Goal: Task Accomplishment & Management: Manage account settings

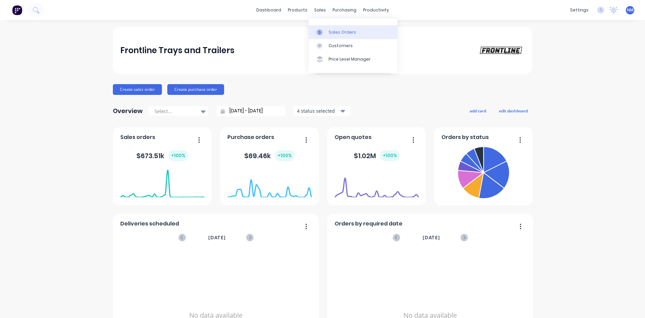
click at [329, 35] on link "Sales Orders" at bounding box center [353, 31] width 89 height 13
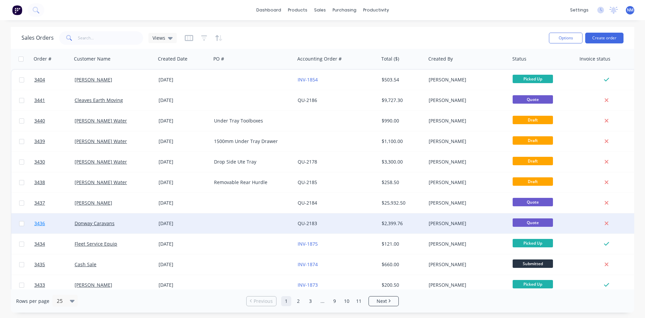
click at [40, 222] on span "3436" at bounding box center [39, 223] width 11 height 7
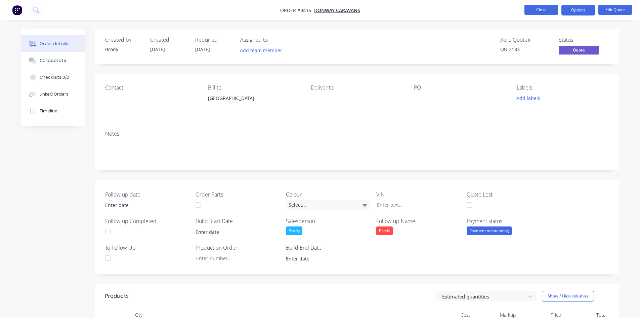
click at [536, 8] on button "Close" at bounding box center [542, 10] width 34 height 10
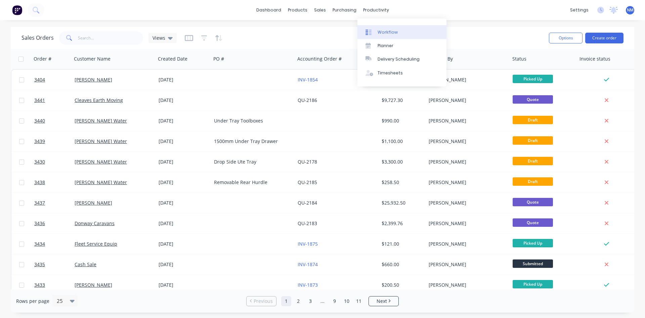
click at [392, 35] on div "Workflow" at bounding box center [388, 32] width 20 height 6
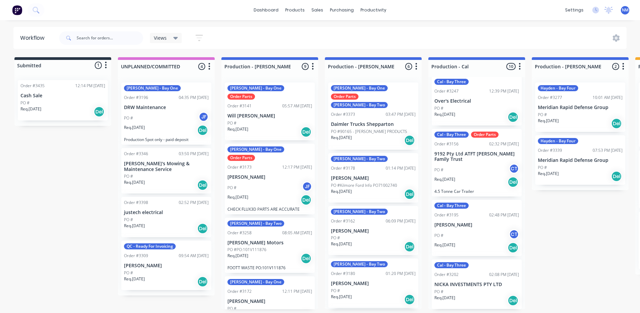
click at [474, 167] on div "PO # CT" at bounding box center [477, 169] width 85 height 13
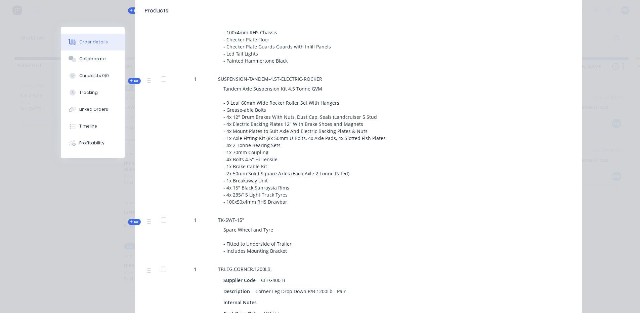
scroll to position [336, 0]
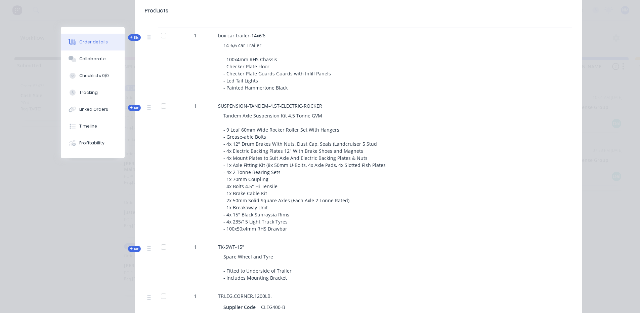
click at [130, 108] on icon "button" at bounding box center [131, 107] width 3 height 3
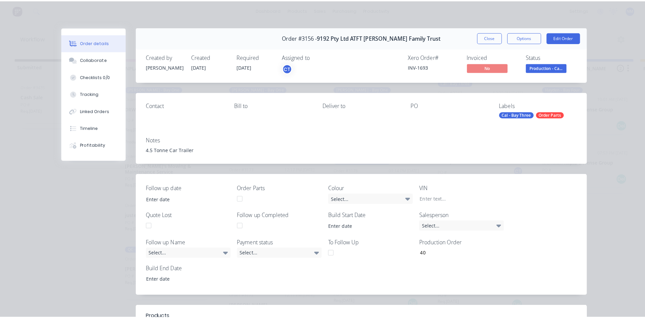
scroll to position [0, 0]
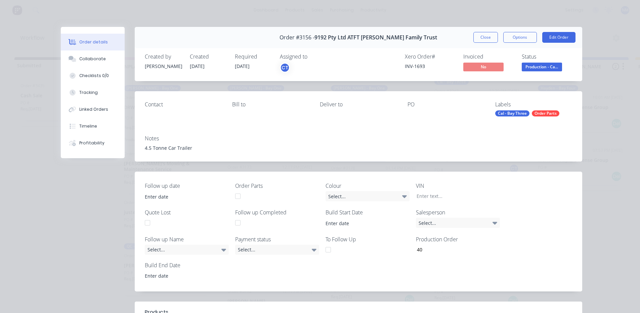
click at [493, 42] on button "Close" at bounding box center [486, 37] width 25 height 11
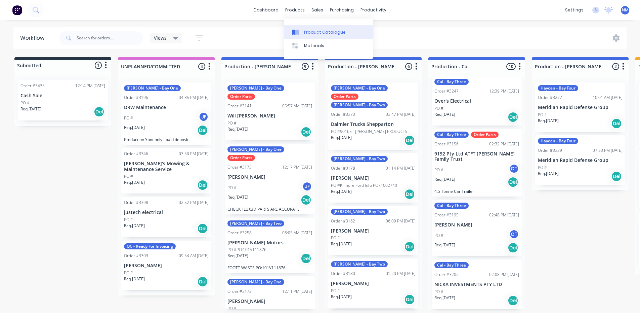
click at [309, 31] on div "Product Catalogue" at bounding box center [325, 32] width 42 height 6
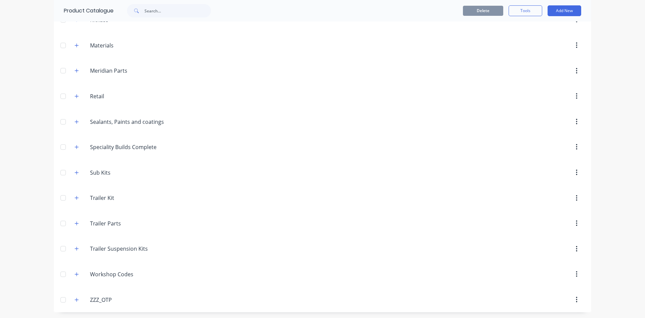
scroll to position [293, 0]
click at [75, 224] on icon "button" at bounding box center [77, 222] width 4 height 5
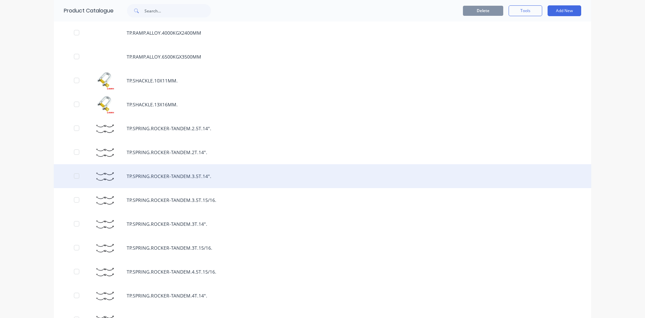
scroll to position [3721, 0]
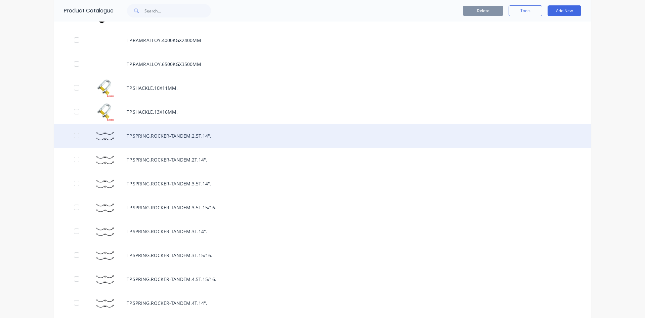
click at [166, 135] on div "TP.SPRING.ROCKER-TANDEM.2.5T.14"." at bounding box center [323, 136] width 538 height 24
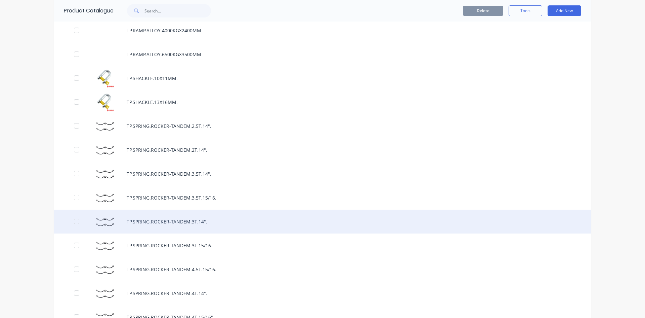
scroll to position [3764, 0]
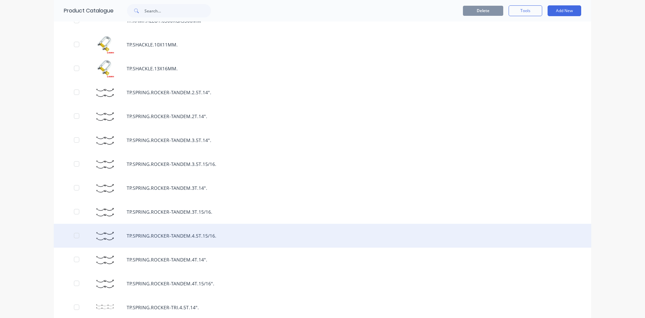
click at [193, 235] on div "TP.SPRING.ROCKER-TANDEM.4.5T.15/16." at bounding box center [323, 235] width 538 height 24
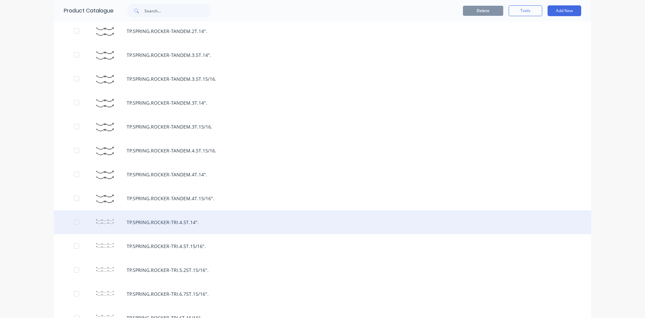
scroll to position [3865, 0]
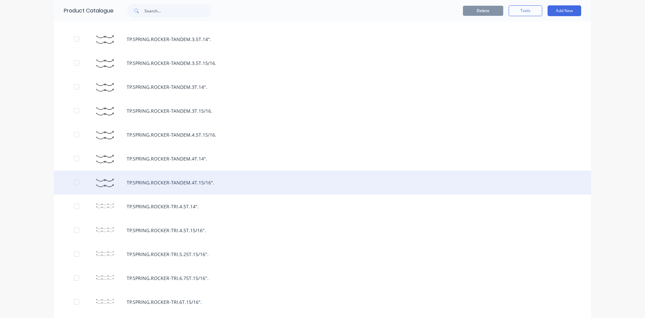
click at [214, 181] on div "TP.SPRING.ROCKER-TANDEM.4T.15/16"." at bounding box center [323, 182] width 538 height 24
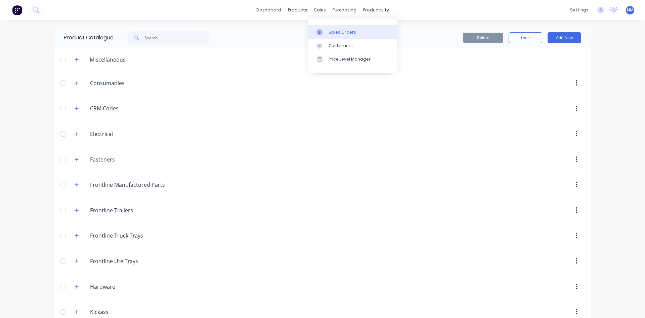
click at [326, 33] on div at bounding box center [322, 32] width 10 height 6
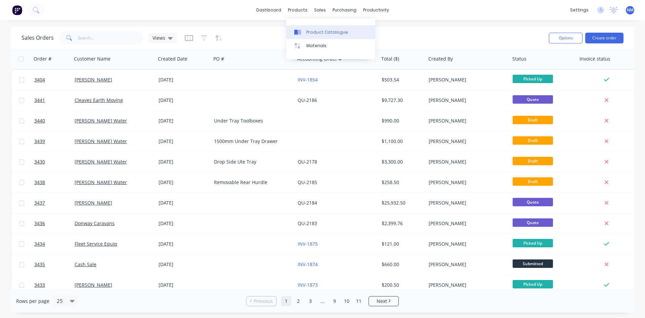
click at [335, 35] on div "Product Catalogue" at bounding box center [328, 32] width 42 height 6
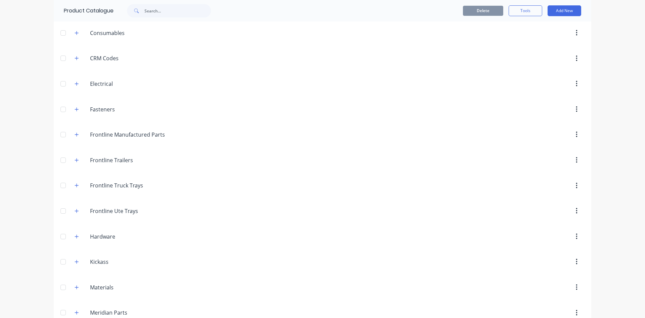
scroll to position [302, 0]
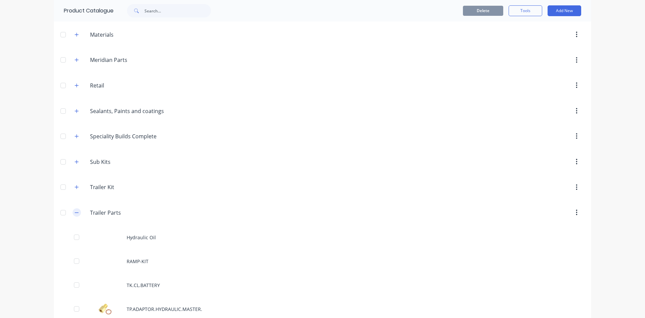
click at [75, 214] on icon "button" at bounding box center [77, 212] width 4 height 5
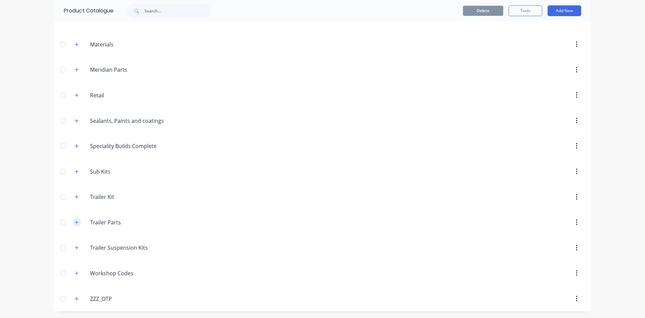
click at [73, 219] on button "button" at bounding box center [77, 222] width 8 height 8
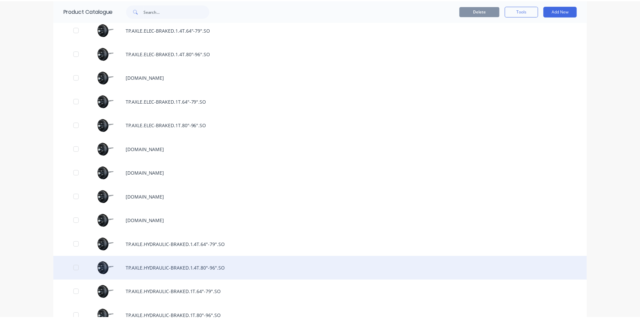
scroll to position [672, 0]
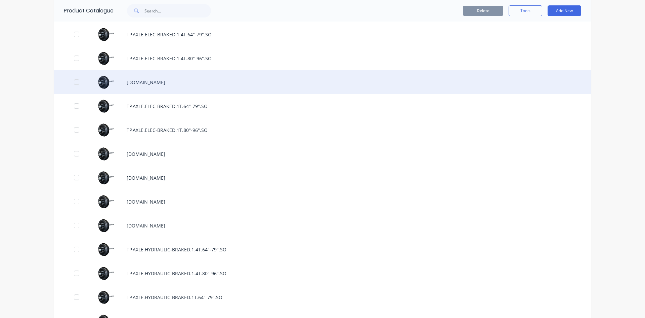
click at [194, 79] on div "[DOMAIN_NAME]" at bounding box center [323, 82] width 538 height 24
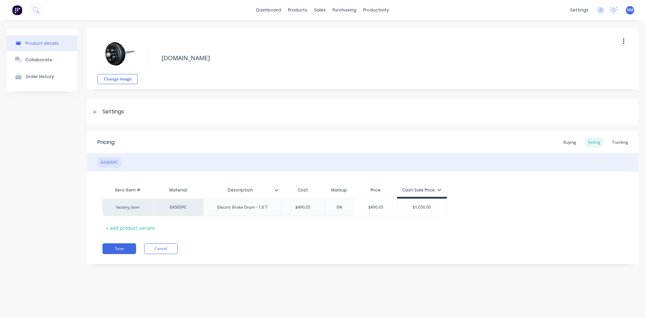
type textarea "x"
click at [333, 28] on link "Sales Orders" at bounding box center [355, 31] width 89 height 13
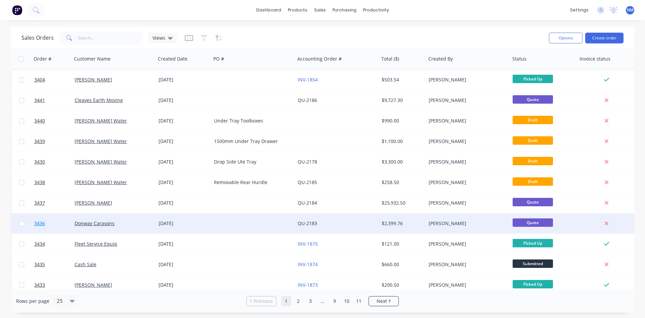
click at [40, 223] on span "3436" at bounding box center [39, 223] width 11 height 7
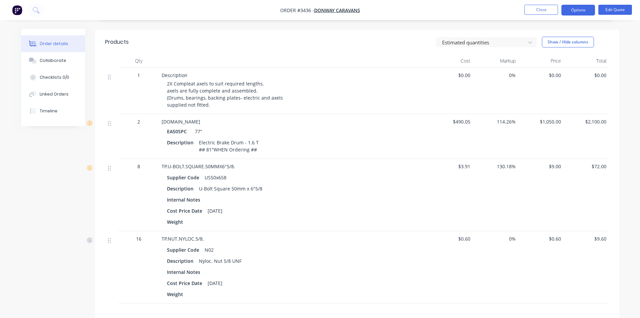
scroll to position [269, 0]
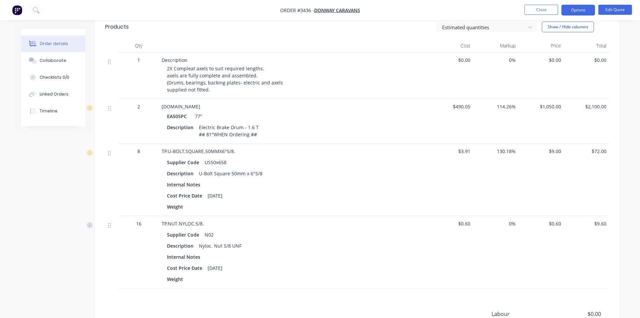
click at [464, 106] on span "$490.05" at bounding box center [451, 106] width 40 height 7
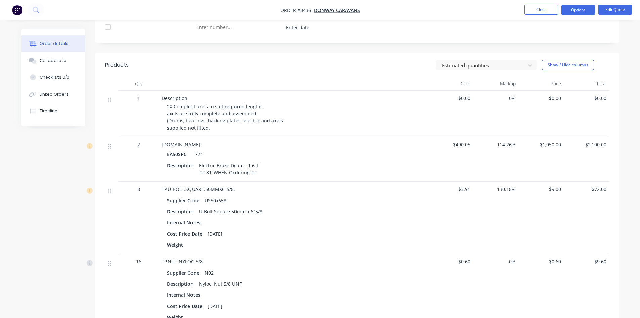
scroll to position [202, 0]
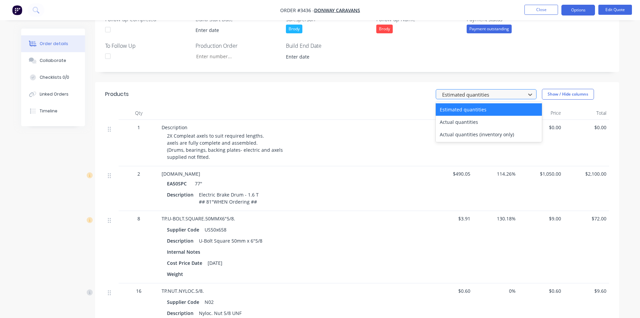
click at [503, 96] on div at bounding box center [482, 94] width 81 height 8
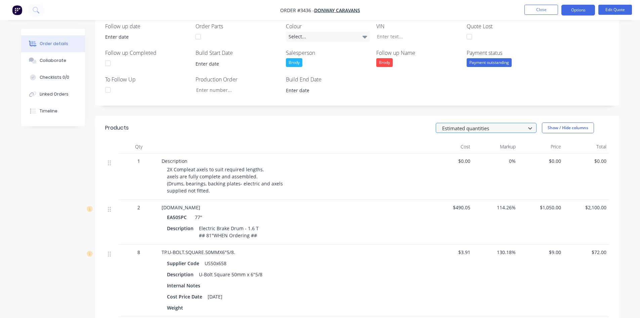
scroll to position [235, 0]
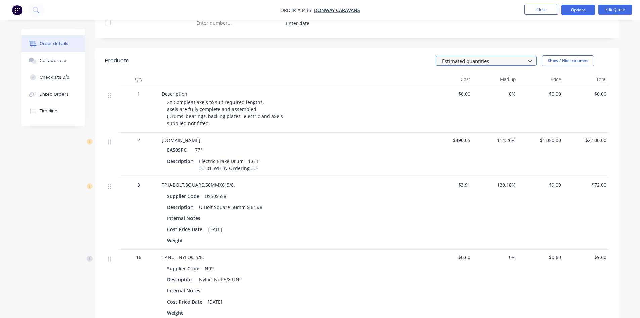
click at [487, 59] on div at bounding box center [482, 61] width 81 height 8
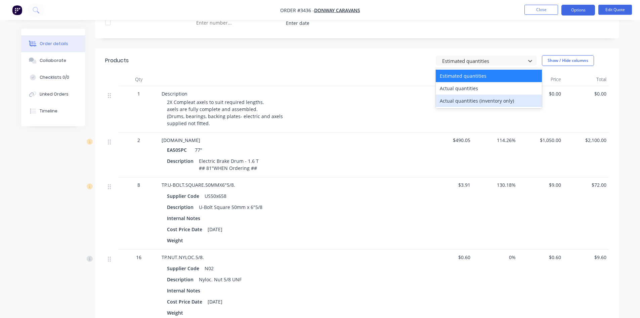
click at [484, 100] on div "Actual quantities (inventory only)" at bounding box center [489, 100] width 106 height 12
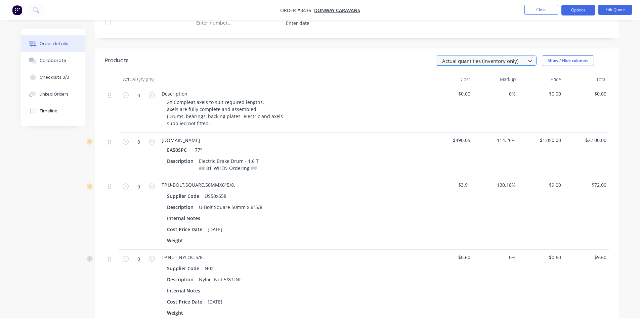
click at [482, 64] on div at bounding box center [482, 61] width 81 height 8
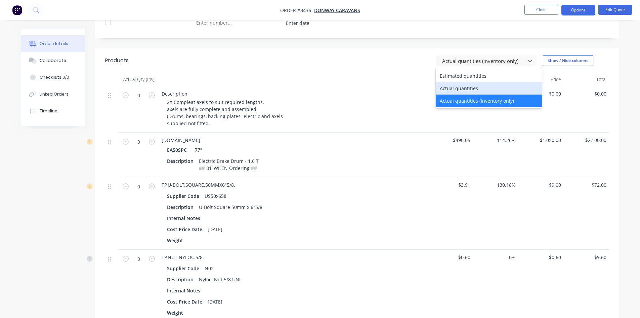
click at [481, 89] on div "Actual quantities" at bounding box center [489, 88] width 106 height 12
type input "1"
type input "2"
type input "8"
type input "16"
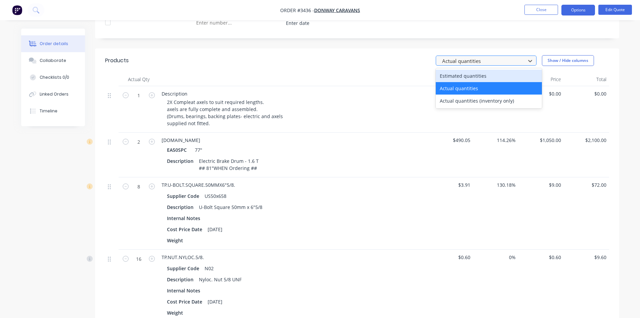
click at [483, 60] on div at bounding box center [482, 61] width 81 height 8
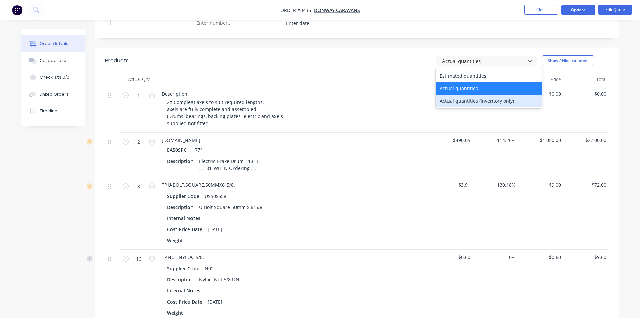
click at [482, 97] on div "Actual quantities (inventory only)" at bounding box center [489, 100] width 106 height 12
type input "0"
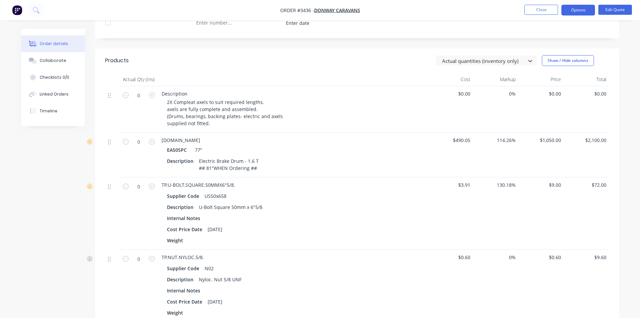
click at [488, 66] on header "Products option Actual quantities (inventory only), selected. Actual quantities…" at bounding box center [357, 60] width 524 height 24
click at [491, 62] on div at bounding box center [482, 61] width 81 height 8
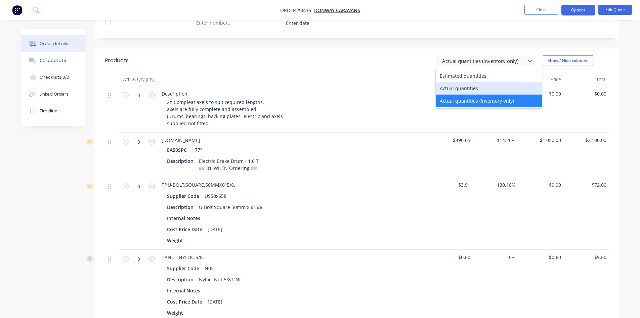
click at [480, 85] on div "Actual quantities" at bounding box center [489, 88] width 106 height 12
type input "1"
type input "2"
type input "8"
type input "16"
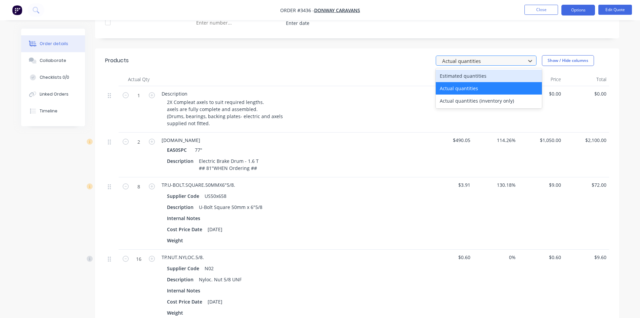
click at [483, 62] on div at bounding box center [482, 61] width 81 height 8
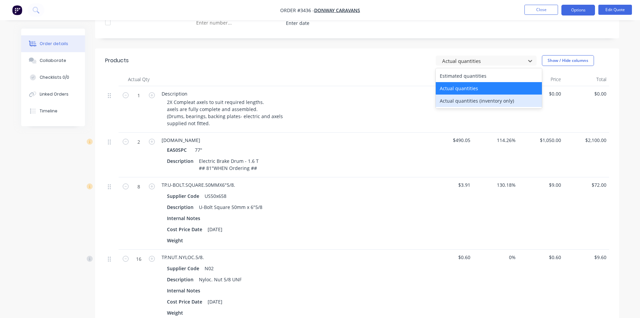
click at [480, 100] on div "Actual quantities (inventory only)" at bounding box center [489, 100] width 106 height 12
type input "0"
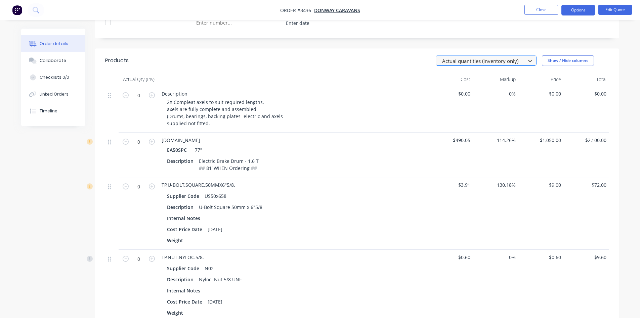
click at [484, 56] on div "Actual quantities (inventory only)" at bounding box center [482, 61] width 85 height 10
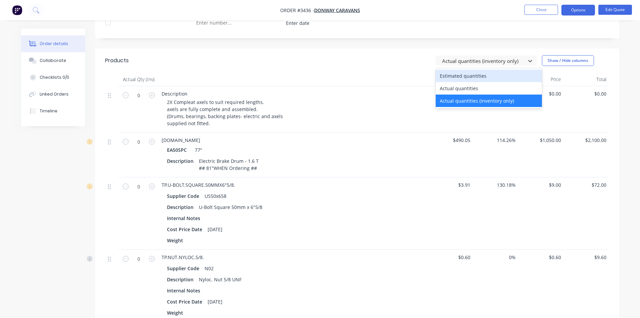
click at [474, 78] on div "Estimated quantities" at bounding box center [489, 76] width 106 height 12
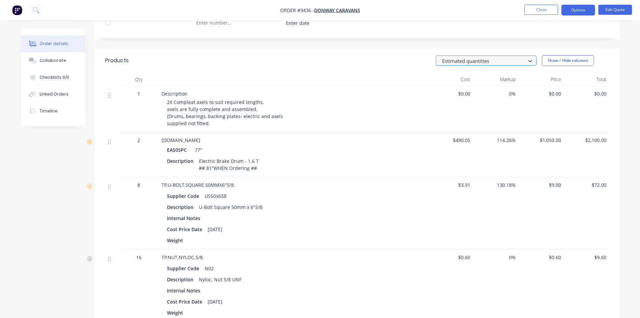
click at [483, 60] on div at bounding box center [482, 61] width 81 height 8
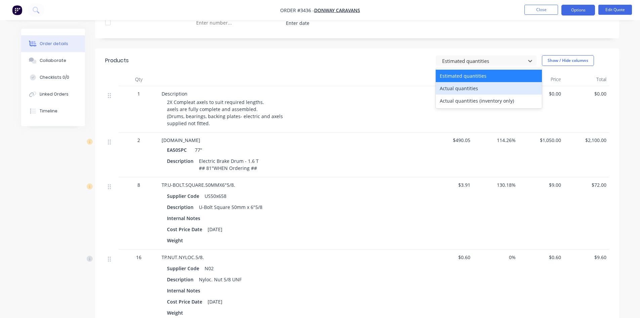
click at [476, 92] on div "Actual quantities" at bounding box center [489, 88] width 106 height 12
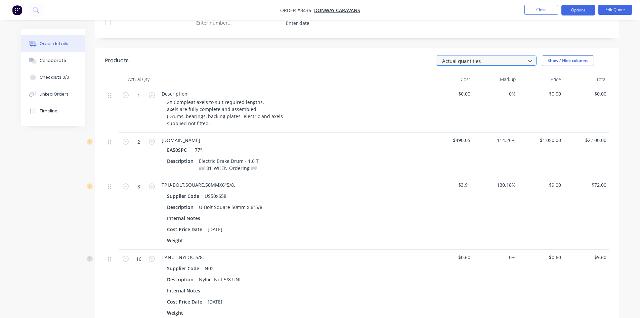
click at [487, 62] on div at bounding box center [482, 61] width 81 height 8
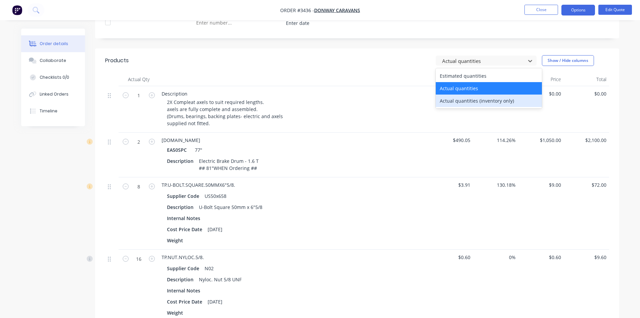
click at [478, 102] on div "Actual quantities (inventory only)" at bounding box center [489, 100] width 106 height 12
type input "0"
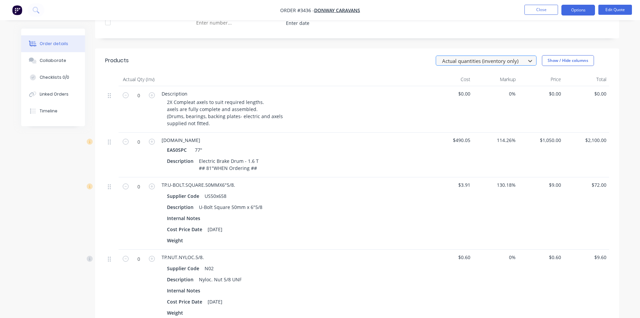
click at [487, 63] on div at bounding box center [482, 61] width 81 height 8
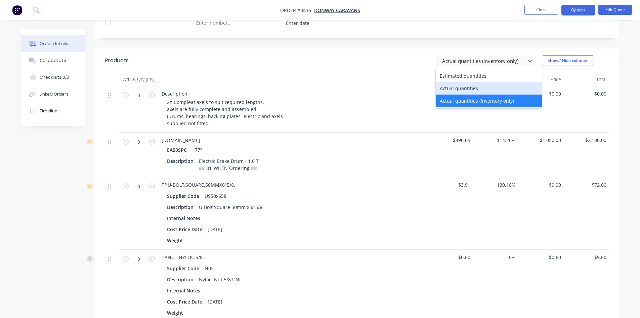
click at [486, 87] on div "Actual quantities" at bounding box center [489, 88] width 106 height 12
type input "1"
type input "2"
type input "8"
type input "16"
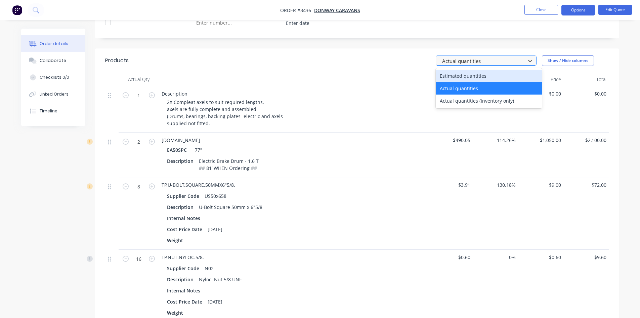
click at [498, 60] on div at bounding box center [482, 61] width 81 height 8
click at [486, 79] on div "Estimated quantities" at bounding box center [489, 76] width 106 height 12
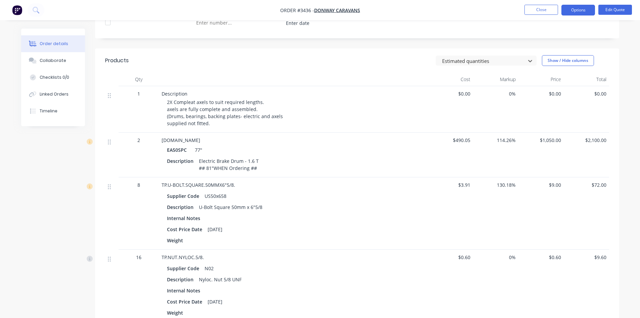
drag, startPoint x: 488, startPoint y: 49, endPoint x: 493, endPoint y: 51, distance: 5.6
click at [491, 49] on header "Products option Estimated quantities, selected. Estimated quantities Show / Hid…" at bounding box center [357, 60] width 524 height 24
click at [488, 58] on div at bounding box center [482, 61] width 81 height 8
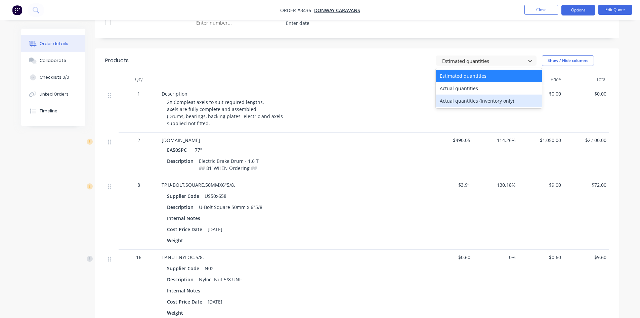
click at [477, 105] on div "Actual quantities (inventory only)" at bounding box center [489, 100] width 106 height 12
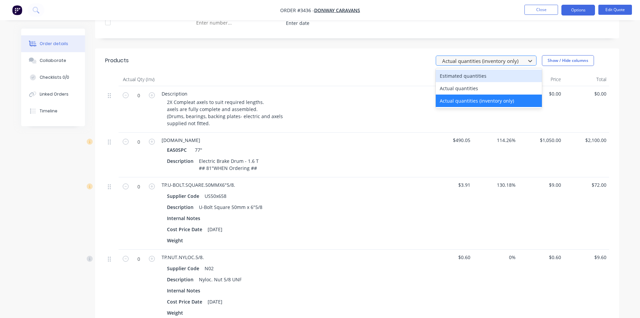
click at [470, 64] on div at bounding box center [482, 61] width 81 height 8
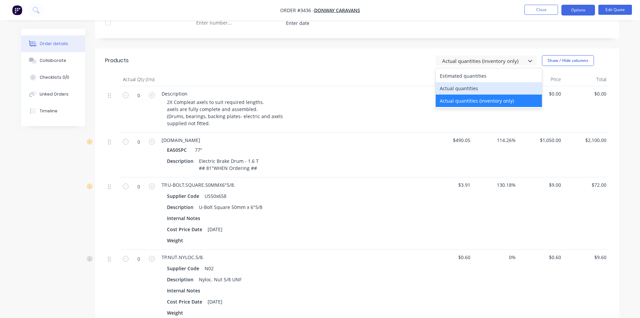
click at [465, 87] on div "Actual quantities" at bounding box center [489, 88] width 106 height 12
type input "1"
type input "2"
type input "8"
type input "16"
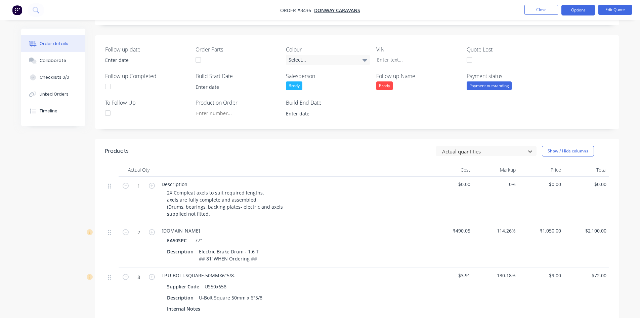
scroll to position [202, 0]
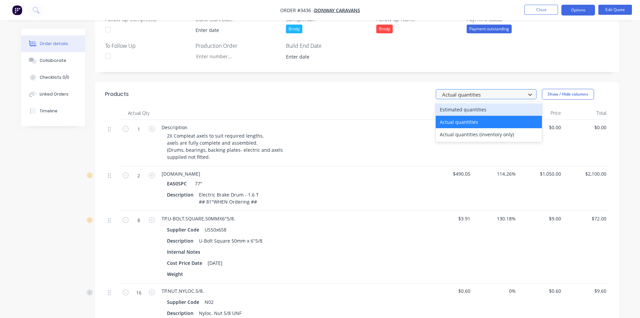
click at [495, 90] on div "Actual quantities" at bounding box center [482, 94] width 85 height 10
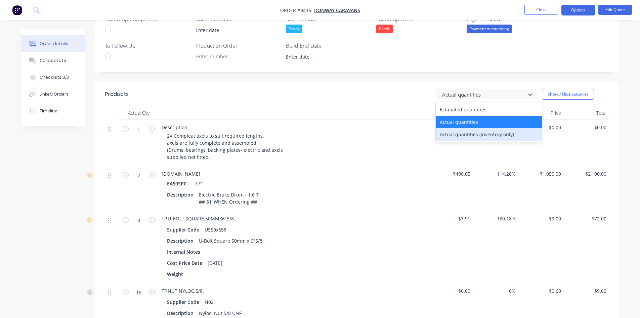
click at [492, 136] on div "Actual quantities (inventory only)" at bounding box center [489, 134] width 106 height 12
type input "0"
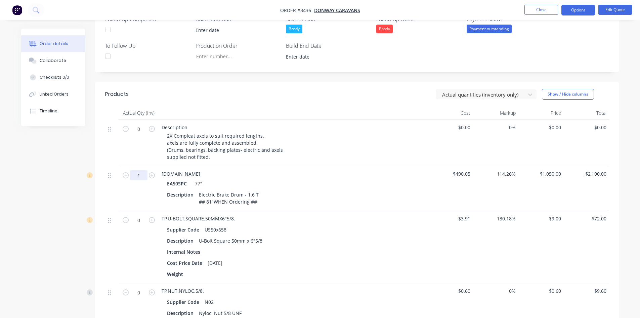
type input "1"
drag, startPoint x: 345, startPoint y: 192, endPoint x: 308, endPoint y: 191, distance: 38.0
click at [345, 192] on div "Description Electric Brake Drum - 1.6 T ## 81"WHEN Ordering ##" at bounding box center [293, 198] width 253 height 17
click at [469, 97] on div at bounding box center [482, 94] width 81 height 8
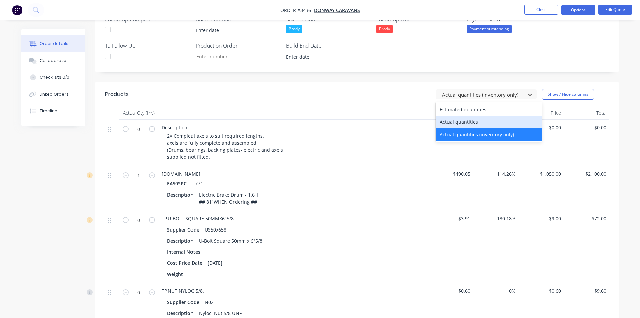
click at [466, 119] on div "Actual quantities" at bounding box center [489, 122] width 106 height 12
type input "1"
type input "2"
type input "8"
type input "16"
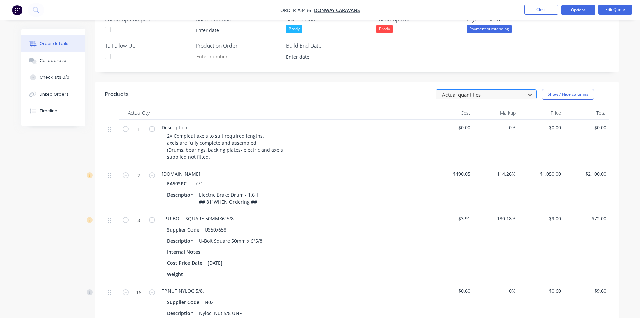
click at [479, 95] on div at bounding box center [482, 94] width 81 height 8
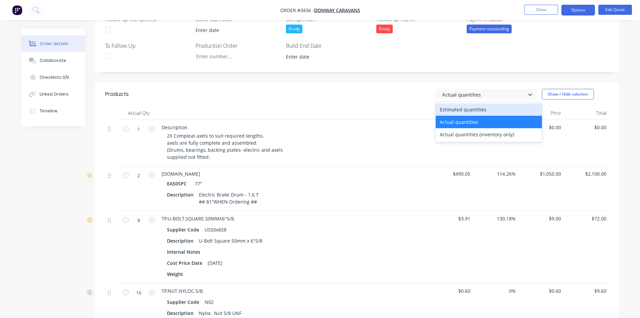
click at [472, 113] on div "Estimated quantities" at bounding box center [489, 109] width 106 height 12
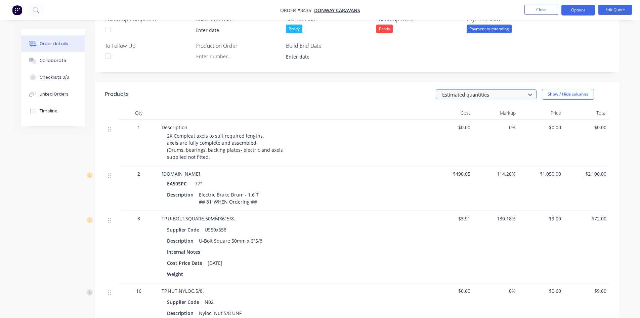
click at [482, 94] on div at bounding box center [482, 94] width 81 height 8
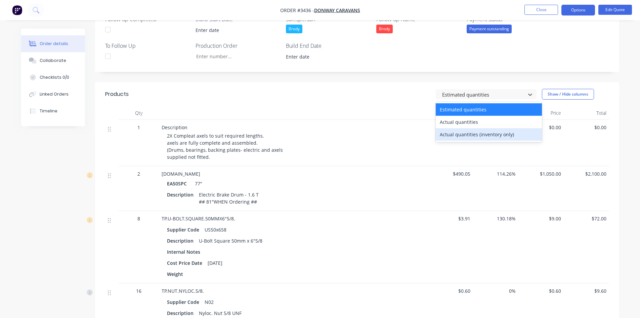
click at [466, 133] on div "Actual quantities (inventory only)" at bounding box center [489, 134] width 106 height 12
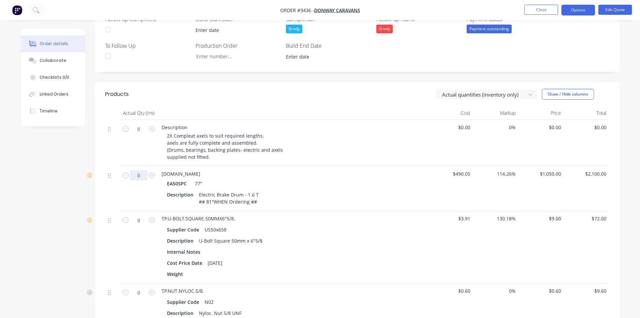
type input "0"
click at [370, 163] on div "Description 2X Compleat axels to suit required lengths. axels are fully complet…" at bounding box center [293, 143] width 269 height 46
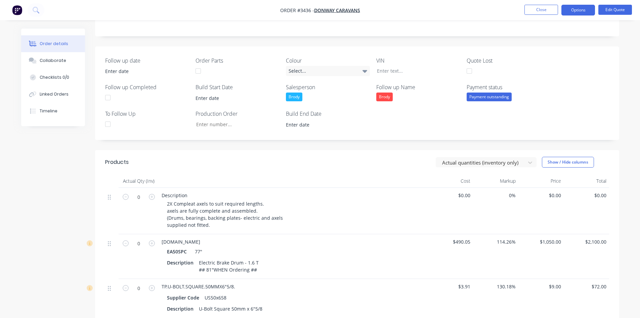
scroll to position [134, 0]
click at [519, 164] on div at bounding box center [482, 162] width 81 height 8
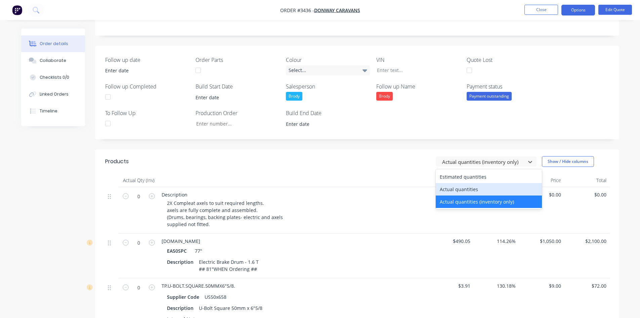
click at [495, 188] on div "Actual quantities" at bounding box center [489, 189] width 106 height 12
type input "1"
type input "2"
type input "8"
type input "16"
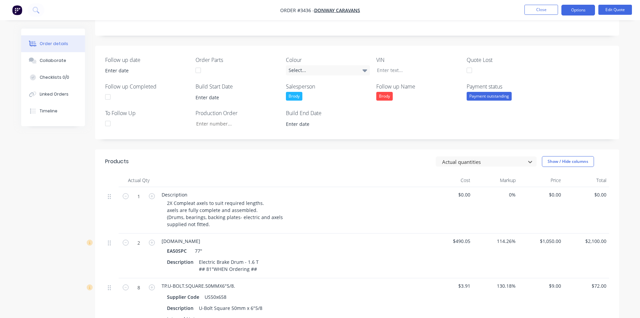
scroll to position [235, 0]
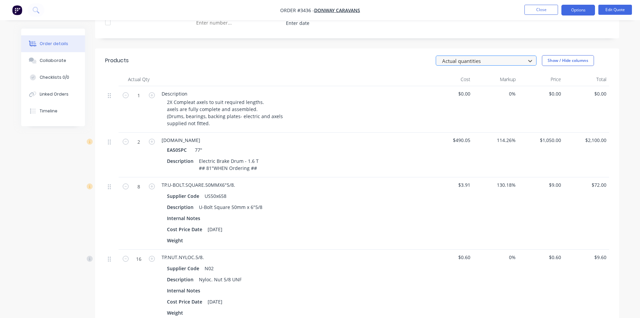
click at [478, 60] on div at bounding box center [482, 61] width 81 height 8
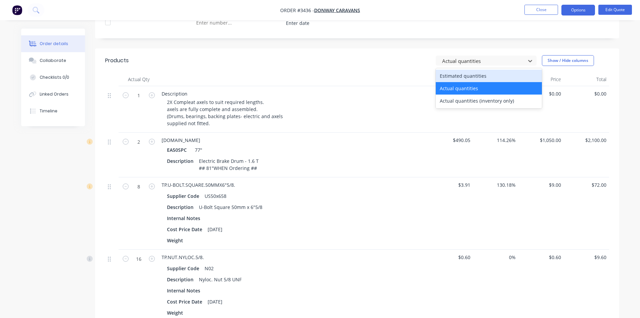
click at [473, 76] on div "Estimated quantities" at bounding box center [489, 76] width 106 height 12
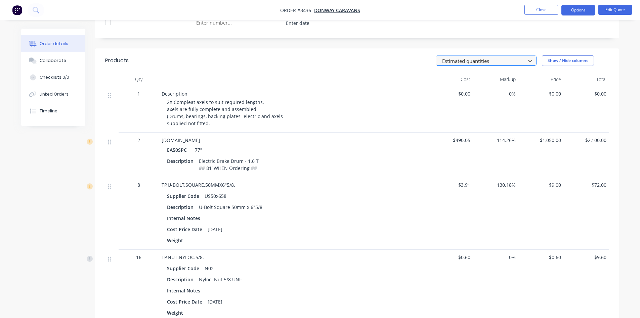
click at [494, 65] on div at bounding box center [482, 61] width 81 height 8
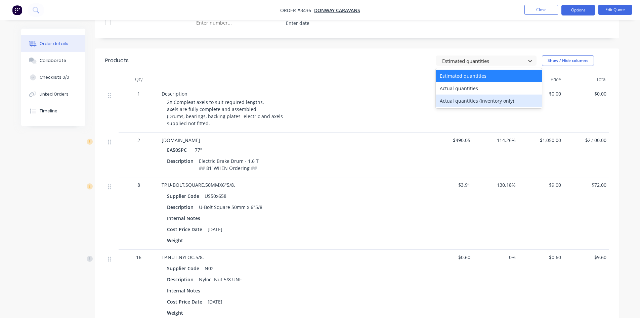
click at [480, 101] on div "Actual quantities (inventory only)" at bounding box center [489, 100] width 106 height 12
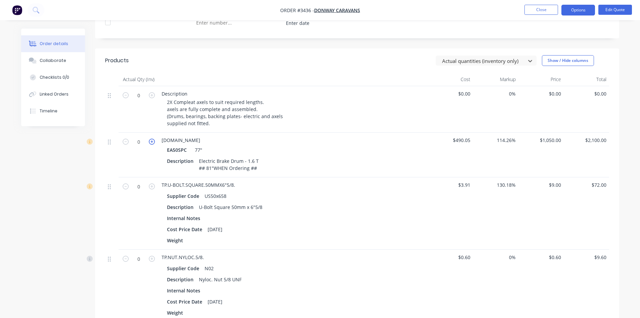
click at [152, 143] on icon "button" at bounding box center [152, 141] width 6 height 6
click at [126, 142] on icon "button" at bounding box center [126, 141] width 6 height 6
click at [154, 141] on icon "button" at bounding box center [152, 141] width 6 height 6
click at [127, 141] on icon "button" at bounding box center [126, 141] width 6 height 6
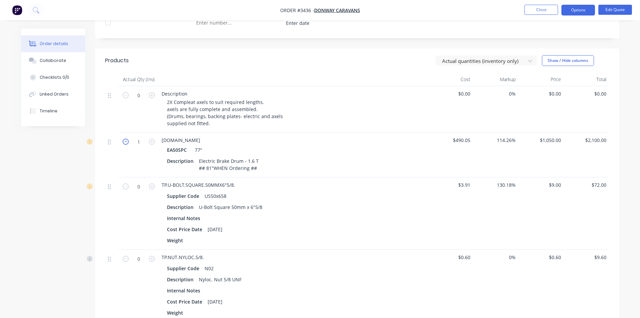
click at [127, 141] on icon "button" at bounding box center [126, 141] width 6 height 6
click at [152, 143] on icon "button" at bounding box center [152, 141] width 6 height 6
click at [123, 143] on icon "button" at bounding box center [126, 141] width 6 height 6
click at [149, 144] on icon "button" at bounding box center [152, 141] width 6 height 6
type input "1"
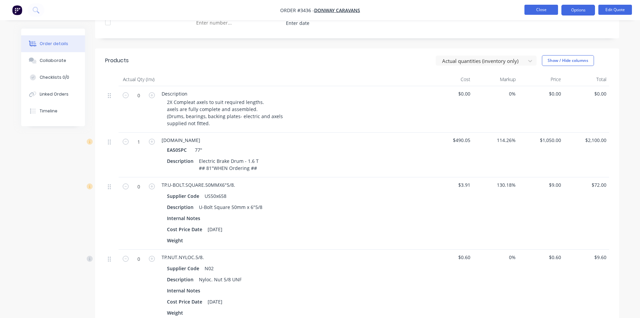
click at [538, 13] on button "Close" at bounding box center [542, 10] width 34 height 10
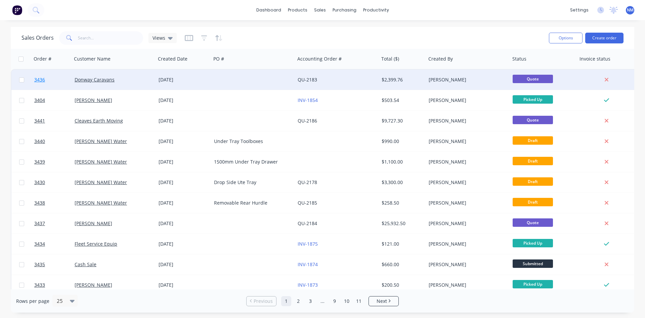
click at [42, 82] on span "3436" at bounding box center [39, 79] width 11 height 7
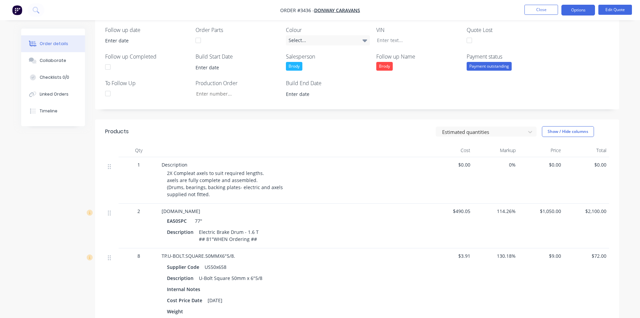
scroll to position [235, 0]
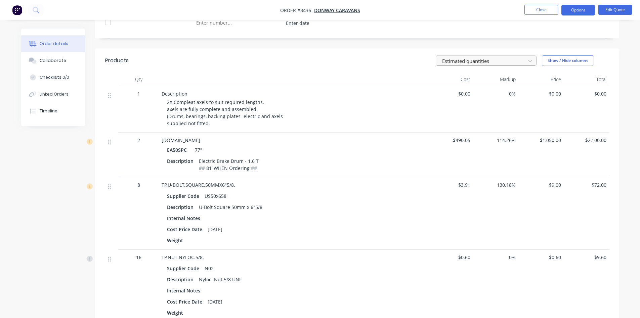
drag, startPoint x: 536, startPoint y: 62, endPoint x: 521, endPoint y: 64, distance: 15.0
click at [535, 62] on div at bounding box center [530, 60] width 12 height 11
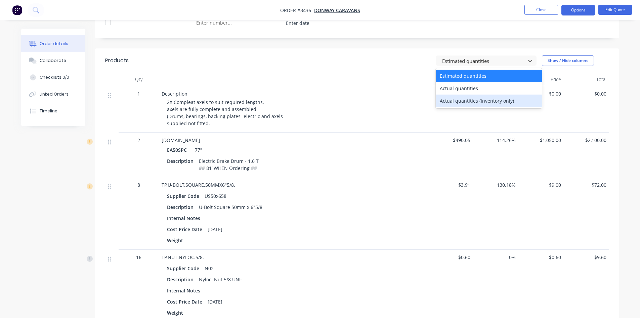
click at [487, 100] on div "Actual quantities (inventory only)" at bounding box center [489, 100] width 106 height 12
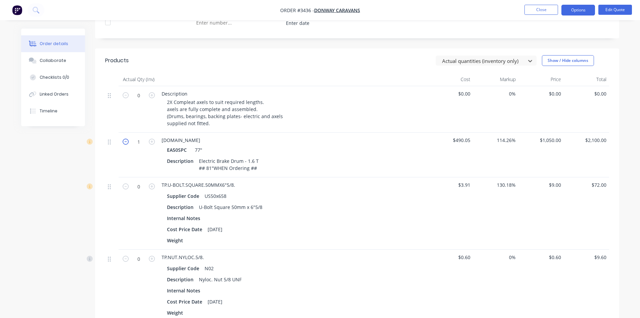
click at [123, 141] on icon "button" at bounding box center [126, 141] width 6 height 6
type input "0"
click at [359, 129] on div "Description 2X Compleat axels to suit required lengths. axels are fully complet…" at bounding box center [293, 109] width 269 height 46
click at [486, 59] on div at bounding box center [482, 61] width 81 height 8
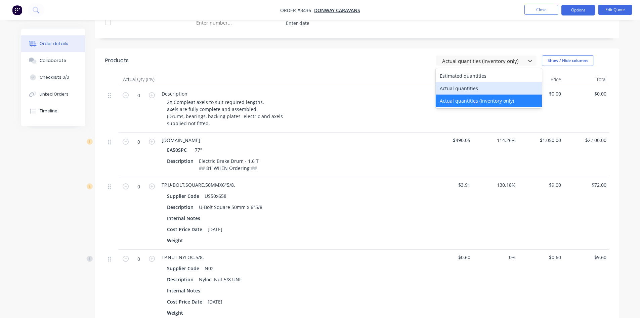
click at [470, 93] on div "Actual quantities" at bounding box center [489, 88] width 106 height 12
type input "1"
type input "2"
type input "8"
type input "16"
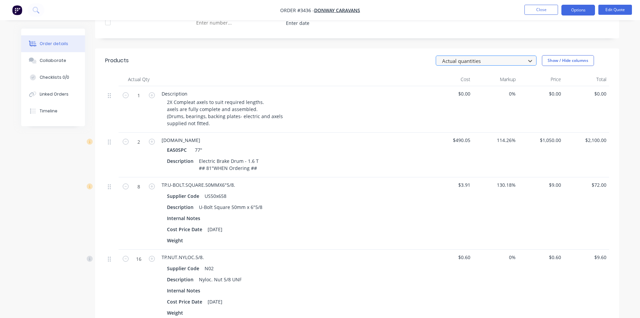
click at [491, 62] on div at bounding box center [482, 61] width 81 height 8
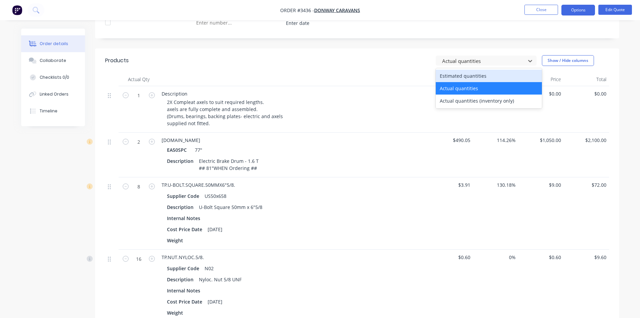
click at [460, 75] on div "Estimated quantities" at bounding box center [489, 76] width 106 height 12
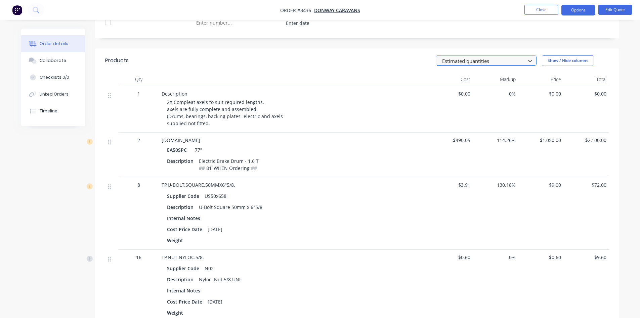
click at [472, 63] on div at bounding box center [482, 61] width 81 height 8
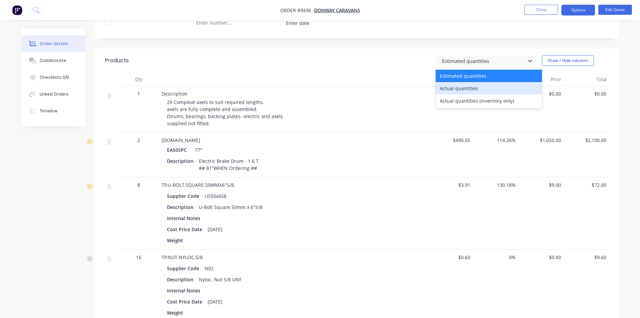
click at [468, 89] on div "Actual quantities" at bounding box center [489, 88] width 106 height 12
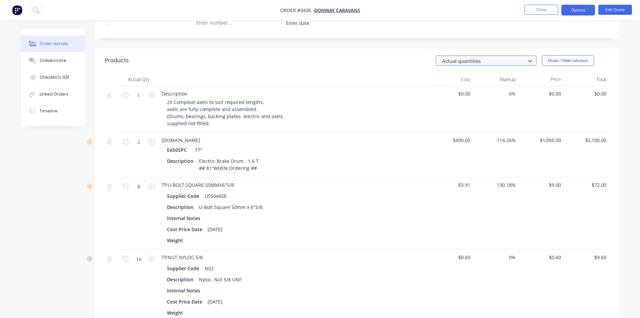
click at [486, 64] on div at bounding box center [482, 61] width 81 height 8
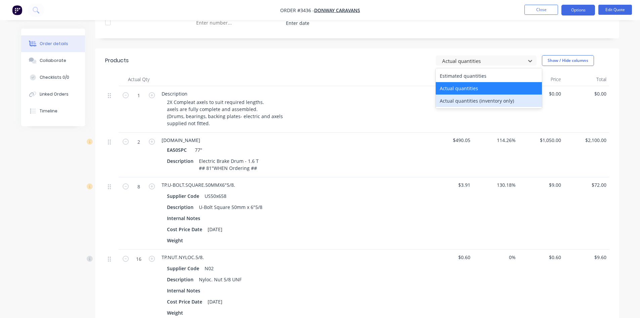
click at [479, 103] on div "Actual quantities (inventory only)" at bounding box center [489, 100] width 106 height 12
type input "0"
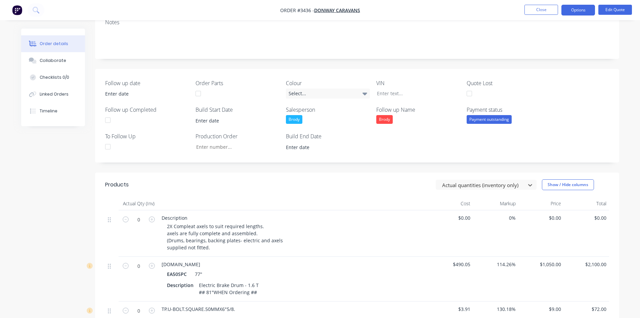
scroll to position [134, 0]
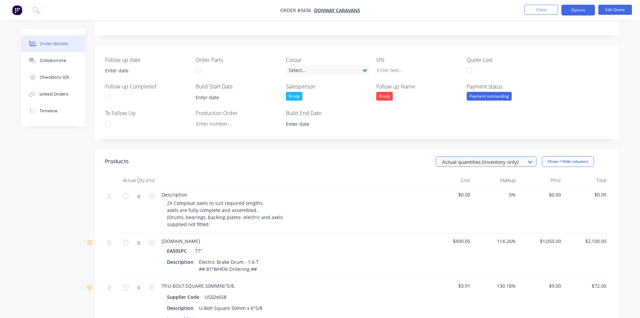
click at [492, 162] on div at bounding box center [482, 162] width 81 height 8
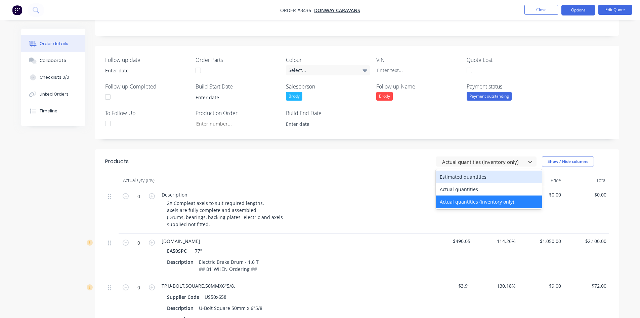
click at [483, 175] on div "Estimated quantities" at bounding box center [489, 176] width 106 height 12
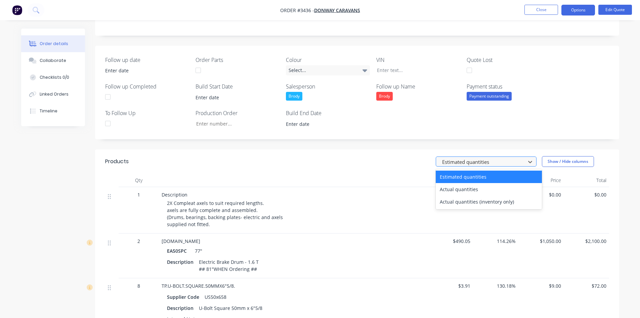
click at [491, 159] on div at bounding box center [482, 162] width 81 height 8
click at [485, 189] on div "Actual quantities" at bounding box center [489, 189] width 106 height 12
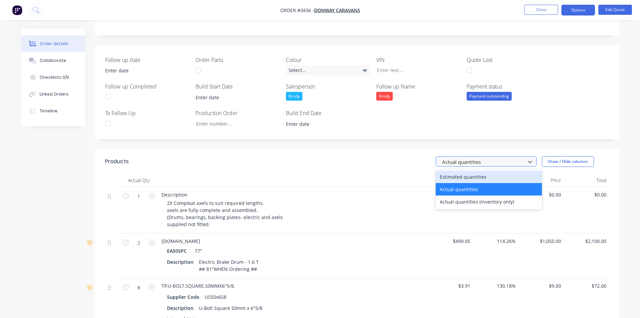
click at [479, 159] on div at bounding box center [482, 162] width 81 height 8
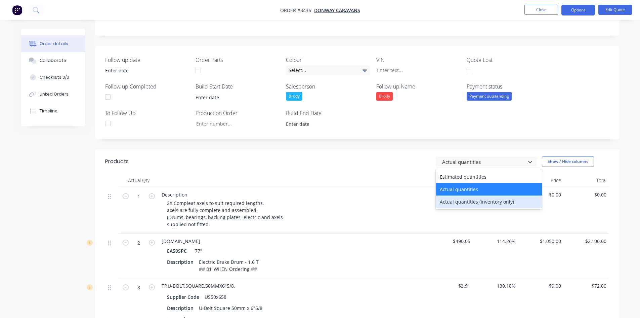
click at [469, 201] on div "Actual quantities (inventory only)" at bounding box center [489, 201] width 106 height 12
type input "0"
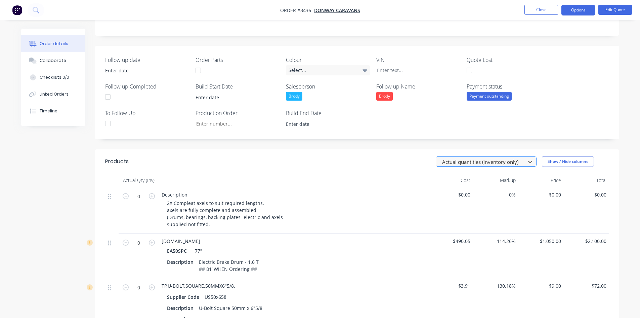
click at [458, 159] on div at bounding box center [482, 162] width 81 height 8
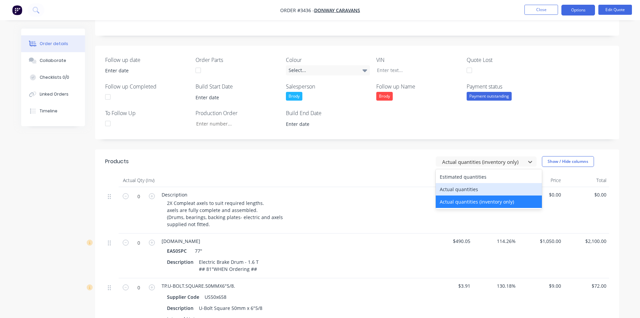
click at [456, 191] on div "Actual quantities" at bounding box center [489, 189] width 106 height 12
type input "1"
type input "2"
type input "8"
type input "16"
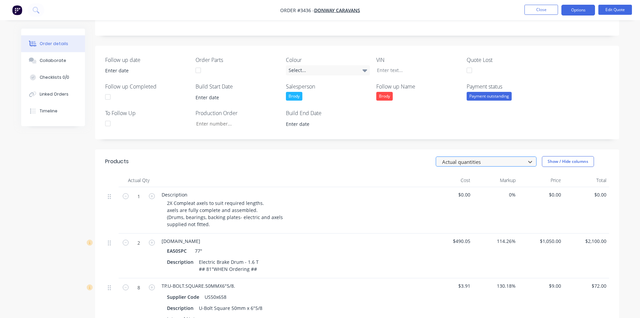
click at [469, 159] on div at bounding box center [482, 162] width 81 height 8
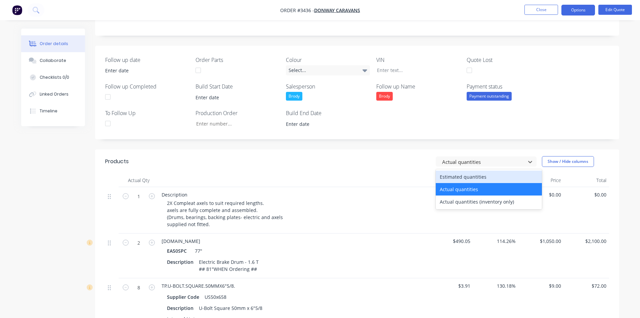
click at [468, 176] on div "Estimated quantities" at bounding box center [489, 176] width 106 height 12
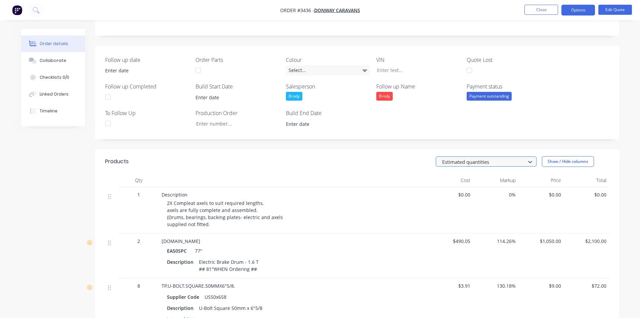
click at [472, 164] on div at bounding box center [482, 162] width 81 height 8
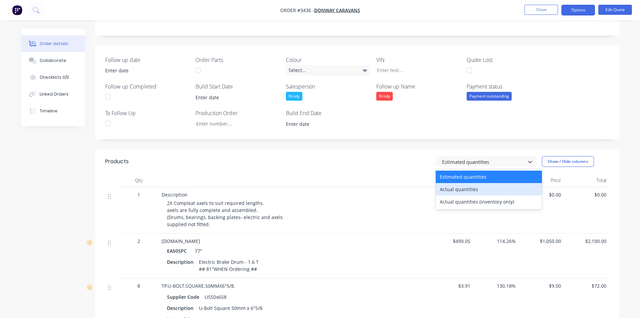
click at [477, 192] on div "Actual quantities" at bounding box center [489, 189] width 106 height 12
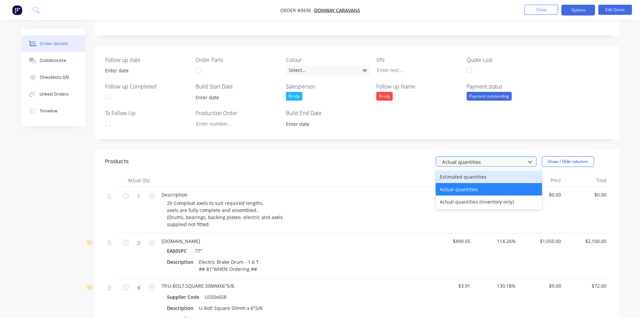
click at [495, 163] on div at bounding box center [482, 162] width 81 height 8
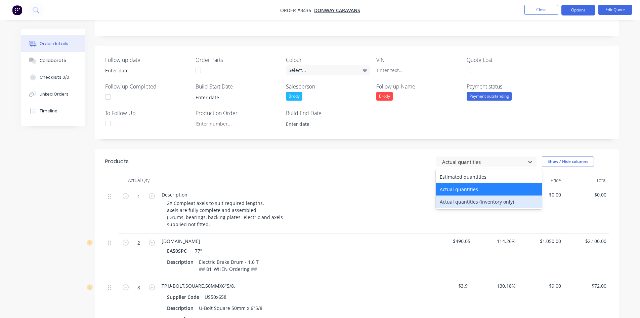
click at [489, 199] on div "Actual quantities (inventory only)" at bounding box center [489, 201] width 106 height 12
type input "0"
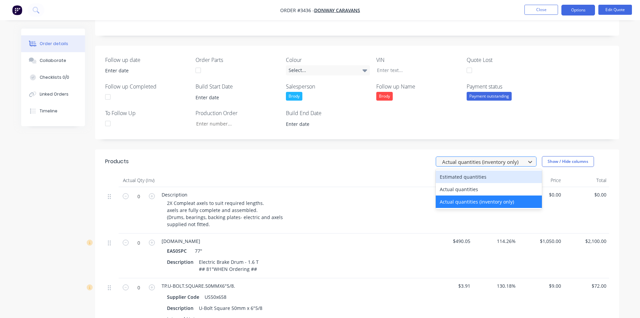
click at [488, 161] on div at bounding box center [482, 162] width 81 height 8
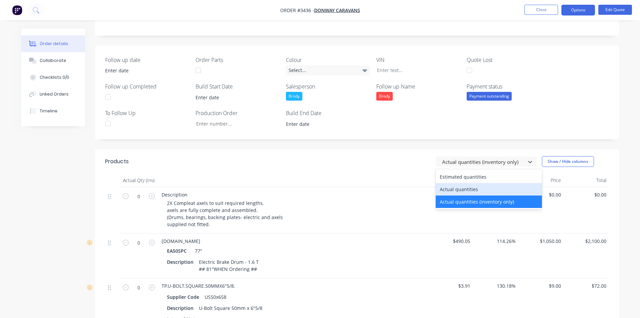
click at [483, 191] on div "Actual quantities" at bounding box center [489, 189] width 106 height 12
type input "1"
type input "2"
type input "8"
type input "16"
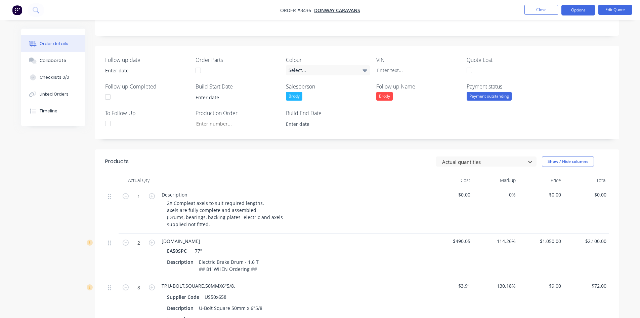
drag, startPoint x: 496, startPoint y: 164, endPoint x: 491, endPoint y: 168, distance: 6.9
click at [496, 164] on div at bounding box center [482, 162] width 81 height 8
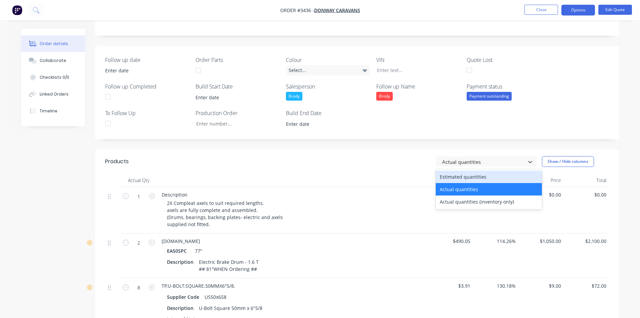
click at [482, 173] on div "Estimated quantities" at bounding box center [489, 176] width 106 height 12
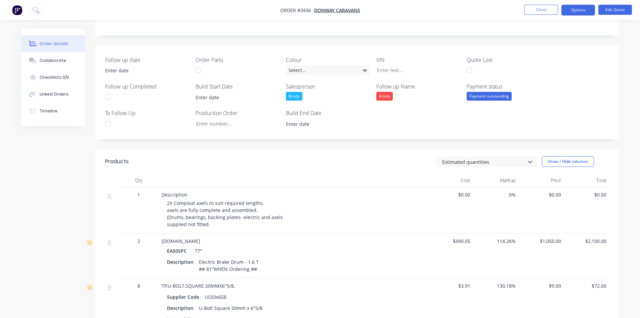
click at [413, 168] on header "Products option Estimated quantities, selected. Estimated quantities Show / Hid…" at bounding box center [357, 161] width 524 height 24
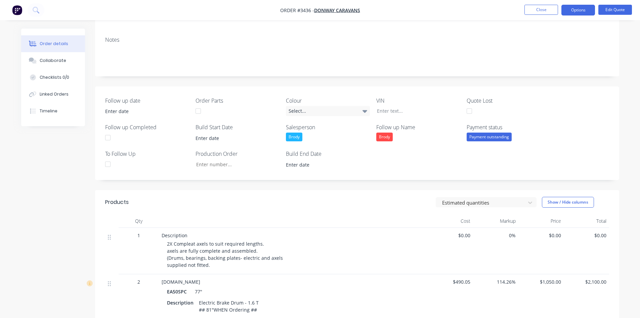
scroll to position [168, 0]
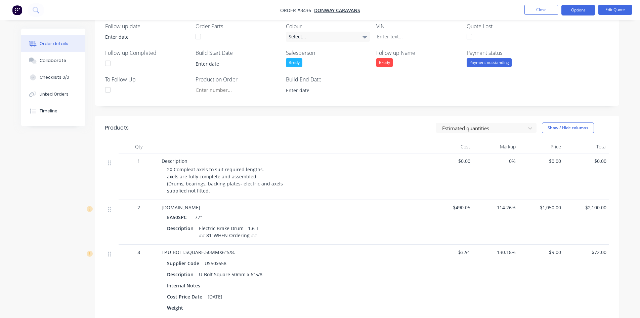
click at [554, 205] on span "$1,050.00" at bounding box center [541, 207] width 40 height 7
click at [485, 131] on div at bounding box center [482, 128] width 81 height 8
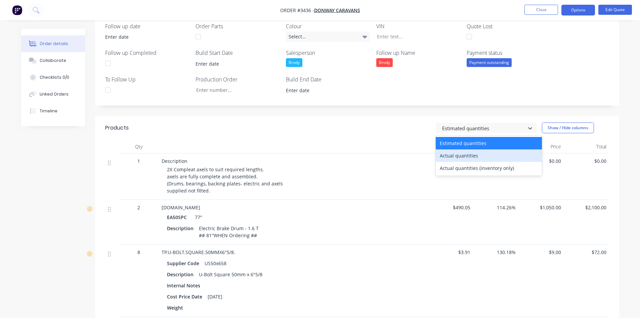
click at [468, 161] on div "Actual quantities" at bounding box center [489, 155] width 106 height 12
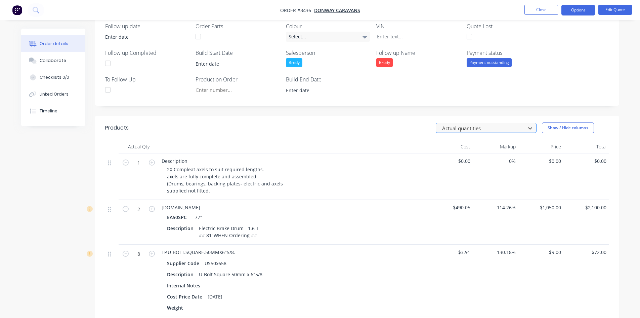
click at [488, 128] on div at bounding box center [482, 128] width 81 height 8
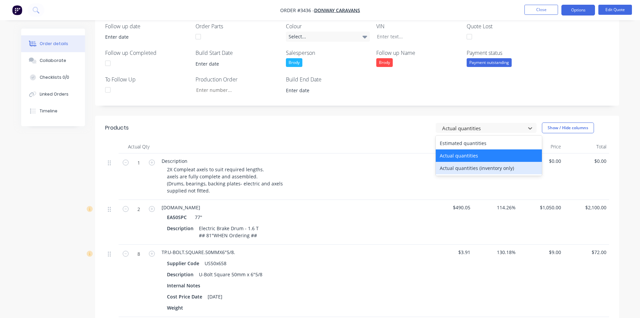
click at [481, 169] on div "Actual quantities (inventory only)" at bounding box center [489, 168] width 106 height 12
type input "0"
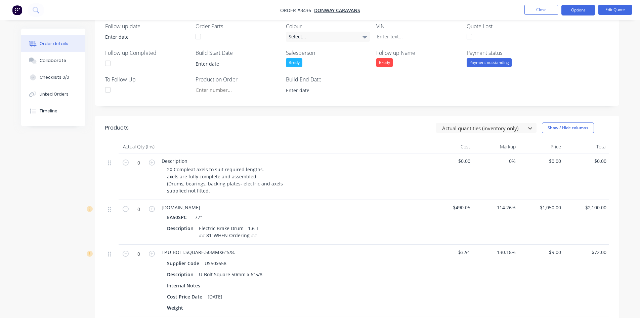
drag, startPoint x: 486, startPoint y: 126, endPoint x: 480, endPoint y: 134, distance: 10.6
click at [486, 126] on div at bounding box center [482, 128] width 81 height 8
click at [471, 171] on div "Actual quantities (inventory only)" at bounding box center [489, 168] width 106 height 12
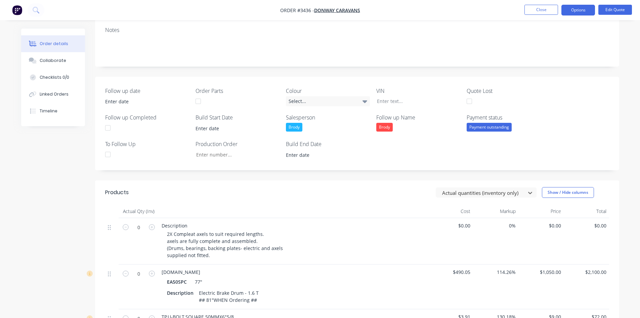
scroll to position [90, 0]
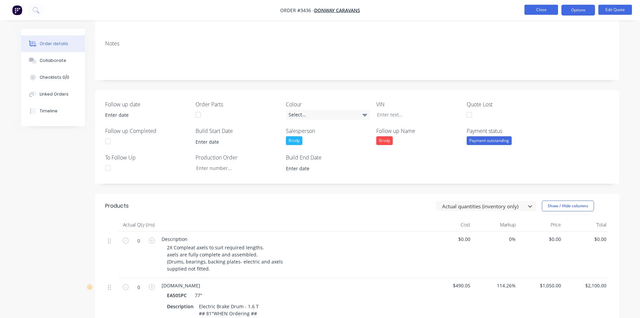
click at [529, 11] on button "Close" at bounding box center [542, 10] width 34 height 10
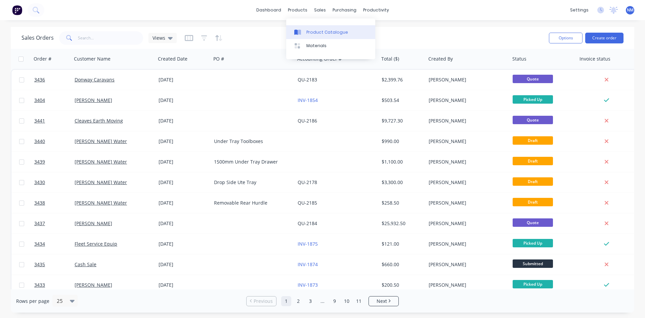
click at [317, 31] on div "Product Catalogue" at bounding box center [328, 32] width 42 height 6
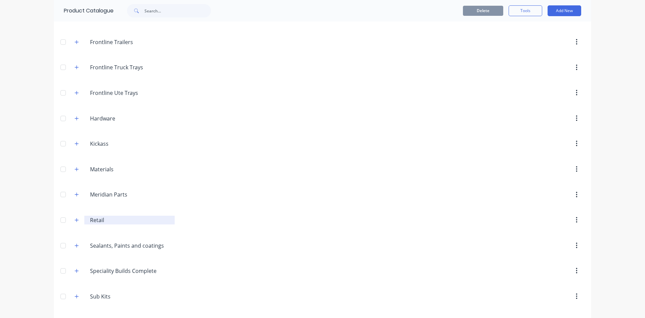
drag, startPoint x: 76, startPoint y: 223, endPoint x: 89, endPoint y: 216, distance: 14.6
click at [75, 222] on button "button" at bounding box center [77, 219] width 8 height 8
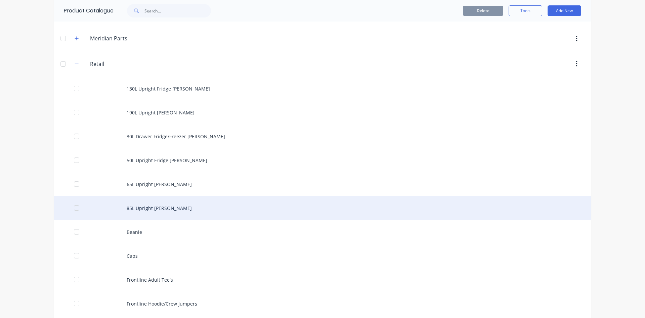
scroll to position [336, 0]
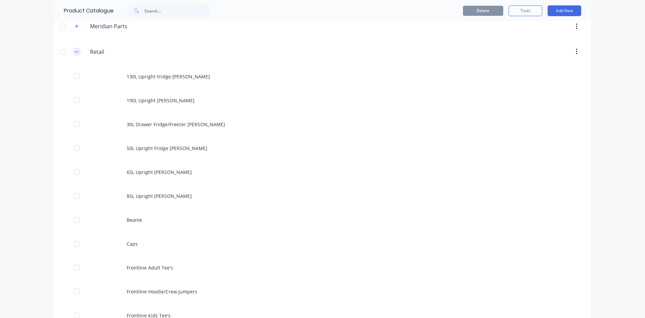
click at [75, 52] on icon "button" at bounding box center [77, 51] width 4 height 5
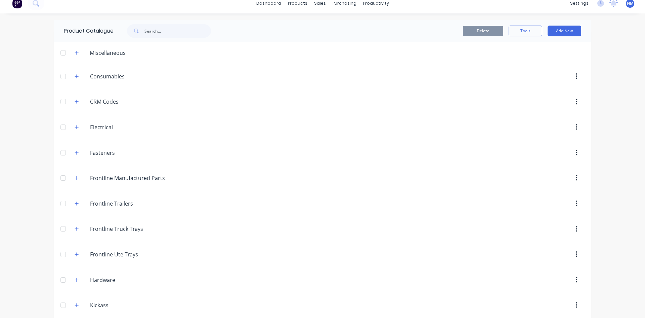
scroll to position [0, 0]
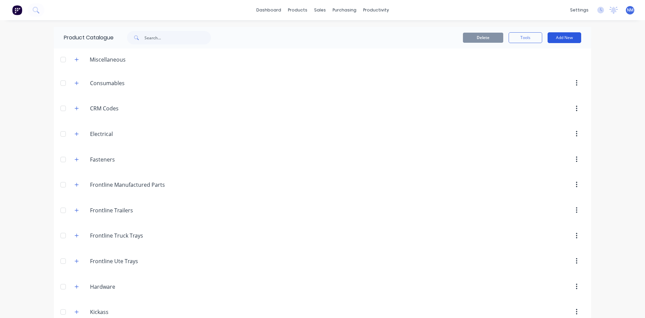
click at [556, 39] on button "Add New" at bounding box center [565, 37] width 34 height 11
click at [537, 70] on div "Product" at bounding box center [550, 69] width 52 height 10
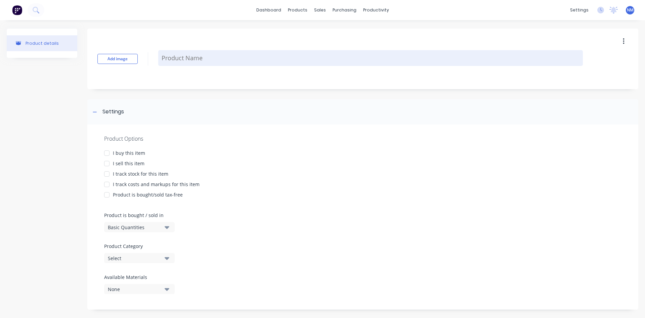
click at [190, 59] on textarea at bounding box center [370, 58] width 425 height 16
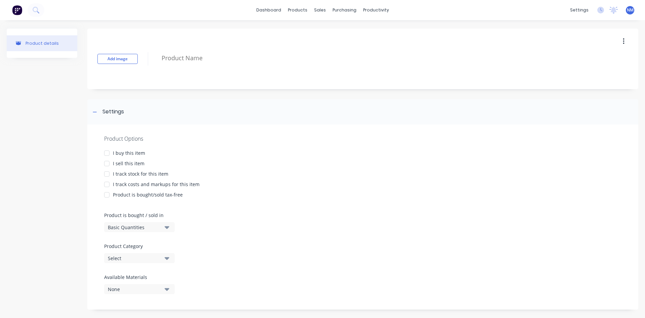
type textarea "x"
type textarea "u"
type textarea "x"
type textarea "ue"
type textarea "x"
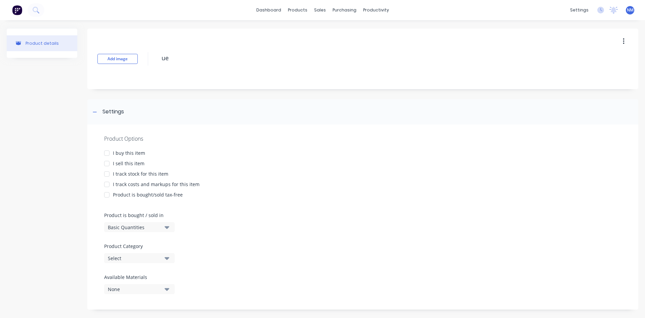
type textarea "ues"
type textarea "x"
type textarea "ue"
type textarea "x"
type textarea "u"
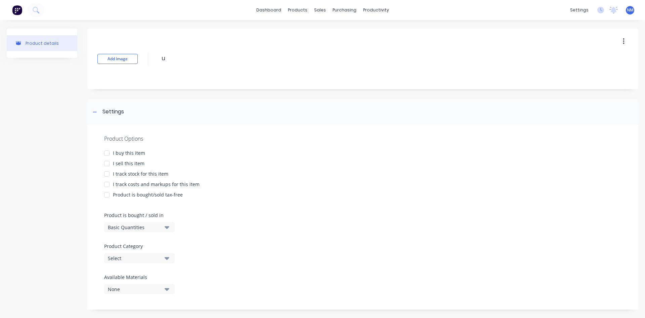
type textarea "x"
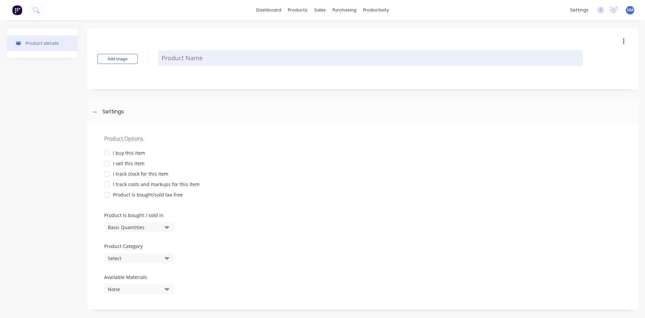
click at [194, 59] on textarea at bounding box center [370, 58] width 425 height 16
type textarea "x"
type textarea "1"
type textarea "x"
type textarea "15"
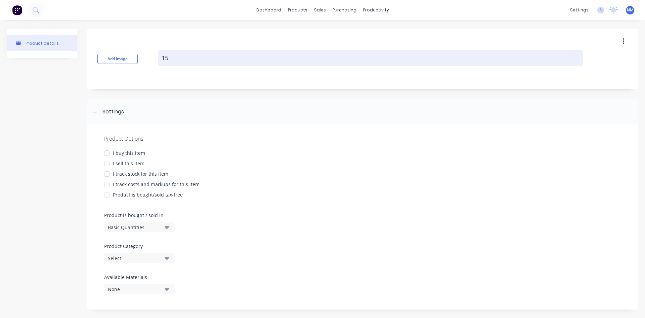
type textarea "x"
type textarea "15L"
type textarea "x"
type textarea "15L"
type textarea "x"
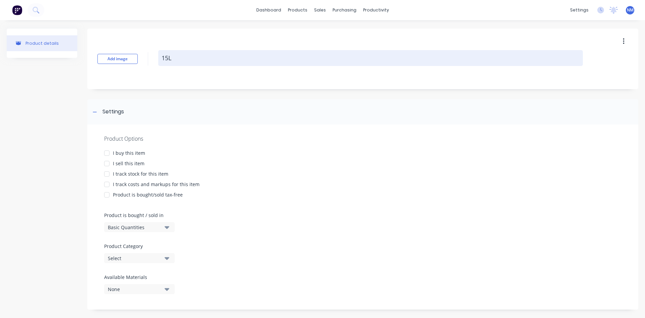
type textarea "15L W"
type textarea "x"
type textarea "15L Wa"
type textarea "x"
type textarea "15L Wat"
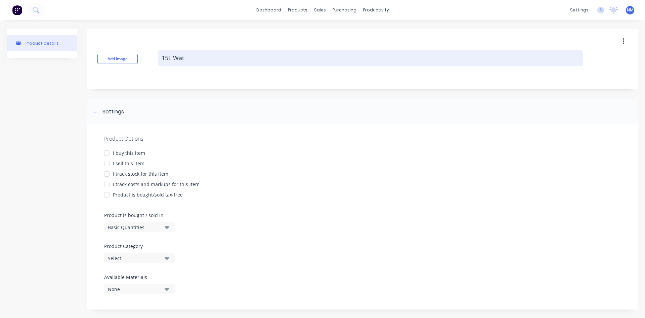
type textarea "x"
type textarea "15L Wate"
type textarea "x"
type textarea "15L Water"
type textarea "x"
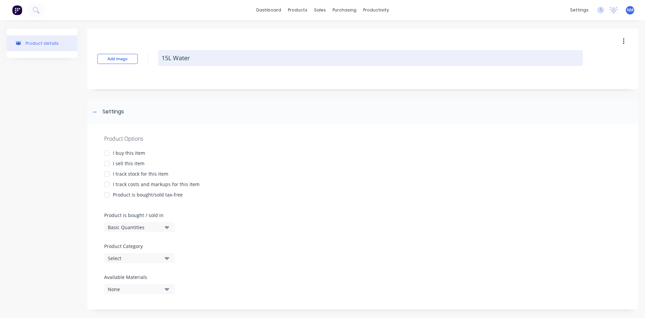
type textarea "15L Water"
type textarea "x"
type textarea "15L Water T"
type textarea "x"
type textarea "15L Water Ta"
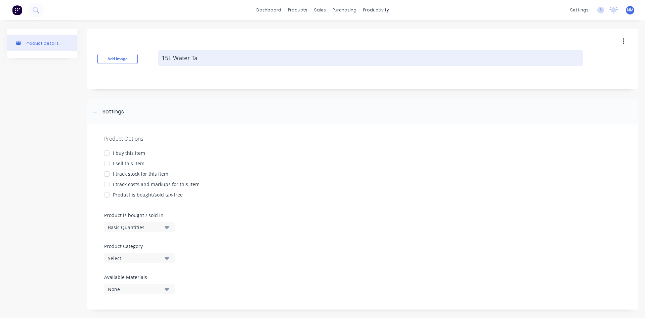
type textarea "x"
type textarea "15L Water Tan"
type textarea "x"
type textarea "15L Water Tank"
type textarea "x"
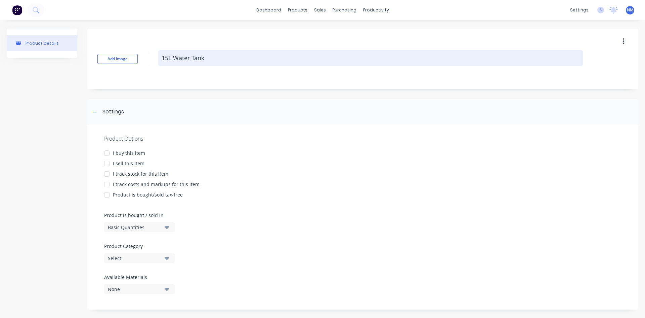
type textarea "15L Water Tank-"
type textarea "x"
type textarea "15L Water Tank-S"
type textarea "x"
type textarea "15L Water Tank-So"
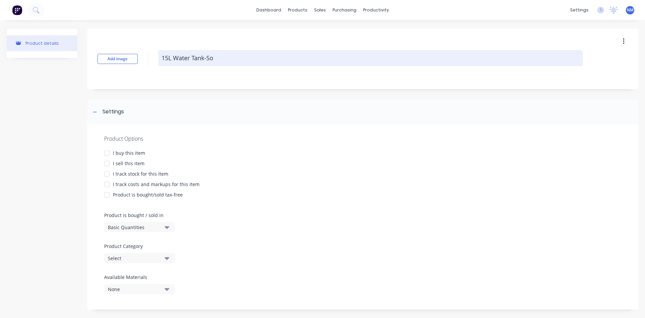
type textarea "x"
type textarea "15L Water Tank-Soa"
type textarea "x"
type textarea "15L Water Tank-Soap"
type textarea "x"
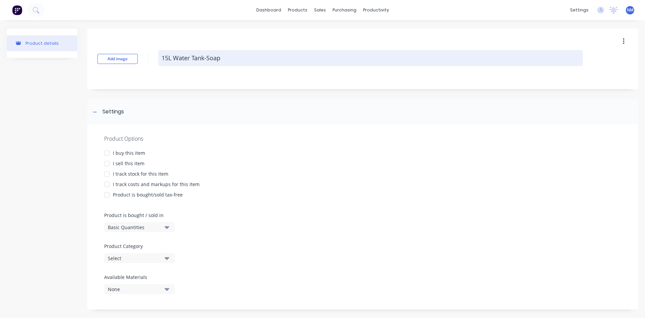
type textarea "15L Water Tank-Soap"
type textarea "x"
type textarea "15L Water Tank-Soap D"
type textarea "x"
type textarea "15L Water Tank-Soap Di"
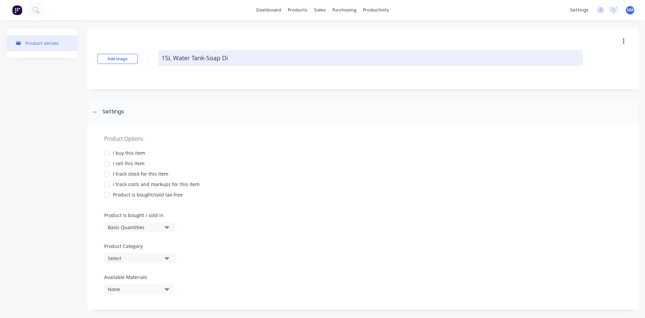
type textarea "x"
type textarea "15L Water Tank-Soap Dis"
type textarea "x"
type textarea "15L Water Tank-Soap Disp"
type textarea "x"
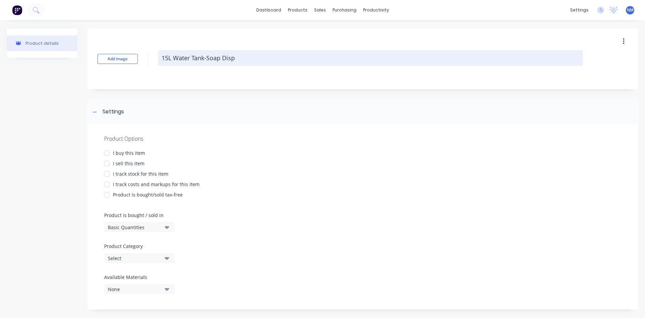
type textarea "15L Water Tank-Soap Dispe"
type textarea "x"
type textarea "15L Water Tank-Soap Dispen"
type textarea "x"
type textarea "15L Water Tank-Soap Dispens"
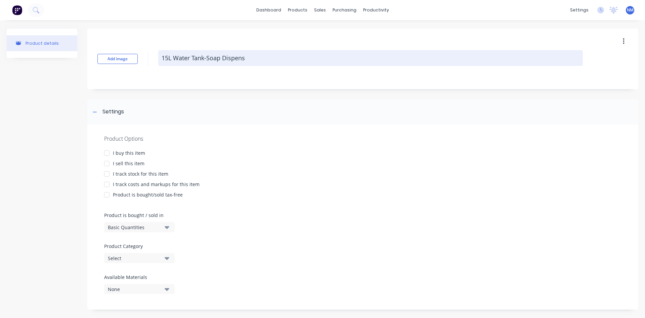
type textarea "x"
type textarea "15L Water Tank-Soap Dispense"
type textarea "x"
type textarea "15L Water Tank-Soap Dispenser"
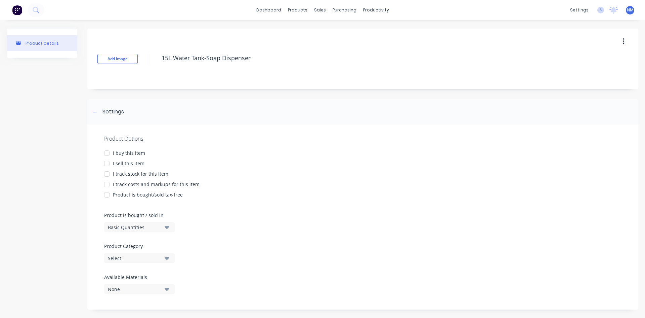
click at [107, 151] on div at bounding box center [106, 152] width 13 height 13
click at [105, 164] on div at bounding box center [106, 163] width 13 height 13
click at [106, 171] on div at bounding box center [106, 173] width 13 height 13
click at [106, 186] on div at bounding box center [106, 183] width 13 height 13
type textarea "x"
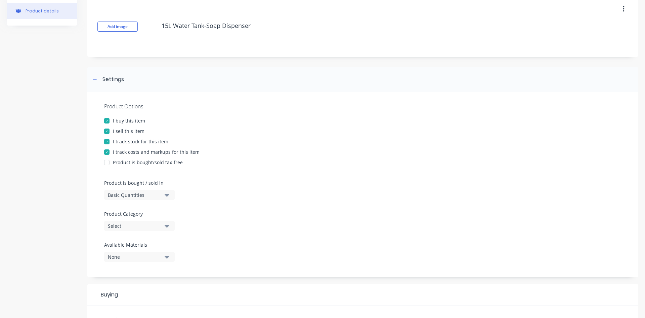
scroll to position [67, 0]
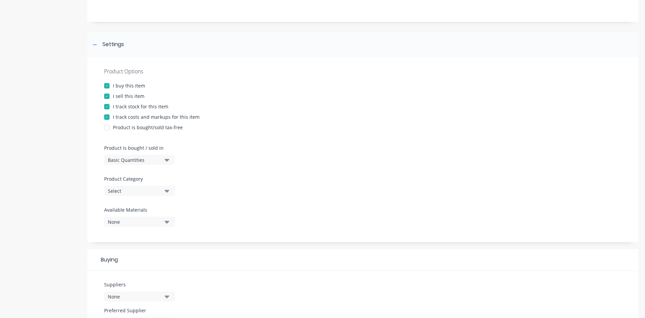
type textarea "15L Water Tank-Soap Dispenser"
type textarea "x"
type textarea "15L Water Tank-Soap Dispenser"
click at [157, 191] on div "Select" at bounding box center [135, 190] width 54 height 7
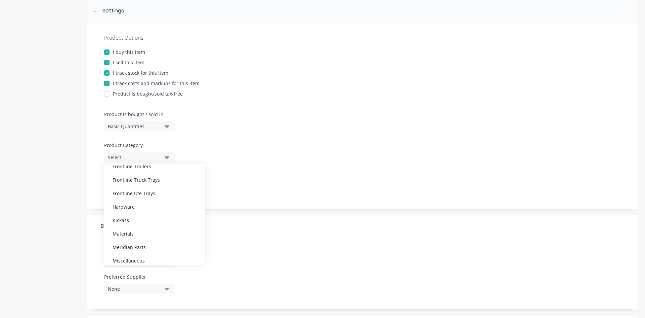
scroll to position [87, 0]
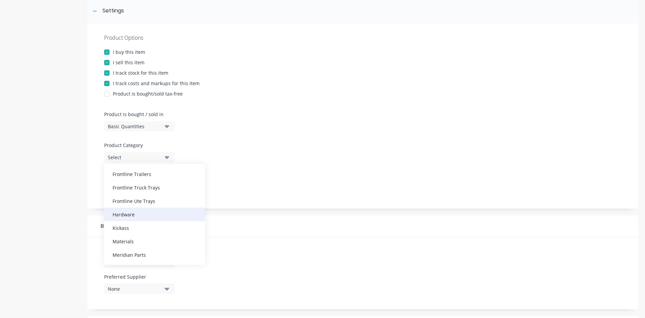
click at [138, 219] on div "Hardware" at bounding box center [154, 213] width 101 height 13
type textarea "x"
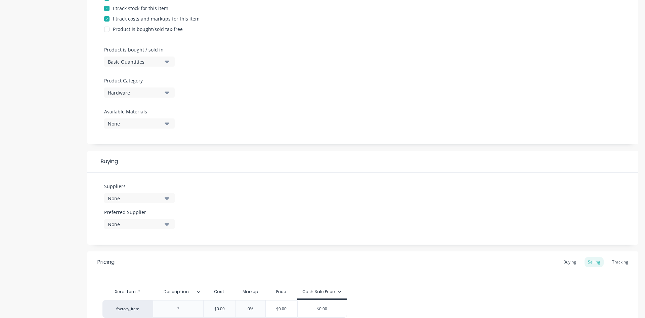
scroll to position [168, 0]
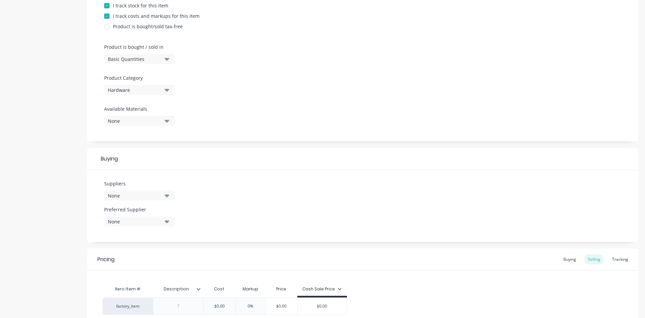
click at [166, 196] on icon "button" at bounding box center [167, 195] width 5 height 7
click at [148, 218] on input "text" at bounding box center [159, 215] width 71 height 13
type input "ues"
click at [146, 237] on button "UES" at bounding box center [154, 232] width 101 height 13
type textarea "x"
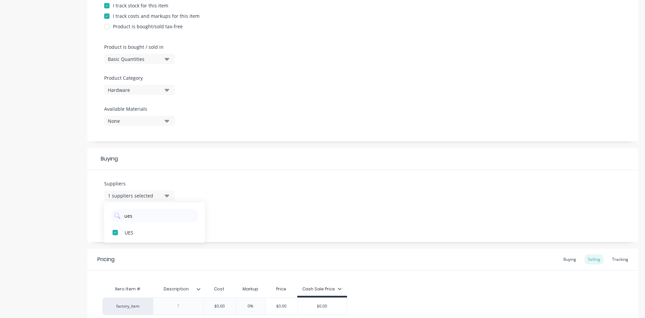
click at [264, 202] on div "Suppliers 1 suppliers selected ues UES Preferred Supplier None" at bounding box center [362, 206] width 551 height 72
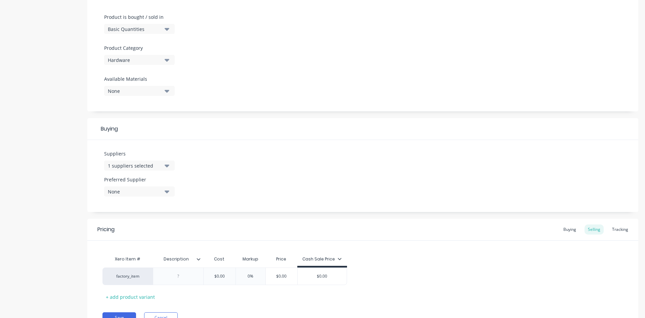
scroll to position [232, 0]
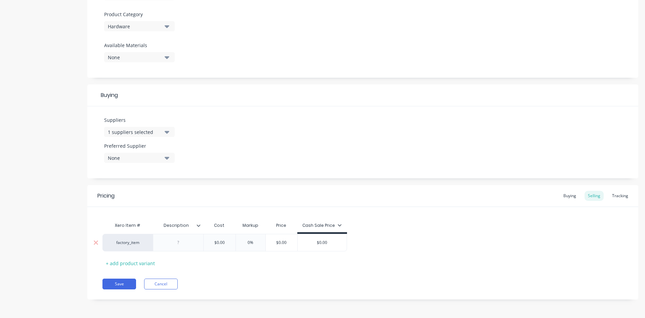
click at [186, 243] on div at bounding box center [179, 242] width 34 height 9
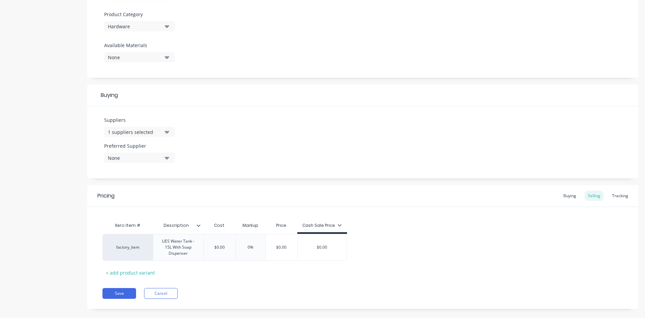
click at [199, 227] on icon at bounding box center [199, 225] width 4 height 4
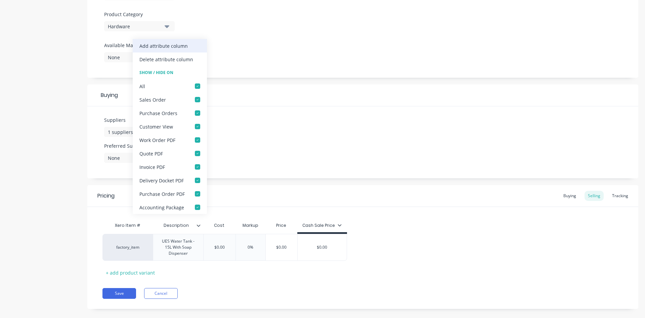
click at [183, 49] on div "Add attribute column" at bounding box center [163, 45] width 48 height 7
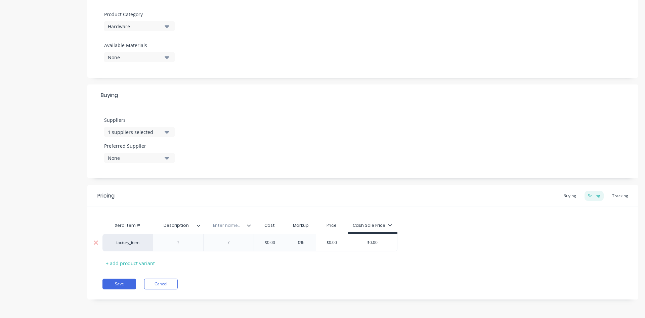
click at [181, 245] on div at bounding box center [179, 242] width 34 height 9
click at [232, 244] on div at bounding box center [229, 242] width 34 height 9
click at [191, 246] on div "UES Water Tank" at bounding box center [178, 242] width 41 height 9
click at [193, 246] on div "UES Water Tank" at bounding box center [178, 242] width 41 height 9
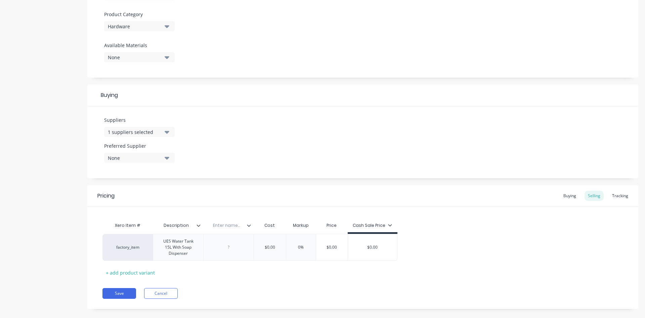
type textarea "x"
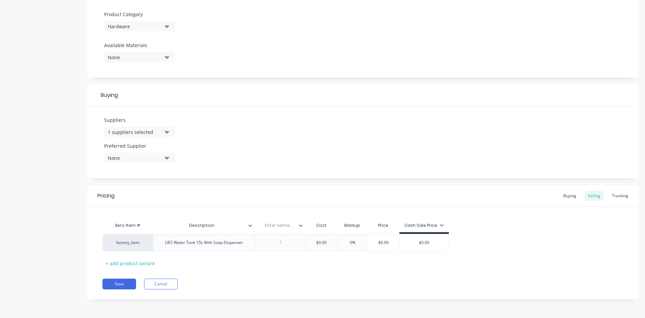
drag, startPoint x: 285, startPoint y: 225, endPoint x: 361, endPoint y: 225, distance: 75.6
click at [286, 225] on input "text" at bounding box center [278, 225] width 46 height 6
type input "Supplier Code"
type textarea "x"
type input "$0.00"
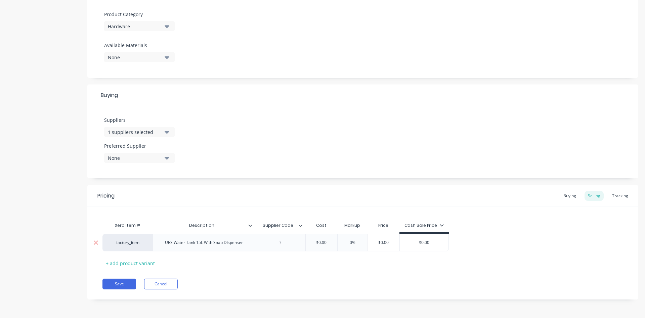
drag, startPoint x: 330, startPoint y: 241, endPoint x: 178, endPoint y: 250, distance: 152.1
click at [192, 249] on div "factory_item UES Water Tank 15L With Soap Dispenser $0.00 $0.00 0% $0.00 $0.00" at bounding box center [276, 242] width 347 height 17
click at [284, 245] on div at bounding box center [280, 242] width 34 height 9
drag, startPoint x: 329, startPoint y: 241, endPoint x: 248, endPoint y: 254, distance: 82.0
click at [276, 251] on div "Xero Item # Description Supplier Code Cost Markup Price Cash Sale Price factory…" at bounding box center [363, 243] width 521 height 50
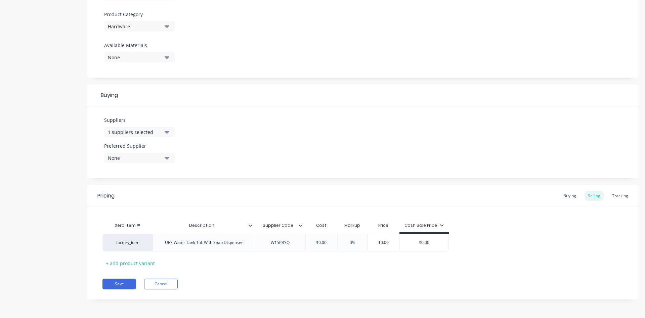
type textarea "x"
type input "8"
type textarea "x"
type input "87"
click at [560, 196] on div "Buying" at bounding box center [569, 196] width 19 height 10
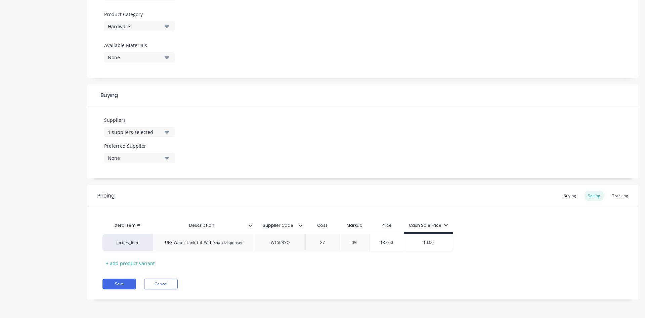
scroll to position [230, 0]
type input "$0.00"
drag, startPoint x: 312, startPoint y: 241, endPoint x: 210, endPoint y: 244, distance: 102.6
click at [220, 243] on div "factory_item UES Water Tank 15L With Soap Dispenser W15PBSQ $0.00 $0.00" at bounding box center [222, 242] width 239 height 17
type textarea "x"
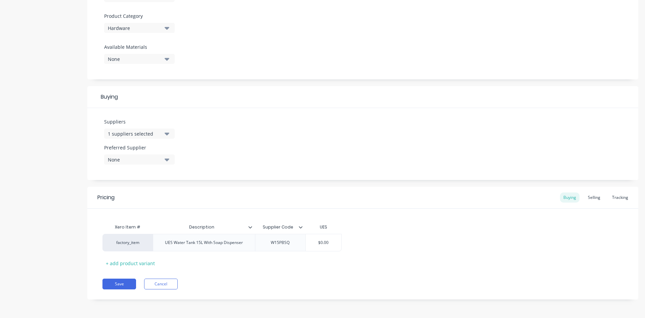
type input "8"
type textarea "x"
click at [333, 239] on input "87" at bounding box center [324, 242] width 36 height 6
type input "87"
click at [343, 227] on div "Xero Item # Description Supplier Code UES factory_item UES Water Tank 15L With …" at bounding box center [363, 244] width 521 height 48
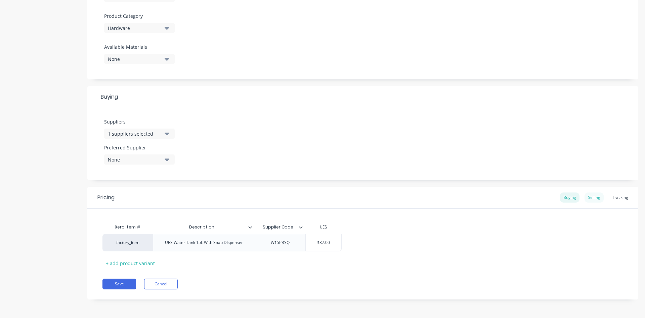
click at [595, 201] on div "Selling" at bounding box center [594, 197] width 19 height 10
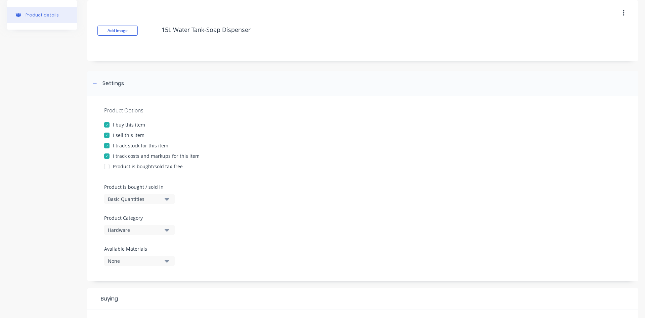
scroll to position [0, 0]
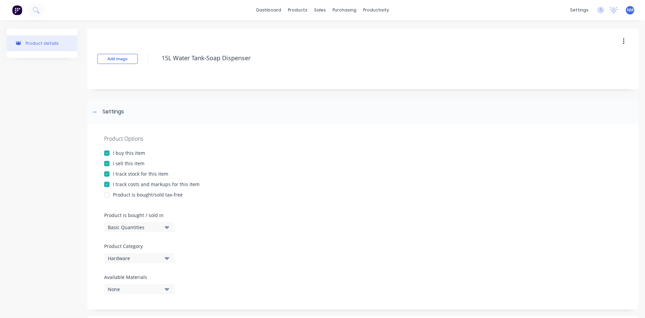
drag, startPoint x: 252, startPoint y: 61, endPoint x: 157, endPoint y: 61, distance: 95.4
click at [157, 61] on div "Add image 15L Water Tank-Soap Dispenser" at bounding box center [362, 59] width 551 height 60
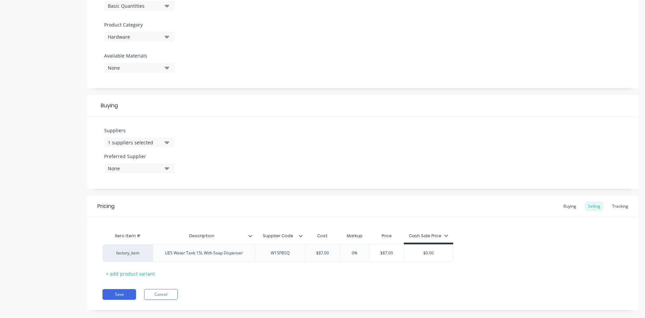
scroll to position [232, 0]
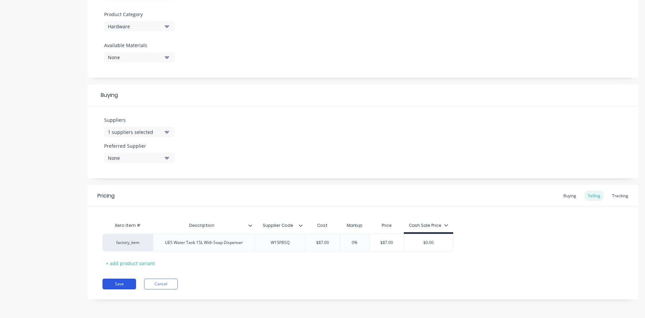
click at [120, 286] on button "Save" at bounding box center [120, 283] width 34 height 11
type textarea "x"
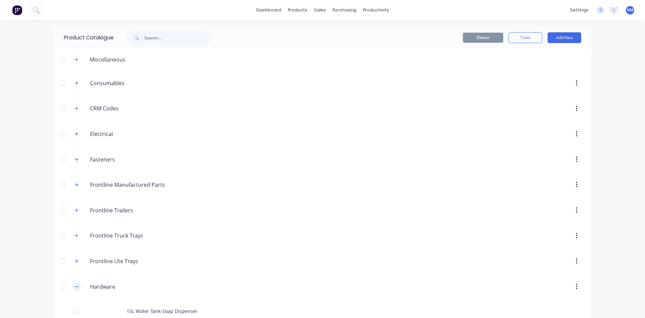
click at [76, 285] on icon "button" at bounding box center [77, 286] width 4 height 5
click at [335, 32] on div "Sales Orders" at bounding box center [343, 32] width 28 height 6
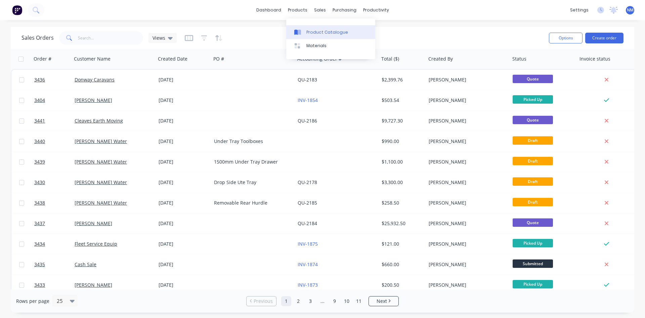
click at [304, 30] on div at bounding box center [299, 32] width 10 height 6
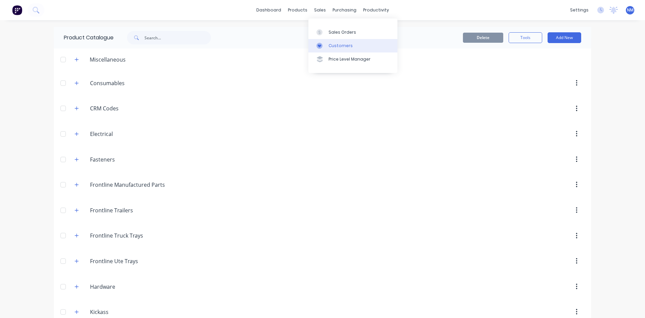
click at [339, 50] on link "Customers" at bounding box center [353, 45] width 89 height 13
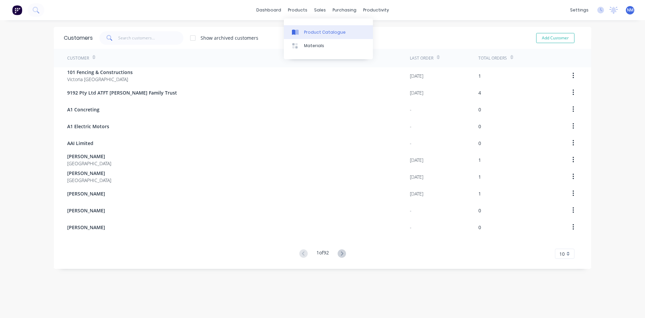
click at [308, 27] on link "Product Catalogue" at bounding box center [328, 31] width 89 height 13
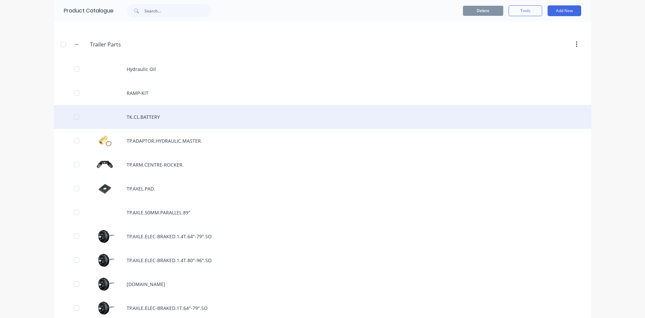
scroll to position [302, 0]
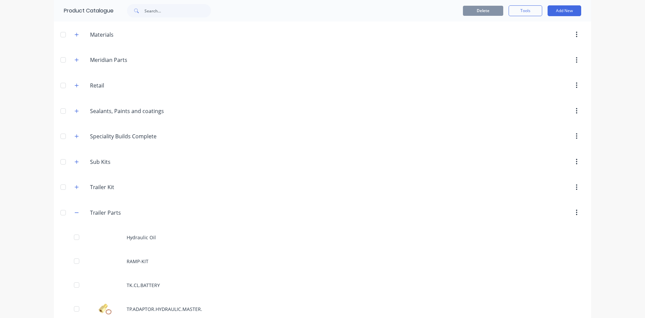
click at [75, 212] on icon "button" at bounding box center [77, 212] width 4 height 0
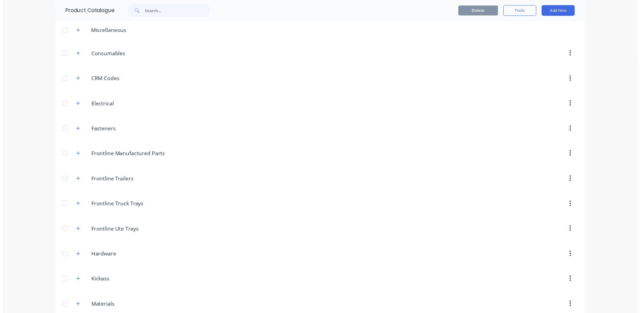
scroll to position [0, 0]
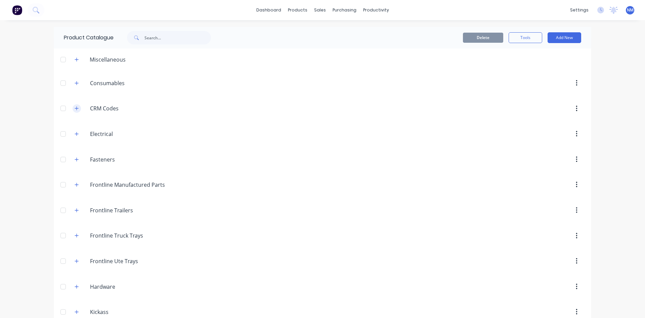
click at [76, 108] on icon "button" at bounding box center [77, 108] width 4 height 5
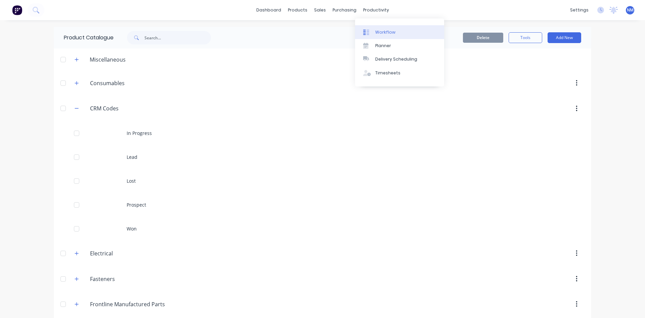
click at [381, 34] on div "Workflow" at bounding box center [385, 32] width 20 height 6
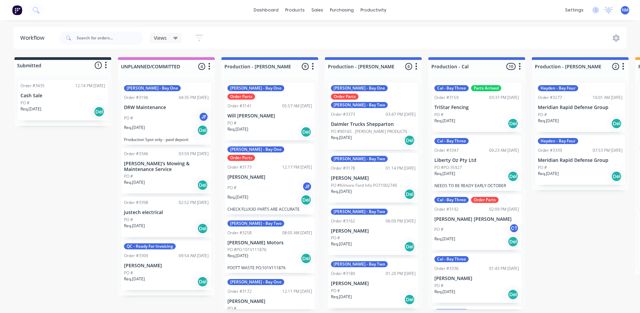
click at [170, 41] on div "Views" at bounding box center [166, 38] width 24 height 6
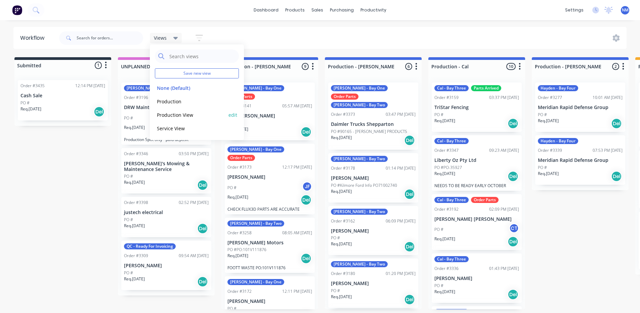
click at [190, 115] on button "Production View" at bounding box center [191, 115] width 72 height 8
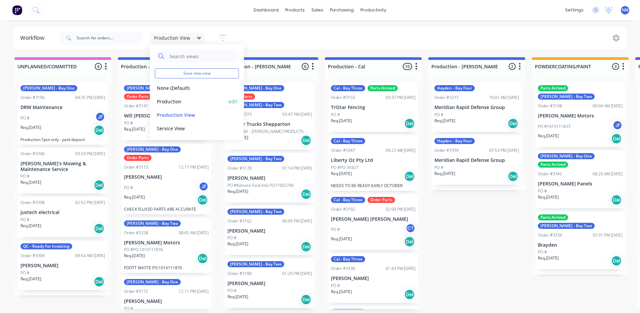
click at [177, 101] on button "Production" at bounding box center [191, 101] width 72 height 8
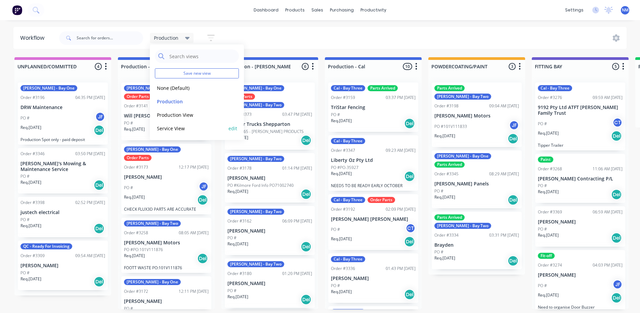
click at [178, 128] on button "Service View" at bounding box center [191, 128] width 72 height 8
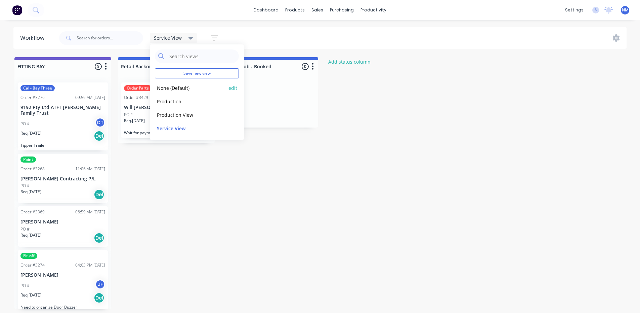
click at [174, 89] on button "None (Default)" at bounding box center [191, 88] width 72 height 8
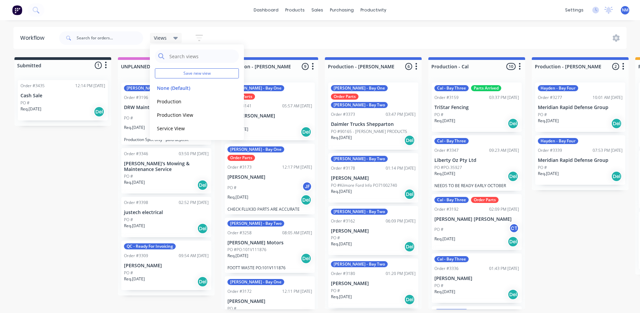
click at [279, 41] on div "Views Save new view None (Default) edit Production edit Production View edit Se…" at bounding box center [342, 38] width 569 height 20
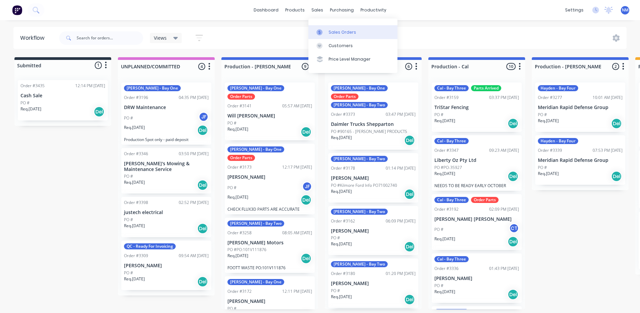
click at [327, 32] on link "Sales Orders" at bounding box center [353, 31] width 89 height 13
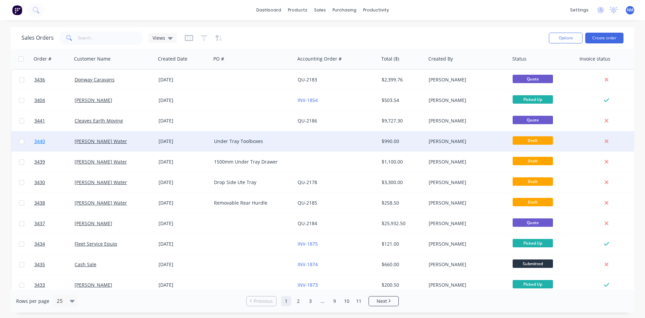
click at [39, 139] on span "3440" at bounding box center [39, 141] width 11 height 7
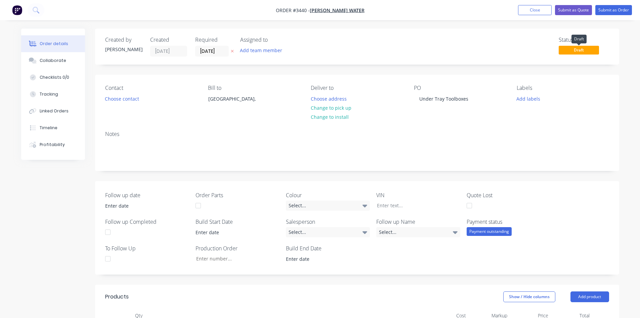
click at [589, 50] on span "Draft" at bounding box center [579, 50] width 40 height 8
click at [565, 38] on div "Status" at bounding box center [584, 40] width 50 height 6
click at [542, 9] on button "Close" at bounding box center [535, 10] width 34 height 10
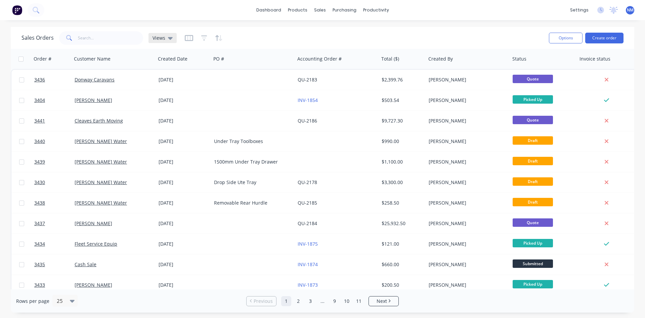
click at [172, 38] on div "Views" at bounding box center [163, 38] width 28 height 10
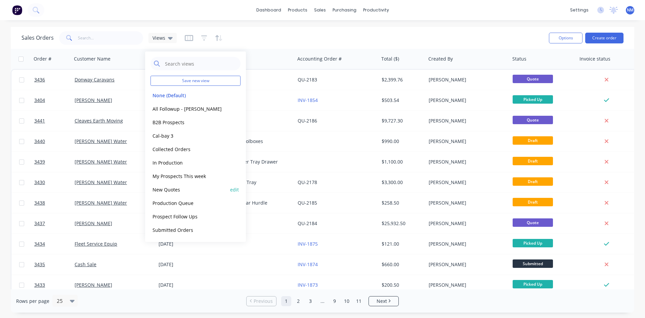
click at [182, 191] on button "New Quotes" at bounding box center [189, 190] width 77 height 8
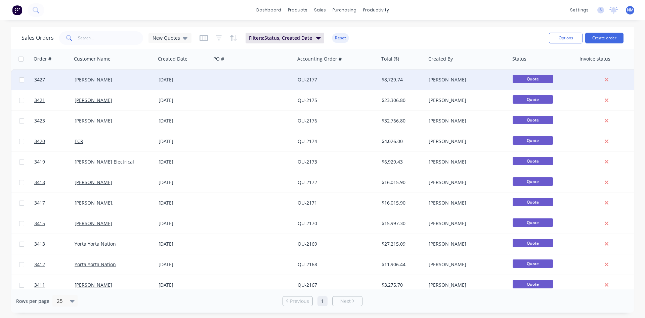
click at [526, 78] on span "Quote" at bounding box center [533, 79] width 40 height 8
click at [37, 81] on span "3427" at bounding box center [39, 79] width 11 height 7
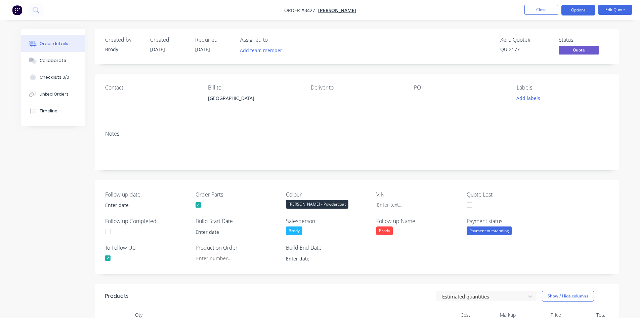
click at [569, 50] on span "Quote" at bounding box center [579, 50] width 40 height 8
click at [567, 41] on div "Status" at bounding box center [584, 40] width 50 height 6
click at [572, 50] on span "Quote" at bounding box center [579, 50] width 40 height 8
click at [546, 12] on button "Close" at bounding box center [542, 10] width 34 height 10
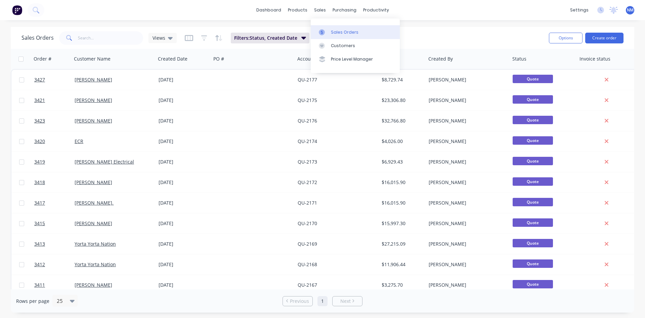
click at [330, 31] on link "Sales Orders" at bounding box center [355, 31] width 89 height 13
click at [168, 42] on div "Views" at bounding box center [163, 38] width 28 height 10
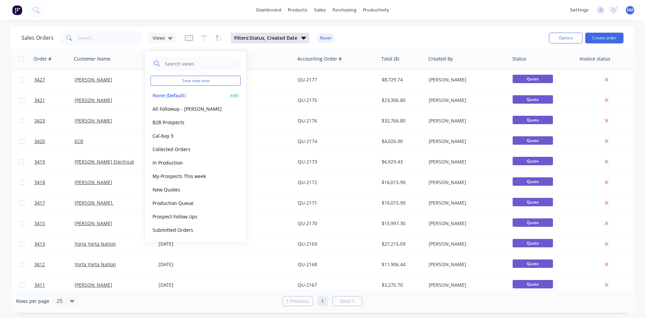
click at [169, 97] on button "None (Default)" at bounding box center [189, 95] width 77 height 8
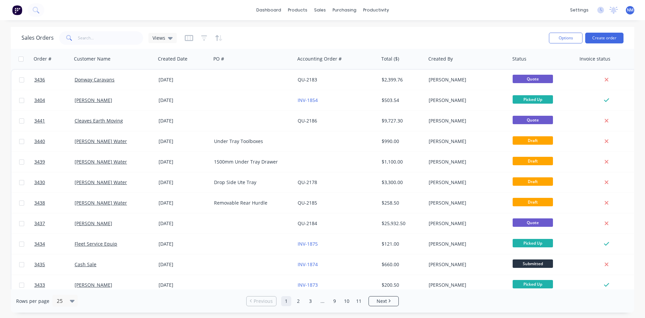
click at [165, 43] on div "Sales Orders Views" at bounding box center [99, 37] width 155 height 13
click at [165, 41] on div "Views" at bounding box center [163, 38] width 28 height 10
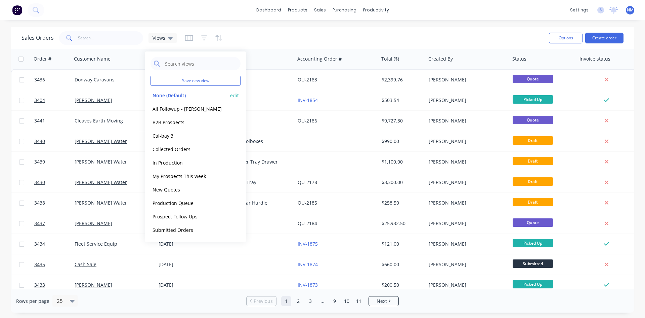
click at [172, 97] on button "None (Default)" at bounding box center [189, 95] width 77 height 8
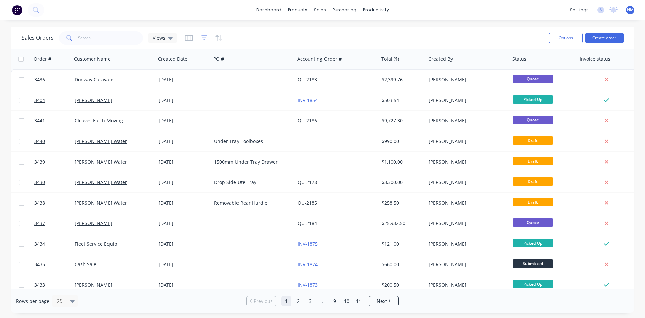
click at [201, 39] on icon "button" at bounding box center [204, 38] width 6 height 7
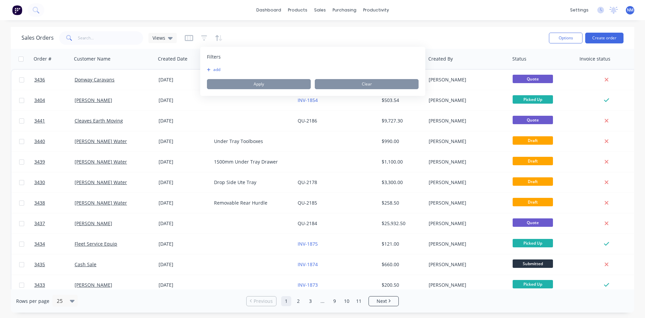
click at [216, 72] on div "add Apply Clear" at bounding box center [313, 78] width 212 height 22
click at [216, 70] on button "add" at bounding box center [215, 69] width 17 height 5
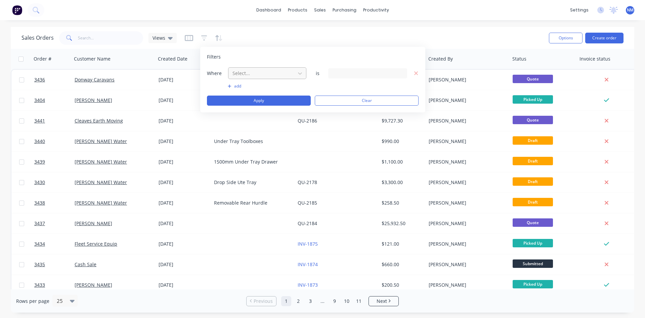
click at [238, 72] on div at bounding box center [262, 73] width 60 height 8
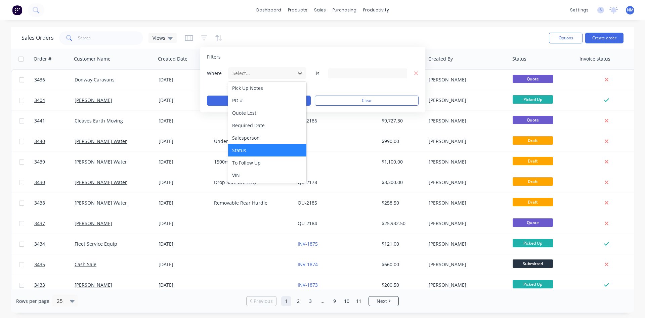
click at [255, 150] on div "Status" at bounding box center [267, 150] width 78 height 12
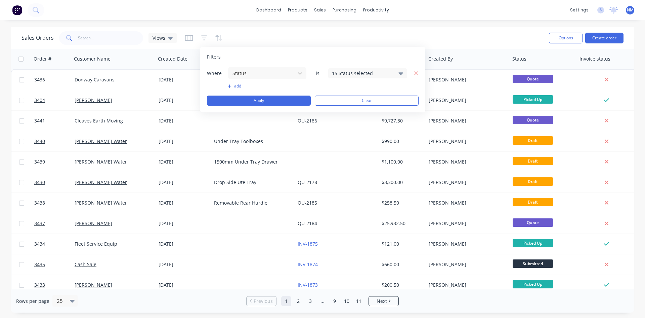
click at [345, 73] on div "15 Status selected" at bounding box center [362, 73] width 61 height 7
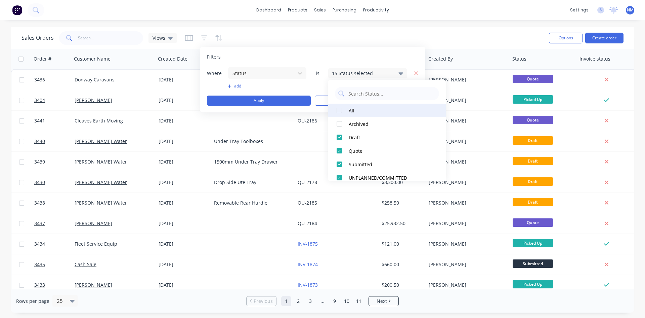
click at [344, 109] on div at bounding box center [339, 110] width 13 height 13
click at [343, 110] on div at bounding box center [339, 110] width 13 height 13
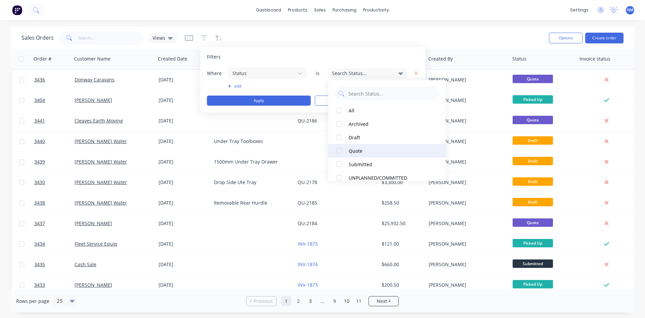
click at [342, 151] on div at bounding box center [339, 150] width 13 height 13
click at [279, 99] on button "Apply" at bounding box center [259, 100] width 104 height 10
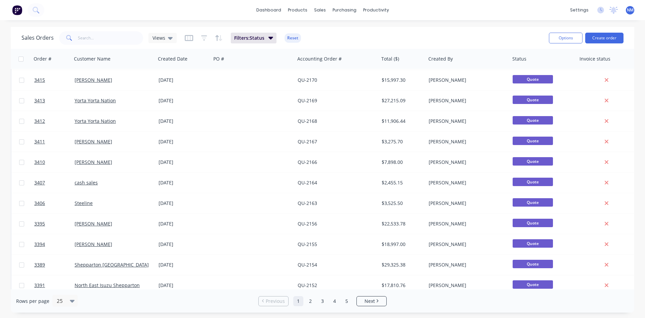
scroll to position [296, 0]
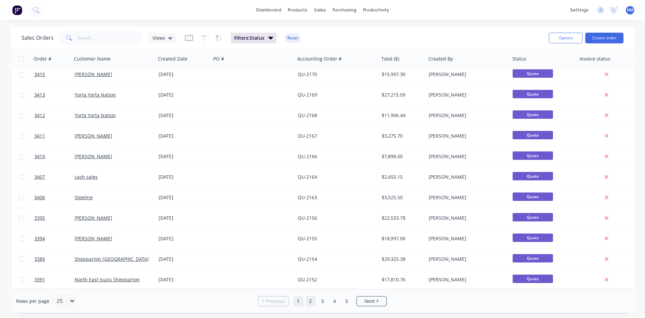
click at [313, 299] on link "2" at bounding box center [311, 301] width 10 height 10
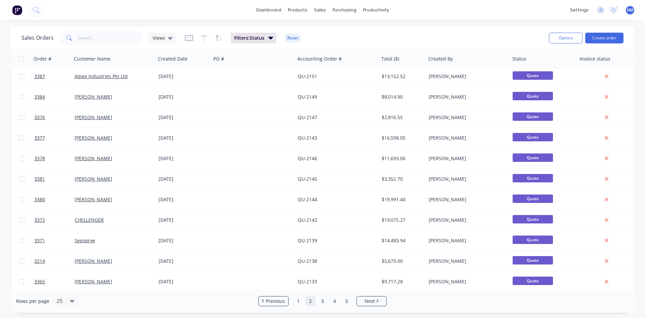
scroll to position [0, 0]
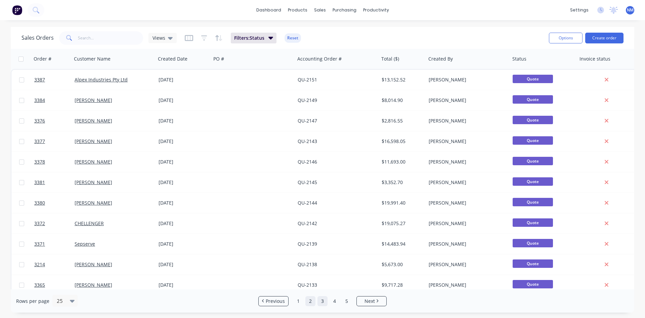
click at [323, 301] on link "3" at bounding box center [323, 301] width 10 height 10
click at [333, 301] on link "4" at bounding box center [335, 301] width 10 height 10
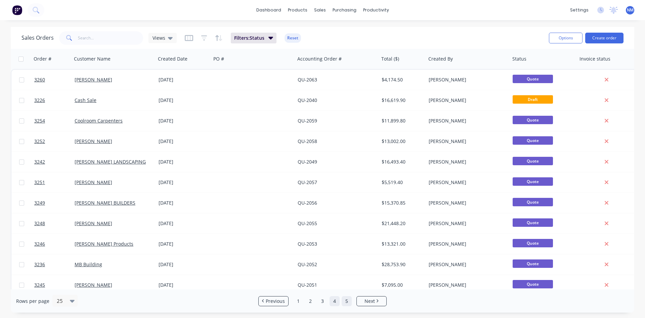
click at [348, 303] on link "5" at bounding box center [347, 301] width 10 height 10
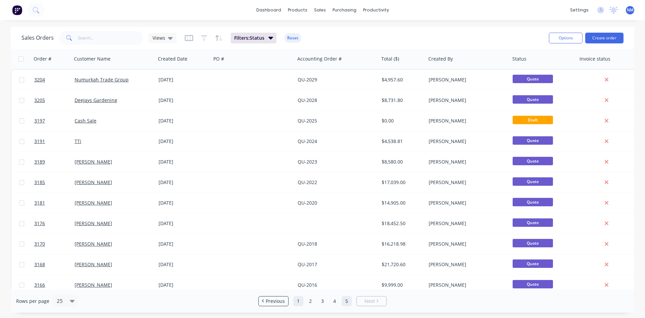
click at [295, 303] on link "1" at bounding box center [298, 301] width 10 height 10
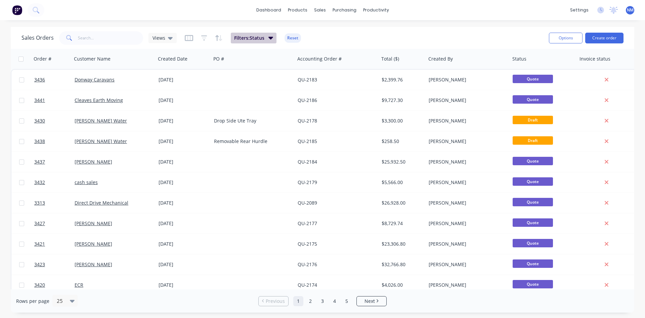
click at [264, 41] on button "Filters: Status" at bounding box center [254, 38] width 46 height 11
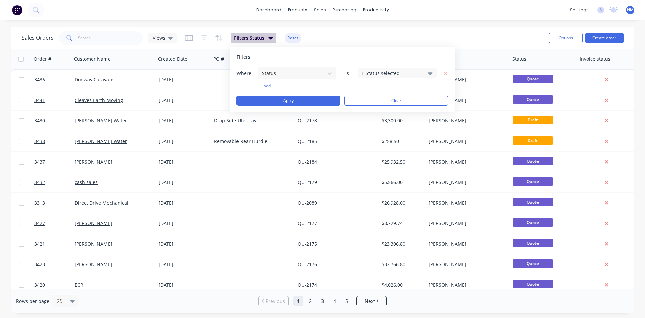
click at [266, 36] on button "Filters: Status" at bounding box center [254, 38] width 46 height 11
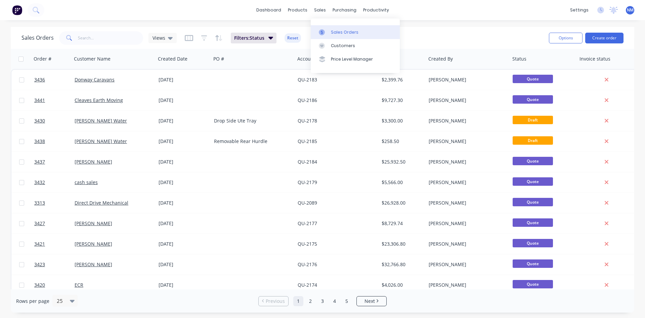
click at [328, 33] on div at bounding box center [324, 32] width 10 height 6
click at [307, 34] on div "Product Catalogue" at bounding box center [328, 32] width 42 height 6
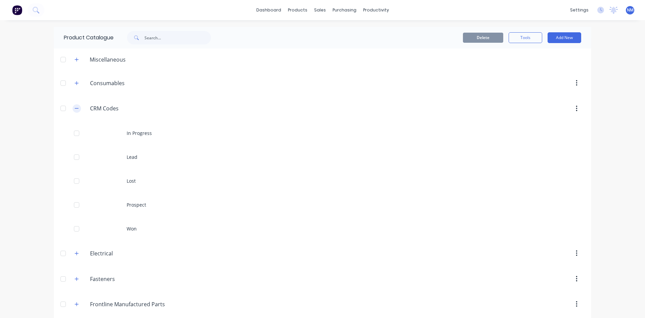
click at [75, 108] on icon "button" at bounding box center [77, 108] width 4 height 5
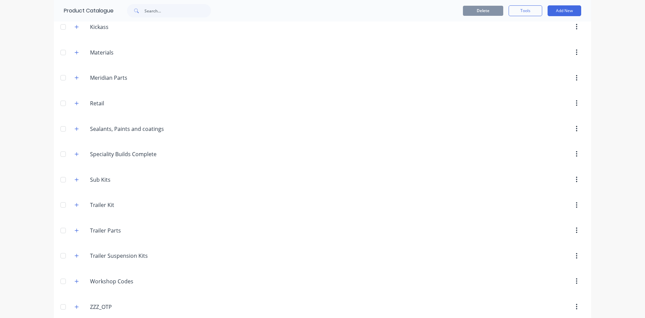
scroll to position [293, 0]
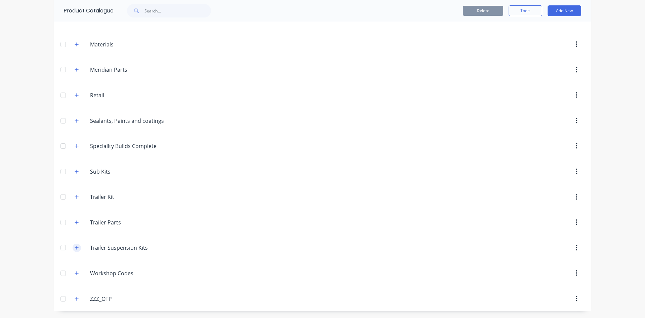
click at [75, 249] on icon "button" at bounding box center [77, 247] width 4 height 5
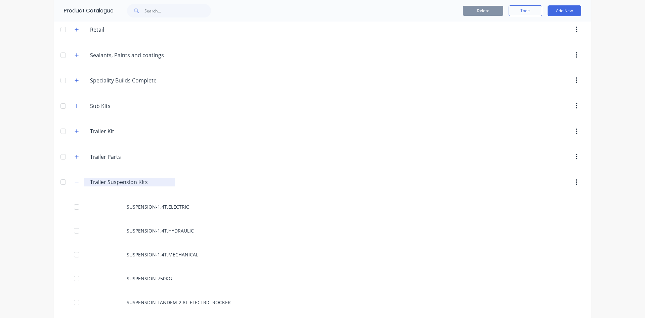
scroll to position [337, 0]
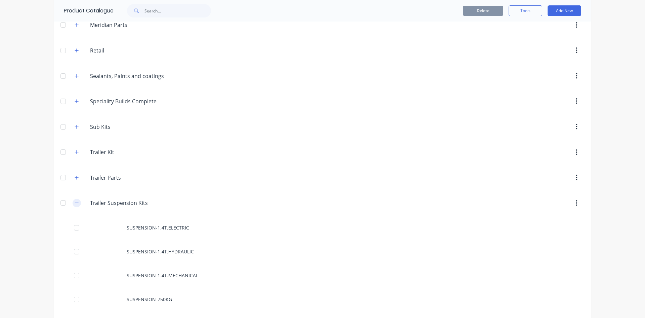
click at [75, 201] on icon "button" at bounding box center [77, 202] width 4 height 5
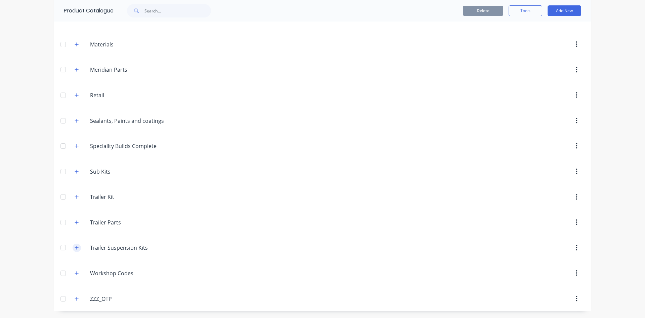
scroll to position [293, 0]
click at [76, 245] on icon "button" at bounding box center [77, 247] width 4 height 5
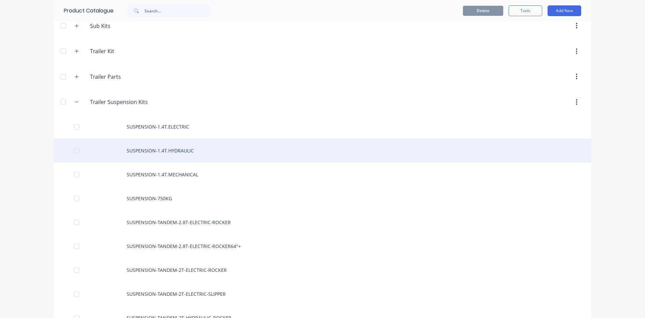
scroll to position [405, 0]
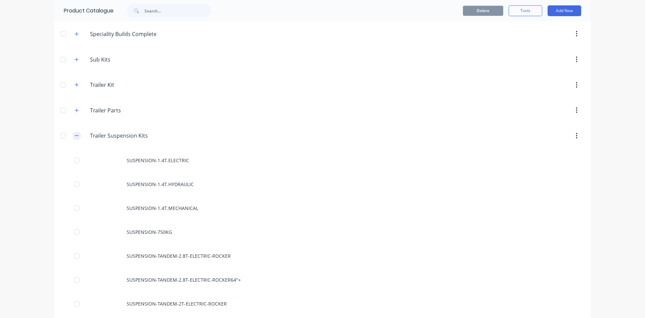
click at [76, 136] on icon "button" at bounding box center [77, 135] width 4 height 5
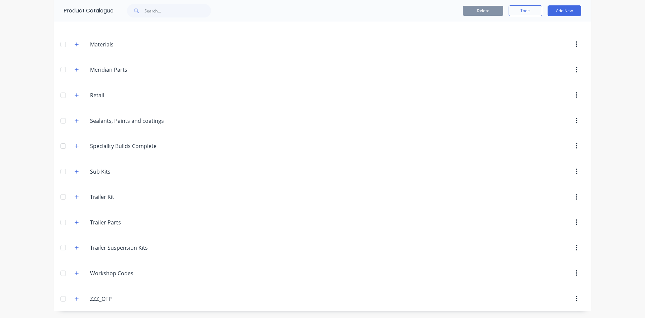
scroll to position [293, 0]
click at [75, 245] on button "button" at bounding box center [77, 247] width 8 height 8
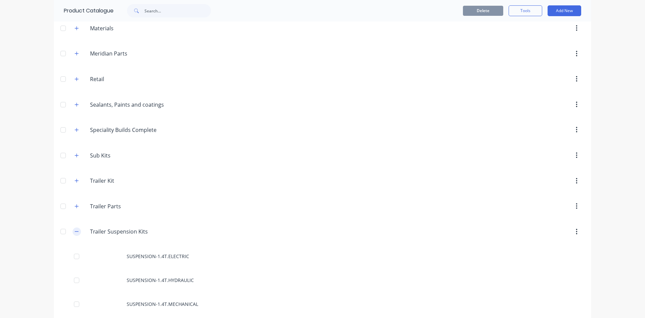
scroll to position [405, 0]
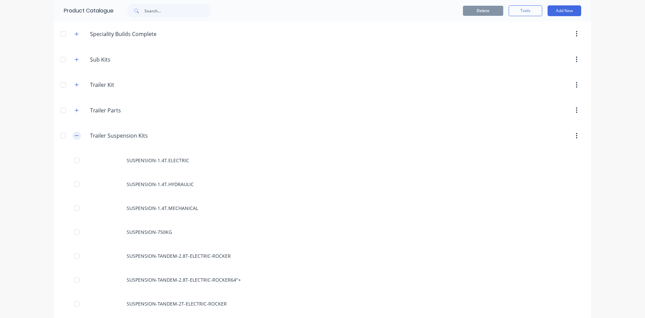
click at [76, 135] on icon "button" at bounding box center [77, 135] width 4 height 0
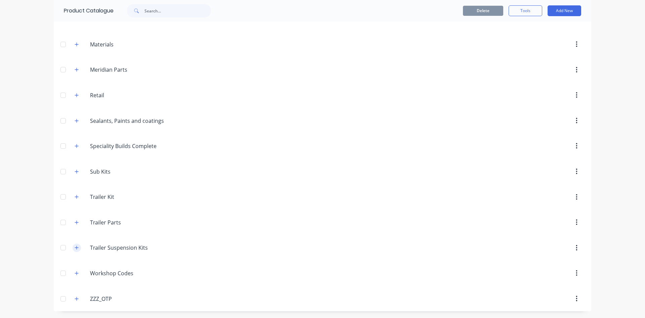
click at [77, 247] on button "button" at bounding box center [77, 247] width 8 height 8
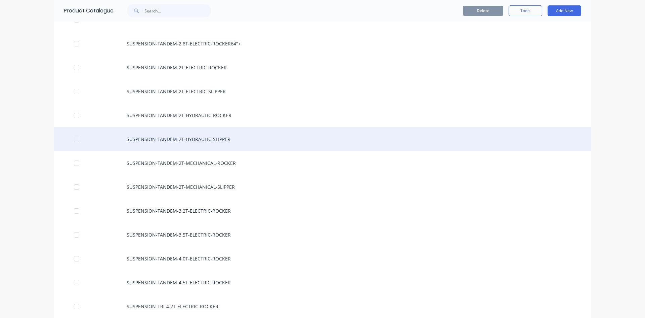
scroll to position [640, 0]
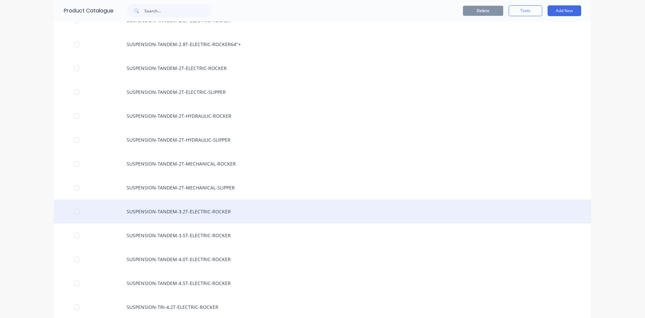
click at [209, 210] on div "SUSPENSION-TANDEM-3.2T-ELECTRIC-ROCKER" at bounding box center [323, 211] width 538 height 24
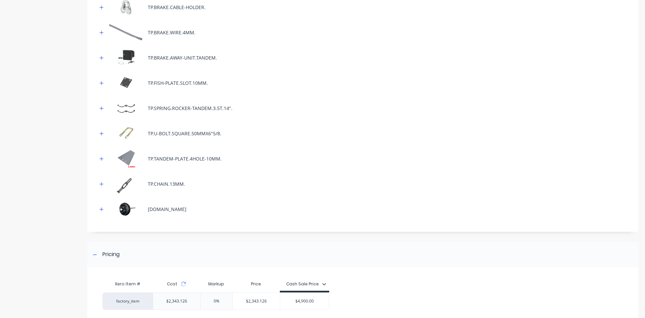
scroll to position [336, 0]
click at [99, 207] on button "button" at bounding box center [101, 208] width 8 height 8
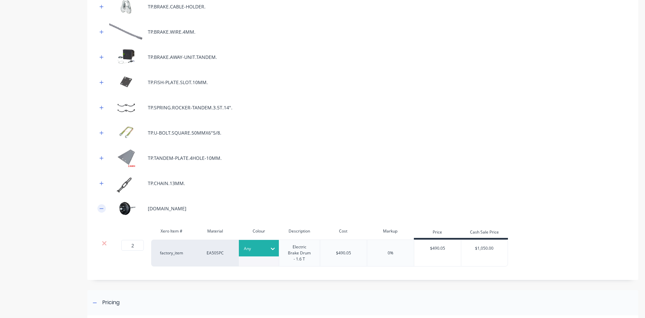
click at [102, 209] on icon "button" at bounding box center [101, 208] width 4 height 5
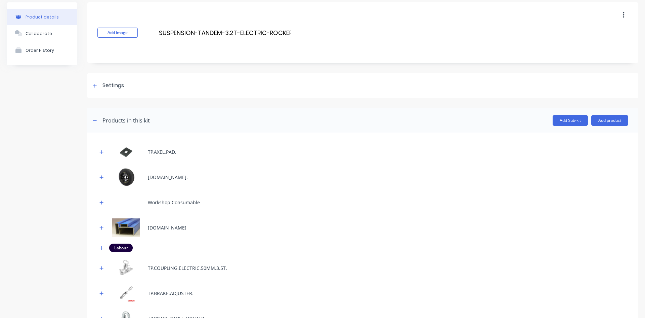
scroll to position [0, 0]
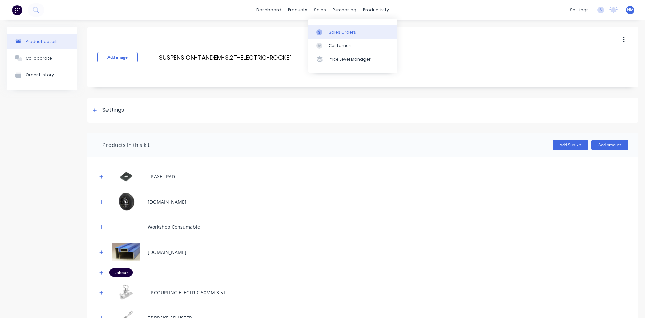
click at [331, 31] on div "Sales Orders" at bounding box center [343, 32] width 28 height 6
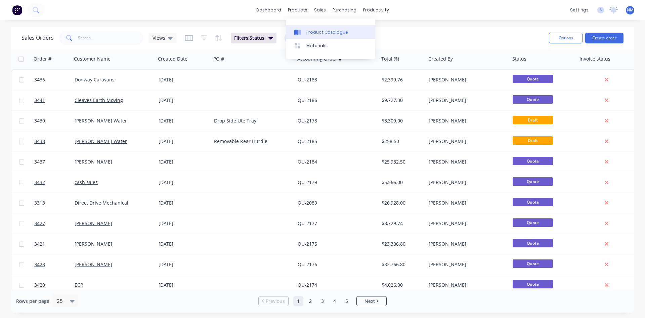
click at [307, 28] on link "Product Catalogue" at bounding box center [330, 31] width 89 height 13
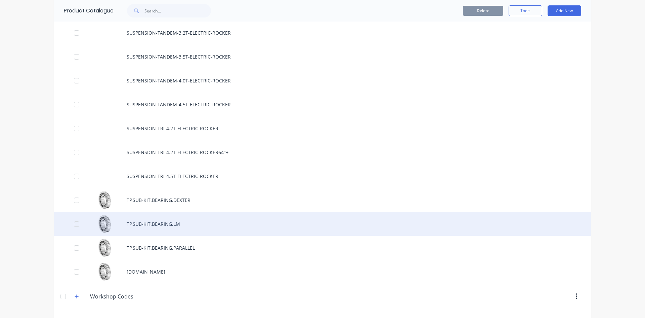
scroll to position [807, 0]
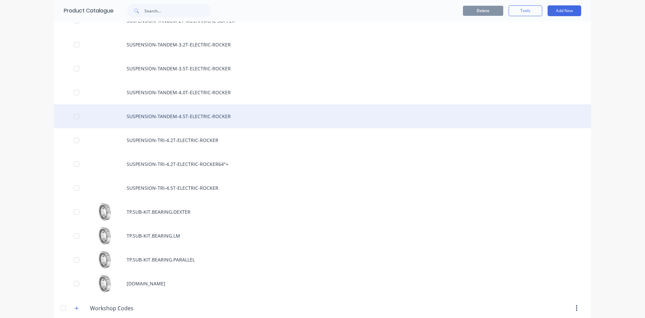
click at [216, 111] on div "SUSPENSION-TANDEM-4.5T-ELECTRIC-ROCKER" at bounding box center [323, 116] width 538 height 24
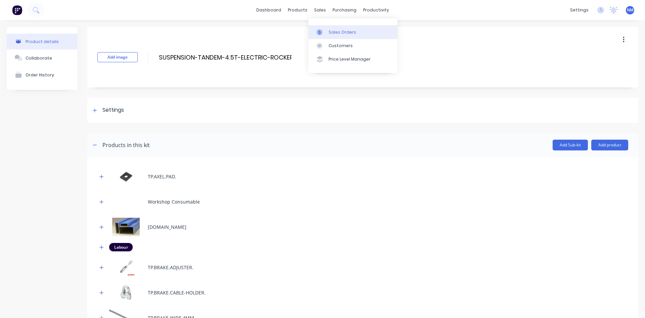
click at [326, 26] on link "Sales Orders" at bounding box center [353, 31] width 89 height 13
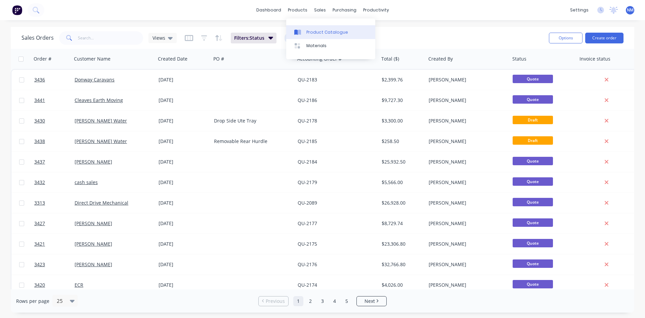
click at [316, 33] on div "Product Catalogue" at bounding box center [328, 32] width 42 height 6
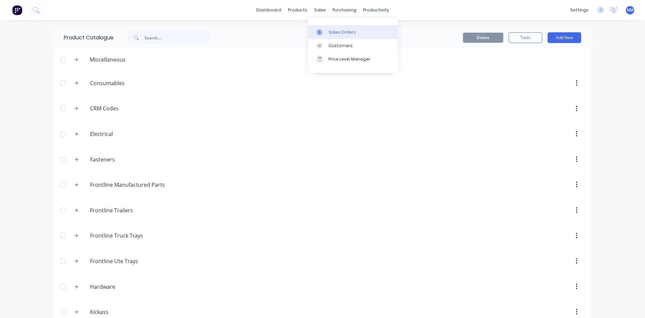
click at [328, 33] on link "Sales Orders" at bounding box center [353, 31] width 89 height 13
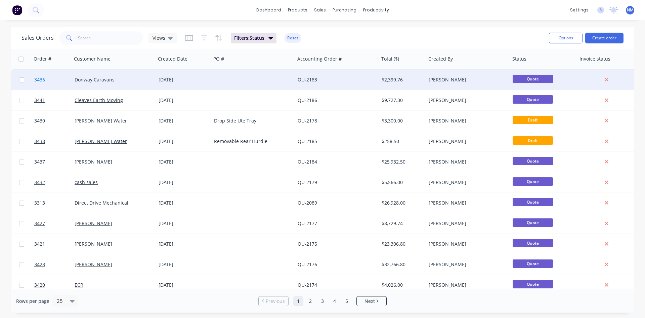
click at [39, 82] on span "3436" at bounding box center [39, 79] width 11 height 7
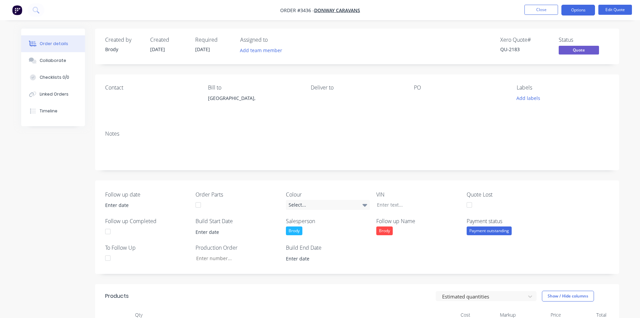
click at [538, 4] on nav "Order #3436 - Donway Caravans Close Options Edit Quote" at bounding box center [320, 10] width 640 height 20
click at [541, 14] on button "Close" at bounding box center [542, 10] width 34 height 10
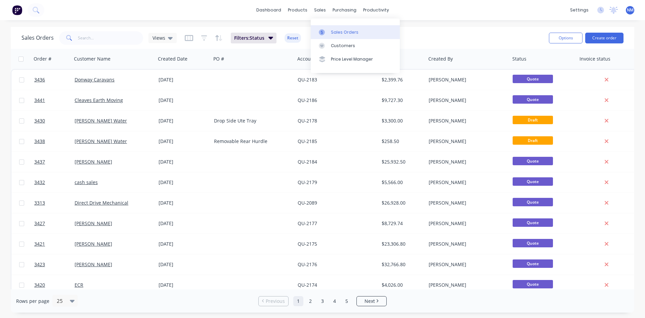
click at [343, 32] on div "Sales Orders" at bounding box center [345, 32] width 28 height 6
click at [309, 31] on div "Product Catalogue" at bounding box center [328, 32] width 42 height 6
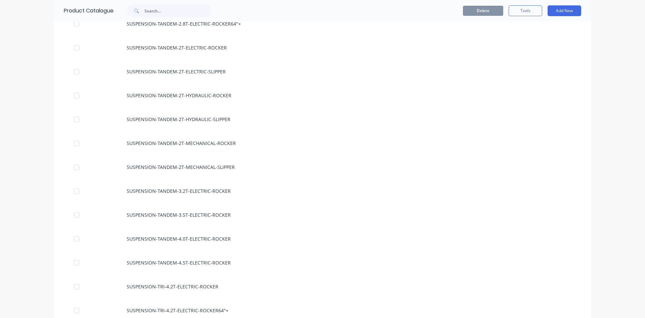
scroll to position [672, 0]
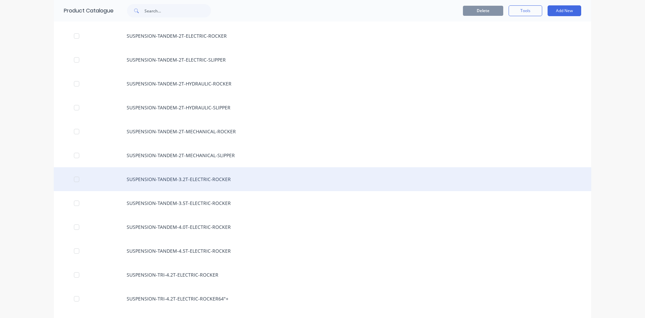
click at [188, 182] on div "SUSPENSION-TANDEM-3.2T-ELECTRIC-ROCKER" at bounding box center [323, 179] width 538 height 24
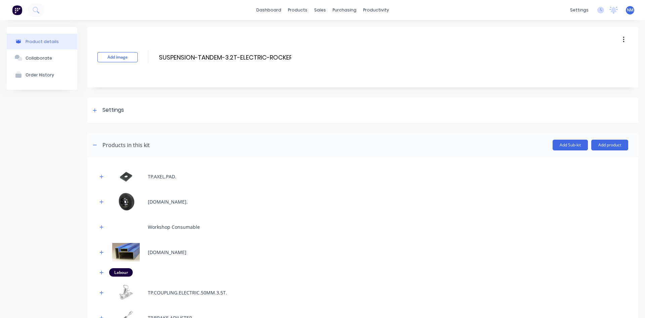
click at [621, 39] on button "button" at bounding box center [624, 40] width 16 height 12
click at [589, 56] on span "Duplicate" at bounding box center [599, 57] width 50 height 7
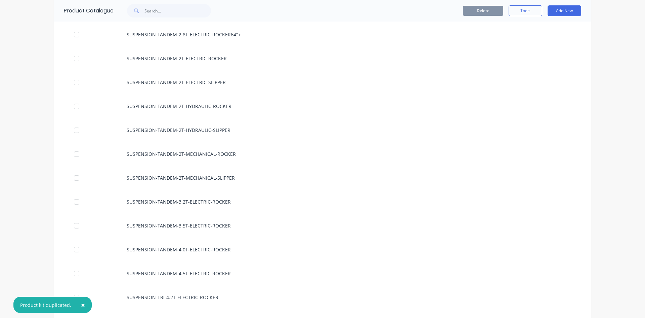
scroll to position [672, 0]
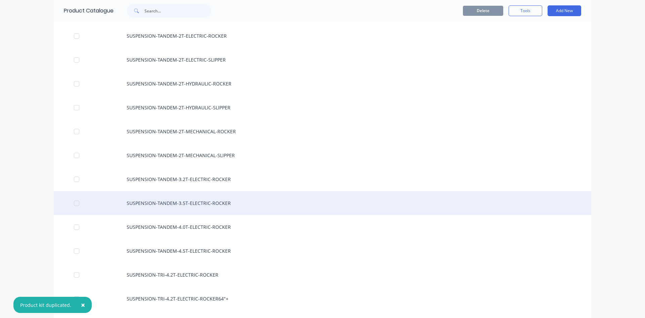
click at [228, 197] on div "SUSPENSION-TANDEM-3.5T-ELECTRIC-ROCKER" at bounding box center [323, 203] width 538 height 24
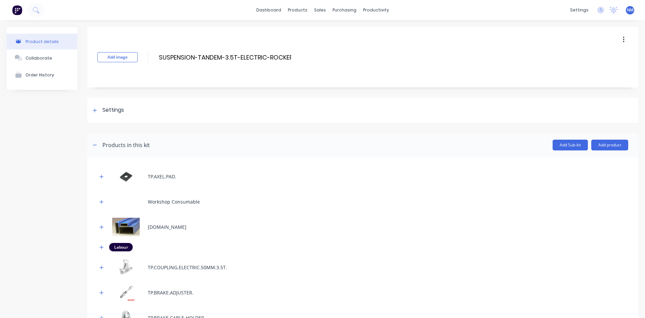
click at [623, 40] on icon "button" at bounding box center [623, 40] width 1 height 6
click at [591, 56] on span "Duplicate" at bounding box center [599, 57] width 50 height 7
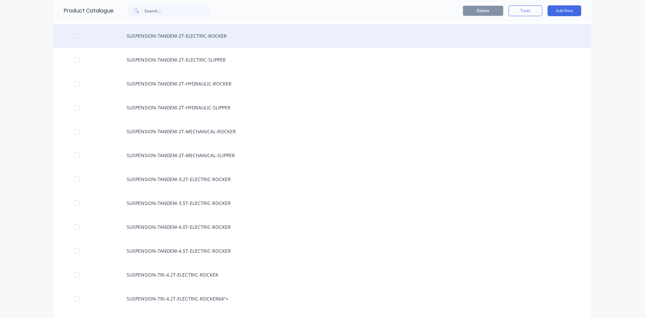
scroll to position [706, 0]
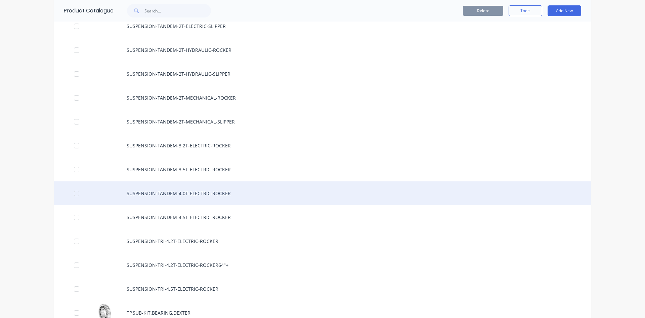
click at [184, 192] on div "SUSPENSION-TANDEM-4.0T-ELECTRIC-ROCKER" at bounding box center [323, 193] width 538 height 24
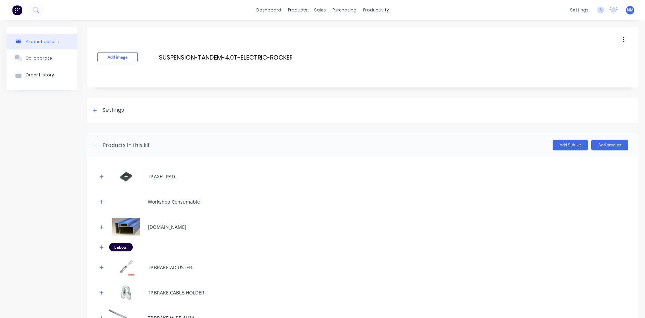
click at [623, 41] on icon "button" at bounding box center [624, 39] width 2 height 7
click at [591, 59] on span "Duplicate" at bounding box center [599, 57] width 50 height 7
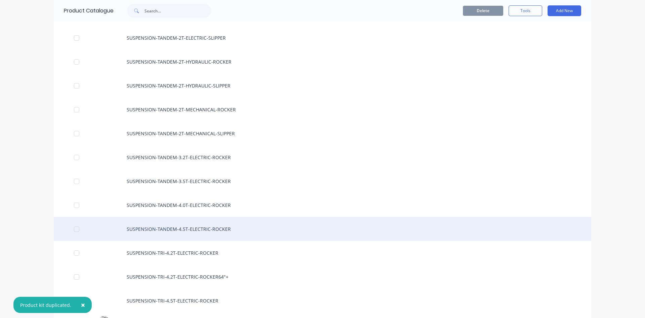
scroll to position [706, 0]
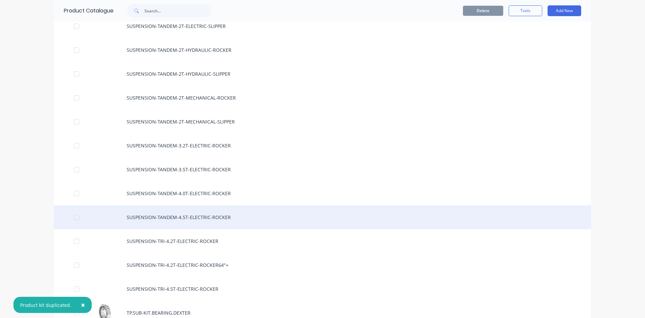
click at [205, 217] on div "SUSPENSION-TANDEM-4.5T-ELECTRIC-ROCKER" at bounding box center [323, 217] width 538 height 24
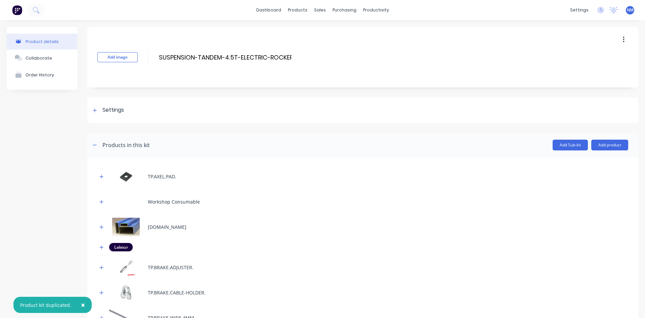
click at [621, 38] on button "button" at bounding box center [624, 40] width 16 height 12
click at [579, 58] on span "Duplicate" at bounding box center [599, 57] width 50 height 7
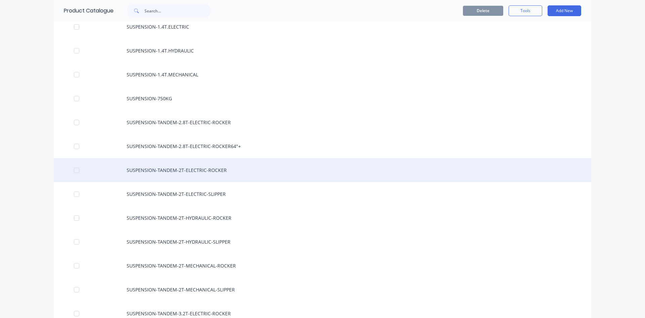
scroll to position [405, 0]
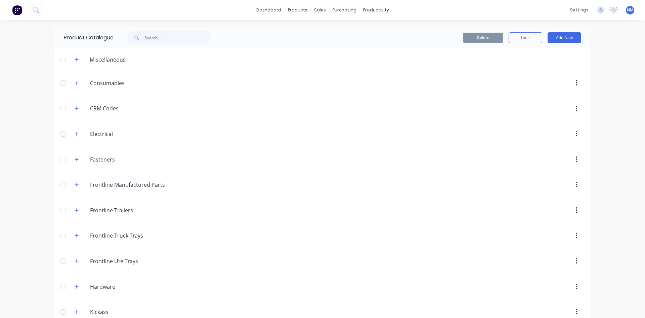
scroll to position [293, 0]
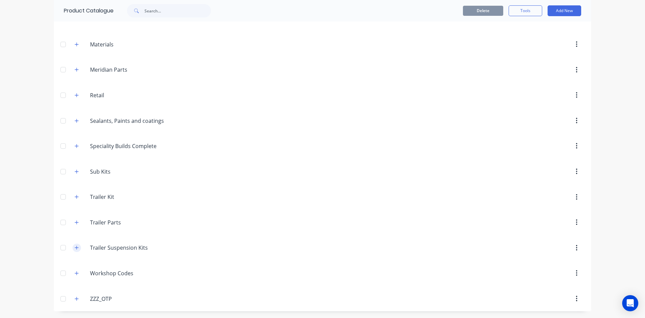
click at [75, 247] on icon "button" at bounding box center [77, 247] width 4 height 5
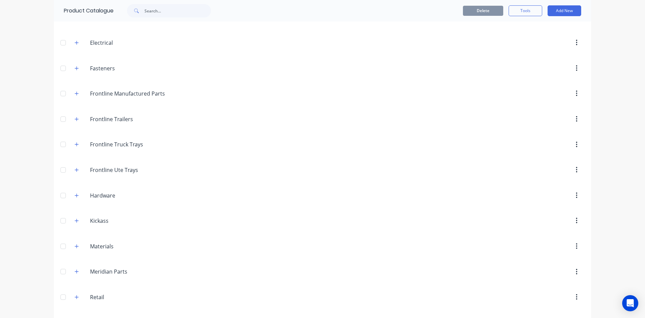
scroll to position [0, 0]
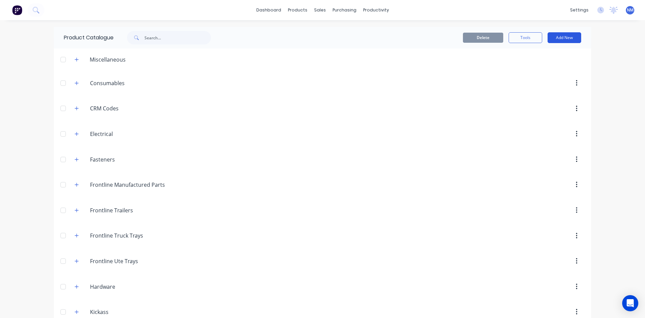
click at [556, 36] on button "Add New" at bounding box center [565, 37] width 34 height 11
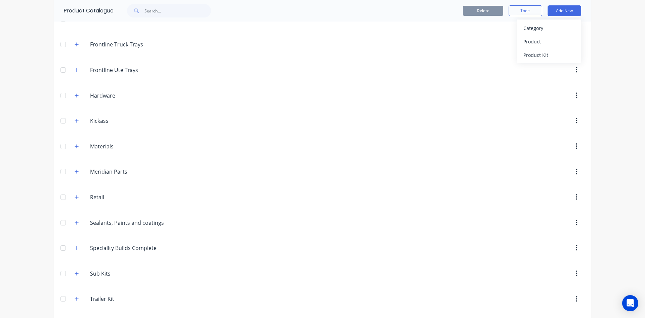
scroll to position [101, 0]
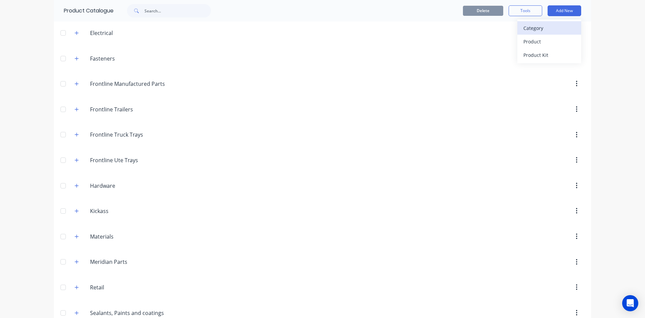
click at [541, 28] on div "Category" at bounding box center [550, 28] width 52 height 10
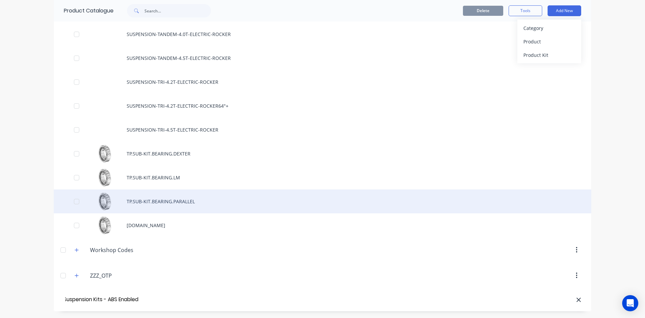
scroll to position [0, 26]
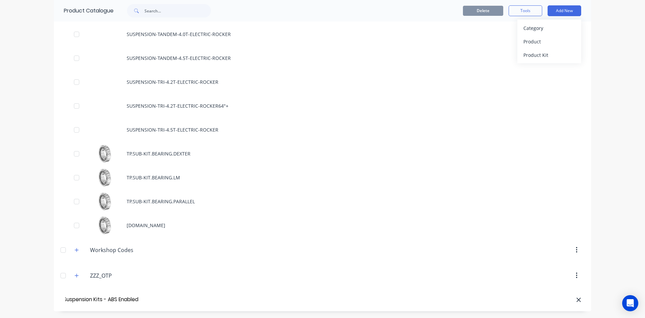
type input "Trailer Suspension Kits - ABS Enabled"
click at [15, 271] on div "dashboard products sales purchasing productivity dashboard products Product Cat…" at bounding box center [322, 159] width 645 height 318
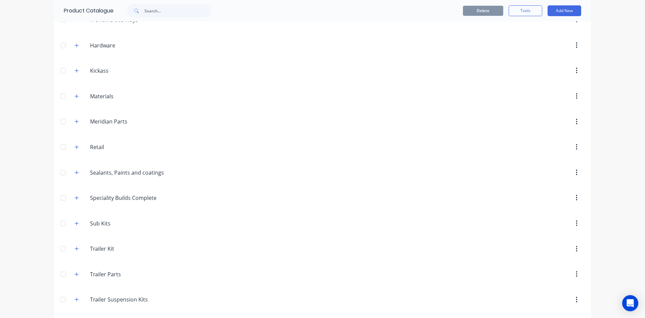
scroll to position [293, 0]
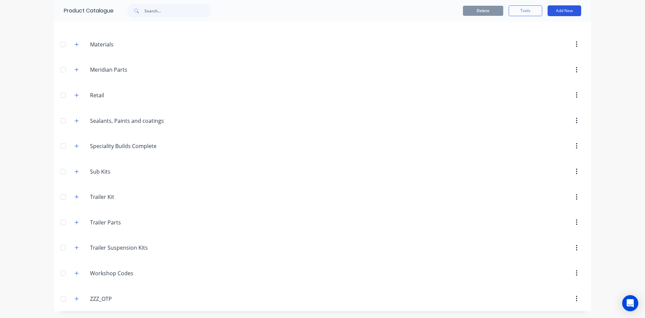
click at [572, 9] on button "Add New" at bounding box center [565, 10] width 34 height 11
click at [543, 28] on div "Category" at bounding box center [550, 28] width 52 height 10
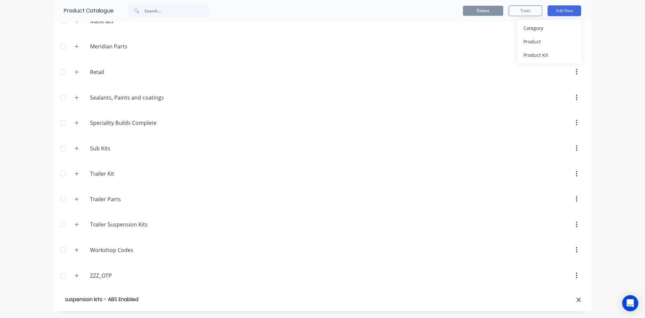
scroll to position [0, 25]
type input "Trailer suspension kits - ABS Enabled"
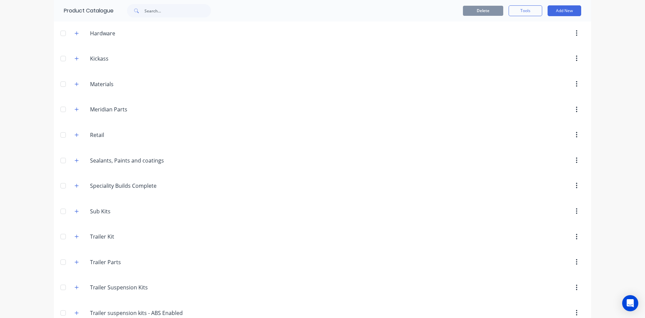
scroll to position [318, 0]
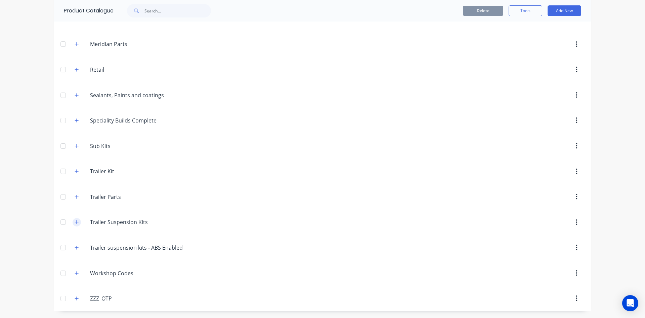
click at [76, 223] on icon "button" at bounding box center [77, 221] width 4 height 5
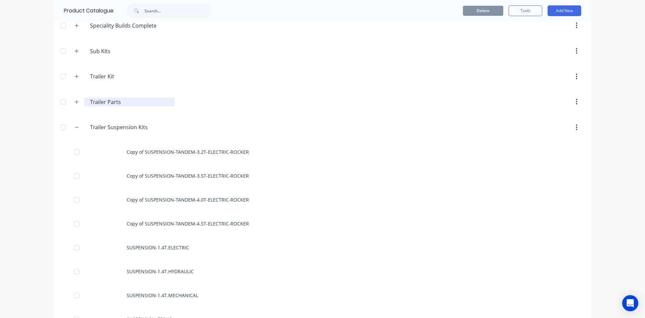
scroll to position [419, 0]
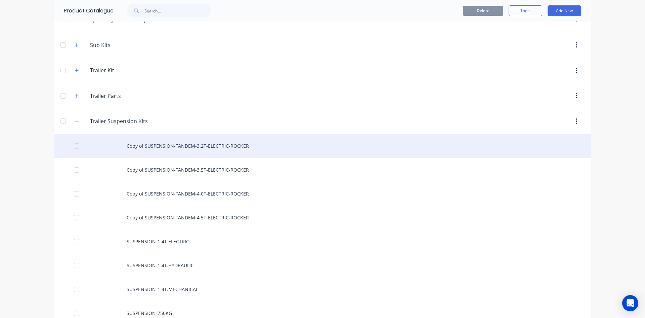
click at [177, 147] on div "Copy of SUSPENSION-TANDEM-3.2T-ELECTRIC-ROCKER" at bounding box center [323, 146] width 538 height 24
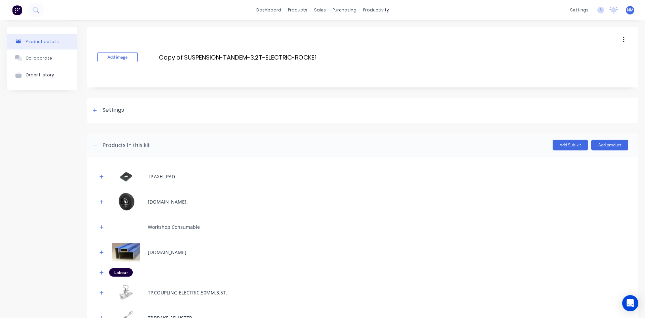
click at [623, 42] on icon "button" at bounding box center [623, 40] width 1 height 6
click at [623, 41] on icon "button" at bounding box center [623, 40] width 1 height 6
click at [94, 112] on icon at bounding box center [95, 110] width 4 height 5
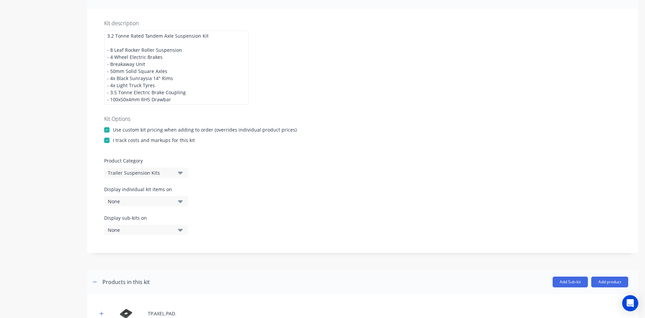
scroll to position [134, 0]
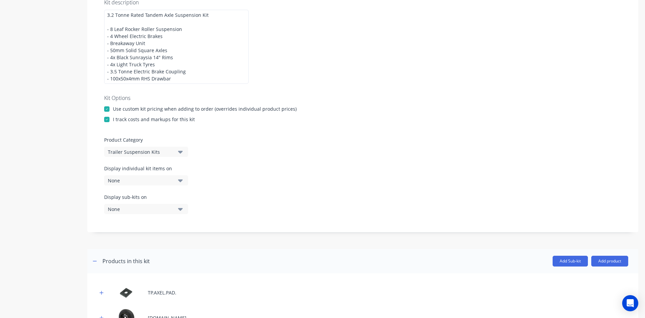
click at [159, 153] on div "Trailer Suspension Kits" at bounding box center [140, 151] width 65 height 7
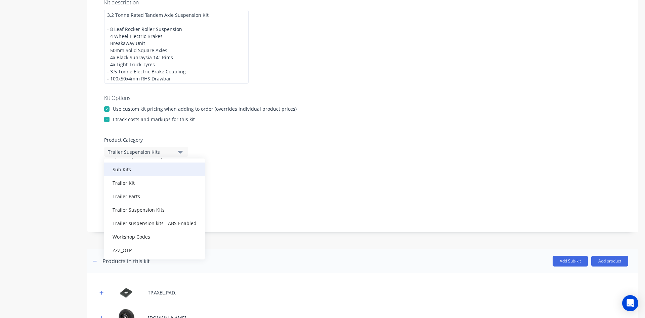
scroll to position [235, 0]
click at [169, 222] on div "Trailer suspension kits - ABS Enabled" at bounding box center [154, 221] width 101 height 13
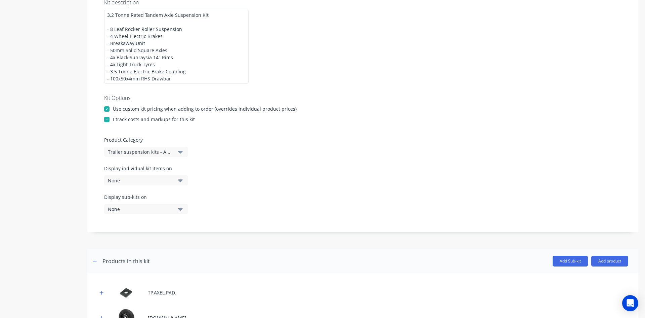
click at [289, 200] on div "Display sub-kits on None" at bounding box center [363, 207] width 518 height 29
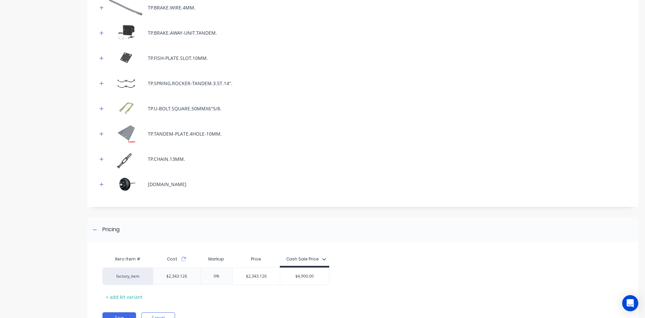
scroll to position [643, 0]
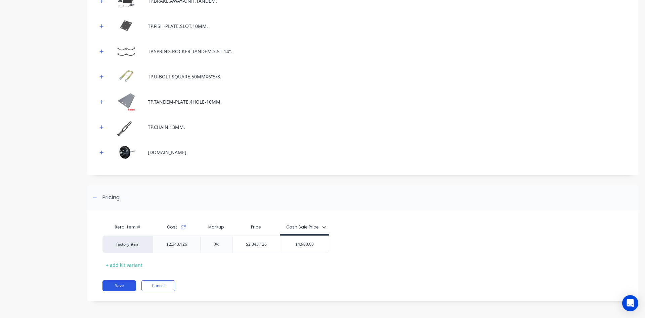
click at [125, 285] on button "Save" at bounding box center [120, 285] width 34 height 11
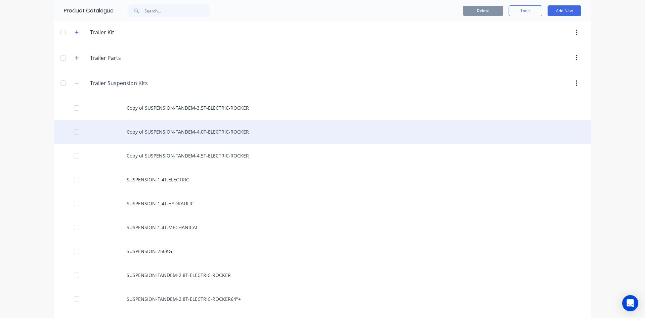
scroll to position [437, 0]
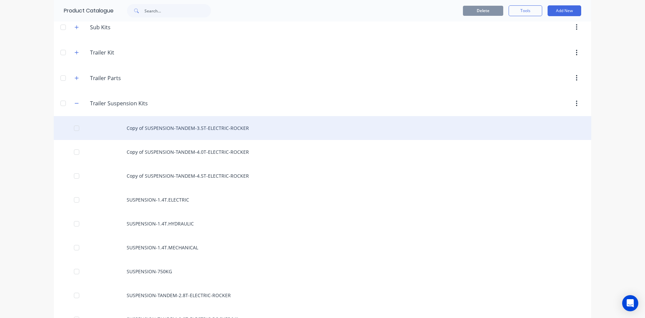
click at [226, 126] on div "Copy of SUSPENSION-TANDEM-3.5T-ELECTRIC-ROCKER" at bounding box center [323, 128] width 538 height 24
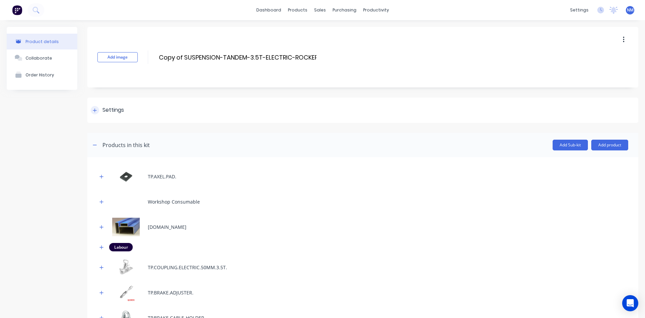
click at [95, 112] on icon at bounding box center [95, 110] width 4 height 4
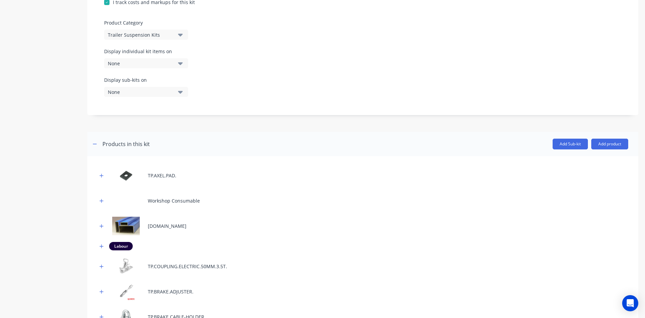
scroll to position [302, 0]
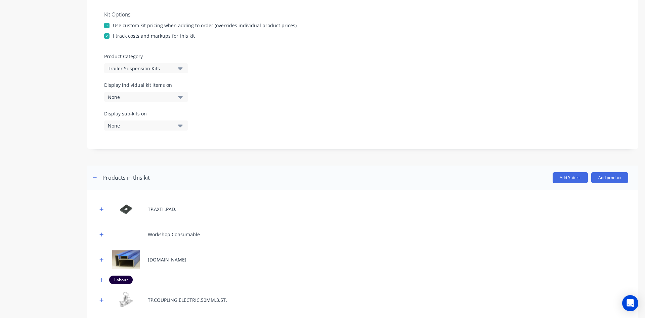
click at [167, 65] on div "Trailer Suspension Kits" at bounding box center [140, 68] width 65 height 7
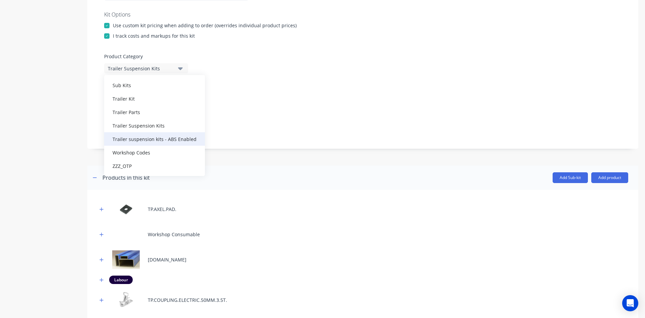
click at [176, 134] on div "Trailer suspension kits - ABS Enabled" at bounding box center [154, 138] width 101 height 13
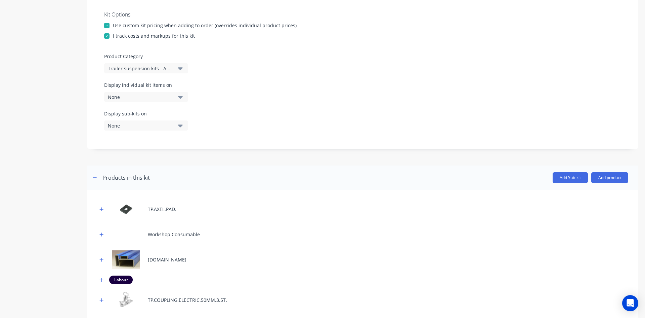
click at [314, 126] on div "Display sub-kits on None" at bounding box center [363, 124] width 518 height 29
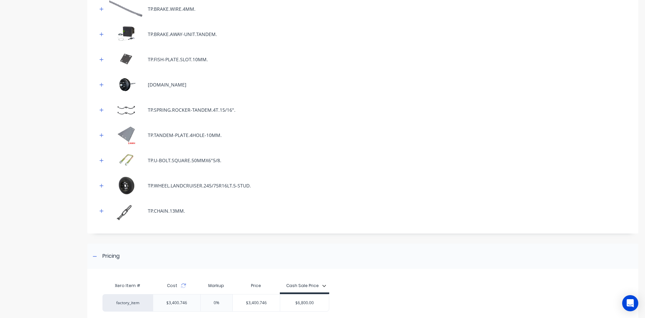
scroll to position [720, 0]
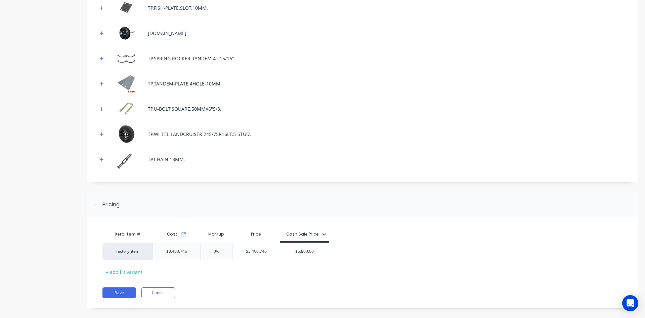
click at [115, 279] on div "Xero Item # Cost Markup Price Cash Sale Price factory_item $3,400.746 0% $3,400…" at bounding box center [362, 266] width 551 height 84
click at [118, 287] on button "Save" at bounding box center [120, 292] width 34 height 11
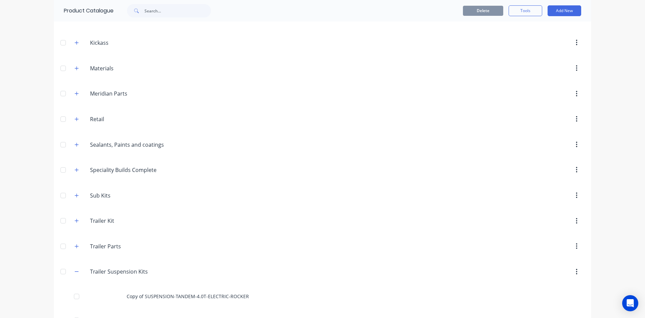
scroll to position [437, 0]
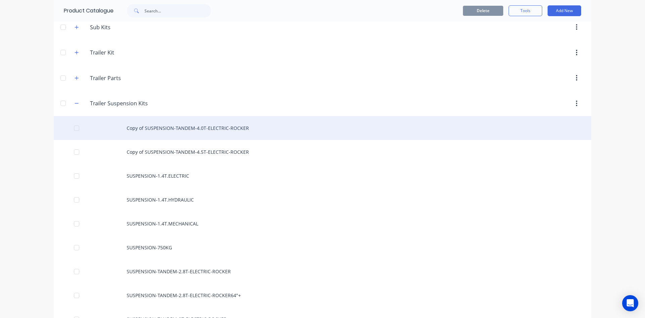
click at [212, 132] on div "Copy of SUSPENSION-TANDEM-4.0T-ELECTRIC-ROCKER" at bounding box center [323, 128] width 538 height 24
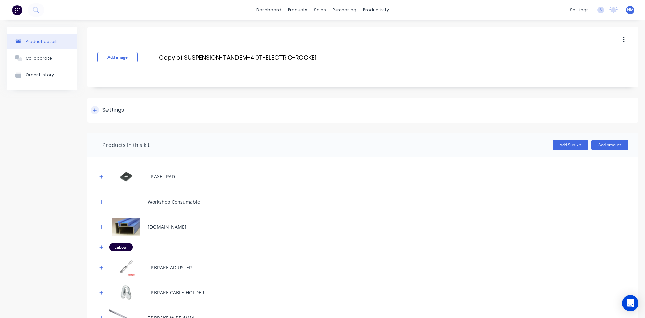
click at [95, 111] on icon at bounding box center [95, 110] width 4 height 5
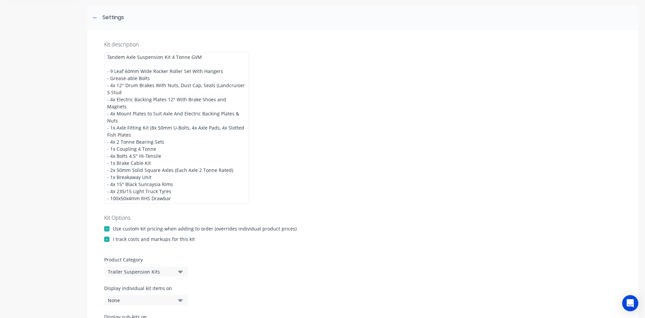
scroll to position [235, 0]
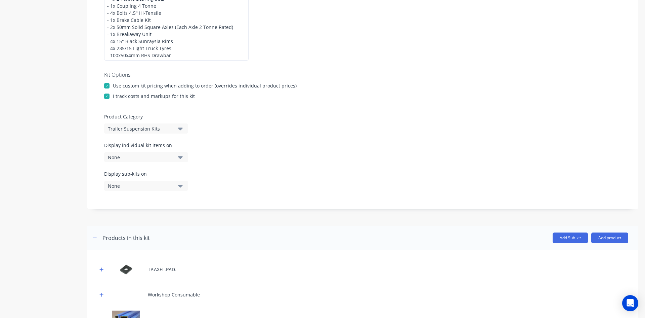
click at [162, 125] on div "Trailer Suspension Kits" at bounding box center [140, 128] width 65 height 7
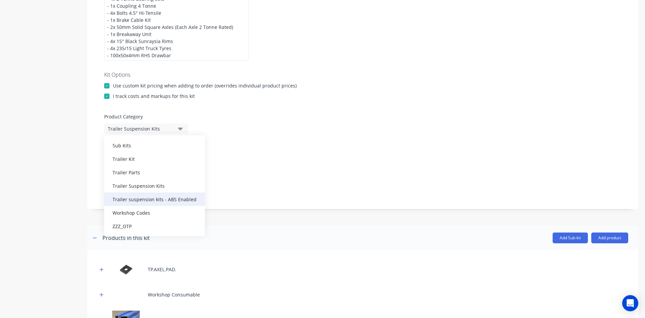
click at [171, 192] on div "Trailer suspension kits - ABS Enabled" at bounding box center [154, 198] width 101 height 13
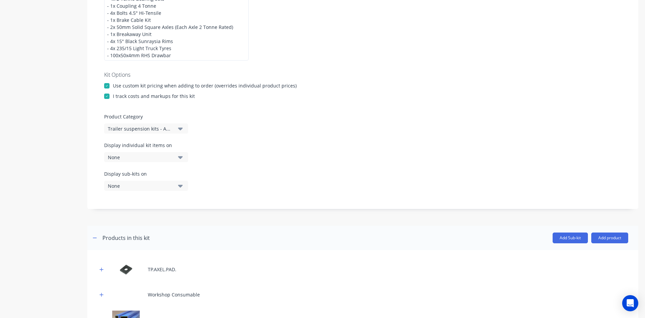
click at [302, 161] on div "Display individual kit items on None" at bounding box center [363, 155] width 518 height 29
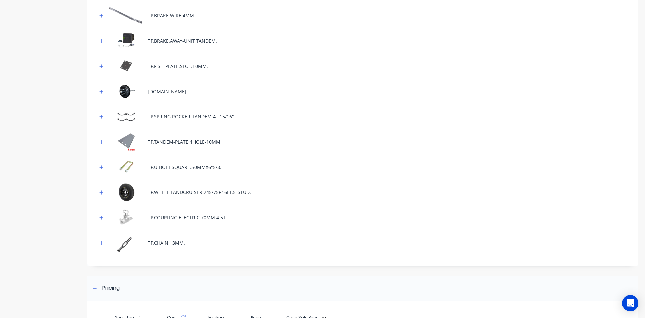
scroll to position [713, 0]
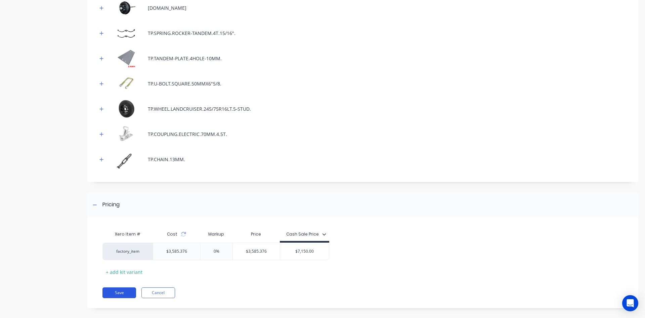
click at [120, 287] on button "Save" at bounding box center [120, 292] width 34 height 11
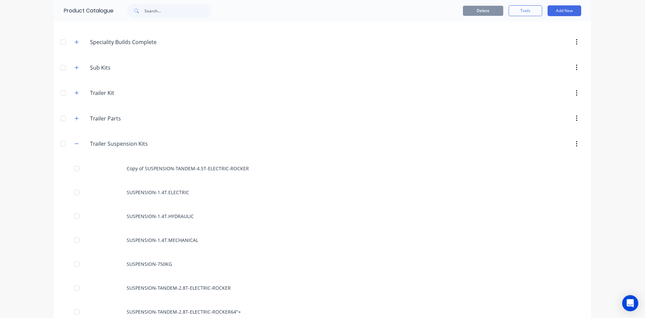
scroll to position [504, 0]
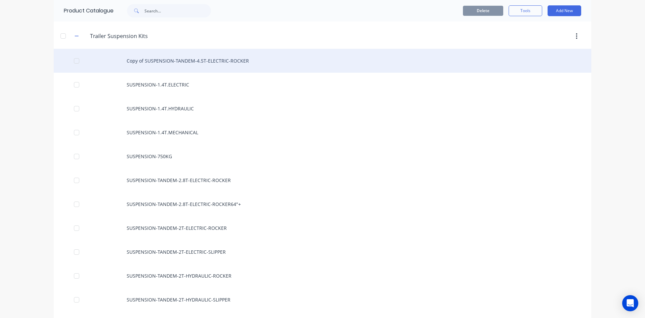
click at [208, 57] on div "Copy of SUSPENSION-TANDEM-4.5T-ELECTRIC-ROCKER" at bounding box center [323, 61] width 538 height 24
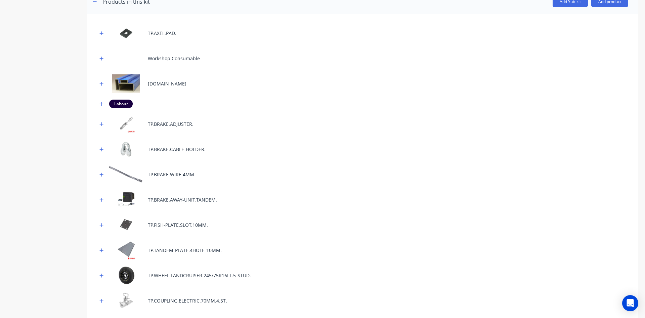
scroll to position [67, 0]
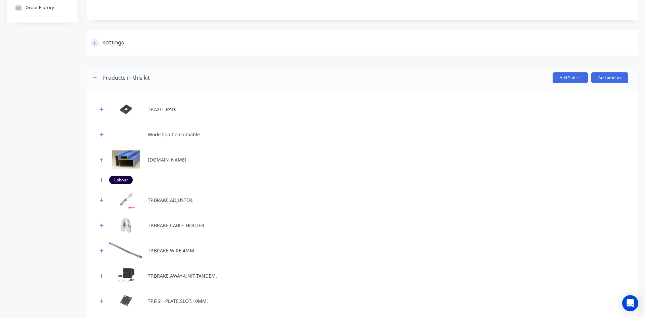
click at [92, 40] on div at bounding box center [95, 43] width 8 height 8
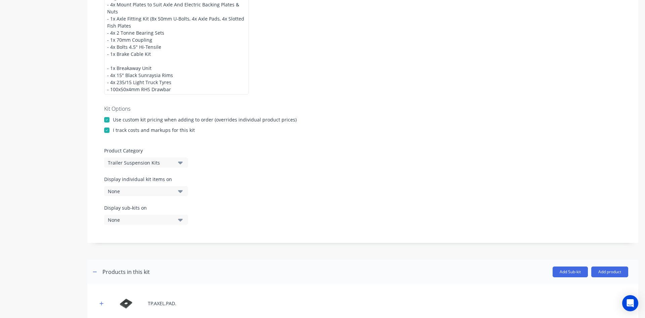
scroll to position [202, 0]
click at [172, 159] on div "Trailer Suspension Kits" at bounding box center [140, 162] width 65 height 7
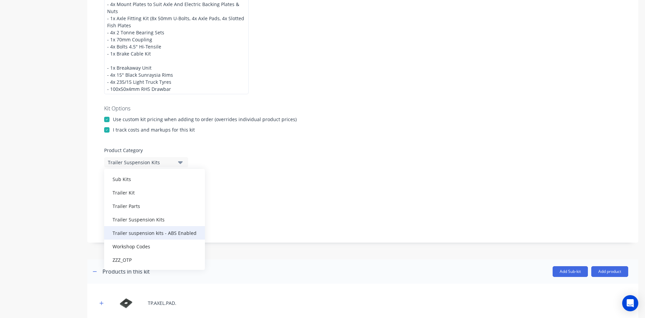
click at [179, 226] on div "Trailer suspension kits - ABS Enabled" at bounding box center [154, 232] width 101 height 13
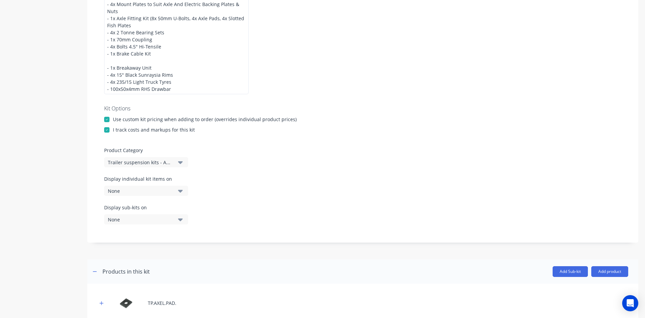
click at [274, 192] on div "Display individual kit items on None" at bounding box center [363, 189] width 518 height 29
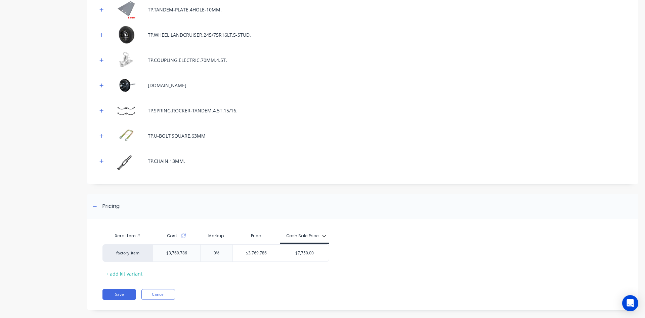
scroll to position [713, 0]
click at [111, 288] on button "Save" at bounding box center [120, 292] width 34 height 11
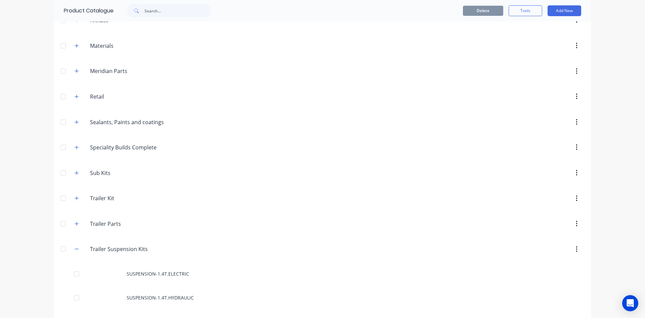
scroll to position [370, 0]
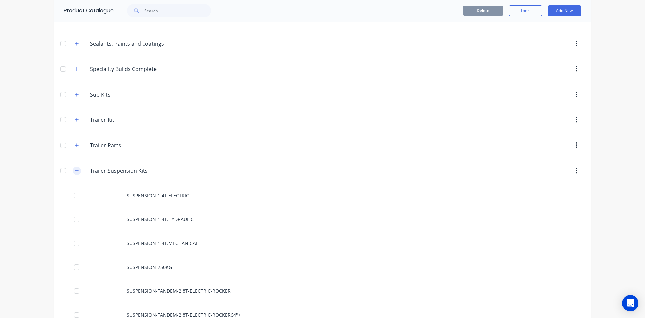
click at [75, 167] on button "button" at bounding box center [77, 170] width 8 height 8
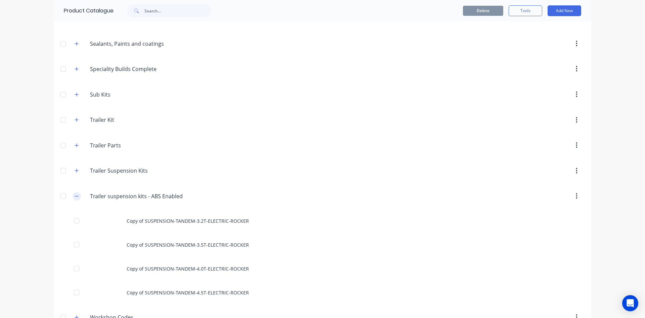
click at [75, 198] on icon "button" at bounding box center [77, 196] width 4 height 5
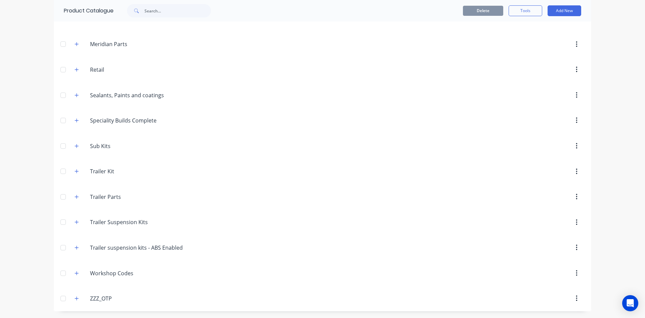
scroll to position [318, 0]
click at [180, 247] on input "Trailer suspension kits - ABS Enabled" at bounding box center [136, 247] width 92 height 8
type input "Trailer suspension kits - ABS Enabled And Independent Suspension"
click at [18, 222] on div "dashboard products sales purchasing productivity dashboard products Product Cat…" at bounding box center [322, 159] width 645 height 318
click at [76, 248] on icon "button" at bounding box center [77, 247] width 4 height 5
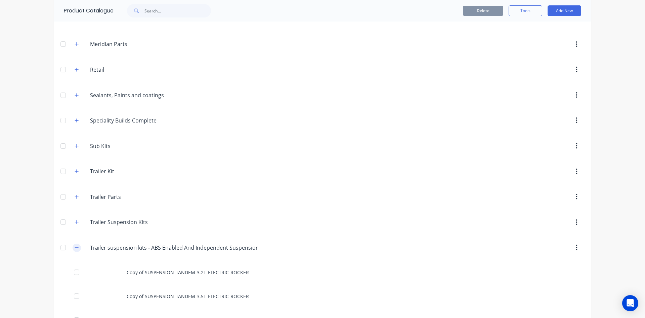
click at [75, 248] on icon "button" at bounding box center [77, 247] width 4 height 5
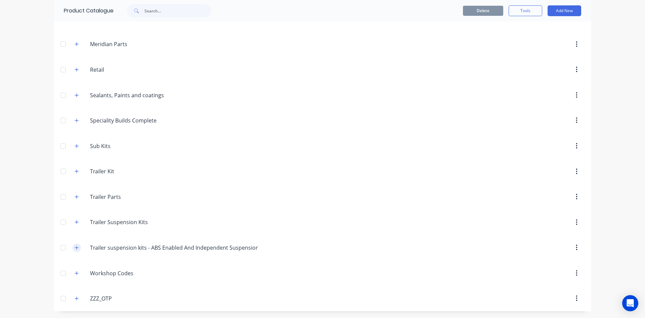
click at [75, 248] on icon "button" at bounding box center [77, 247] width 4 height 5
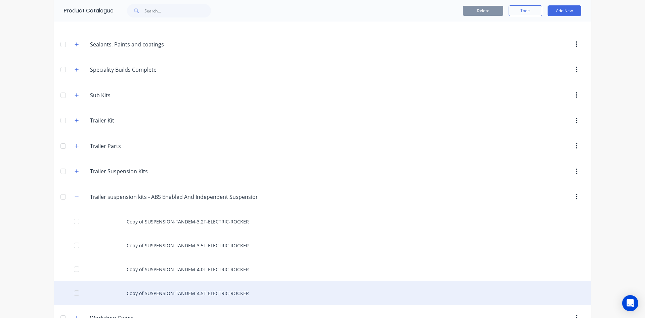
scroll to position [313, 0]
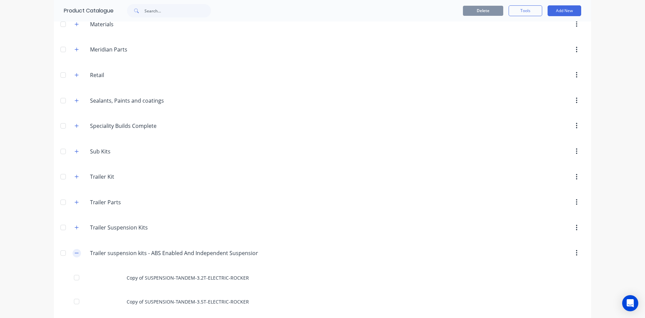
click at [75, 252] on icon "button" at bounding box center [77, 252] width 4 height 5
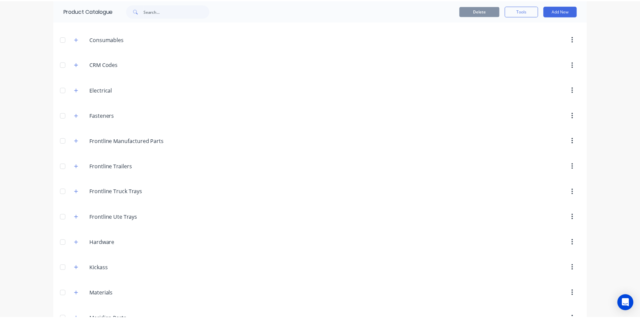
scroll to position [0, 0]
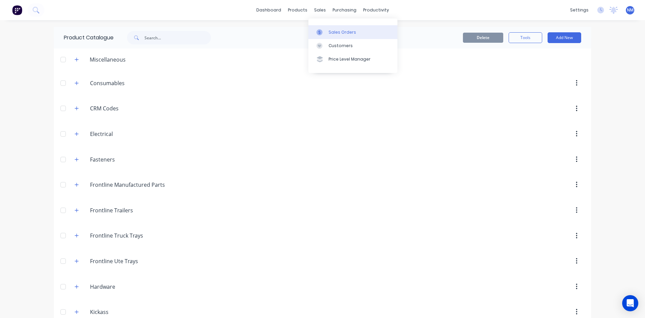
click at [333, 31] on div "Sales Orders" at bounding box center [343, 32] width 28 height 6
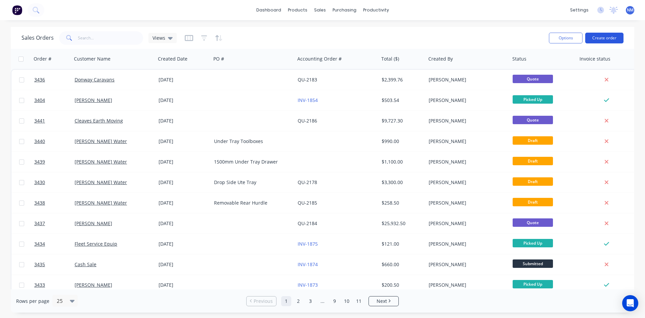
click at [608, 41] on button "Create order" at bounding box center [604, 38] width 38 height 11
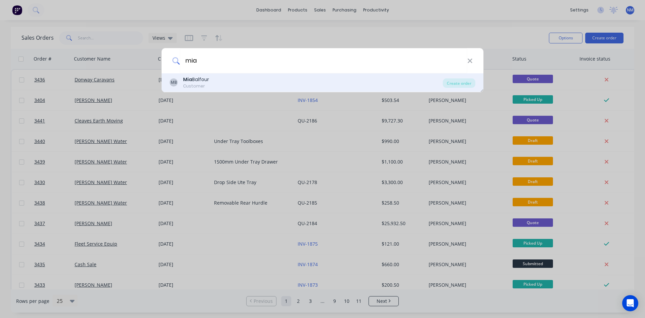
type input "mia"
click at [210, 82] on div "MB [PERSON_NAME] Customer" at bounding box center [306, 82] width 273 height 13
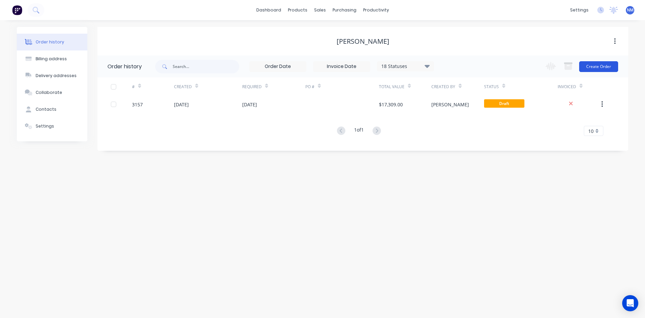
click at [599, 64] on button "Create Order" at bounding box center [598, 66] width 39 height 11
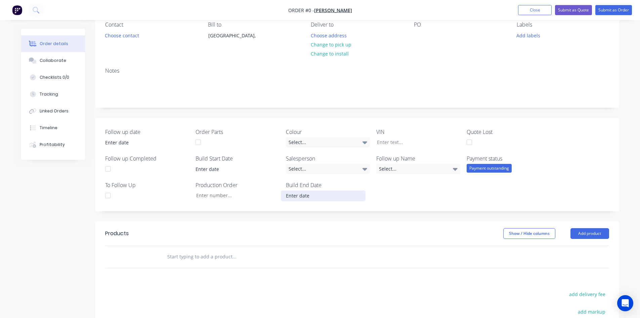
scroll to position [101, 0]
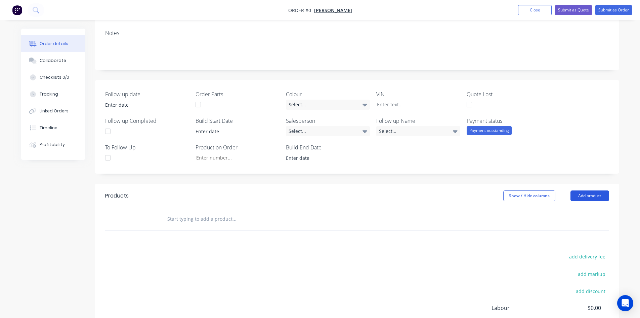
click at [599, 194] on button "Add product" at bounding box center [590, 195] width 39 height 11
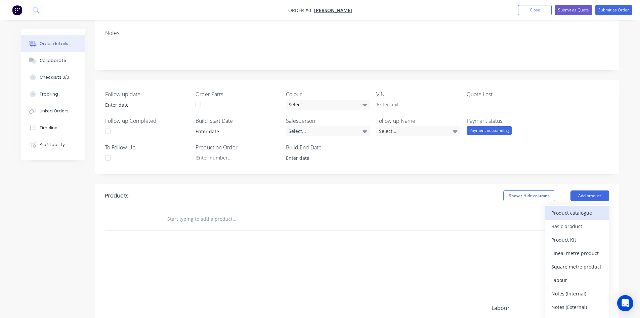
click at [588, 213] on div "Product catalogue" at bounding box center [578, 213] width 52 height 10
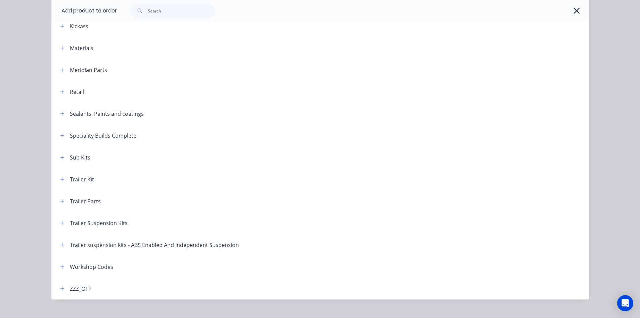
scroll to position [266, 0]
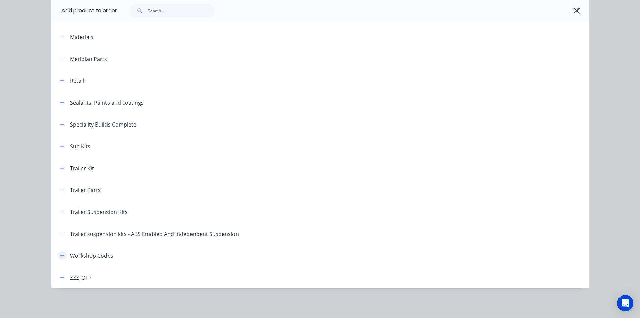
click at [62, 255] on icon "button" at bounding box center [62, 255] width 4 height 5
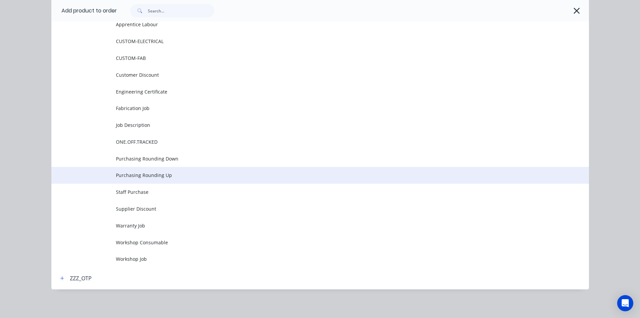
scroll to position [517, 0]
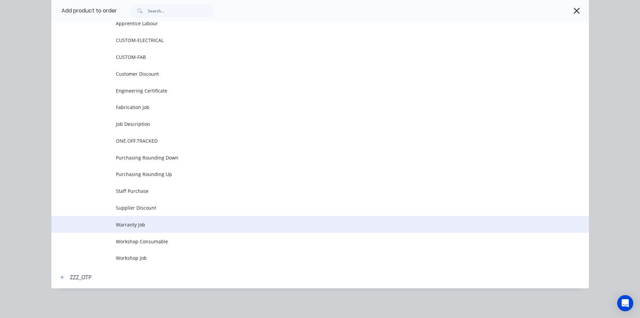
click at [151, 227] on span "Warranty Job" at bounding box center [305, 224] width 378 height 7
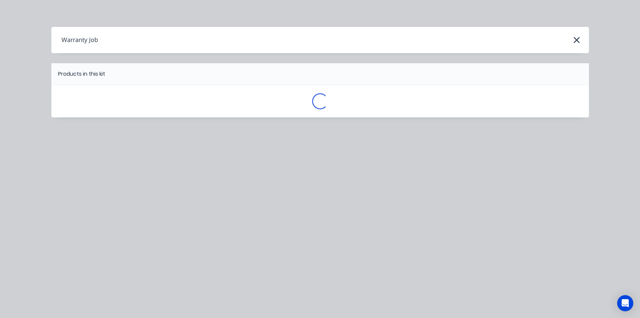
scroll to position [0, 0]
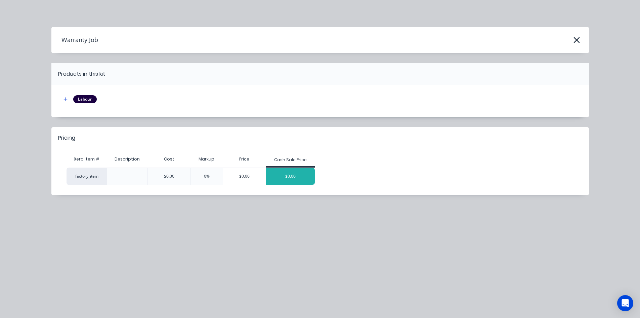
click at [296, 171] on div "$0.00" at bounding box center [290, 176] width 49 height 17
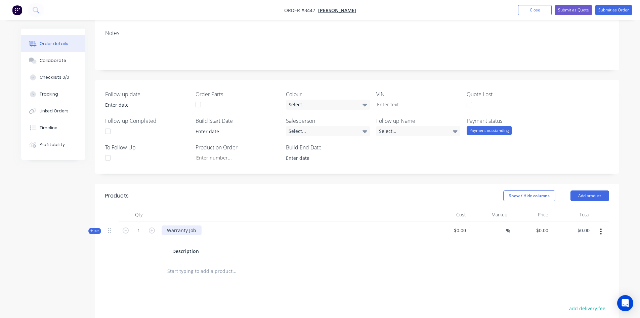
click at [198, 229] on div "Warranty Job" at bounding box center [182, 230] width 40 height 10
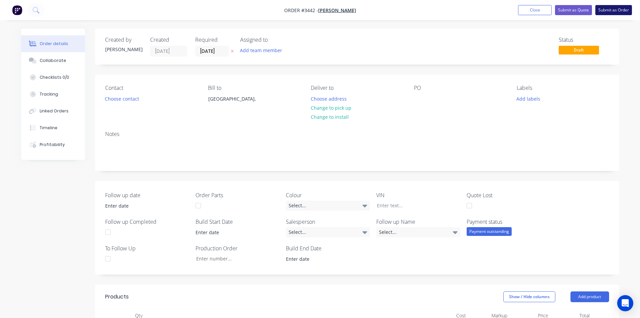
click at [619, 9] on button "Submit as Order" at bounding box center [614, 10] width 37 height 10
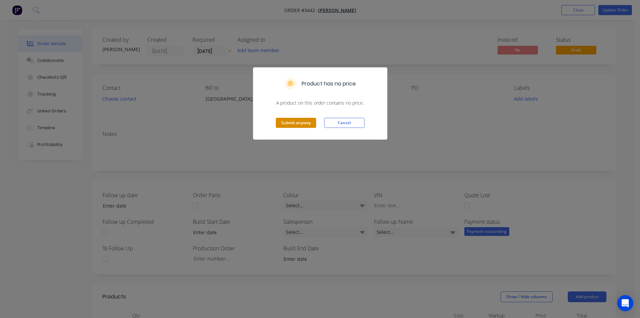
click at [298, 124] on button "Submit anyway" at bounding box center [296, 123] width 40 height 10
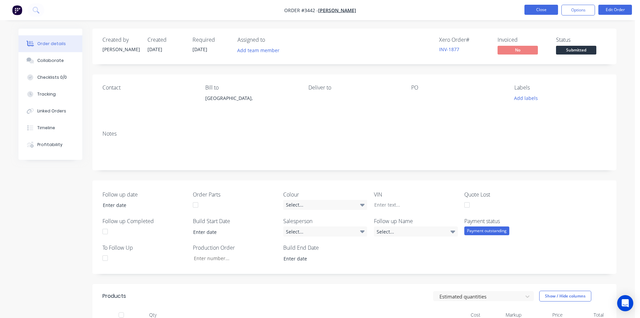
click at [546, 9] on button "Close" at bounding box center [542, 10] width 34 height 10
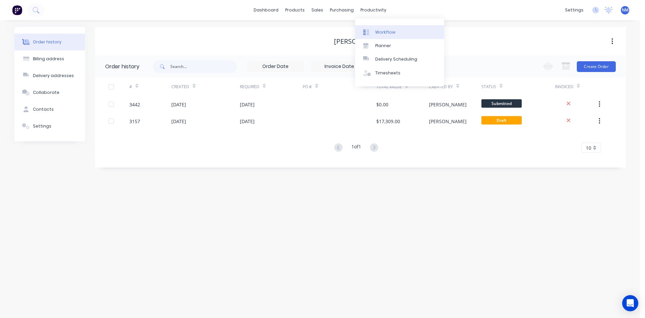
click at [391, 30] on div "Workflow" at bounding box center [385, 32] width 20 height 6
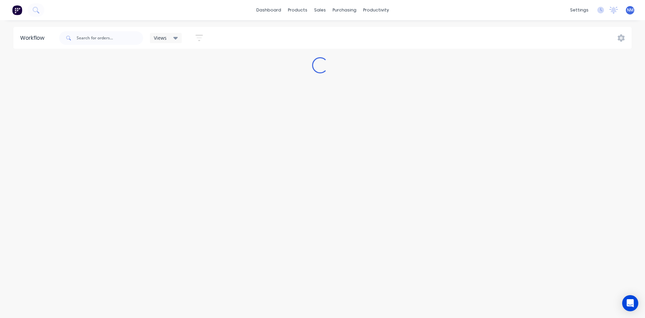
click at [166, 41] on div "Views" at bounding box center [166, 38] width 32 height 10
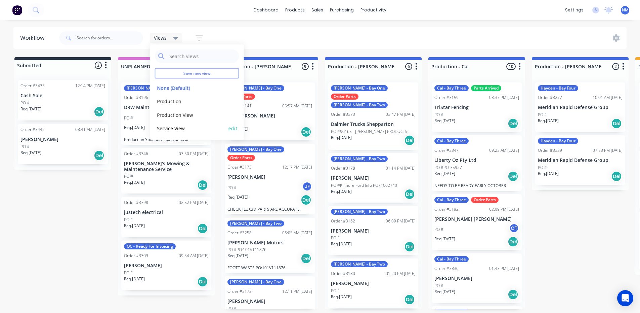
click at [185, 125] on button "Service View" at bounding box center [191, 128] width 72 height 8
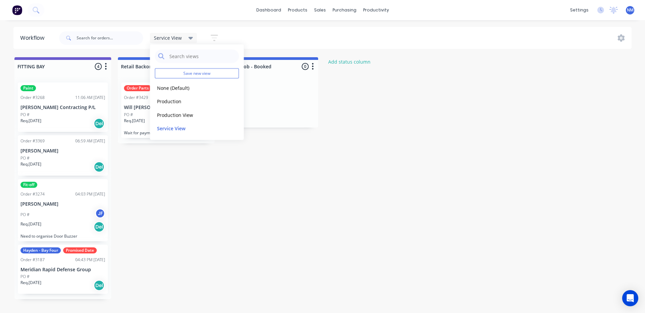
drag, startPoint x: 286, startPoint y: 32, endPoint x: 207, endPoint y: 38, distance: 78.6
click at [285, 32] on div "Service View Save new view None (Default) edit Production edit Production View …" at bounding box center [345, 38] width 574 height 20
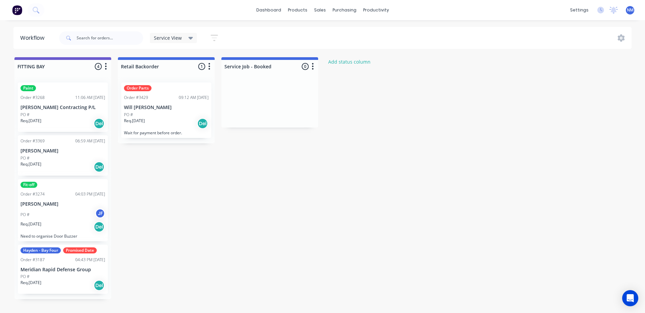
click at [211, 40] on icon "button" at bounding box center [214, 38] width 7 height 8
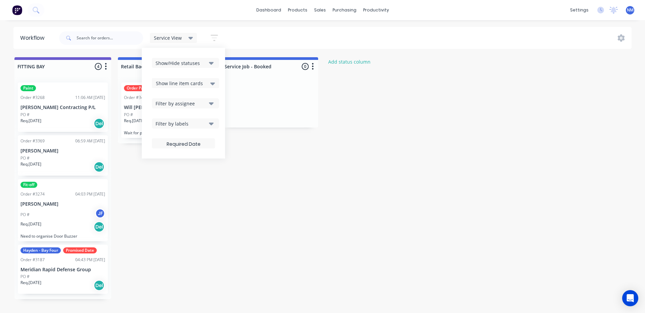
click at [207, 62] on button "Show/Hide statuses" at bounding box center [185, 63] width 67 height 10
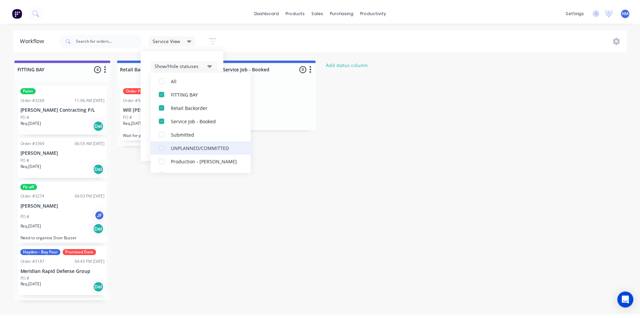
scroll to position [34, 0]
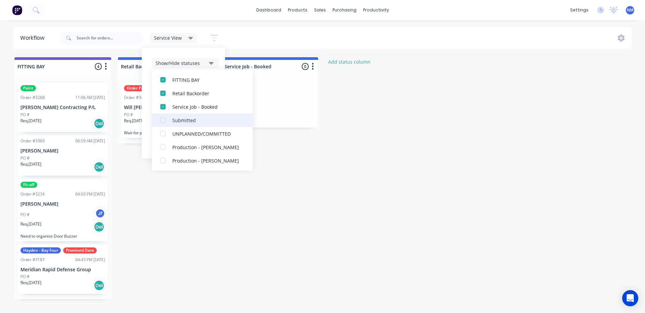
click at [164, 121] on div "button" at bounding box center [162, 119] width 13 height 13
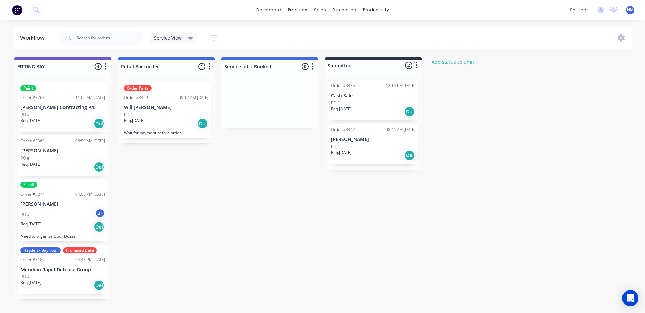
click at [313, 213] on div "FITTING BAY 4 Status colour #6A5ACD hex #6A5ACD Save Cancel Notifications Email…" at bounding box center [653, 178] width 1316 height 242
drag, startPoint x: 376, startPoint y: 145, endPoint x: 271, endPoint y: 97, distance: 116.1
click at [271, 97] on div "FITTING BAY 4 Status colour #6A5ACD hex #6A5ACD Save Cancel Notifications Email…" at bounding box center [653, 178] width 1316 height 242
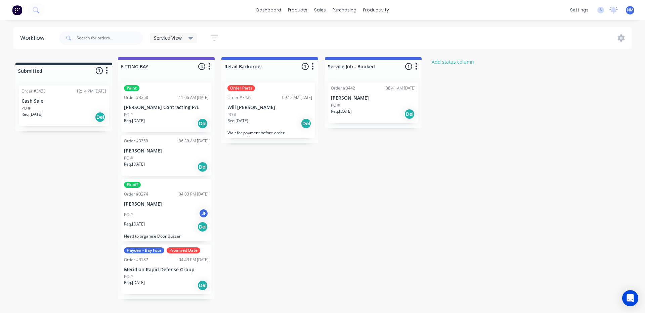
drag, startPoint x: 372, startPoint y: 68, endPoint x: 58, endPoint y: 73, distance: 314.0
click at [58, 73] on div "FITTING BAY 4 Status colour #6A5ACD hex #6A5ACD Save Cancel Notifications Email…" at bounding box center [653, 178] width 1316 height 242
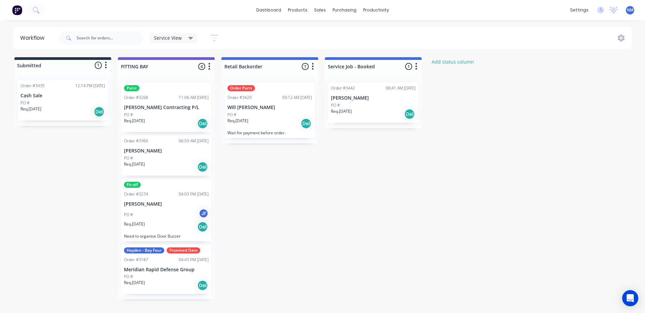
click at [184, 34] on div "Service View" at bounding box center [173, 38] width 47 height 10
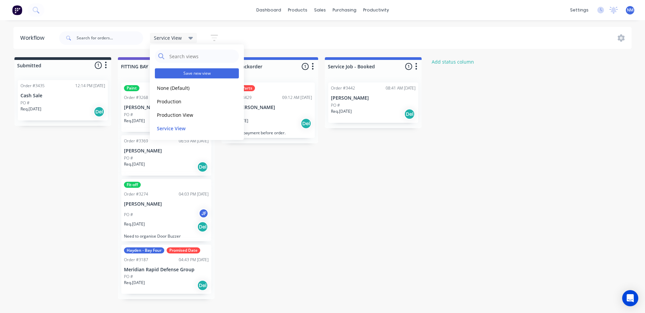
click at [197, 76] on button "Save new view" at bounding box center [197, 73] width 84 height 10
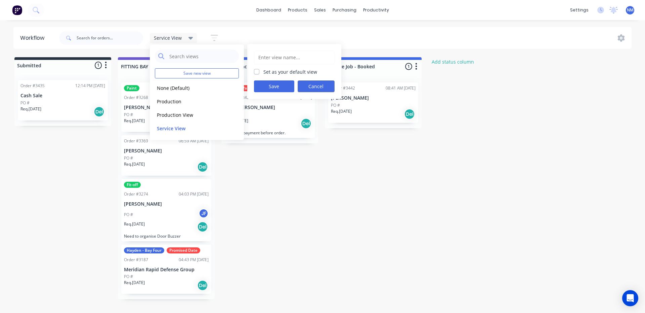
click at [318, 84] on button "Cancel" at bounding box center [316, 86] width 37 height 12
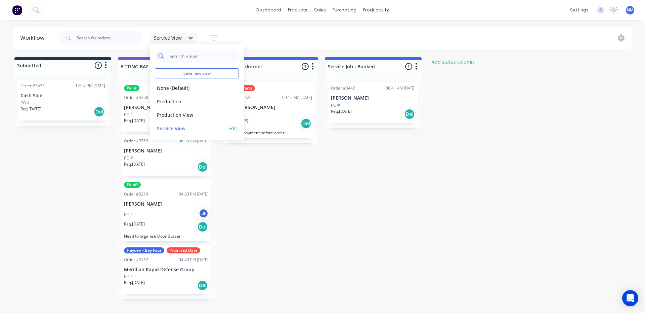
click at [231, 129] on button "edit" at bounding box center [233, 128] width 9 height 7
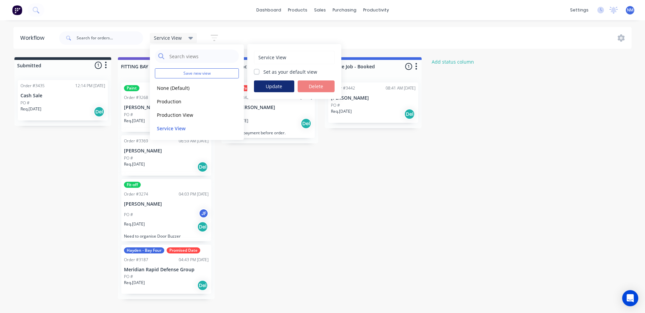
click at [273, 88] on button "Update" at bounding box center [274, 86] width 40 height 12
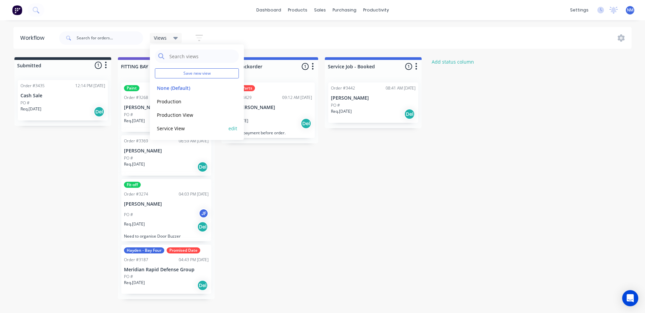
click at [184, 130] on button "Service View" at bounding box center [191, 128] width 72 height 8
click at [178, 85] on button "None (Default)" at bounding box center [191, 88] width 72 height 8
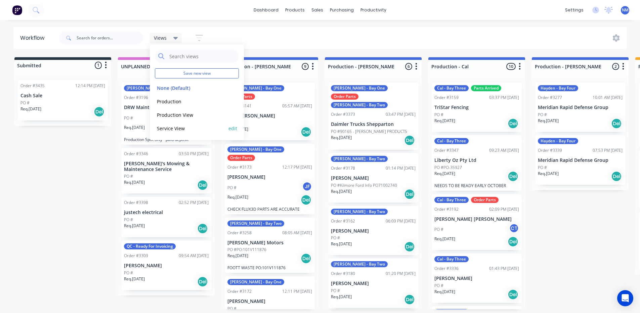
click at [182, 127] on button "Service View" at bounding box center [191, 128] width 72 height 8
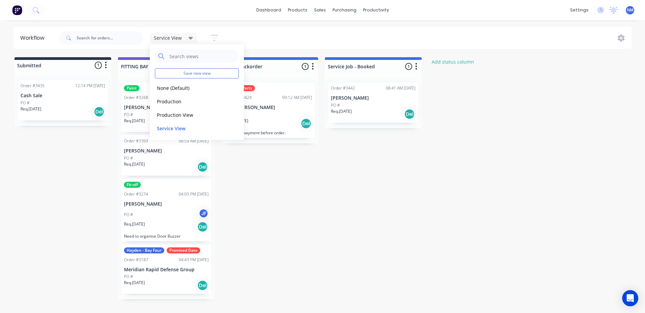
click at [289, 35] on div "Service View Save new view None (Default) edit Production edit Production View …" at bounding box center [345, 38] width 574 height 20
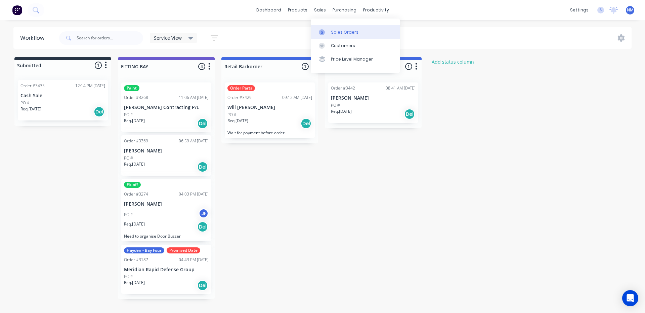
click at [345, 29] on div "Sales Orders" at bounding box center [345, 32] width 28 height 6
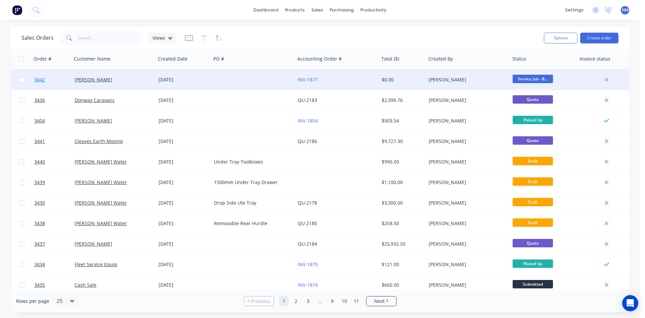
click at [41, 80] on span "3442" at bounding box center [39, 79] width 11 height 7
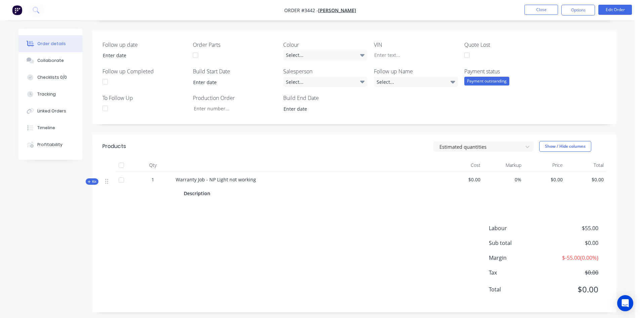
scroll to position [154, 0]
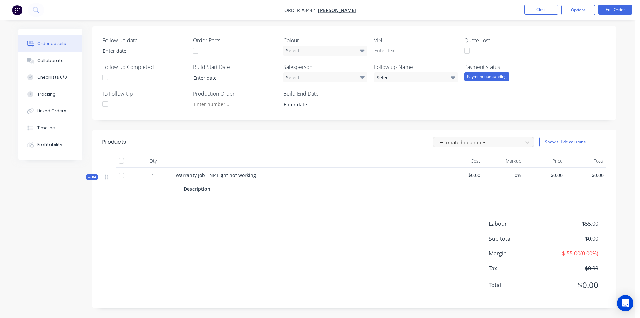
click at [478, 141] on div at bounding box center [479, 142] width 81 height 8
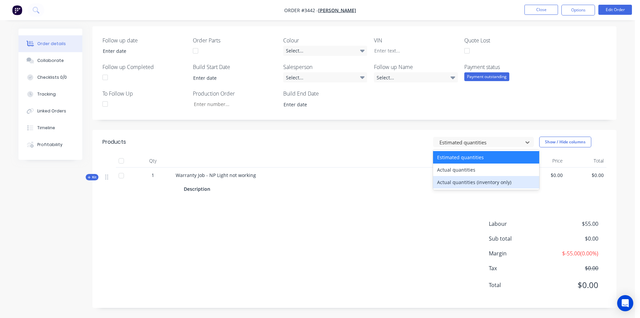
click at [549, 123] on div "Created by [PERSON_NAME] Created [DATE] Required [DATE] Assigned to Add team me…" at bounding box center [354, 91] width 524 height 433
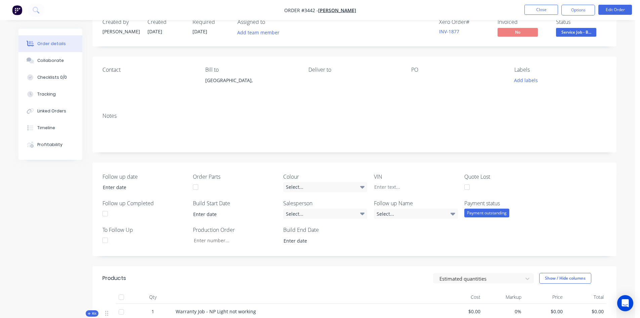
scroll to position [0, 0]
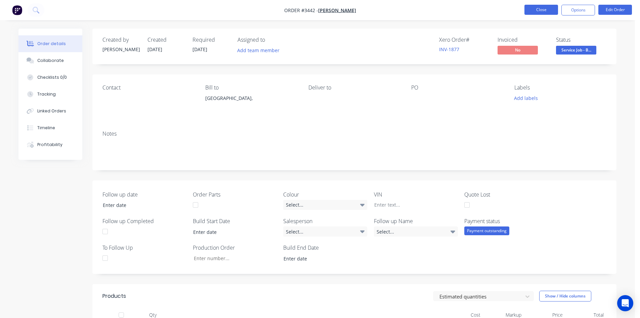
click at [542, 11] on button "Close" at bounding box center [542, 10] width 34 height 10
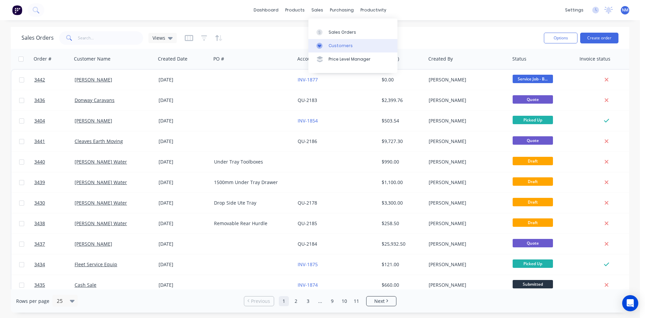
click at [339, 49] on link "Customers" at bounding box center [353, 45] width 89 height 13
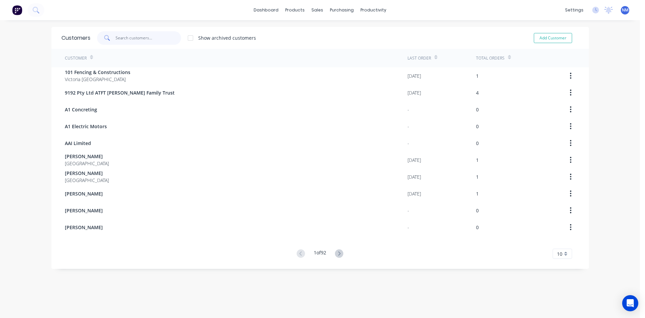
click at [154, 35] on input "text" at bounding box center [149, 37] width 66 height 13
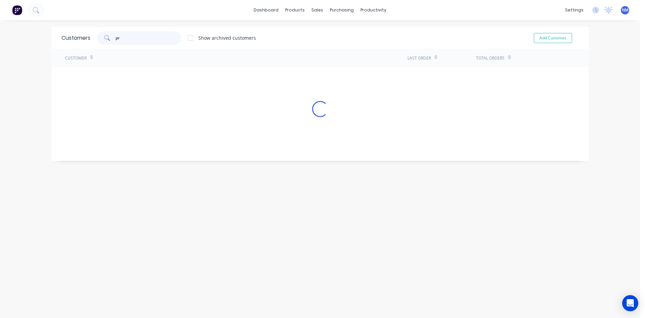
type input "p"
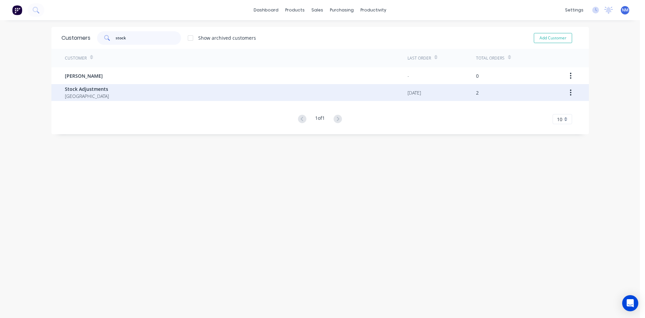
type input "stock"
click at [120, 90] on div "Stock Adjustments [GEOGRAPHIC_DATA]" at bounding box center [236, 92] width 343 height 17
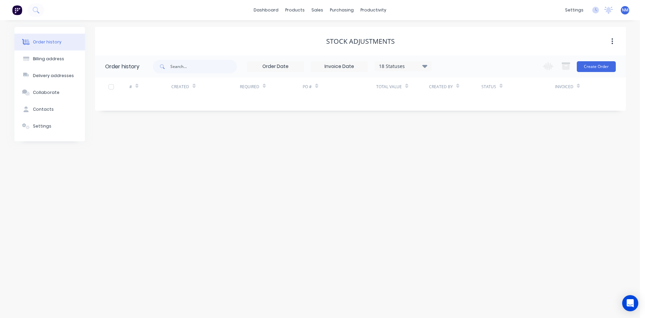
click at [455, 169] on div "Order history Billing address Delivery addresses Collaborate Contacts Settings …" at bounding box center [320, 168] width 640 height 297
click at [425, 67] on icon at bounding box center [424, 66] width 5 height 3
click at [431, 161] on div "Archived" at bounding box center [417, 160] width 84 height 13
click at [459, 157] on label at bounding box center [459, 157] width 0 height 0
click at [459, 160] on input "checkbox" at bounding box center [461, 160] width 5 height 6
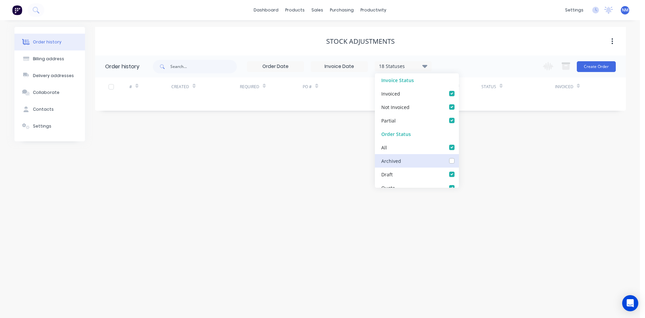
checkbox input "true"
click at [487, 33] on div "Stock Adjustments" at bounding box center [360, 41] width 531 height 29
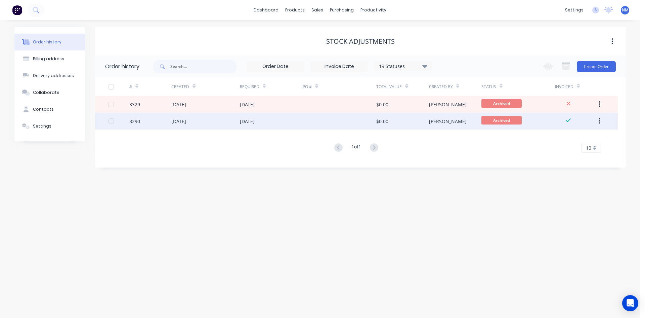
click at [260, 125] on div "[DATE]" at bounding box center [271, 121] width 63 height 17
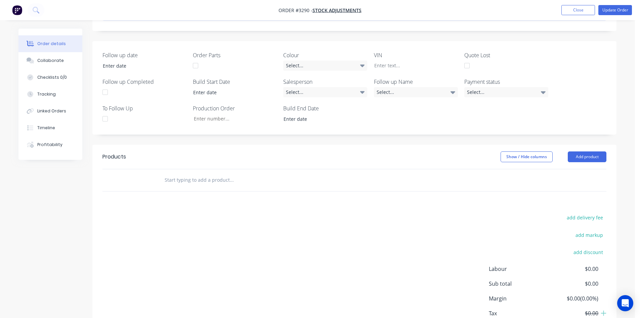
scroll to position [185, 0]
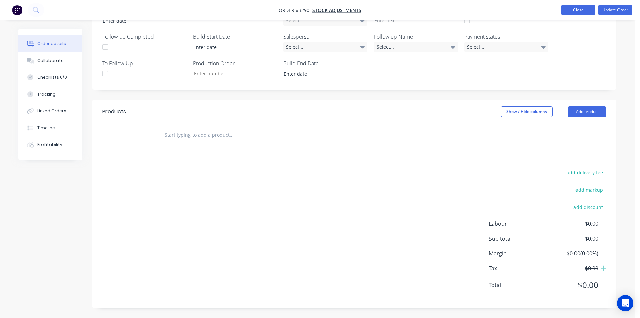
click at [567, 12] on button "Close" at bounding box center [579, 10] width 34 height 10
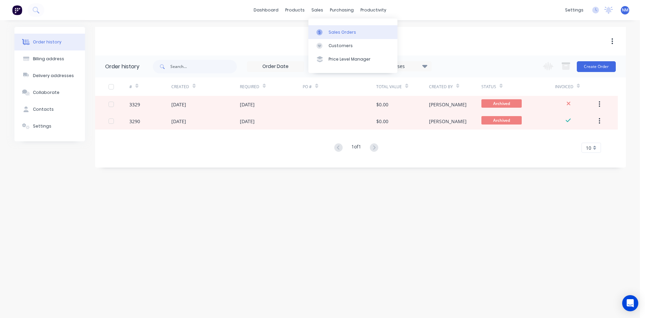
click at [325, 30] on div at bounding box center [322, 32] width 10 height 6
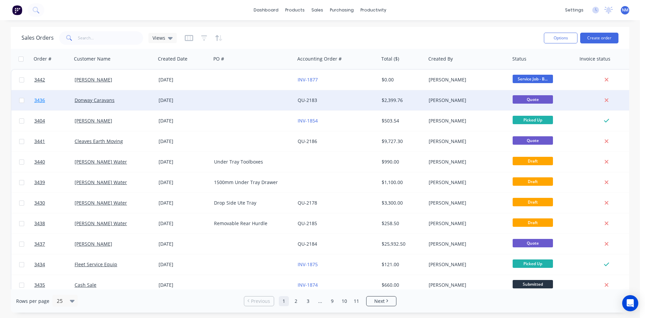
click at [40, 99] on span "3436" at bounding box center [39, 100] width 11 height 7
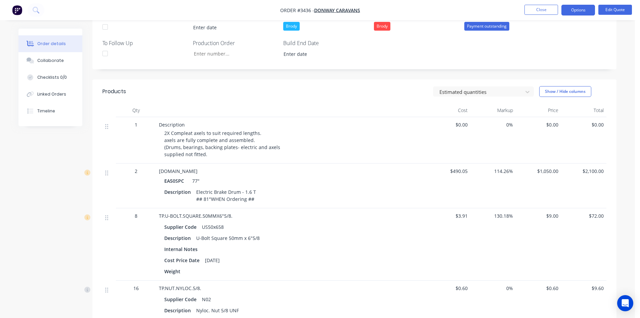
scroll to position [202, 0]
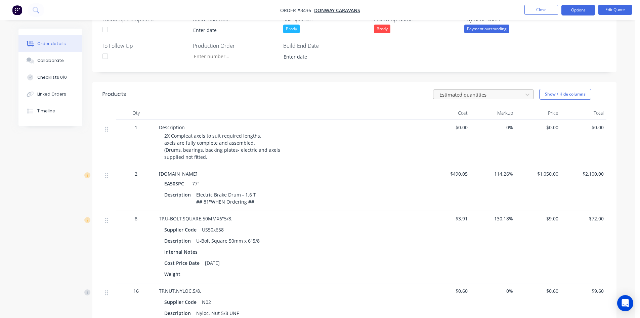
click at [470, 94] on div at bounding box center [479, 94] width 81 height 8
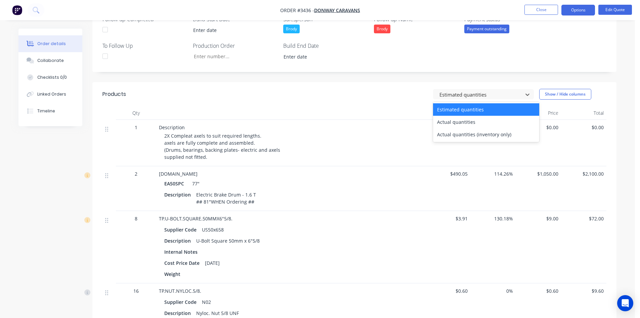
click at [393, 103] on header "Products 3 results available. Use Up and Down to choose options, press Enter to…" at bounding box center [354, 94] width 524 height 24
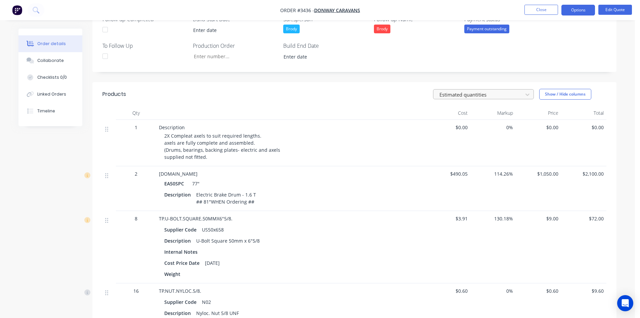
click at [501, 95] on div at bounding box center [479, 94] width 81 height 8
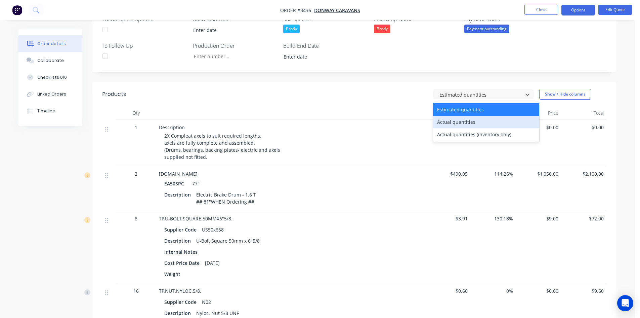
click at [482, 125] on div "Actual quantities" at bounding box center [486, 122] width 106 height 12
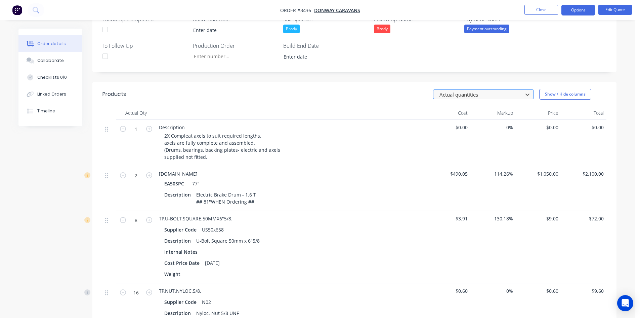
click at [485, 91] on div at bounding box center [479, 94] width 81 height 8
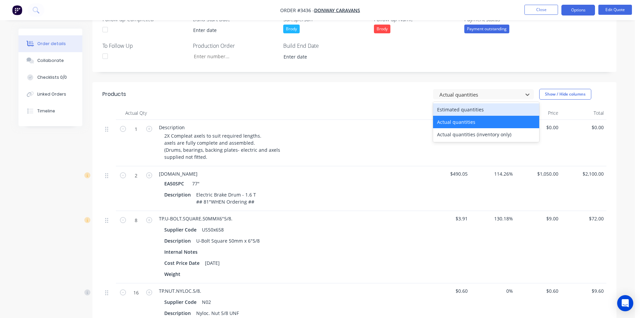
drag, startPoint x: 480, startPoint y: 111, endPoint x: 489, endPoint y: 97, distance: 16.6
click at [480, 108] on div "Estimated quantities" at bounding box center [486, 109] width 106 height 12
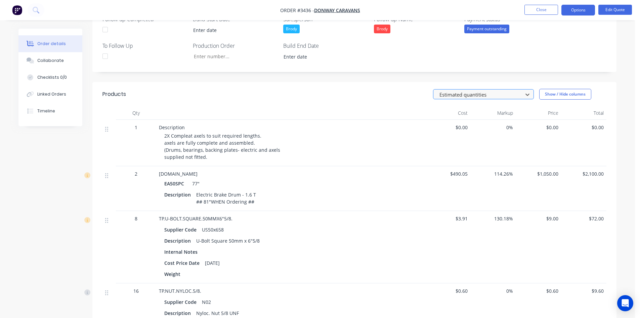
click at [485, 99] on div "Estimated quantities" at bounding box center [479, 94] width 85 height 10
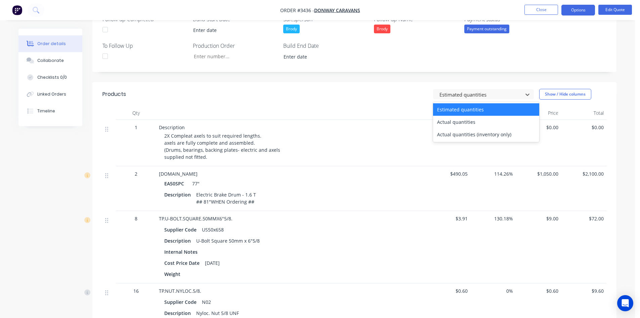
click at [465, 108] on div "Estimated quantities" at bounding box center [486, 109] width 106 height 12
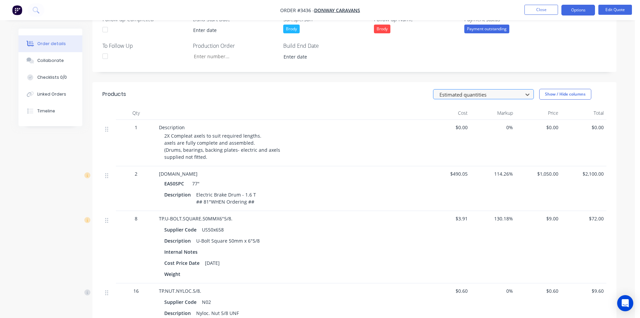
click at [518, 98] on div at bounding box center [479, 94] width 81 height 8
click at [549, 7] on button "Close" at bounding box center [542, 10] width 34 height 10
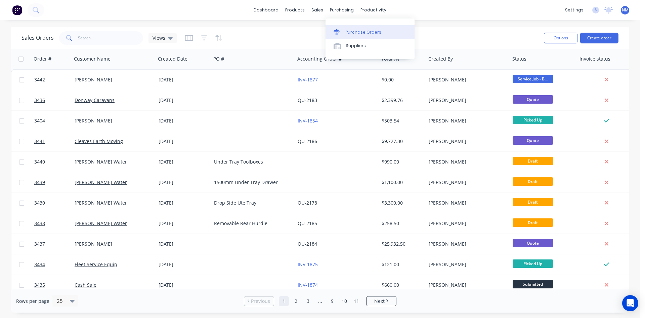
click at [362, 32] on div "Purchase Orders" at bounding box center [364, 32] width 36 height 6
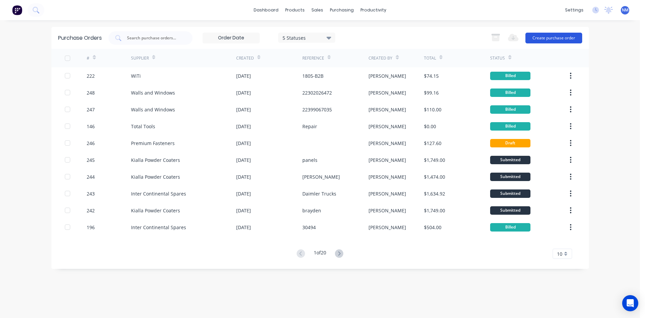
click at [553, 37] on button "Create purchase order" at bounding box center [554, 38] width 57 height 11
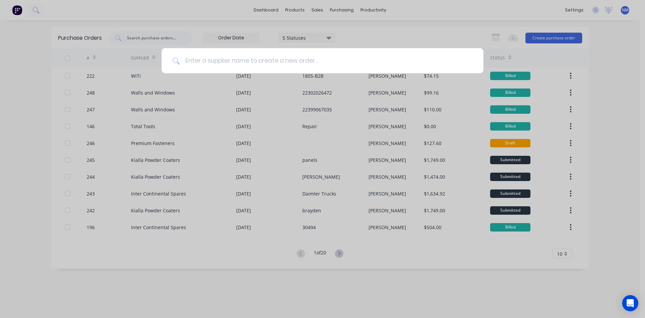
click at [245, 64] on input at bounding box center [326, 60] width 293 height 25
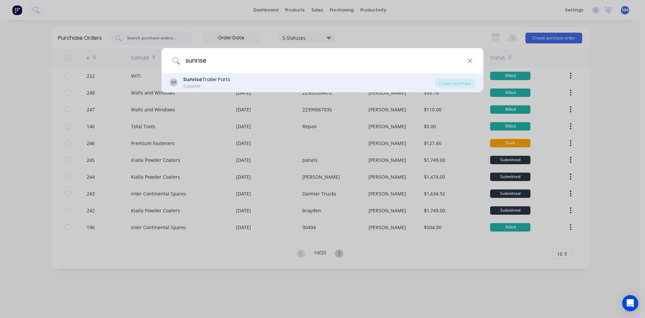
type input "sunrise"
click at [225, 79] on div "Sunrise Trailer Parts" at bounding box center [206, 79] width 47 height 7
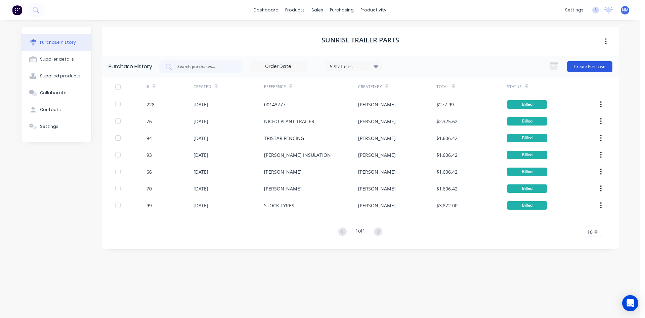
click at [588, 69] on button "Create Purchase" at bounding box center [589, 66] width 45 height 11
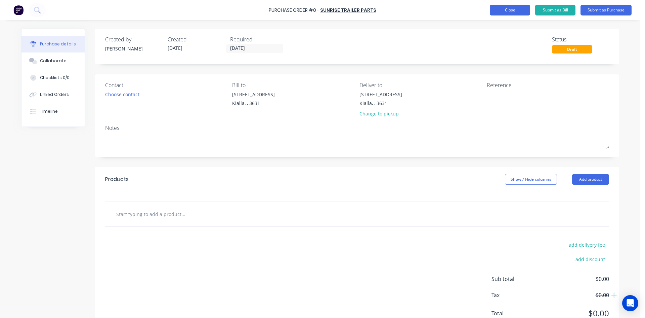
click at [502, 10] on button "Close" at bounding box center [510, 10] width 40 height 11
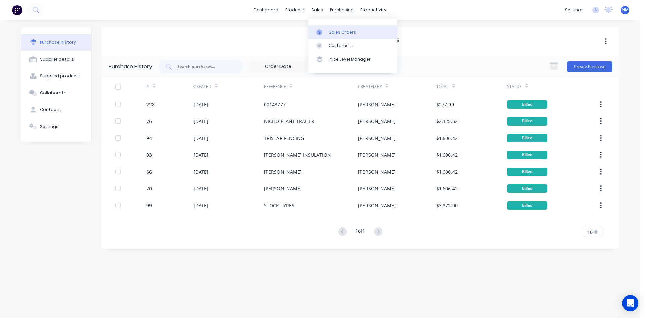
click at [329, 28] on link "Sales Orders" at bounding box center [353, 31] width 89 height 13
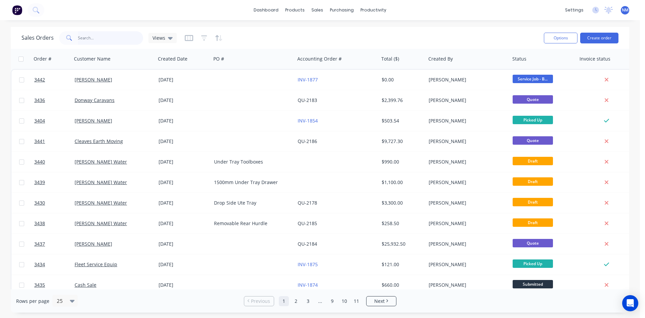
click at [111, 33] on input "text" at bounding box center [111, 37] width 66 height 13
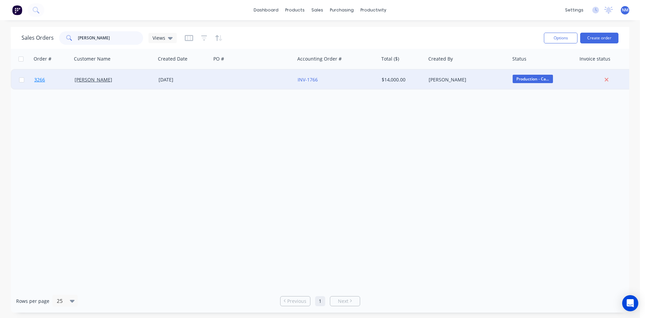
type input "[PERSON_NAME]"
click at [37, 79] on span "3266" at bounding box center [39, 79] width 11 height 7
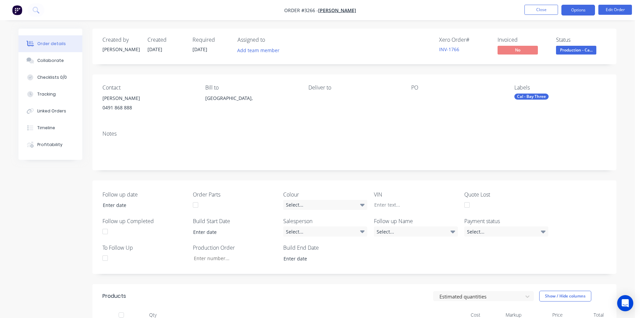
click at [571, 11] on button "Options" at bounding box center [579, 10] width 34 height 11
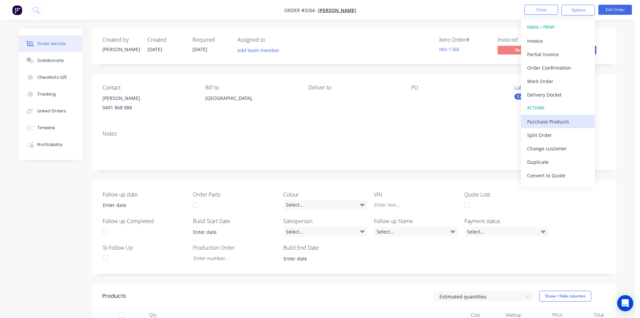
click at [555, 124] on div "Purchase Products" at bounding box center [558, 122] width 62 height 10
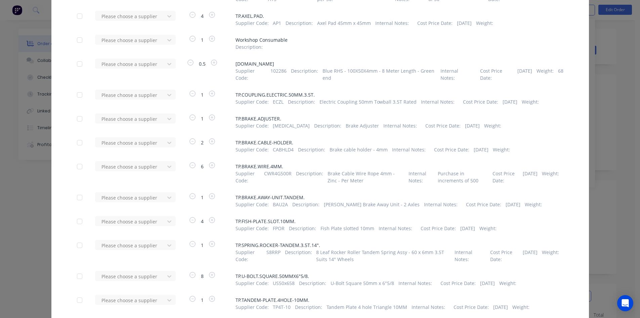
scroll to position [605, 0]
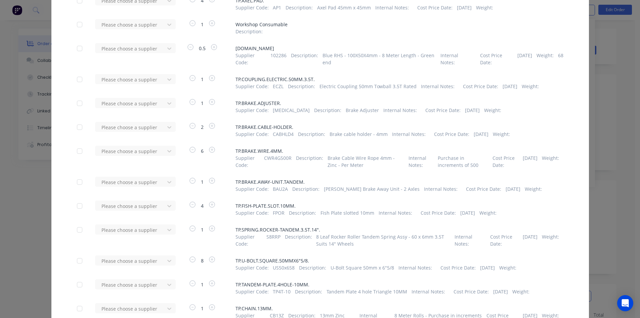
click at [74, 86] on div at bounding box center [79, 79] width 13 height 13
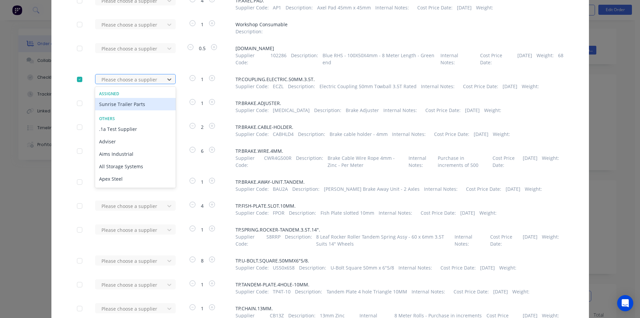
click at [124, 84] on div at bounding box center [131, 79] width 60 height 8
click at [128, 110] on div "Sunrise Trailer Parts" at bounding box center [135, 104] width 81 height 12
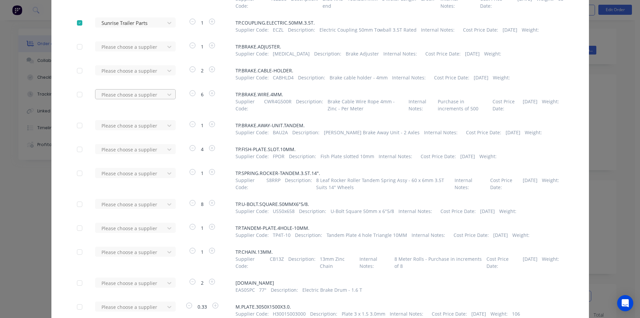
scroll to position [672, 0]
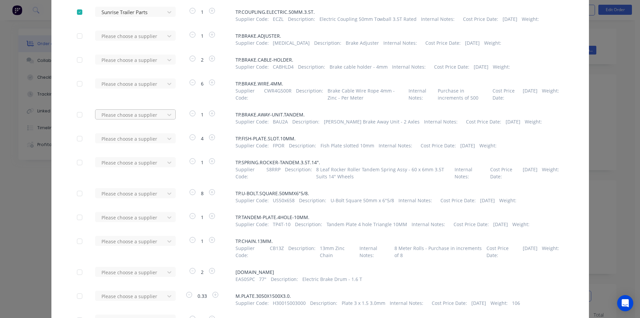
drag, startPoint x: 75, startPoint y: 123, endPoint x: 129, endPoint y: 124, distance: 54.5
click at [76, 121] on div at bounding box center [79, 114] width 13 height 13
click at [129, 119] on div at bounding box center [131, 115] width 60 height 8
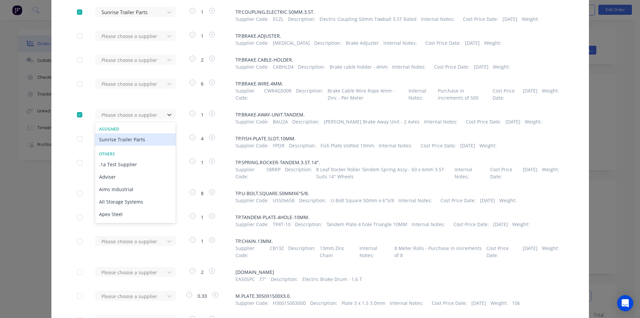
click at [138, 146] on div "Sunrise Trailer Parts" at bounding box center [135, 139] width 81 height 12
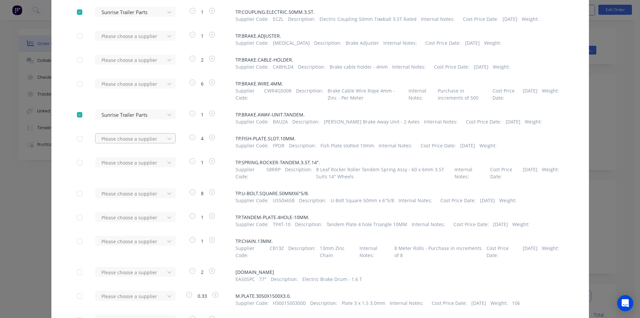
scroll to position [706, 0]
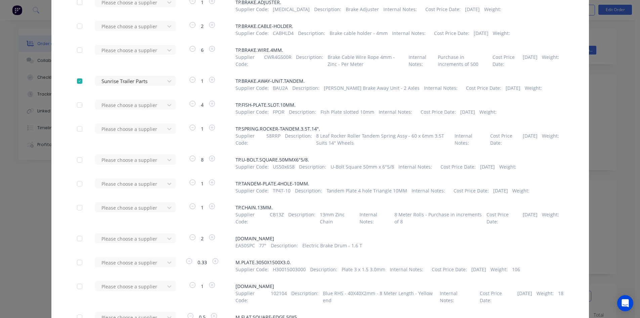
click at [78, 135] on div at bounding box center [79, 128] width 13 height 13
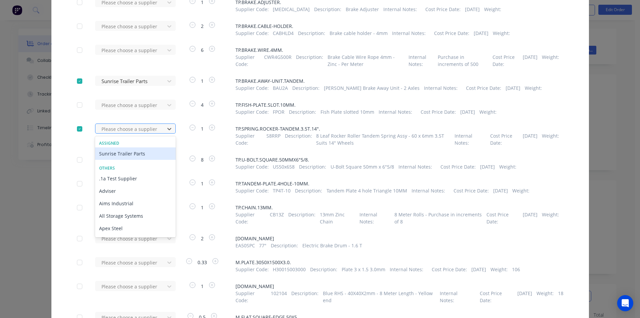
click at [114, 133] on div at bounding box center [131, 129] width 60 height 8
click at [122, 160] on div "Sunrise Trailer Parts" at bounding box center [135, 153] width 81 height 12
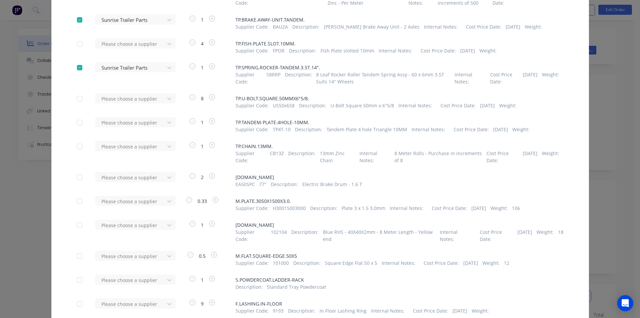
scroll to position [807, 0]
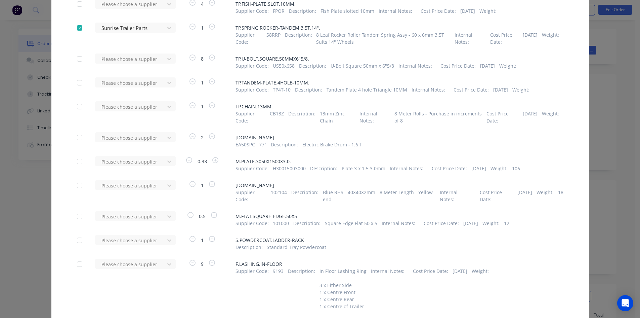
click at [76, 144] on div at bounding box center [79, 137] width 13 height 13
click at [122, 142] on div at bounding box center [131, 137] width 60 height 8
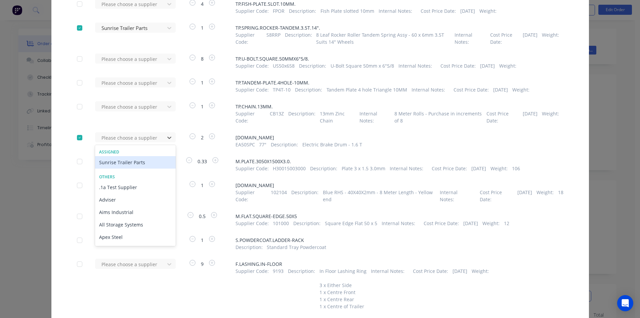
click at [128, 168] on div "Sunrise Trailer Parts" at bounding box center [135, 162] width 81 height 12
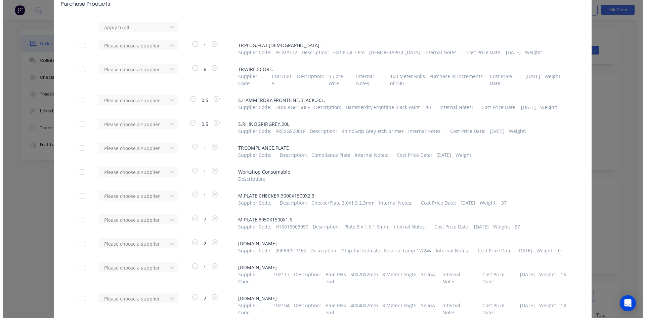
scroll to position [0, 0]
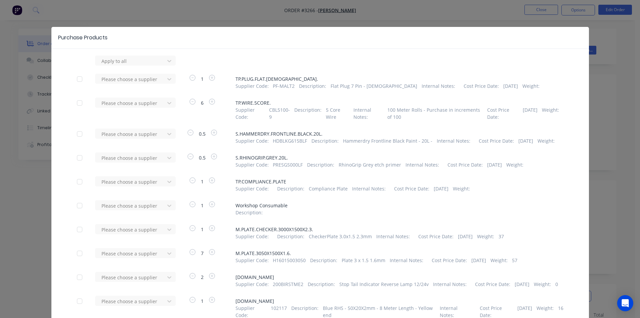
click at [25, 104] on div "Purchase Products Apply to all Please choose a supplier 1 TP.PLUG.FLAT.[DEMOGRA…" at bounding box center [320, 159] width 640 height 318
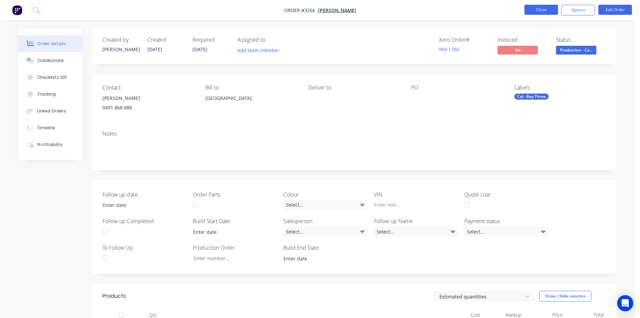
click at [537, 11] on button "Close" at bounding box center [542, 10] width 34 height 10
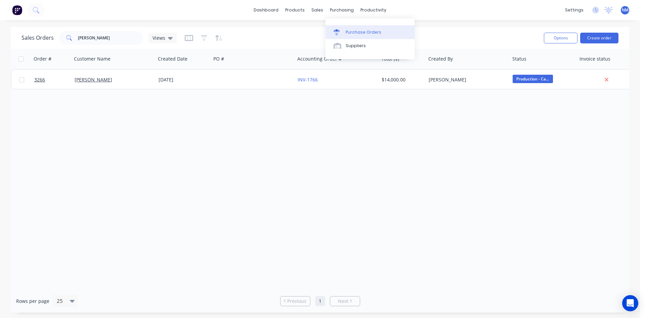
click at [360, 36] on link "Purchase Orders" at bounding box center [370, 31] width 89 height 13
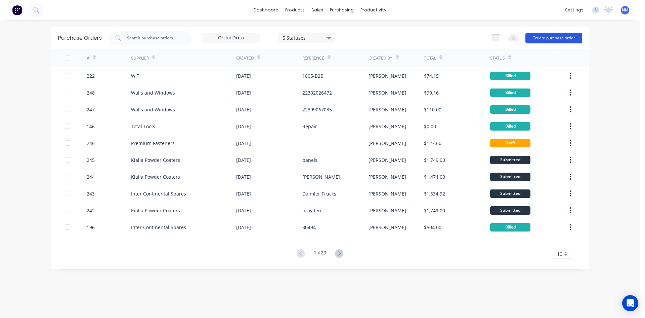
click at [540, 37] on button "Create purchase order" at bounding box center [554, 38] width 57 height 11
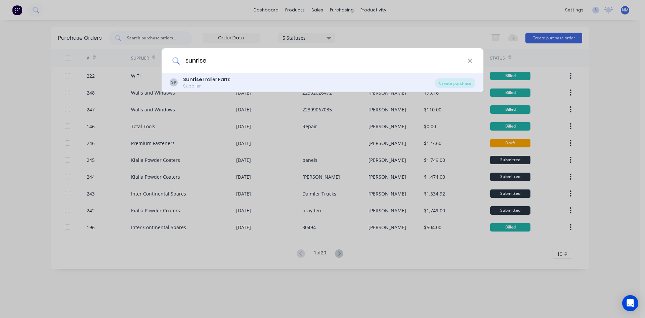
type input "sunrise"
click at [240, 84] on div "SP Sunrise Trailer Parts Supplier" at bounding box center [303, 82] width 266 height 13
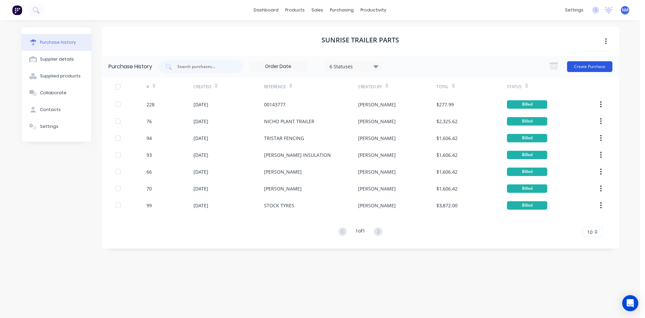
click at [590, 67] on button "Create Purchase" at bounding box center [589, 66] width 45 height 11
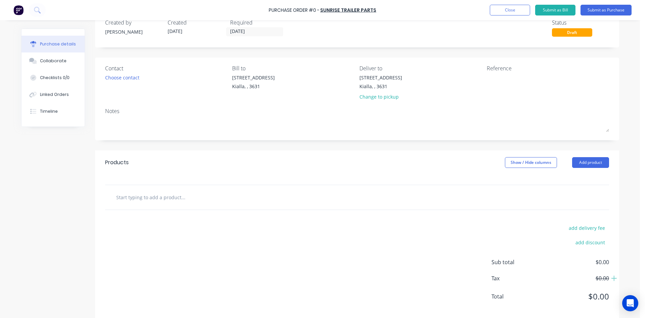
scroll to position [26, 0]
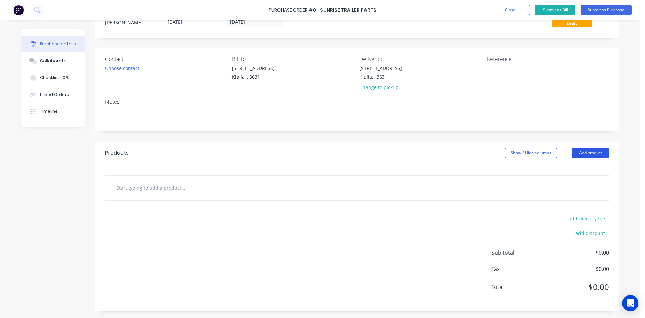
click at [590, 151] on button "Add product" at bounding box center [590, 153] width 37 height 11
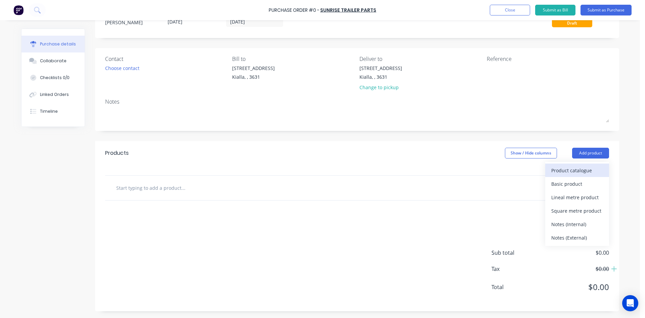
click at [583, 169] on div "Product catalogue" at bounding box center [578, 170] width 52 height 10
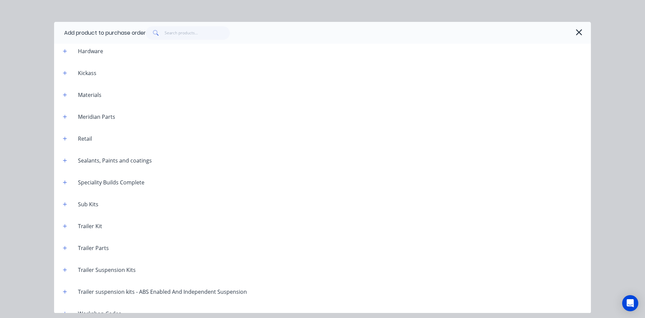
scroll to position [3482, 0]
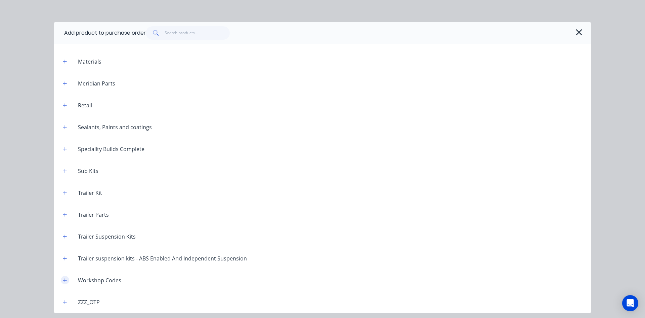
click at [67, 282] on icon "button" at bounding box center [65, 280] width 4 height 5
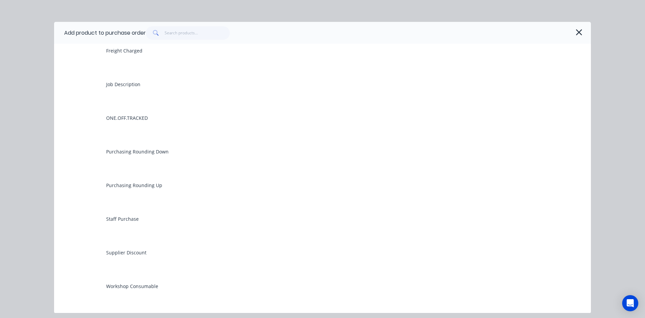
scroll to position [3885, 0]
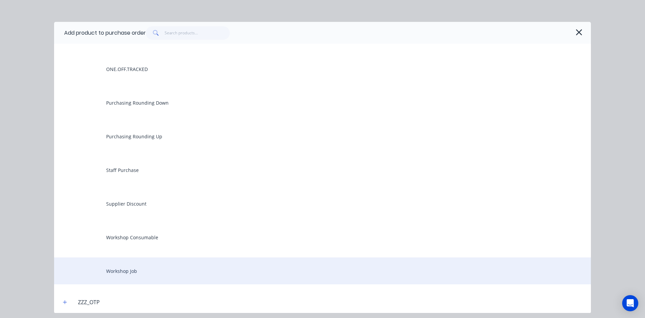
click at [145, 269] on div "Workshop Job" at bounding box center [322, 270] width 537 height 27
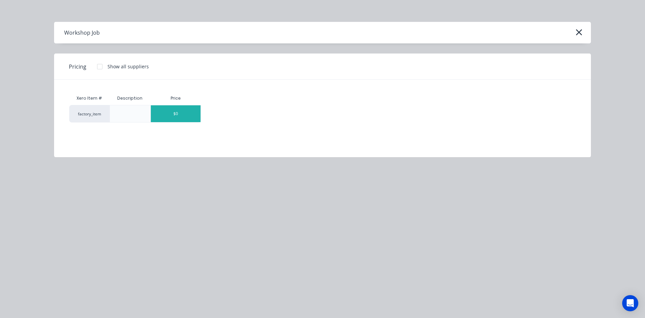
click at [176, 115] on div "$0" at bounding box center [176, 113] width 50 height 17
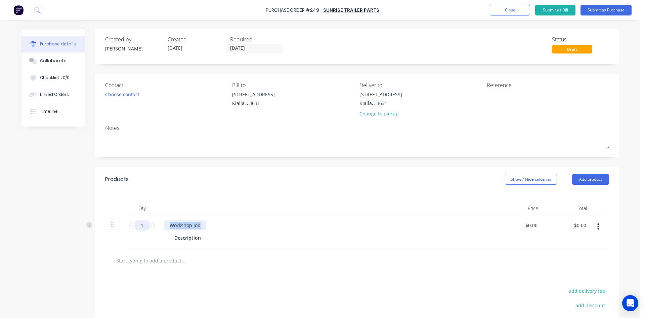
drag, startPoint x: 198, startPoint y: 226, endPoint x: 146, endPoint y: 227, distance: 52.1
click at [136, 226] on div "1 1 Workshop Job Description $0.00 $0.00 $0.00 $0.00" at bounding box center [357, 231] width 504 height 33
click at [593, 180] on button "Add product" at bounding box center [590, 179] width 37 height 11
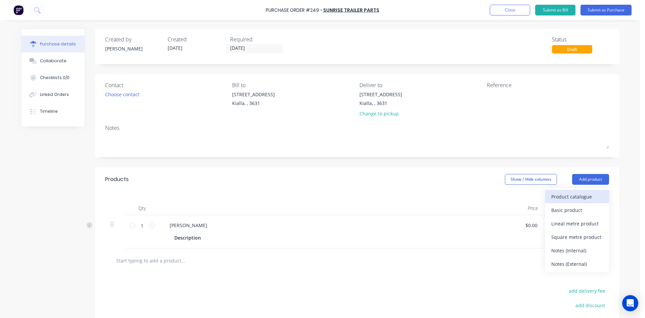
click at [575, 194] on div "Product catalogue" at bounding box center [578, 197] width 52 height 10
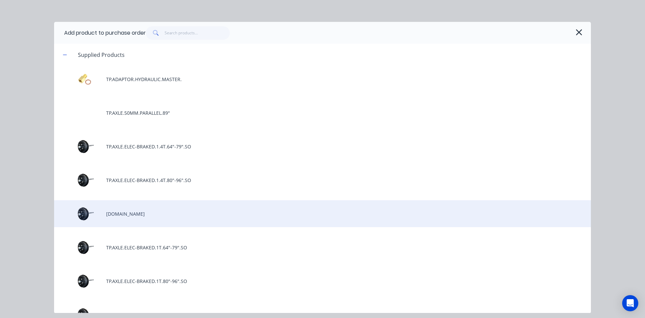
click at [185, 218] on div "[DOMAIN_NAME]" at bounding box center [322, 213] width 537 height 27
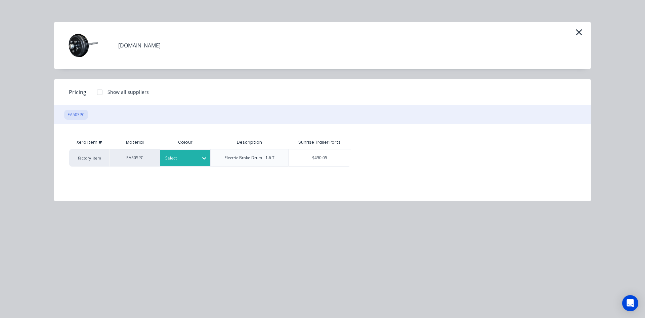
click at [186, 159] on div "Select" at bounding box center [180, 158] width 38 height 9
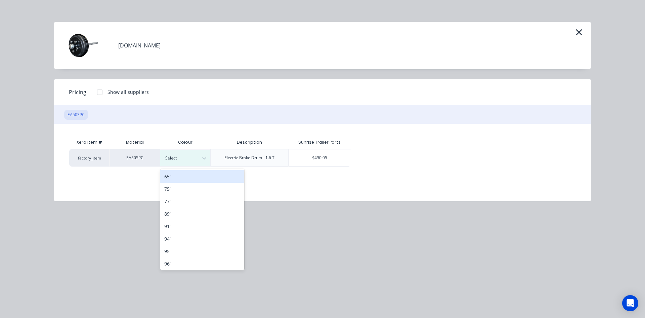
drag, startPoint x: 450, startPoint y: 156, endPoint x: 479, endPoint y: 141, distance: 32.2
click at [450, 155] on div "factory_item EA50SPC 9 results available. Use Up and Down to choose options, pr…" at bounding box center [322, 157] width 507 height 17
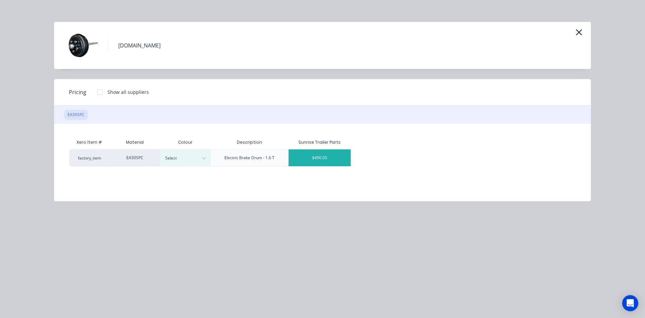
click at [332, 155] on div "$490.05" at bounding box center [320, 157] width 62 height 17
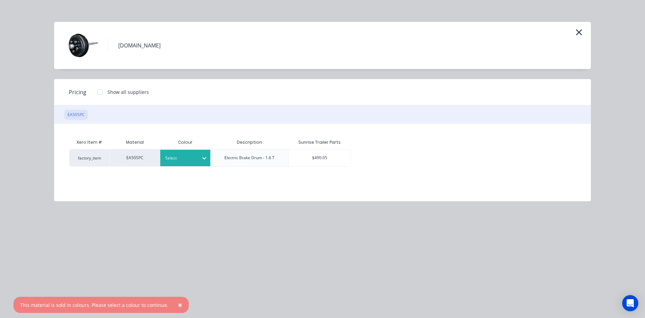
click at [188, 153] on div "Select" at bounding box center [185, 158] width 50 height 16
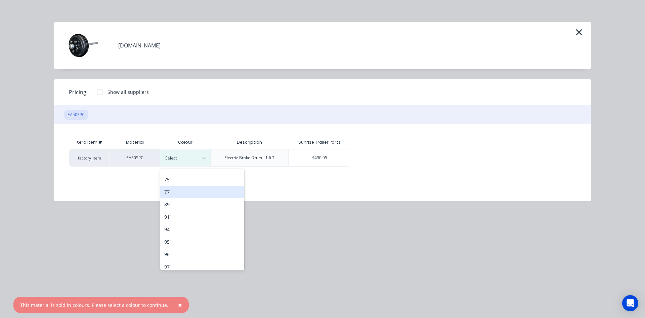
scroll to position [14, 0]
click at [185, 259] on div "97"" at bounding box center [202, 262] width 84 height 12
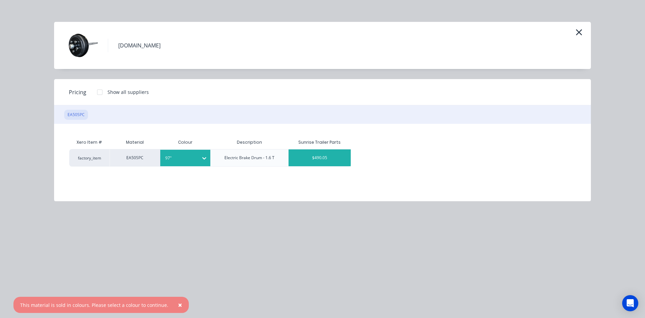
click at [311, 163] on div "$490.05" at bounding box center [320, 157] width 62 height 17
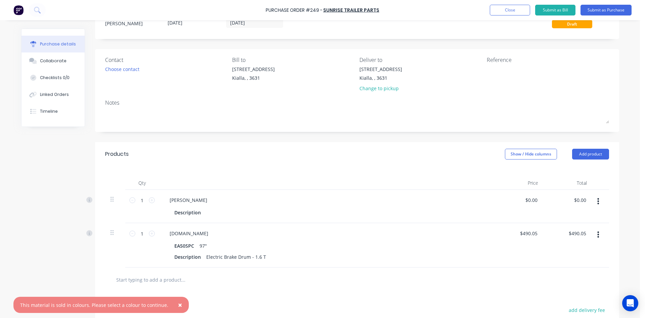
scroll to position [67, 0]
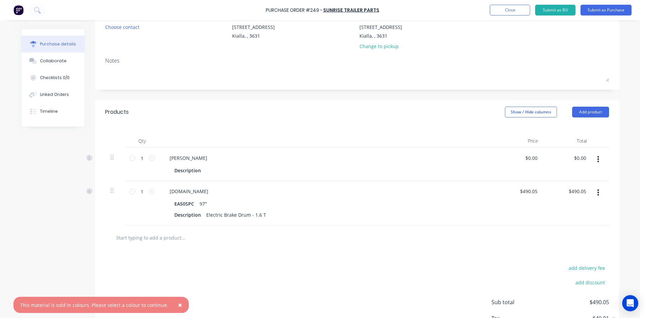
click at [598, 192] on icon "button" at bounding box center [599, 192] width 2 height 6
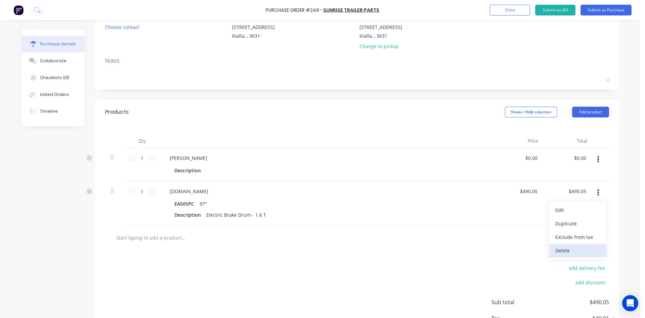
click at [573, 252] on button "Delete" at bounding box center [578, 250] width 57 height 13
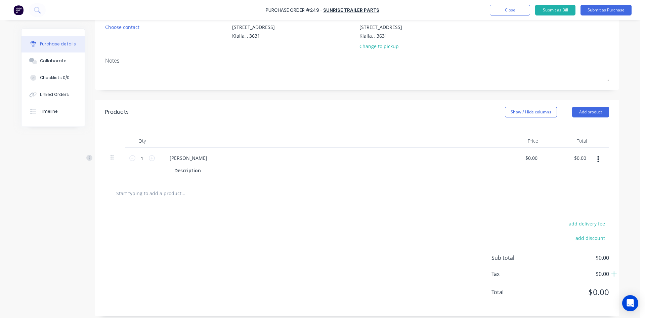
click at [598, 161] on icon "button" at bounding box center [599, 159] width 2 height 6
click at [575, 216] on button "Delete" at bounding box center [578, 216] width 57 height 13
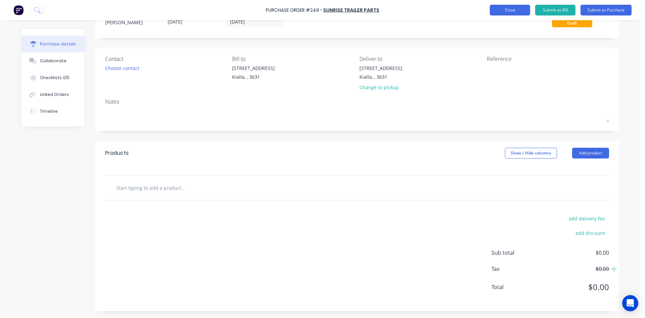
click at [503, 11] on button "Close" at bounding box center [510, 10] width 40 height 11
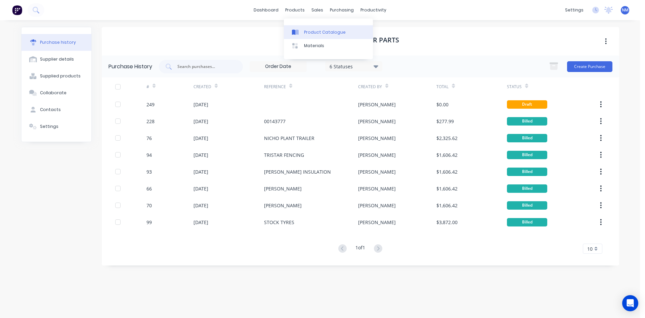
click at [309, 36] on link "Product Catalogue" at bounding box center [328, 31] width 89 height 13
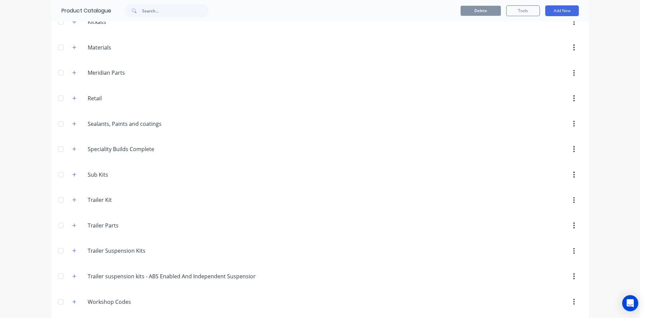
scroll to position [318, 0]
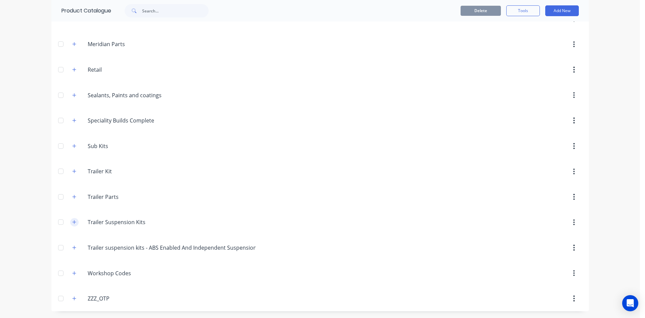
click at [72, 220] on icon "button" at bounding box center [74, 221] width 4 height 5
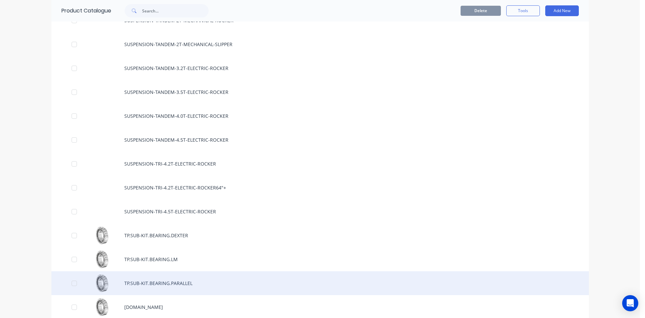
scroll to position [766, 0]
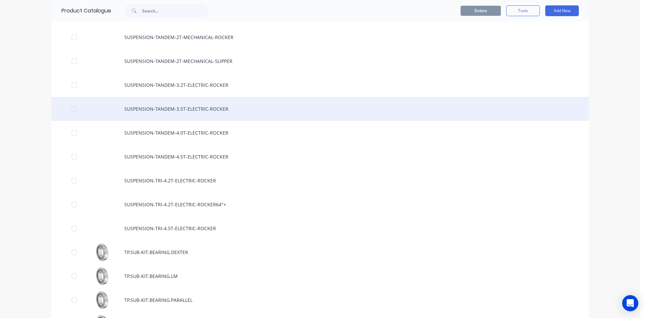
click at [200, 106] on div "SUSPENSION-TANDEM-3.5T-ELECTRIC-ROCKER" at bounding box center [320, 109] width 538 height 24
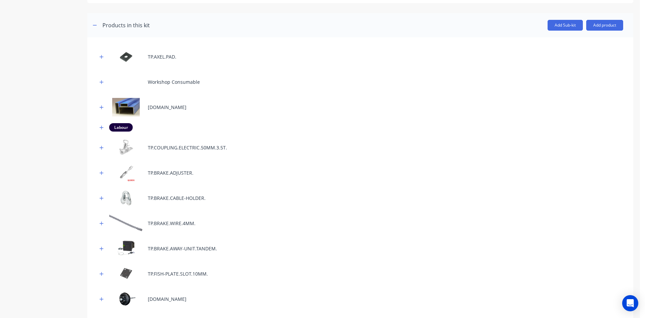
scroll to position [302, 0]
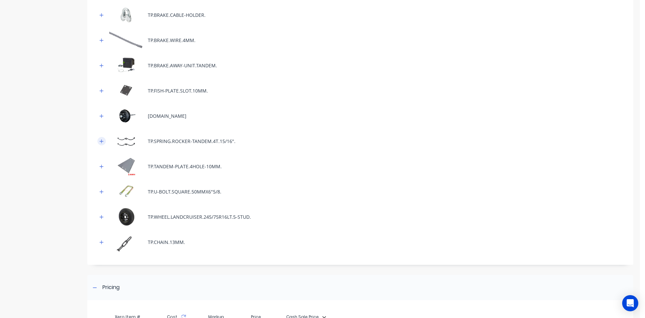
click at [103, 141] on icon "button" at bounding box center [102, 141] width 4 height 4
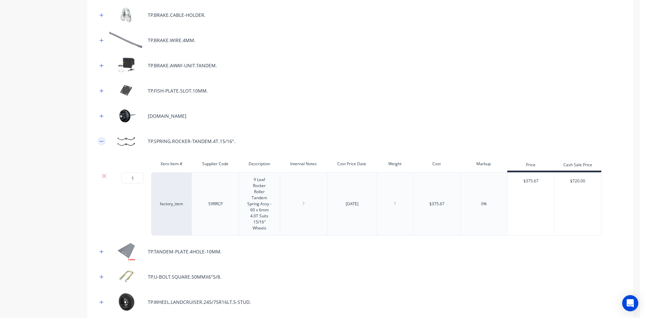
click at [104, 141] on icon "button" at bounding box center [101, 141] width 4 height 5
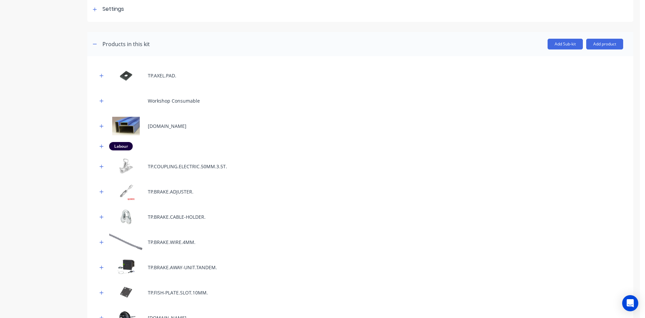
scroll to position [0, 0]
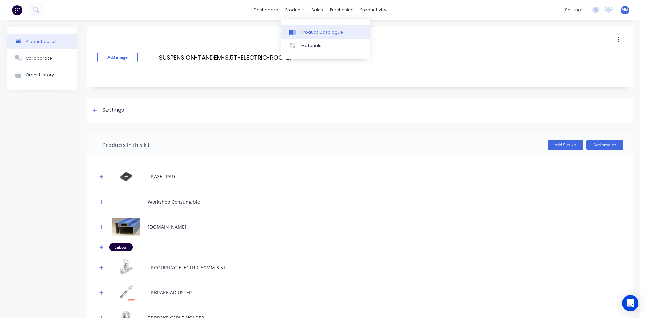
click at [316, 31] on div "Product Catalogue" at bounding box center [322, 32] width 42 height 6
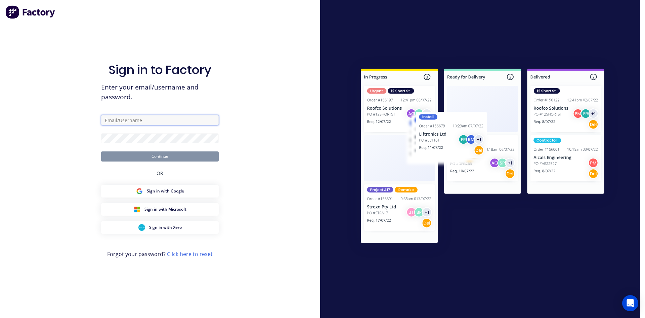
type input "[EMAIL_ADDRESS][DOMAIN_NAME]"
click at [154, 155] on button "Continue" at bounding box center [160, 156] width 118 height 10
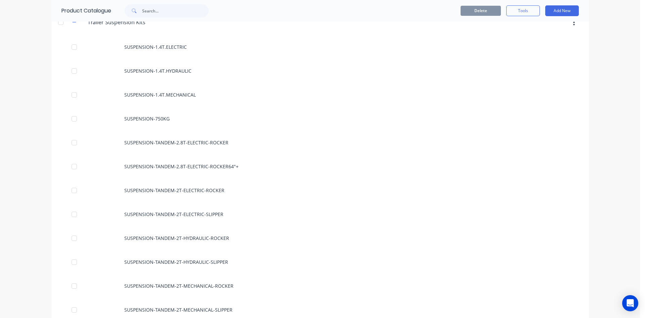
scroll to position [370, 0]
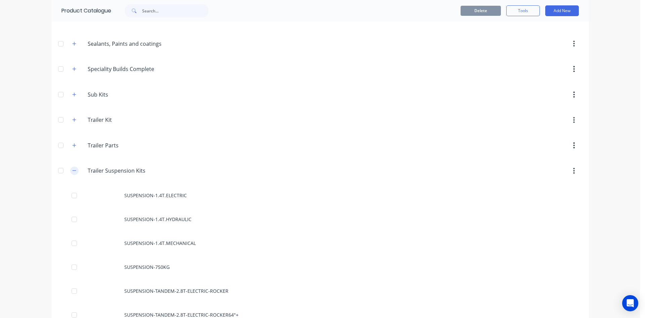
click at [70, 172] on button "button" at bounding box center [74, 170] width 8 height 8
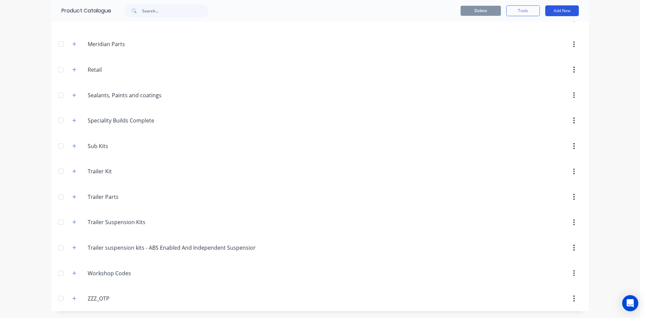
click at [560, 14] on button "Add New" at bounding box center [562, 10] width 34 height 11
click at [540, 43] on div "Product" at bounding box center [547, 42] width 52 height 10
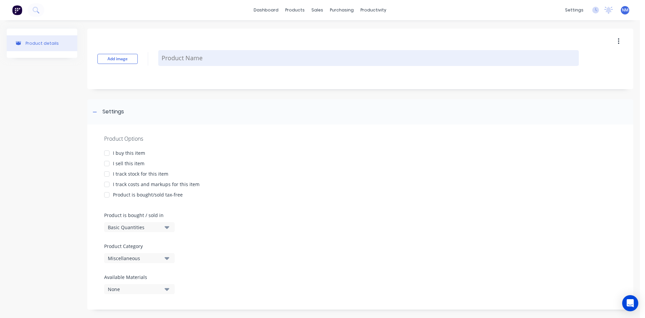
click at [203, 54] on textarea at bounding box center [368, 58] width 421 height 16
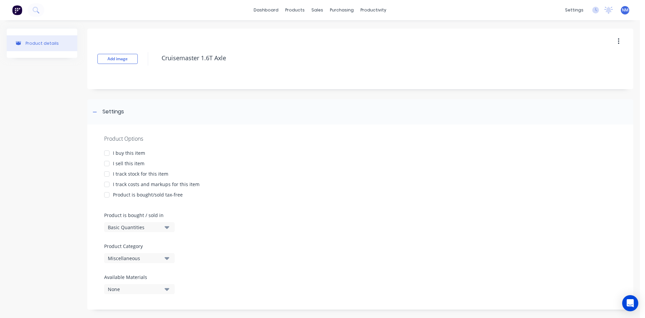
click at [105, 153] on div at bounding box center [106, 152] width 13 height 13
drag, startPoint x: 105, startPoint y: 162, endPoint x: 105, endPoint y: 168, distance: 6.4
click at [105, 163] on div at bounding box center [106, 163] width 13 height 13
click at [108, 173] on div at bounding box center [106, 173] width 13 height 13
click at [106, 185] on div at bounding box center [106, 183] width 13 height 13
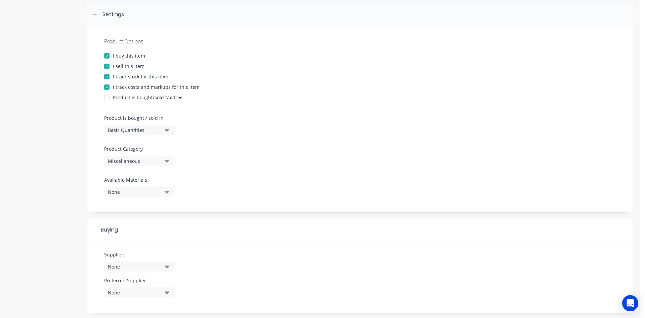
scroll to position [101, 0]
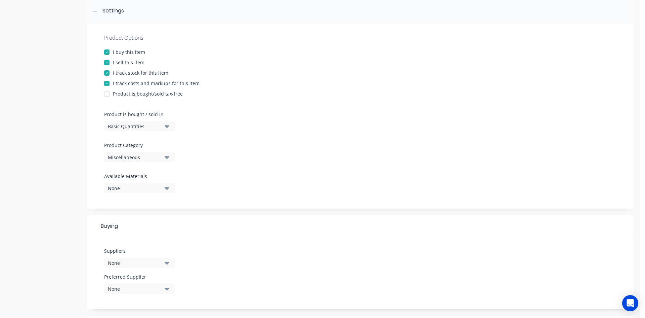
click at [146, 154] on div "Miscellaneous" at bounding box center [135, 157] width 54 height 7
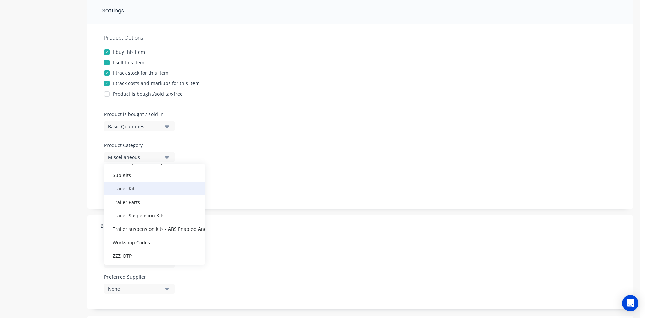
scroll to position [235, 0]
click at [131, 198] on div "Trailer Parts" at bounding box center [154, 200] width 101 height 13
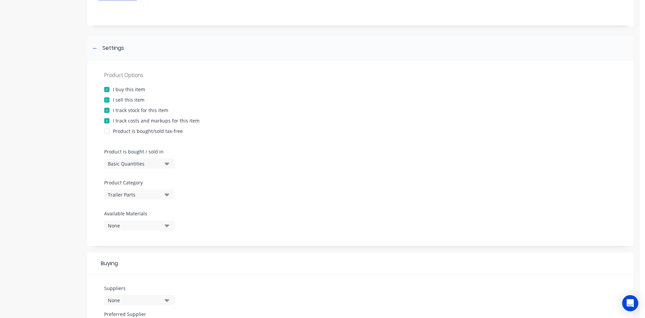
scroll to position [0, 0]
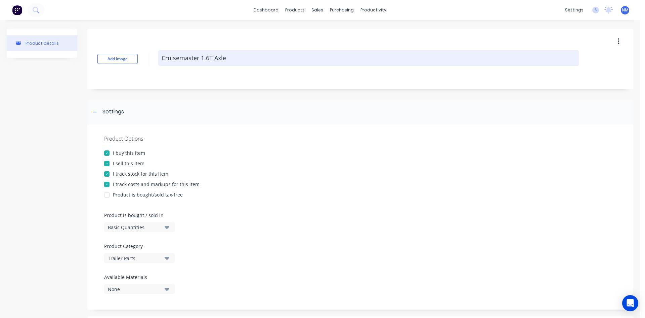
drag, startPoint x: 229, startPoint y: 58, endPoint x: 240, endPoint y: 58, distance: 10.8
click at [234, 58] on textarea "Cruisemaster 1.6T Axle" at bounding box center [368, 58] width 421 height 16
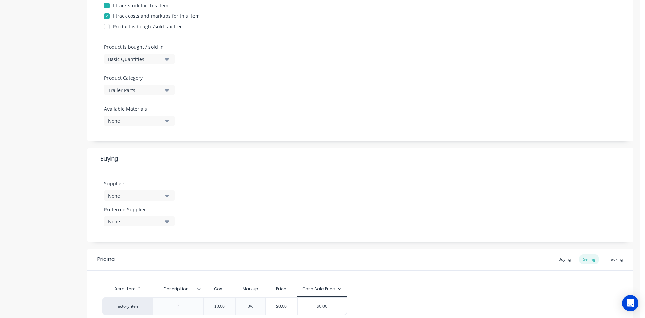
scroll to position [232, 0]
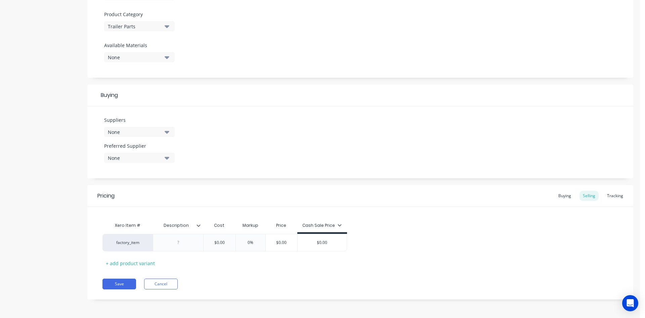
type textarea "Cruisemaster 1.6T Axle - ABS Enabled"
click at [146, 133] on div "None" at bounding box center [135, 131] width 54 height 7
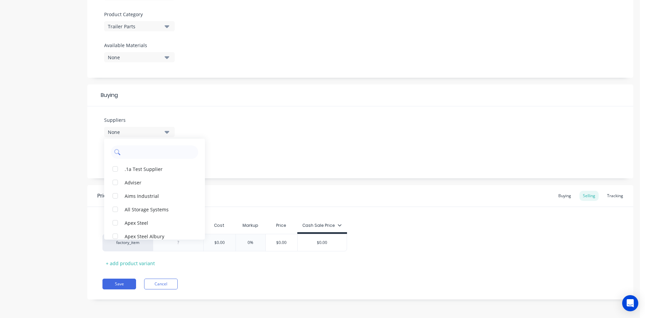
click at [138, 156] on input "text" at bounding box center [159, 151] width 71 height 13
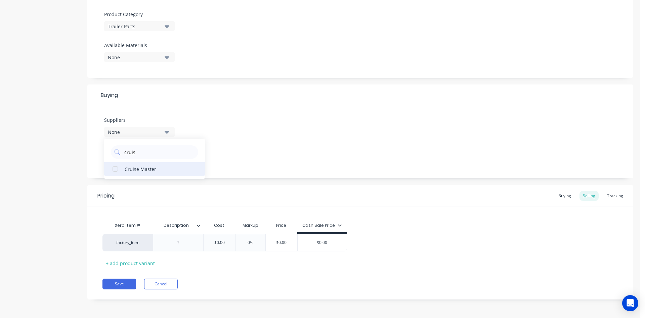
drag, startPoint x: 116, startPoint y: 169, endPoint x: 166, endPoint y: 167, distance: 50.1
click at [117, 168] on div "button" at bounding box center [115, 168] width 13 height 13
type input "cruis"
click at [314, 133] on div "Suppliers 1 suppliers selected cruis Cruise Master Preferred Supplier None" at bounding box center [360, 142] width 546 height 72
click at [179, 245] on div at bounding box center [179, 242] width 34 height 9
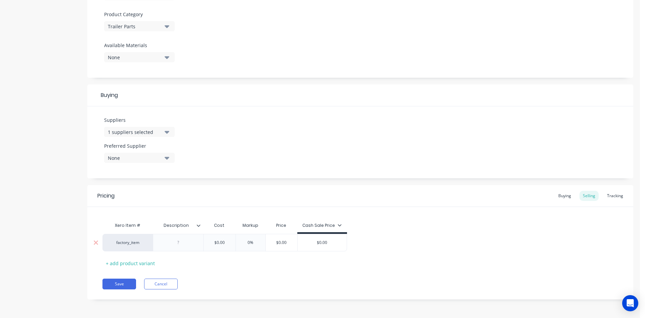
click at [180, 245] on div at bounding box center [179, 242] width 34 height 9
paste div
drag, startPoint x: 223, startPoint y: 253, endPoint x: 169, endPoint y: 255, distance: 54.1
click at [166, 255] on div "Xero Item # Description Cost Markup Price Cash Sale Price factory_item SINGLE-A…" at bounding box center [361, 243] width 516 height 50
drag, startPoint x: 289, startPoint y: 245, endPoint x: 208, endPoint y: 247, distance: 81.0
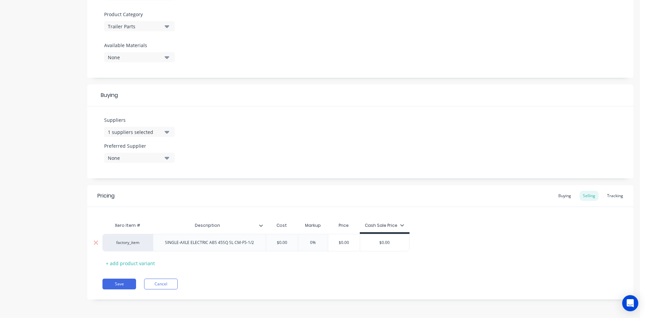
click at [206, 247] on div "factory_item SINGLE-AXLE ELECTRIC ABS 45SQ SL CM-F5-1/2 $0.00 $0.00 0% $0.00 $0…" at bounding box center [256, 242] width 307 height 17
type input "604.54"
click at [564, 196] on div "Buying" at bounding box center [564, 196] width 19 height 10
drag, startPoint x: 298, startPoint y: 244, endPoint x: 185, endPoint y: 235, distance: 112.9
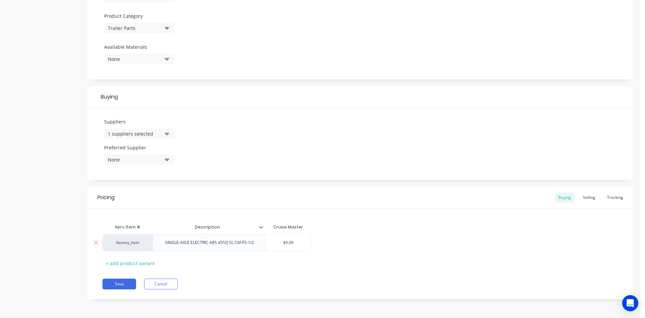
click at [189, 246] on div "factory_item SINGLE-AXLE ELECTRIC ABS 45SQ SL CM-F5-1/2 $0.00 $0.00" at bounding box center [207, 242] width 209 height 17
type input "604.54"
click at [416, 254] on div "Xero Item # Description Cruise Master factory_item SINGLE-AXLE ELECTRIC ABS 45S…" at bounding box center [361, 244] width 516 height 48
click at [124, 283] on button "Save" at bounding box center [120, 283] width 34 height 11
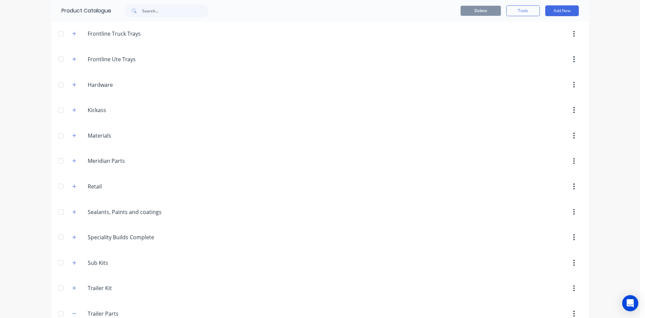
scroll to position [370, 0]
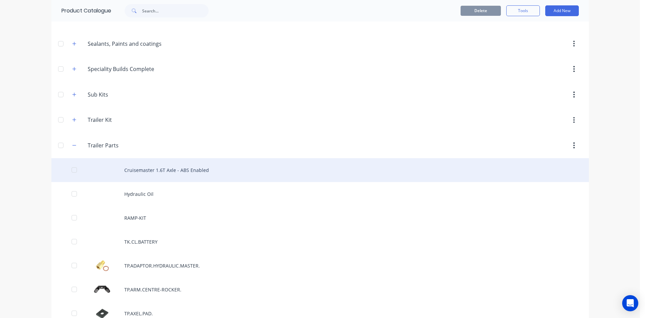
click at [192, 174] on div "Cruisemaster 1.6T Axle - ABS Enabled" at bounding box center [320, 170] width 538 height 24
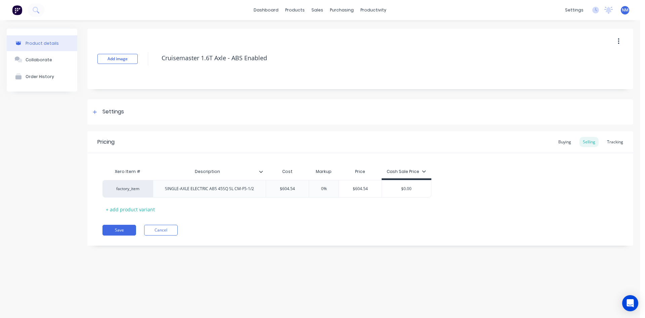
click at [619, 39] on icon "button" at bounding box center [618, 41] width 1 height 6
click at [596, 56] on span "Duplicate" at bounding box center [594, 58] width 50 height 7
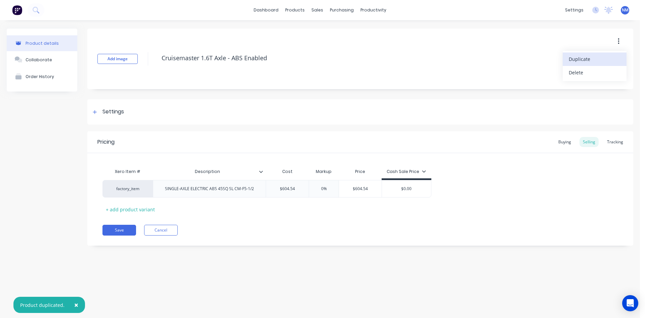
click at [596, 56] on span "Duplicate" at bounding box center [594, 58] width 50 height 7
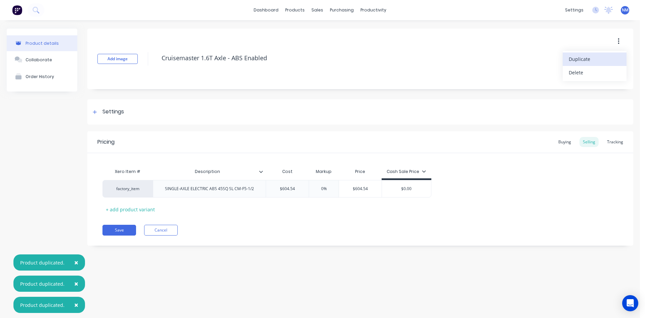
click at [596, 56] on span "Duplicate" at bounding box center [594, 58] width 50 height 7
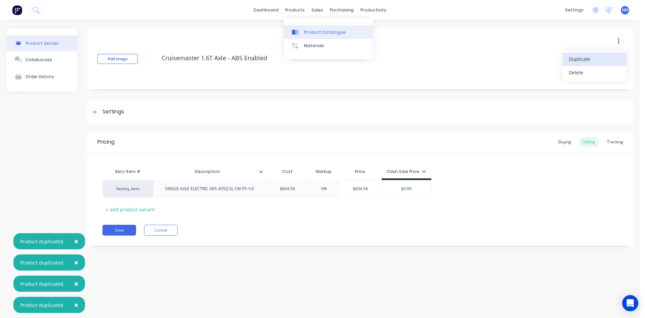
click at [324, 37] on link "Product Catalogue" at bounding box center [328, 31] width 89 height 13
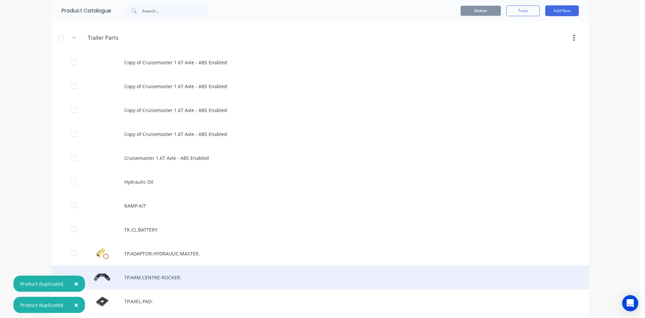
scroll to position [471, 0]
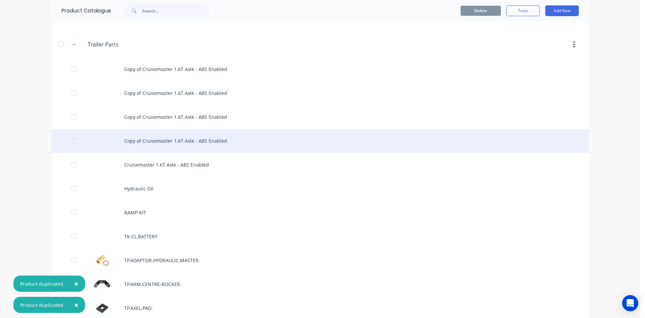
click at [206, 141] on div "Copy of Cruisemaster 1.6T Axle - ABS Enabled" at bounding box center [320, 141] width 538 height 24
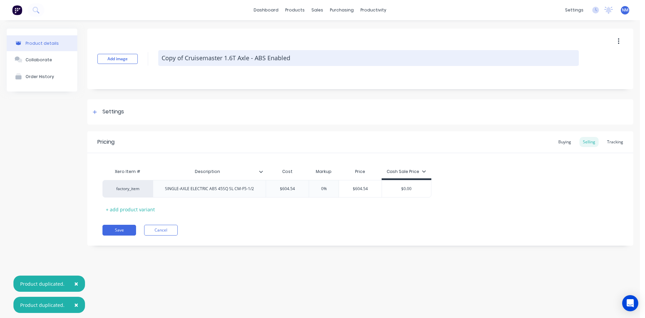
drag, startPoint x: 185, startPoint y: 58, endPoint x: 159, endPoint y: 56, distance: 25.7
click at [159, 56] on textarea "Copy of Cruisemaster 1.6T Axle - ABS Enabled" at bounding box center [368, 58] width 421 height 16
drag, startPoint x: 209, startPoint y: 59, endPoint x: 248, endPoint y: 62, distance: 39.1
click at [208, 57] on textarea "Cruisemaster 1.6T Axle - ABS Enabled" at bounding box center [368, 58] width 421 height 16
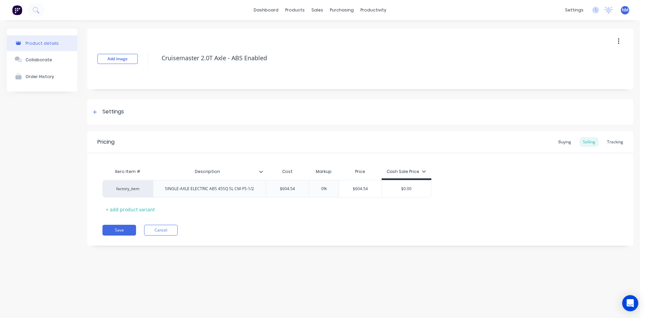
type textarea "Cruisemaster 2.0T Axle - ABS Enabled"
click at [258, 188] on div "SINGLE-AXLE ELECTRIC ABS 45SQ SL CM-F5-1/2" at bounding box center [210, 188] width 100 height 9
drag, startPoint x: 257, startPoint y: 190, endPoint x: 133, endPoint y: 192, distance: 124.4
click at [139, 192] on div "factory_item SINGLE-AXLE ELECTRIC ABS 45SQ SL CM-F5-1/2 $604.54 0% $604.54 $0.00" at bounding box center [267, 188] width 329 height 17
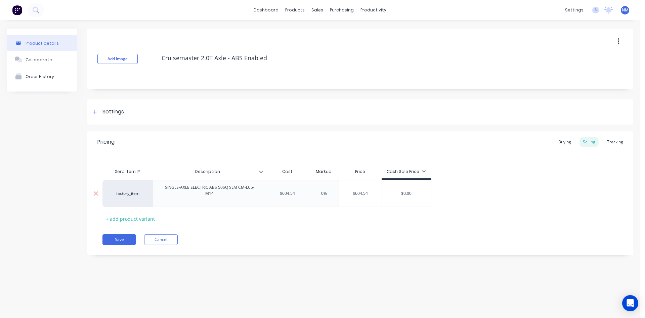
drag, startPoint x: 297, startPoint y: 191, endPoint x: 196, endPoint y: 191, distance: 100.8
click at [204, 191] on div "factory_item SINGLE-AXLE ELECTRIC ABS 50SQ SLM CM-LC5-M14 $604.54 $604.54 0% $6…" at bounding box center [267, 193] width 329 height 27
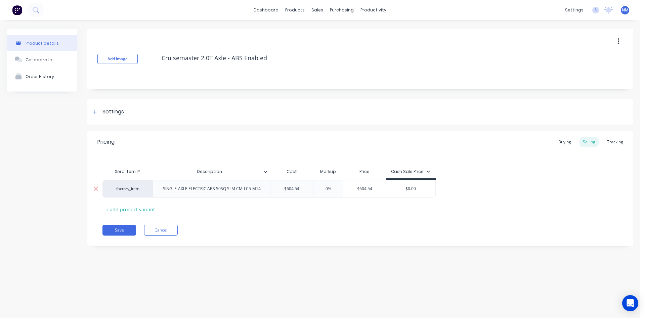
drag, startPoint x: 306, startPoint y: 189, endPoint x: 230, endPoint y: 188, distance: 75.6
click at [243, 188] on div "factory_item SINGLE-AXLE ELECTRIC ABS 50SQ SLM CM-LC5-M14 $604.54 $604.54 0% $6…" at bounding box center [269, 188] width 333 height 17
type input "690.30"
click at [568, 141] on div "Buying" at bounding box center [564, 142] width 19 height 10
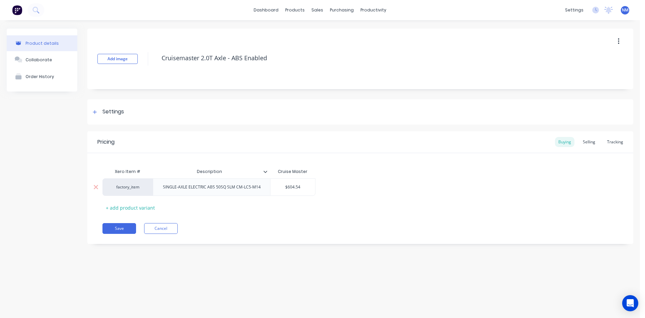
drag, startPoint x: 300, startPoint y: 188, endPoint x: 130, endPoint y: 190, distance: 170.4
click at [205, 191] on div "factory_item SINGLE-AXLE ELECTRIC ABS 50SQ SLM CM-LC5-M14 $604.54 $604.54" at bounding box center [209, 186] width 213 height 17
type input "690.30"
click at [591, 142] on div "Selling" at bounding box center [589, 142] width 19 height 10
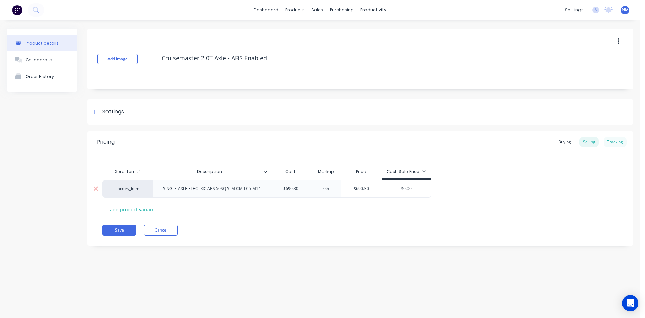
click at [618, 140] on div "Tracking" at bounding box center [615, 142] width 23 height 10
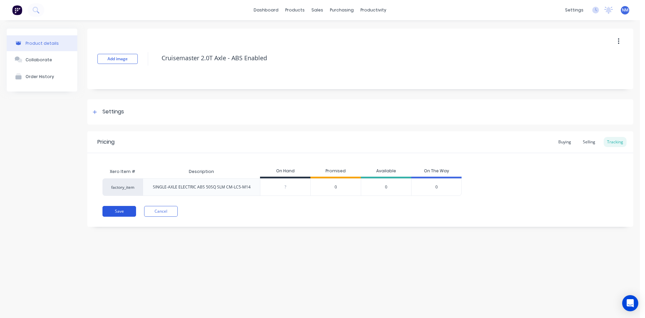
click at [115, 213] on button "Save" at bounding box center [120, 211] width 34 height 11
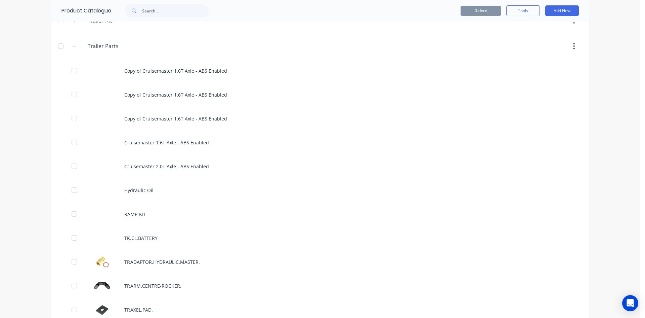
scroll to position [437, 0]
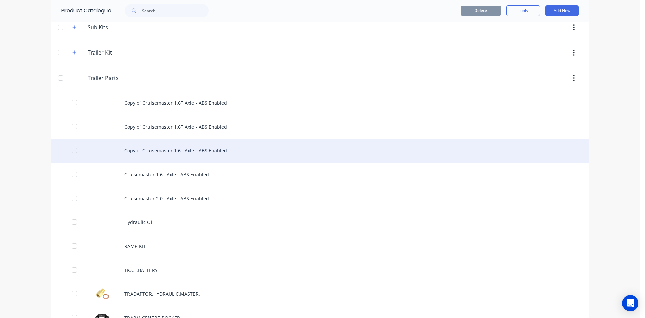
click at [201, 148] on div "Copy of Cruisemaster 1.6T Axle - ABS Enabled" at bounding box center [320, 150] width 538 height 24
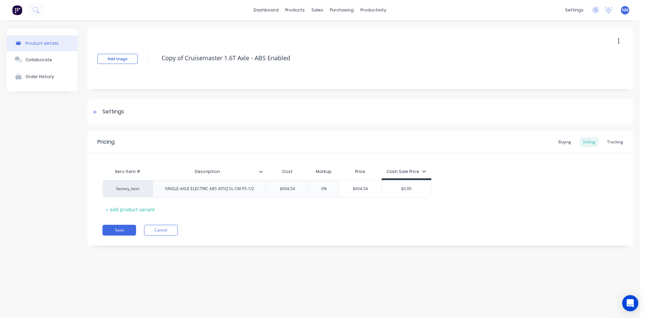
drag, startPoint x: 185, startPoint y: 57, endPoint x: 136, endPoint y: 52, distance: 48.3
click at [146, 56] on div "Add image Copy of Cruisemaster 1.6T Axle - ABS Enabled" at bounding box center [360, 59] width 546 height 60
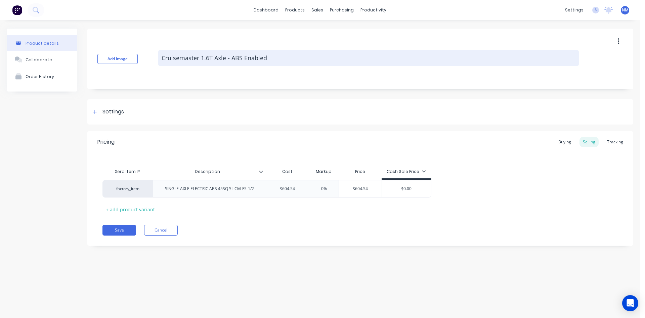
click at [210, 57] on textarea "Cruisemaster 1.6T Axle - ABS Enabled" at bounding box center [368, 58] width 421 height 16
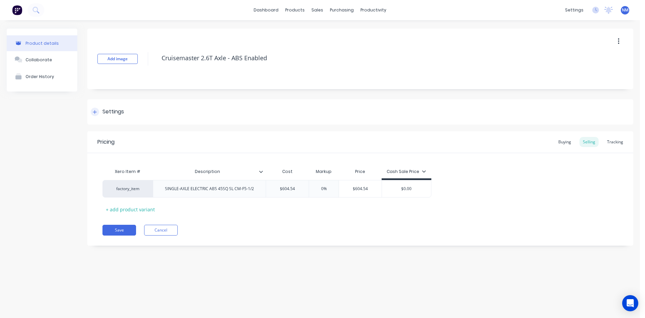
type textarea "Cruisemaster 2.6T Axle - ABS Enabled"
click at [255, 189] on div "SINGLE-AXLE ELECTRIC ABS 45SQ SL CM-F5-1/2" at bounding box center [210, 188] width 100 height 9
drag, startPoint x: 255, startPoint y: 189, endPoint x: 83, endPoint y: 195, distance: 172.8
click at [103, 195] on div "factory_item SINGLE-AXLE ELECTRIC ABS 45SQ SL CM-F5-1/2 $604.54 0% $604.54 $0.00" at bounding box center [267, 188] width 329 height 17
click at [298, 192] on div "$604.54 $604.54" at bounding box center [296, 190] width 43 height 17
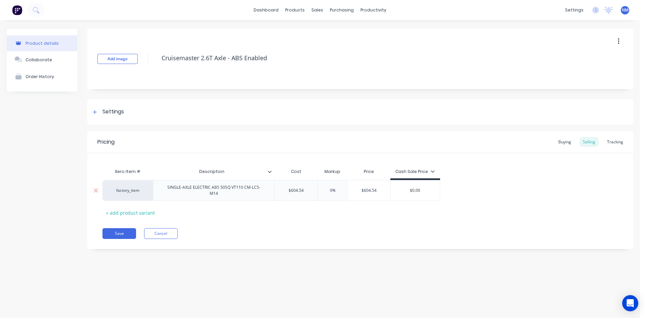
drag, startPoint x: 304, startPoint y: 191, endPoint x: 184, endPoint y: 193, distance: 120.3
click at [181, 193] on div "factory_item SINGLE-AXLE ELECTRIC ABS 50SQ VT110 CM-LC5-M14 $604.54 $604.54 0% …" at bounding box center [272, 190] width 338 height 21
type input "796.56"
click at [566, 143] on div "Buying" at bounding box center [564, 142] width 19 height 10
drag, startPoint x: 304, startPoint y: 185, endPoint x: 100, endPoint y: 192, distance: 204.1
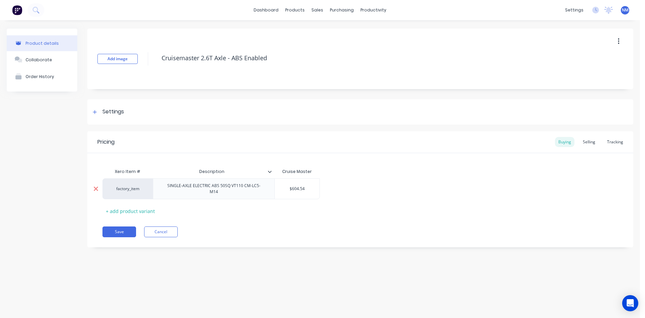
click at [145, 189] on div "factory_item SINGLE-AXLE ELECTRIC ABS 50SQ VT110 CM-LC5-M14 $604.54 $604.54" at bounding box center [211, 188] width 217 height 21
type input "796.56"
click at [124, 228] on button "Save" at bounding box center [120, 231] width 34 height 11
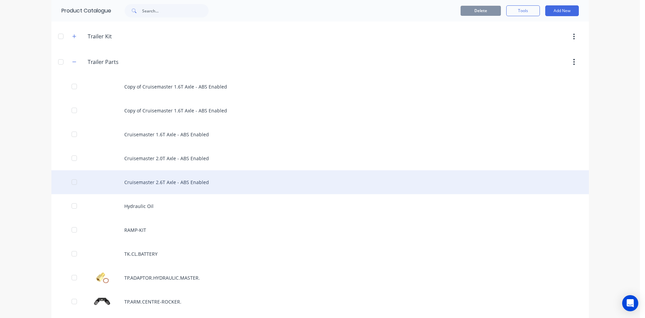
scroll to position [471, 0]
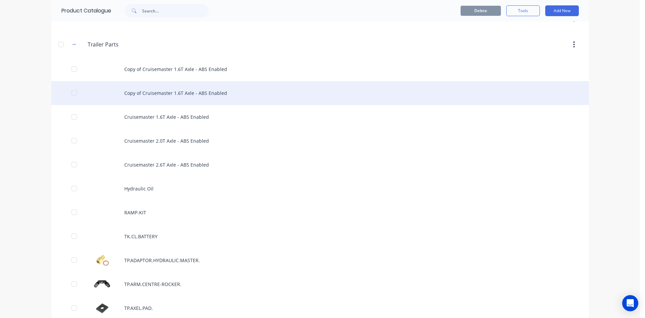
click at [194, 92] on div "Copy of Cruisemaster 1.6T Axle - ABS Enabled" at bounding box center [320, 93] width 538 height 24
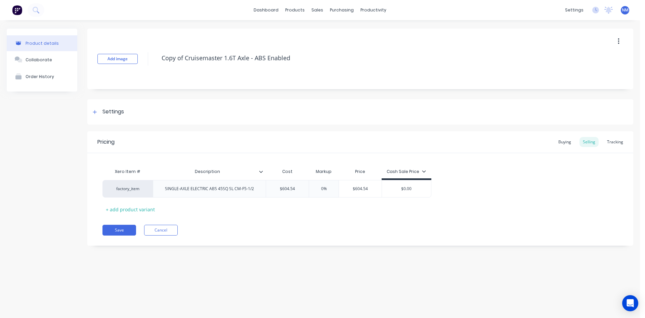
drag, startPoint x: 185, startPoint y: 56, endPoint x: 150, endPoint y: 57, distance: 35.0
click at [150, 57] on div "Add image Copy of Cruisemaster 1.6T Axle - ABS Enabled" at bounding box center [360, 59] width 546 height 60
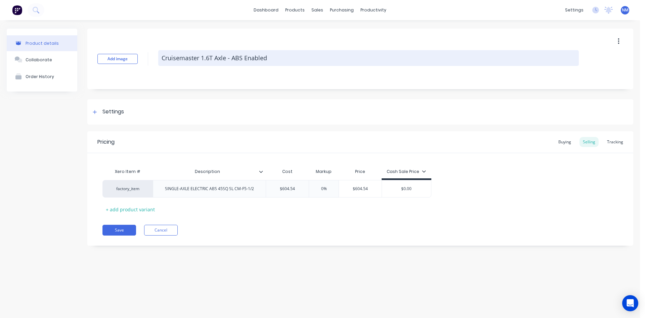
drag, startPoint x: 280, startPoint y: 56, endPoint x: 200, endPoint y: 53, distance: 79.4
click at [200, 53] on textarea "Cruisemaster 1.6T Axle - ABS Enabled" at bounding box center [368, 58] width 421 height 16
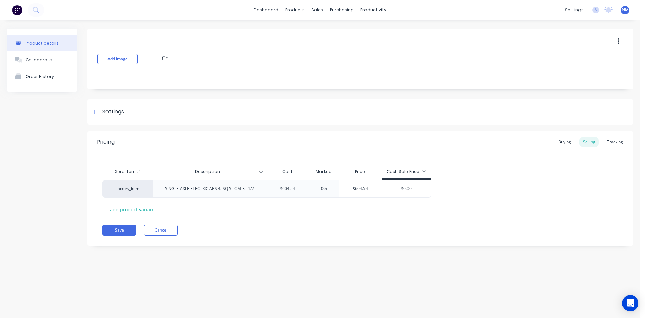
type textarea "C"
type textarea "Bosch TSC - 10" Brake"
click at [258, 190] on div "SINGLE-AXLE ELECTRIC ABS 45SQ SL CM-F5-1/2" at bounding box center [210, 188] width 100 height 9
drag, startPoint x: 258, startPoint y: 190, endPoint x: 63, endPoint y: 192, distance: 194.6
click at [63, 192] on div "Product details Collaborate Order History Add image Bosch TSC - 10" Brake Setti…" at bounding box center [320, 142] width 627 height 227
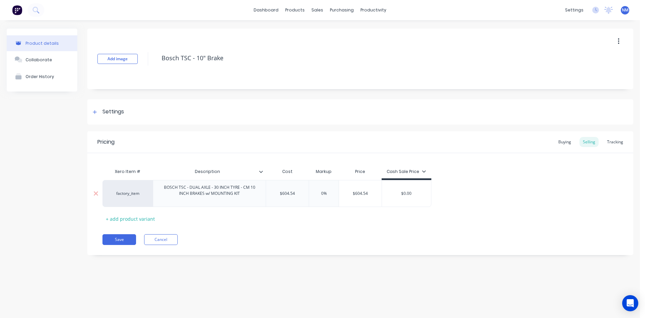
drag, startPoint x: 296, startPoint y: 192, endPoint x: 184, endPoint y: 193, distance: 112.3
click at [193, 193] on div "factory_item BOSCH TSC - DUAL AXLE - 30 INCH TYRE - CM 10 INCH BRAKES w/ MOUNTI…" at bounding box center [267, 193] width 329 height 27
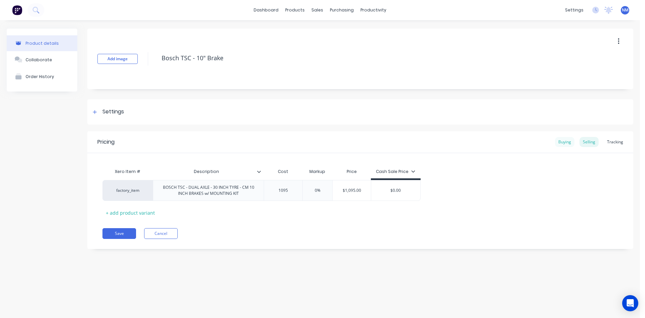
type input "1095"
click at [565, 139] on div "Buying" at bounding box center [564, 142] width 19 height 10
click at [169, 186] on div "factory_item BOSCH TSC - DUAL AXLE - 30 INCH TYRE - CM 10 INCH BRAKES w/ MOUNTI…" at bounding box center [206, 188] width 207 height 21
type input "1095"
click at [387, 195] on div "factory_item BOSCH TSC - DUAL AXLE - 30 INCH TYRE - CM 10 INCH BRAKES w/ MOUNTI…" at bounding box center [361, 188] width 516 height 21
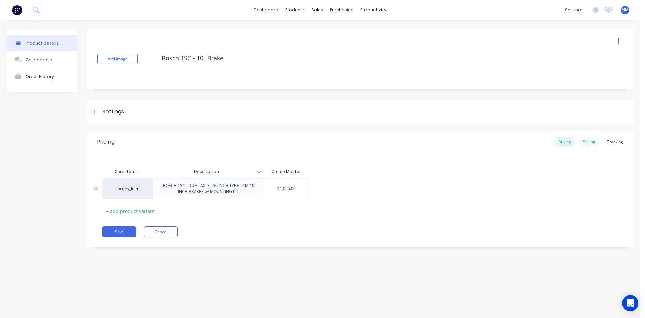
click at [593, 141] on div "Selling" at bounding box center [589, 142] width 19 height 10
click at [564, 143] on div "Buying" at bounding box center [564, 142] width 19 height 10
click at [592, 140] on div "Selling" at bounding box center [589, 142] width 19 height 10
click at [567, 139] on div "Buying" at bounding box center [564, 142] width 19 height 10
click at [594, 143] on div "Selling" at bounding box center [589, 142] width 19 height 10
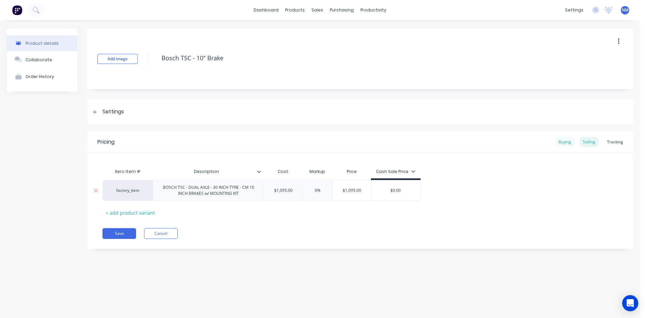
click at [566, 139] on div "Buying" at bounding box center [564, 142] width 19 height 10
click at [118, 232] on button "Save" at bounding box center [120, 231] width 34 height 11
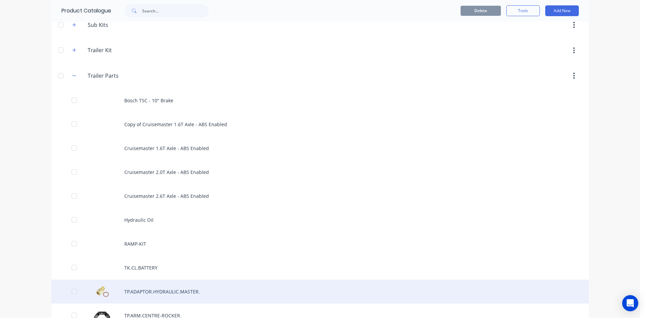
scroll to position [437, 0]
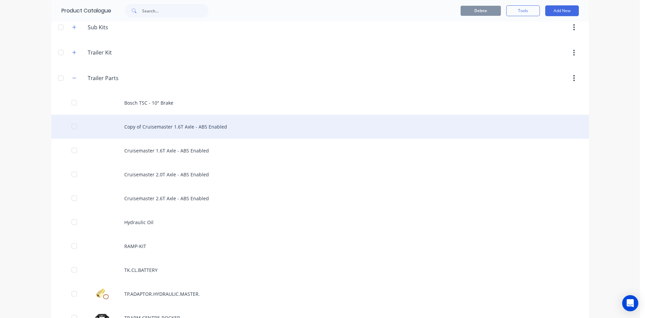
click at [191, 128] on div "Copy of Cruisemaster 1.6T Axle - ABS Enabled" at bounding box center [320, 127] width 538 height 24
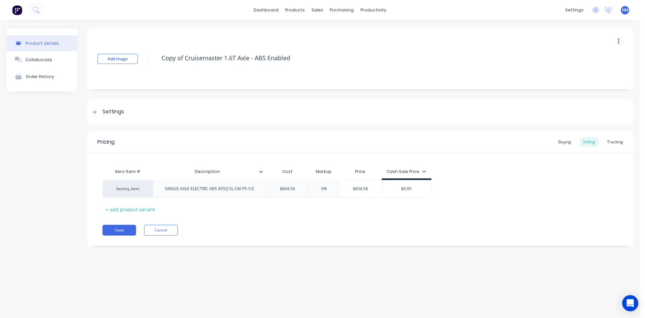
drag, startPoint x: 300, startPoint y: 55, endPoint x: 0, endPoint y: 83, distance: 300.8
click at [0, 83] on div "Product details Collaborate Order History Add image Copy of Cruisemaster 1.6T A…" at bounding box center [320, 162] width 640 height 284
type textarea "Bosch TSC 12" Brake"
click at [258, 189] on div "SINGLE-AXLE ELECTRIC ABS 45SQ SL CM-F5-1/2" at bounding box center [210, 188] width 100 height 9
drag, startPoint x: 257, startPoint y: 190, endPoint x: 129, endPoint y: 187, distance: 128.1
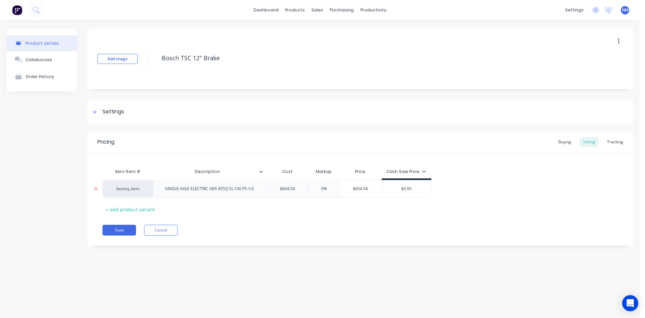
click at [132, 190] on div "factory_item SINGLE-AXLE ELECTRIC ABS 45SQ SL CM-F5-1/2 $604.54 0% $604.54 $0.00" at bounding box center [267, 188] width 329 height 17
drag, startPoint x: 298, startPoint y: 194, endPoint x: 25, endPoint y: 189, distance: 273.6
click at [65, 189] on div "Product details Collaborate Order History Add image Bosch TSC 12" Brake Setting…" at bounding box center [320, 144] width 627 height 230
drag, startPoint x: 293, startPoint y: 193, endPoint x: 222, endPoint y: 189, distance: 71.4
click at [222, 189] on div "factory_item BOSCH TSC - DUAL AXLE - 30 INCH TYRE - CM 12 INCH BRAKES w/ MOUNTI…" at bounding box center [266, 190] width 327 height 21
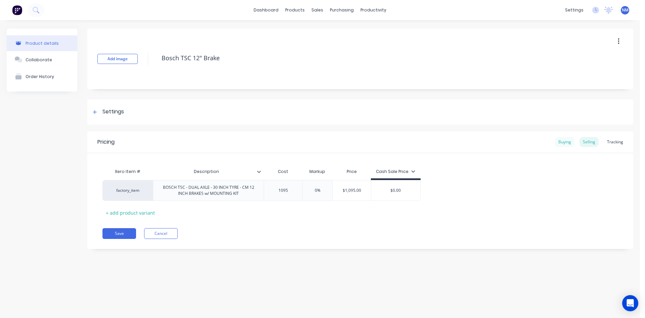
type input "1095"
click at [564, 141] on div "Buying" at bounding box center [564, 142] width 19 height 10
click at [292, 188] on input "$604.54" at bounding box center [286, 189] width 45 height 6
drag, startPoint x: 295, startPoint y: 188, endPoint x: 108, endPoint y: 188, distance: 187.5
click at [124, 188] on div "factory_item BOSCH TSC - DUAL AXLE - 30 INCH TYRE - CM 12 INCH BRAKES w/ MOUNTI…" at bounding box center [206, 188] width 207 height 21
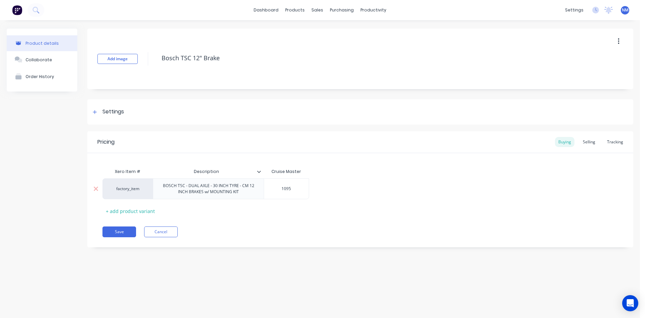
type input "1095"
drag, startPoint x: 442, startPoint y: 165, endPoint x: 437, endPoint y: 165, distance: 4.7
click at [440, 165] on div "Xero Item # Description Cruise Master factory_item BOSCH TSC - DUAL AXLE - 30 I…" at bounding box center [361, 190] width 516 height 51
click at [111, 231] on button "Save" at bounding box center [120, 231] width 34 height 11
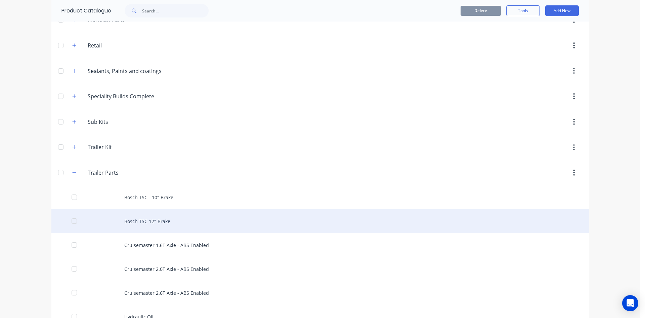
scroll to position [302, 0]
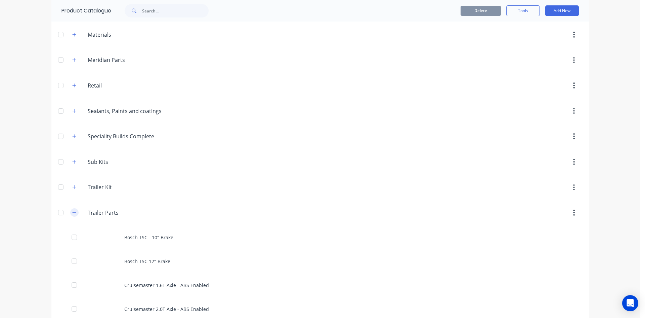
click at [74, 211] on button "button" at bounding box center [74, 212] width 8 height 8
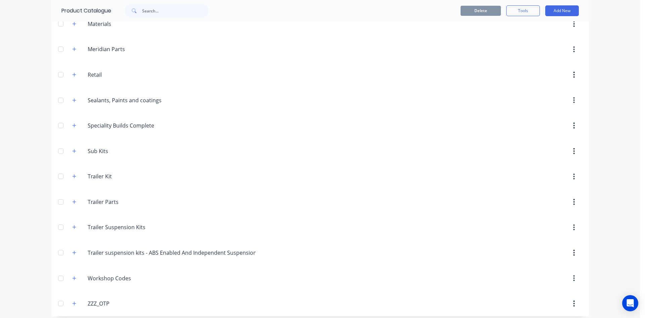
scroll to position [318, 0]
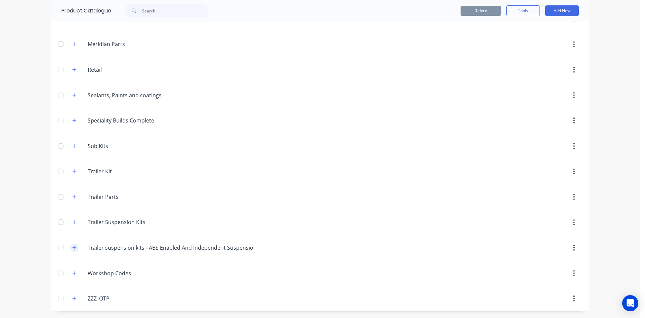
click at [74, 247] on icon "button" at bounding box center [74, 247] width 4 height 4
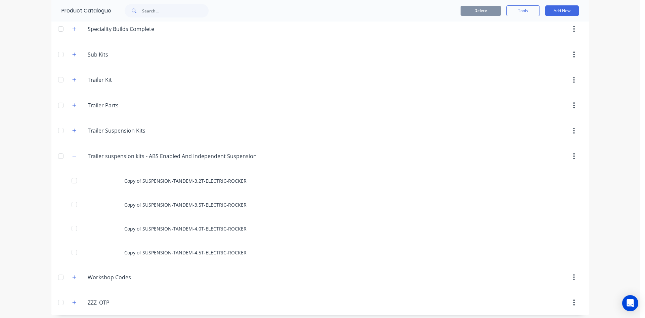
scroll to position [414, 0]
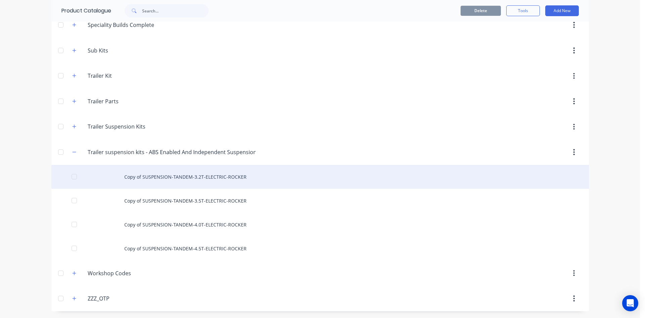
click at [189, 179] on div "Copy of SUSPENSION-TANDEM-3.2T-ELECTRIC-ROCKER" at bounding box center [320, 177] width 538 height 24
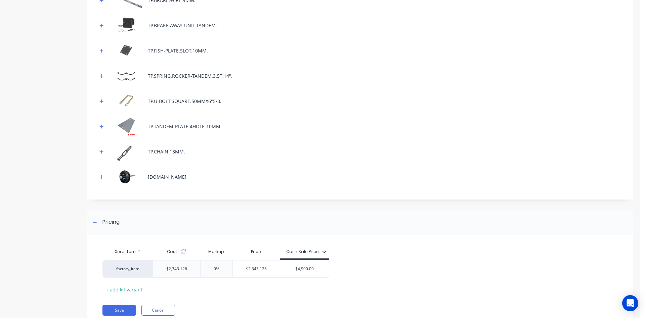
scroll to position [392, 0]
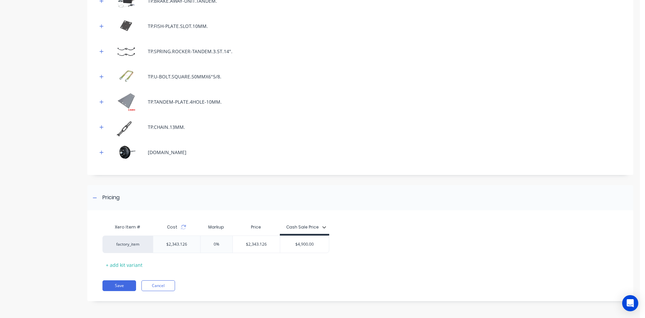
drag, startPoint x: 270, startPoint y: 246, endPoint x: 178, endPoint y: 232, distance: 92.4
click at [190, 243] on div "factory_item $2,343.126 0% $2,343.126 $2,343.126 $4,900.00" at bounding box center [216, 243] width 227 height 17
type input "4900"
drag, startPoint x: 230, startPoint y: 244, endPoint x: 100, endPoint y: 218, distance: 132.2
click at [142, 246] on div "factory_item $2,343.126 109.1223% 109.1223% $4,900.00 4900 $4,900.00" at bounding box center [214, 243] width 222 height 17
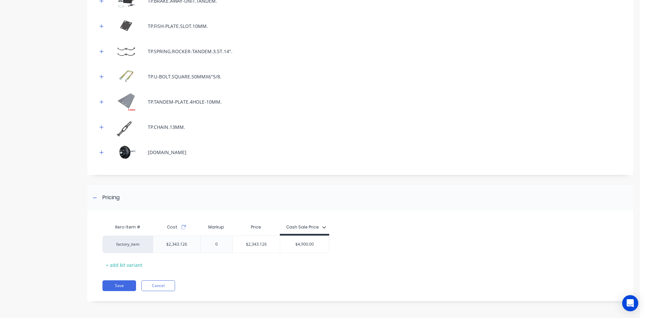
type input "0"
click at [376, 243] on div "factory_item $2,343.126 0% 0 $2,343.126 4900 $4,900.00" at bounding box center [358, 243] width 511 height 17
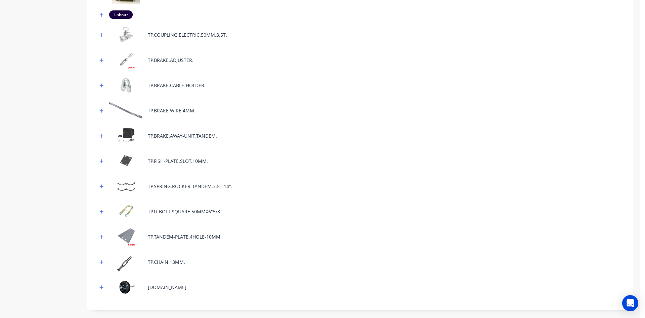
scroll to position [325, 0]
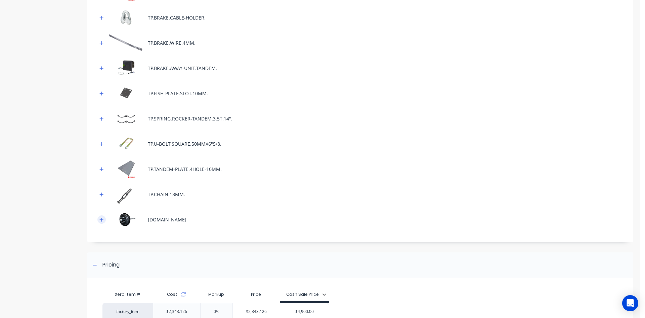
click at [104, 219] on button "button" at bounding box center [101, 219] width 8 height 8
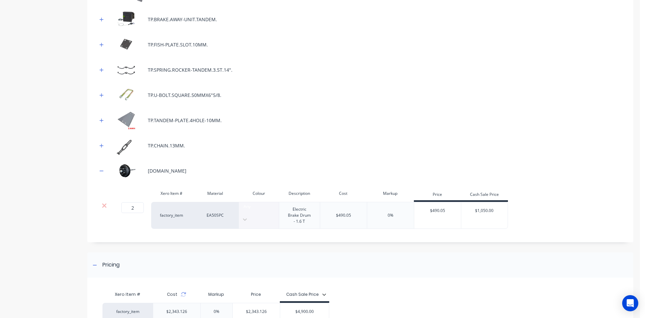
scroll to position [392, 0]
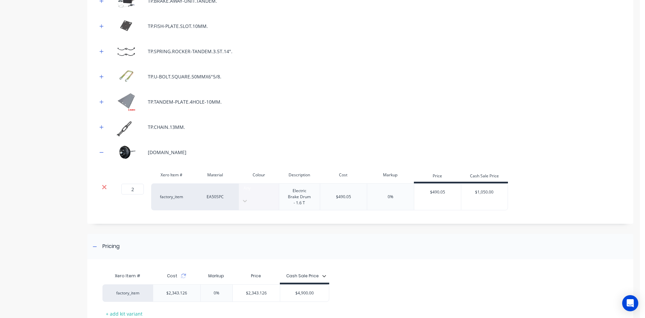
click at [105, 187] on icon at bounding box center [104, 187] width 4 height 4
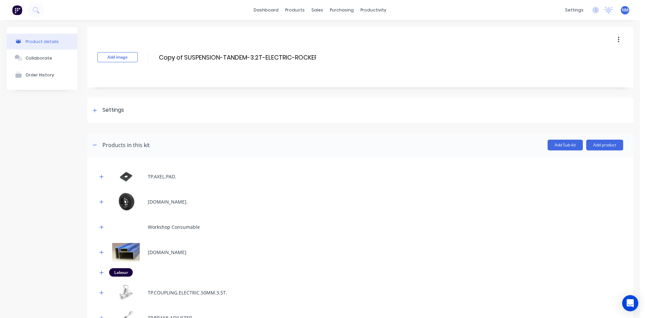
scroll to position [34, 0]
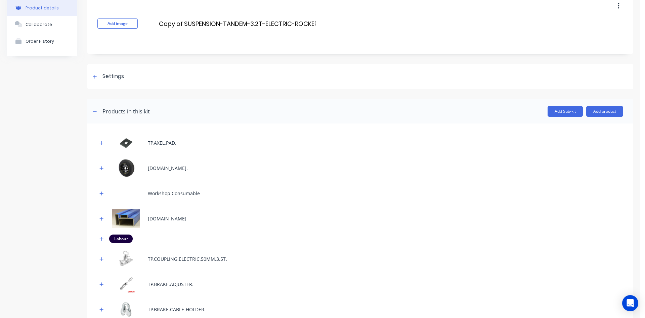
drag, startPoint x: 185, startPoint y: 23, endPoint x: 153, endPoint y: 25, distance: 32.0
click at [153, 25] on div "Add image Copy of SUSPENSION-TANDEM-3.2T-ELECTRIC-ROCKER Copy of SUSPENSION-TAN…" at bounding box center [360, 23] width 546 height 60
click at [290, 23] on input "SUSPENSION-TANDEM-3.2T-ELECTRIC-ROCKER" at bounding box center [225, 24] width 134 height 10
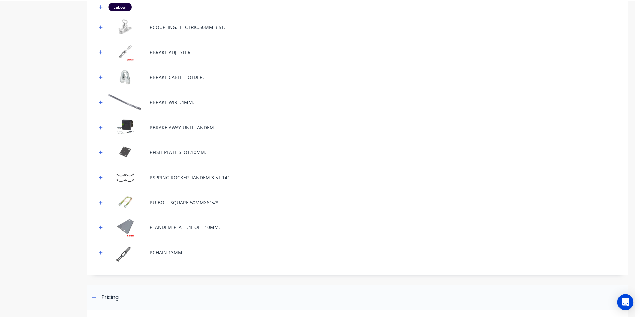
scroll to position [98, 0]
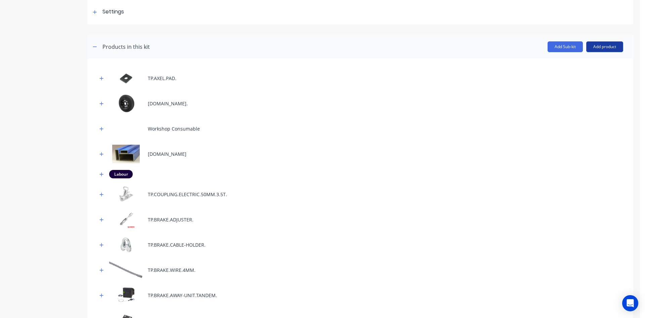
type input "SUSPENSION-TANDEM-3.2T-ELECTRIC-ROCKER WITH ABS"
click at [600, 49] on button "Add product" at bounding box center [604, 46] width 37 height 11
click at [583, 65] on div "Product catalogue" at bounding box center [592, 64] width 52 height 10
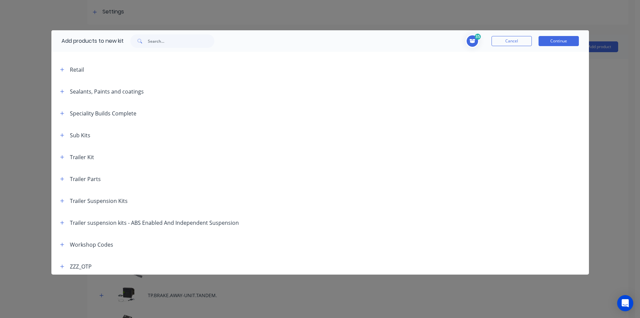
scroll to position [280, 0]
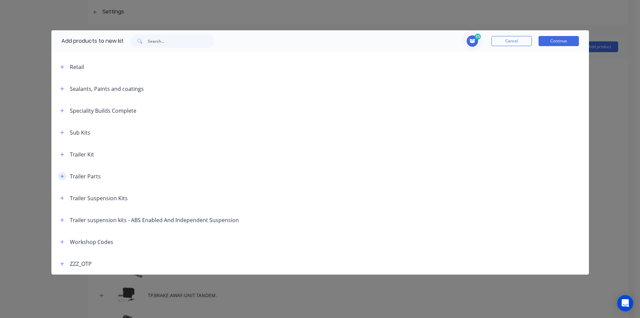
click at [61, 177] on icon "button" at bounding box center [62, 176] width 4 height 5
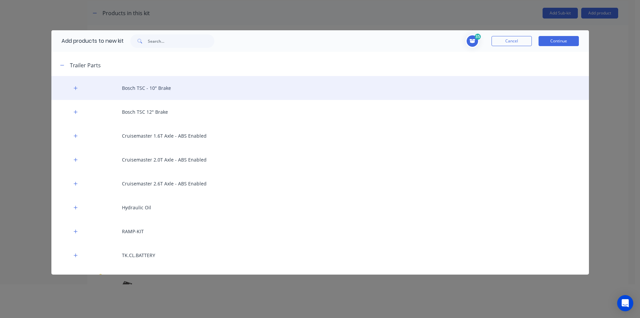
scroll to position [398, 0]
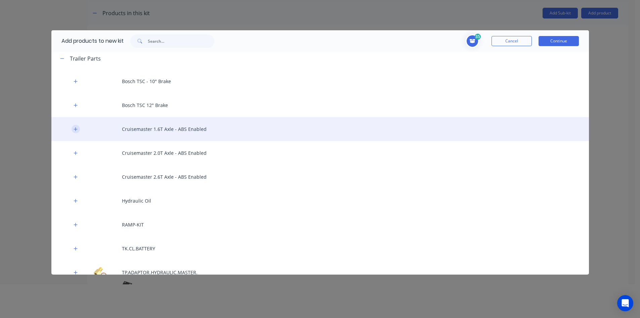
click at [77, 129] on icon "button" at bounding box center [76, 129] width 4 height 5
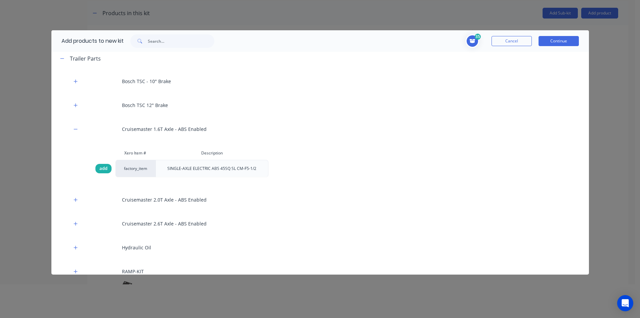
click at [100, 170] on span "add" at bounding box center [103, 168] width 8 height 7
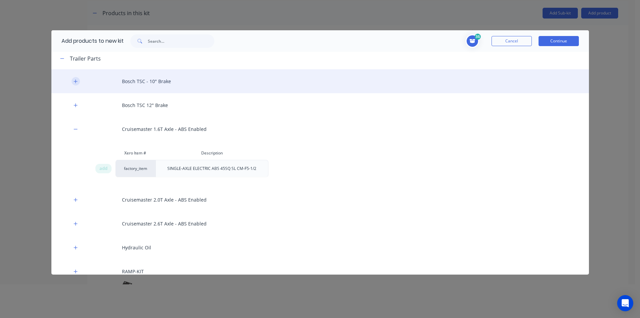
click at [74, 79] on icon "button" at bounding box center [76, 81] width 4 height 5
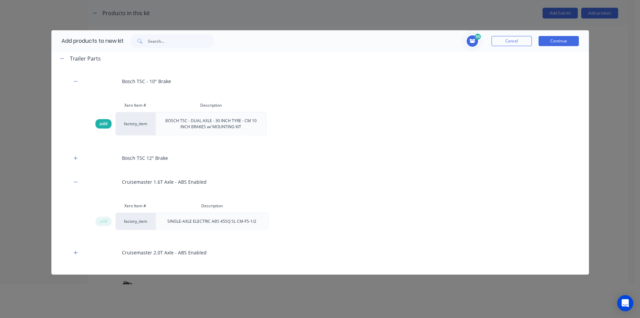
click at [106, 124] on span "add" at bounding box center [103, 123] width 8 height 7
click at [565, 40] on button "Continue" at bounding box center [559, 41] width 40 height 10
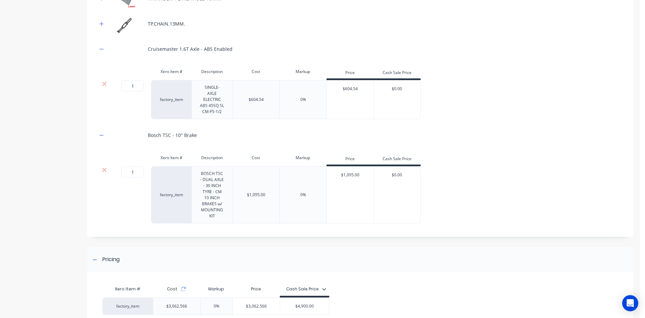
scroll to position [501, 0]
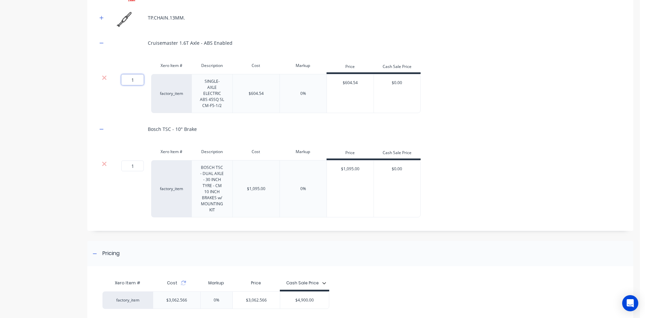
drag, startPoint x: 135, startPoint y: 80, endPoint x: 99, endPoint y: 81, distance: 36.0
click at [99, 81] on div "1 1 ? factory_item SINGLE-AXLE ELECTRIC ABS 45SQ SL CM-F5-1/2 $604.54 0% $604.5…" at bounding box center [258, 93] width 323 height 39
type input "2"
click at [480, 120] on div "Bosch TSC - 10" Brake" at bounding box center [360, 129] width 526 height 18
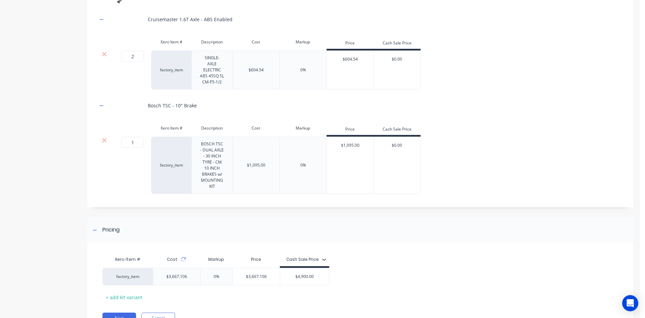
scroll to position [551, 0]
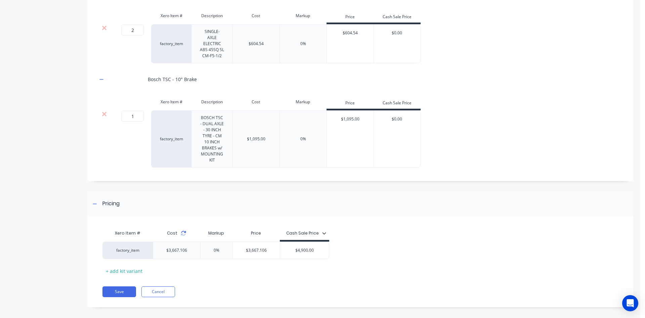
click at [182, 230] on icon at bounding box center [183, 232] width 5 height 5
drag, startPoint x: 271, startPoint y: 246, endPoint x: 204, endPoint y: 250, distance: 66.3
click at [204, 250] on div "factory_item $3,667.106 0% 0 $3,667.106 $3,667.106 $4,900.00" at bounding box center [216, 249] width 227 height 17
drag, startPoint x: 384, startPoint y: 245, endPoint x: 323, endPoint y: 245, distance: 61.8
click at [385, 245] on div "factory_item $3,667.106 95.522% 0 $7,170.00 7170 $4,900.00" at bounding box center [358, 249] width 511 height 17
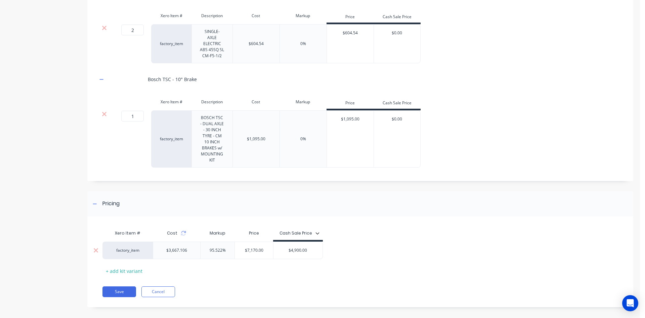
type input "$7,170.00"
drag, startPoint x: 263, startPoint y: 244, endPoint x: 207, endPoint y: 242, distance: 56.2
click at [212, 242] on div "factory_item $3,667.106 95.522% 0 $7,170.00 $7,170.00 $4,900.00" at bounding box center [213, 249] width 220 height 17
drag, startPoint x: 232, startPoint y: 242, endPoint x: 137, endPoint y: 242, distance: 94.4
click at [137, 242] on div "factory_item $3,667.106 95.522% 95.522% $7,170.00 $7,170.00 $4,900.00" at bounding box center [213, 249] width 220 height 17
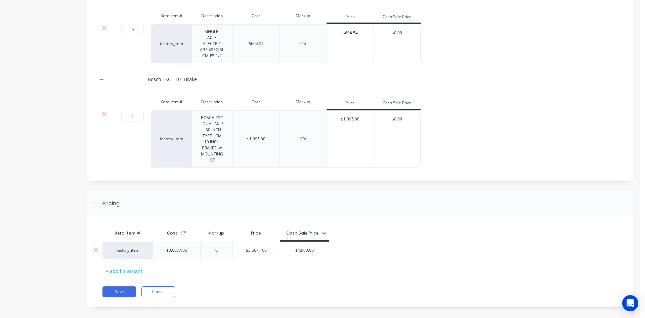
type input "0"
drag, startPoint x: 318, startPoint y: 244, endPoint x: 59, endPoint y: 241, distance: 259.1
click at [103, 243] on div "factory_item $3,667.106 0% 0 $3,667.106 $7,170.00 $4,900.00 $4,900.00" at bounding box center [216, 249] width 227 height 17
type input "7170"
click at [439, 252] on div "factory_item $3,667.106 0% 0 $3,667.106 $7,170.00 $7,170.00 7170" at bounding box center [358, 249] width 511 height 17
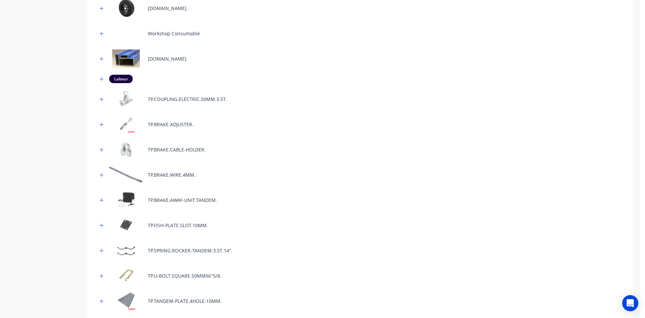
scroll to position [181, 0]
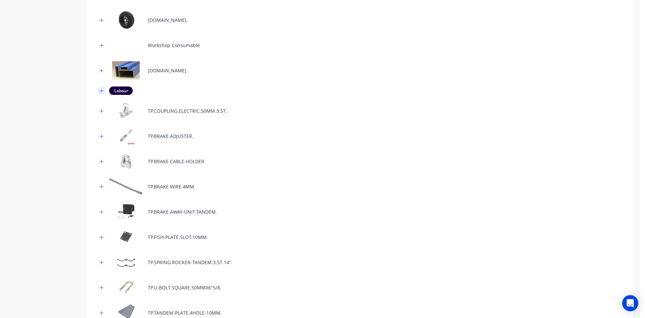
click at [106, 90] on button "button" at bounding box center [101, 90] width 8 height 8
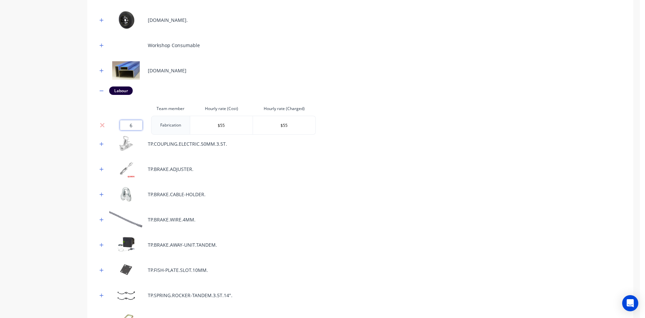
drag, startPoint x: 130, startPoint y: 126, endPoint x: 99, endPoint y: 126, distance: 31.3
click at [99, 126] on tr "6 Fabrication $55 $55" at bounding box center [206, 125] width 218 height 19
type input "8"
click at [375, 143] on div "TP.COUPLING.ELECTRIC.50MM.3.5T." at bounding box center [360, 143] width 526 height 18
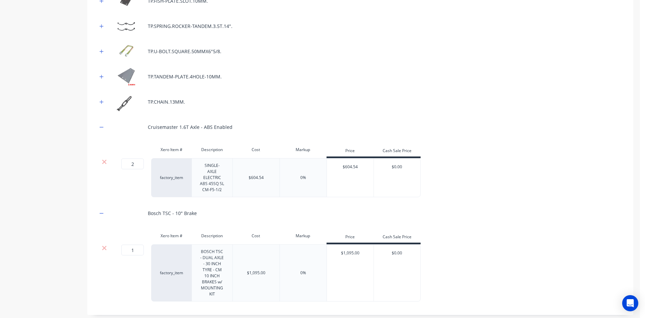
scroll to position [584, 0]
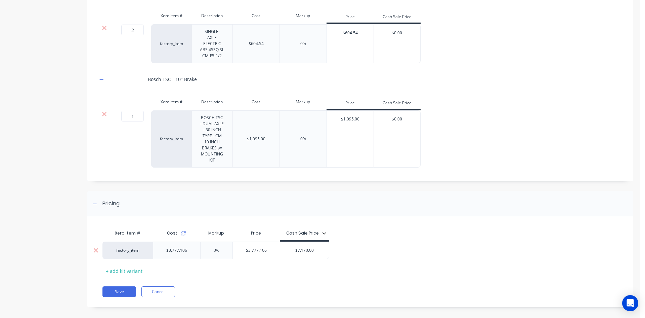
drag, startPoint x: 184, startPoint y: 227, endPoint x: 183, endPoint y: 242, distance: 15.8
click at [184, 230] on icon at bounding box center [183, 232] width 5 height 5
drag, startPoint x: 222, startPoint y: 245, endPoint x: 70, endPoint y: 239, distance: 152.0
click at [103, 241] on div "factory_item $3,777.106 0% 0% $3,777.106 $7,170.00 $7,170.00 7170" at bounding box center [216, 249] width 227 height 17
drag, startPoint x: 229, startPoint y: 244, endPoint x: 48, endPoint y: 246, distance: 181.2
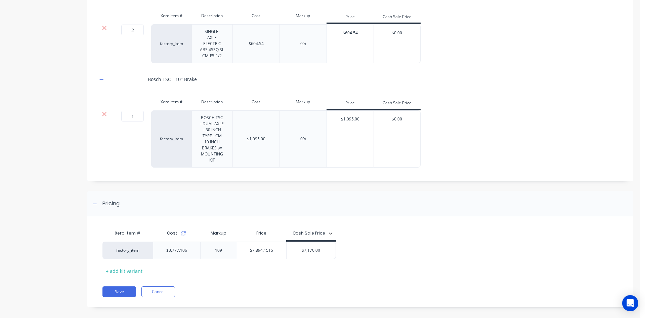
type input "0"
click at [399, 256] on div "Xero Item # Cost Markup Price Cash Sale Price factory_item $3,777.106 0% 0 $3,7…" at bounding box center [358, 251] width 511 height 50
drag, startPoint x: 268, startPoint y: 245, endPoint x: 38, endPoint y: 252, distance: 230.7
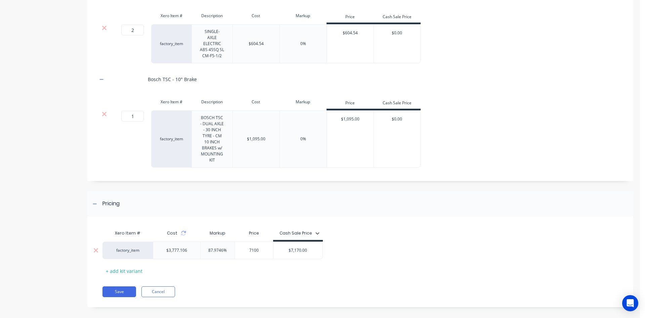
drag, startPoint x: 259, startPoint y: 244, endPoint x: 238, endPoint y: 245, distance: 21.8
click at [238, 247] on input "7100" at bounding box center [254, 250] width 38 height 6
type input "7170"
drag, startPoint x: 315, startPoint y: 244, endPoint x: 179, endPoint y: 247, distance: 135.8
click at [179, 247] on div "factory_item $3,777.106 89.8279% 0 $7,170.00 7170 $7,170.00 $7,170.00" at bounding box center [213, 249] width 220 height 17
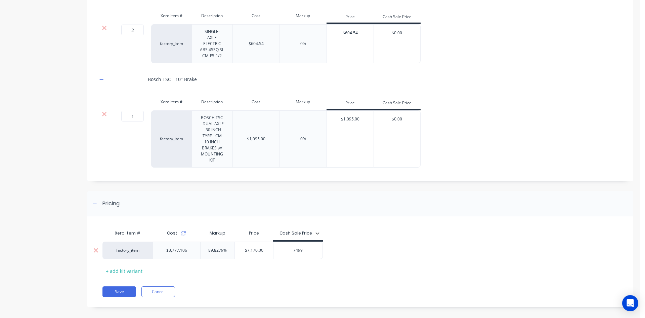
type input "7499"
drag, startPoint x: 267, startPoint y: 243, endPoint x: 218, endPoint y: 243, distance: 48.4
click at [218, 243] on div "factory_item $3,777.106 89.8279% 0 $7,170.00 $7,170.00 $7,499.00 7499" at bounding box center [213, 249] width 220 height 17
drag, startPoint x: 266, startPoint y: 280, endPoint x: 252, endPoint y: 257, distance: 27.0
click at [265, 286] on div "Save Cancel" at bounding box center [368, 291] width 531 height 11
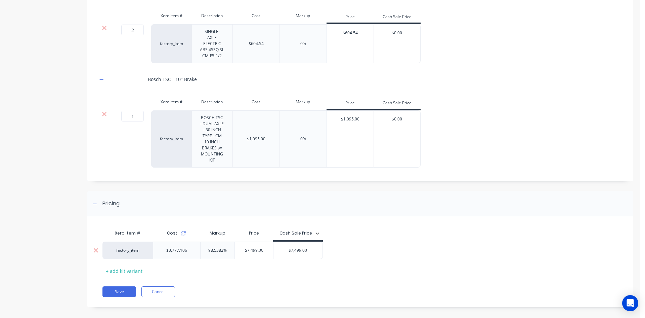
type input "$7,499.00"
drag, startPoint x: 263, startPoint y: 244, endPoint x: 146, endPoint y: 249, distance: 117.1
click at [148, 249] on div "factory_item $3,777.106 98.5382% 0 $7,499.00 $7,499.00 $7,499.00 7499" at bounding box center [213, 249] width 220 height 17
click at [171, 245] on div "factory_item $3,777.106 98.5382% 98.5382% $7,499.00 $7,499.00 $7,499.00 7499" at bounding box center [213, 249] width 220 height 17
type input "0"
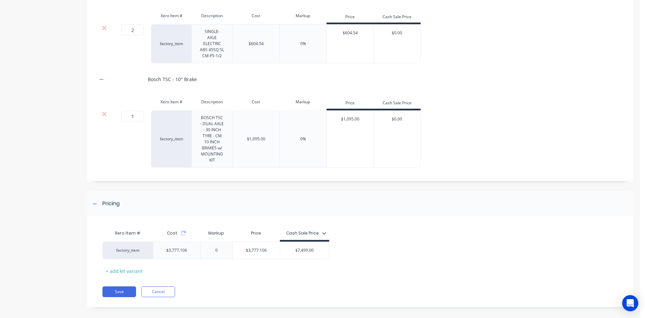
click at [408, 249] on div "factory_item $3,777.106 0% 0 $3,777.106 $7,499.00 $7,499.00 7499" at bounding box center [358, 249] width 511 height 17
drag, startPoint x: 116, startPoint y: 291, endPoint x: 131, endPoint y: 282, distance: 17.4
click at [121, 289] on div "Xero Item # Cost Markup Price Cash Sale Price factory_item $3,777.106 0% 0 $3,7…" at bounding box center [360, 265] width 546 height 84
click at [120, 286] on button "Save" at bounding box center [120, 291] width 34 height 11
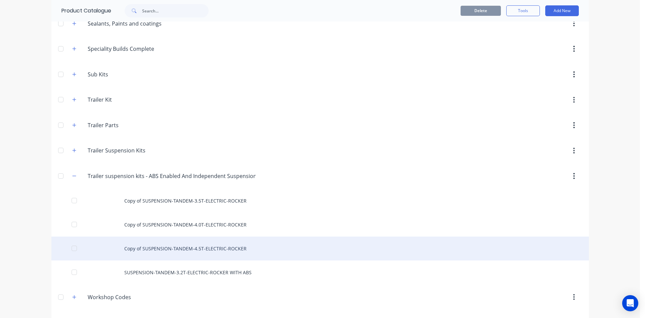
scroll to position [414, 0]
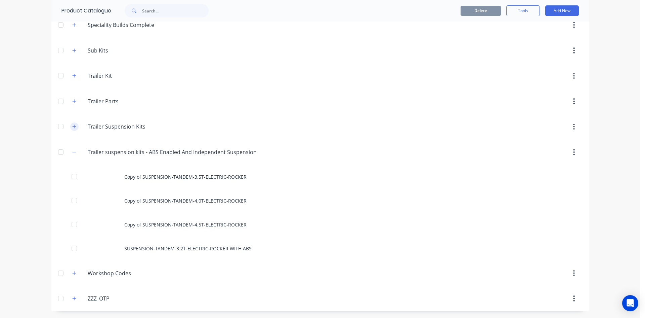
click at [70, 125] on button "button" at bounding box center [74, 126] width 8 height 8
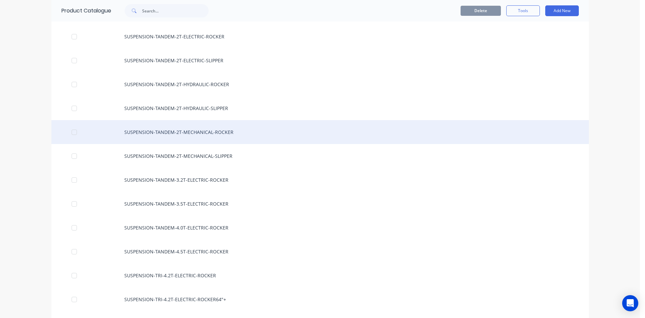
scroll to position [683, 0]
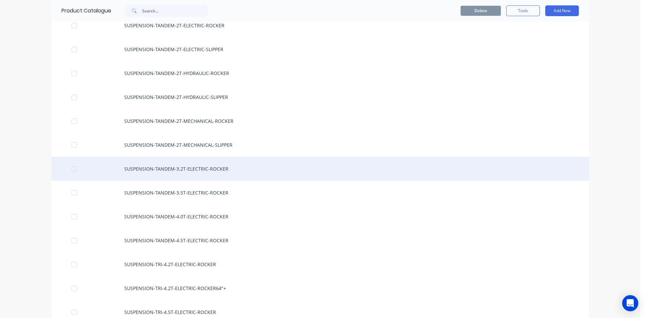
click at [205, 170] on div "SUSPENSION-TANDEM-3.2T-ELECTRIC-ROCKER" at bounding box center [320, 169] width 538 height 24
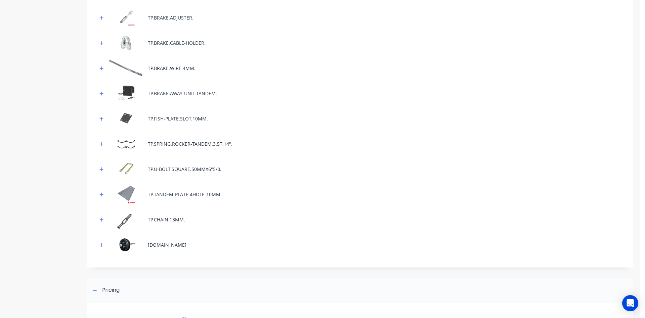
scroll to position [392, 0]
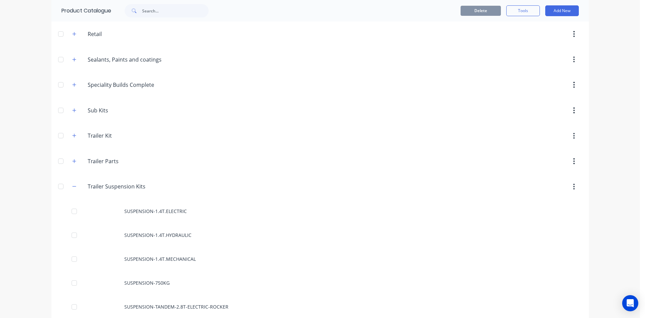
scroll to position [403, 0]
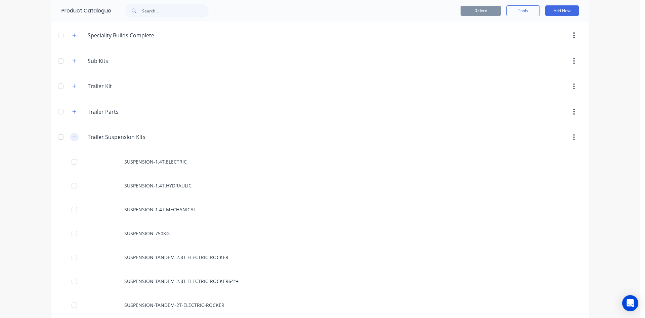
click at [74, 135] on icon "button" at bounding box center [74, 136] width 4 height 5
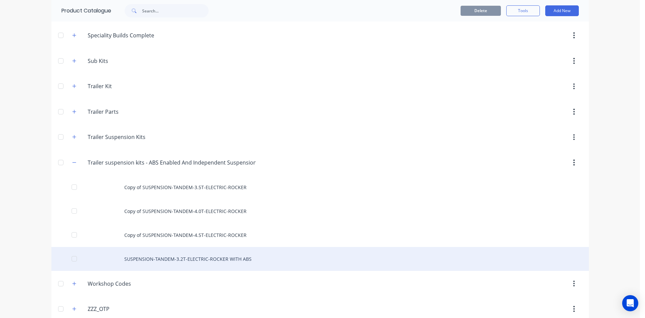
click at [216, 256] on div "SUSPENSION-TANDEM-3.2T-ELECTRIC-ROCKER WITH ABS" at bounding box center [320, 259] width 538 height 24
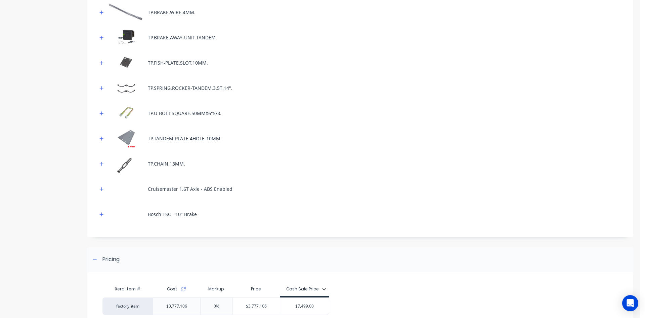
scroll to position [417, 0]
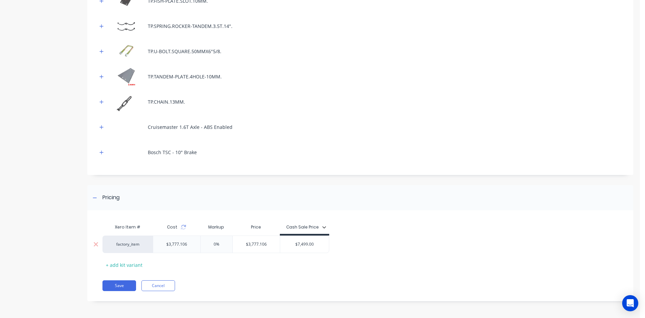
type input "$7,499.00"
drag, startPoint x: 320, startPoint y: 244, endPoint x: 266, endPoint y: 242, distance: 54.1
click at [267, 242] on div "factory_item $3,777.106 0% $3,777.106 $7,499.00 $7,499.00" at bounding box center [216, 243] width 227 height 17
drag, startPoint x: 270, startPoint y: 242, endPoint x: 45, endPoint y: 226, distance: 225.8
click at [119, 248] on div "factory_item $3,777.106 0% $3,777.106 $3,777.106 $7,499.00 $7,499.00" at bounding box center [216, 243] width 227 height 17
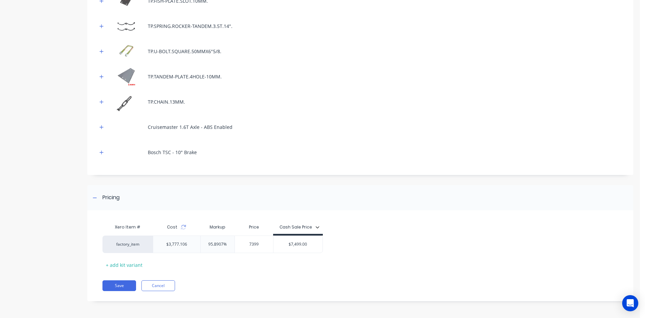
type input "7399"
drag, startPoint x: 385, startPoint y: 232, endPoint x: 317, endPoint y: 245, distance: 68.8
click at [383, 232] on div "Xero Item # Cost Markup Price Cash Sale Price factory_item $3,777.106 95.8907% …" at bounding box center [358, 245] width 511 height 50
drag, startPoint x: 316, startPoint y: 245, endPoint x: 36, endPoint y: 240, distance: 279.3
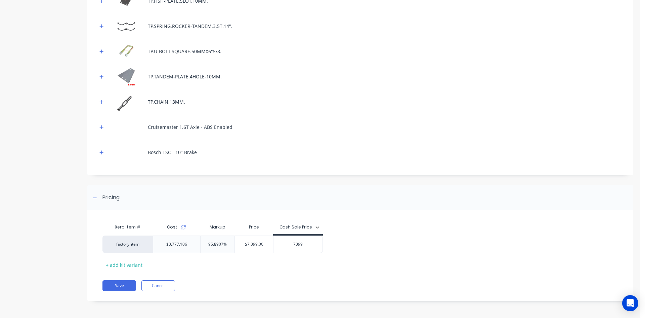
type input "7399"
click at [407, 256] on div "Xero Item # Cost Markup Price Cash Sale Price factory_item $3,777.106 95.8907% …" at bounding box center [358, 245] width 511 height 50
drag, startPoint x: 267, startPoint y: 245, endPoint x: 22, endPoint y: 252, distance: 244.8
click at [155, 245] on div "factory_item $3,777.106 95.8907% $7,399.00 $7,399.00 $7,399.00 7399" at bounding box center [213, 243] width 220 height 17
type input "0"
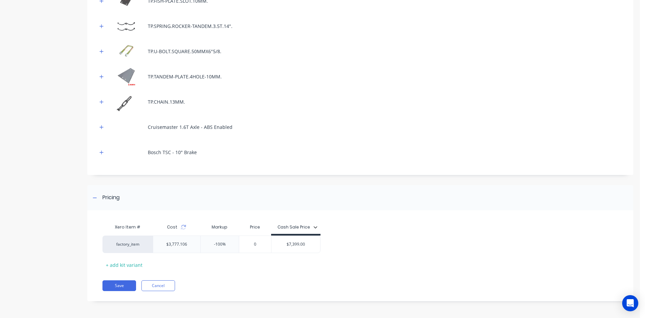
drag, startPoint x: 280, startPoint y: 272, endPoint x: 253, endPoint y: 266, distance: 28.1
click at [280, 270] on div "Xero Item # Cost Markup Price Cash Sale Price factory_item $3,777.106 -100% $0.…" at bounding box center [360, 259] width 546 height 84
drag, startPoint x: 225, startPoint y: 244, endPoint x: 83, endPoint y: 236, distance: 141.7
click at [103, 245] on div "factory_item $3,777.106 -100% -100% $0.00 0 $7,399.00 7399" at bounding box center [212, 243] width 218 height 17
type input "0"
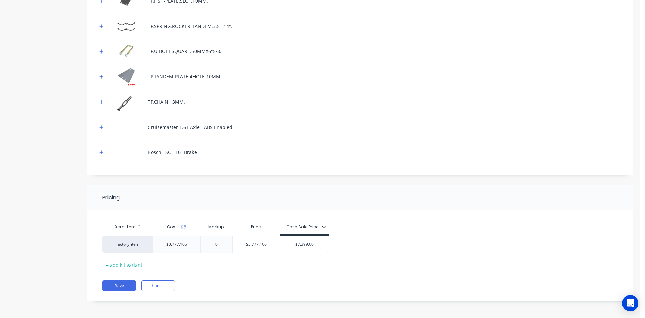
click at [419, 230] on div "Xero Item # Cost Markup Price Cash Sale Price factory_item $3,777.106 0% 0 $3,7…" at bounding box center [358, 245] width 511 height 50
click at [122, 286] on button "Save" at bounding box center [120, 285] width 34 height 11
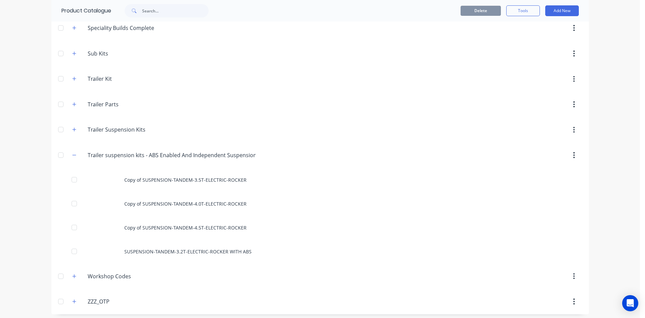
scroll to position [414, 0]
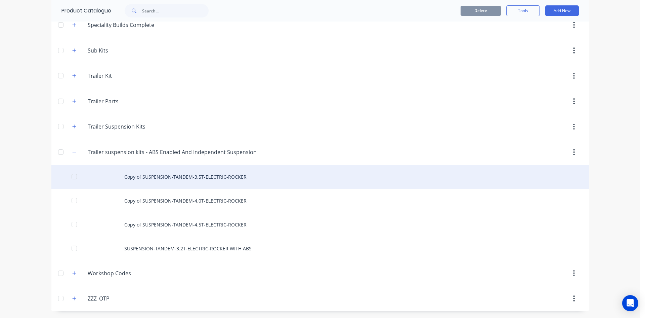
click at [211, 175] on div "Copy of SUSPENSION-TANDEM-3.5T-ELECTRIC-ROCKER" at bounding box center [320, 177] width 538 height 24
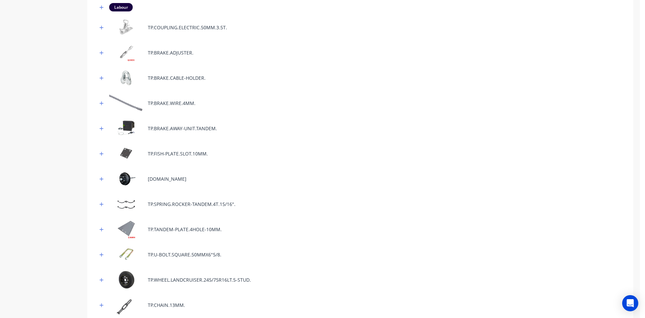
scroll to position [269, 0]
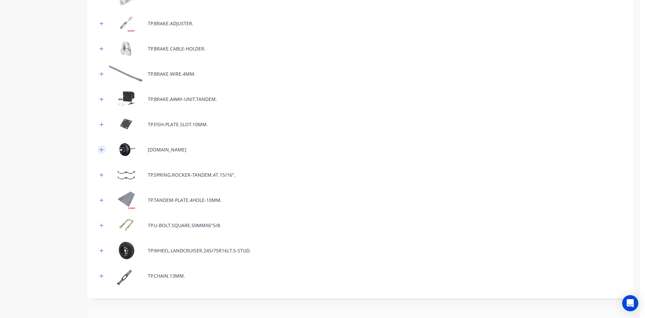
click at [103, 151] on icon "button" at bounding box center [101, 149] width 4 height 5
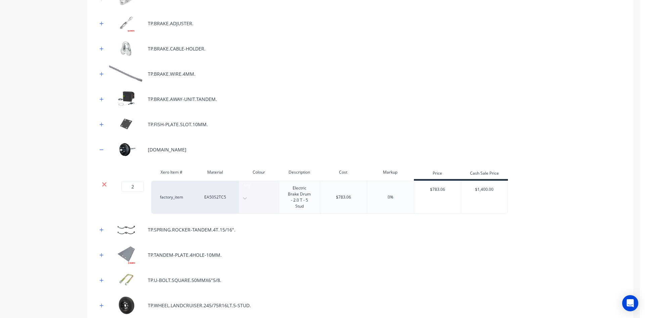
click at [104, 186] on icon at bounding box center [104, 184] width 5 height 7
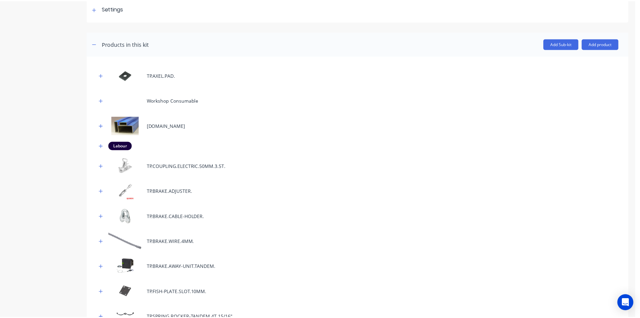
scroll to position [101, 0]
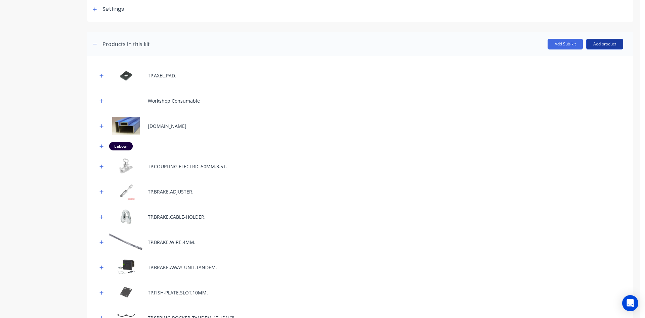
click at [603, 48] on button "Add product" at bounding box center [604, 44] width 37 height 11
click at [587, 60] on div "Product catalogue" at bounding box center [592, 61] width 52 height 10
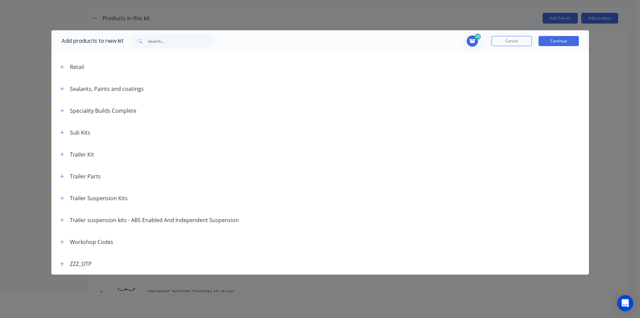
scroll to position [34, 0]
click at [60, 178] on button "button" at bounding box center [62, 176] width 8 height 8
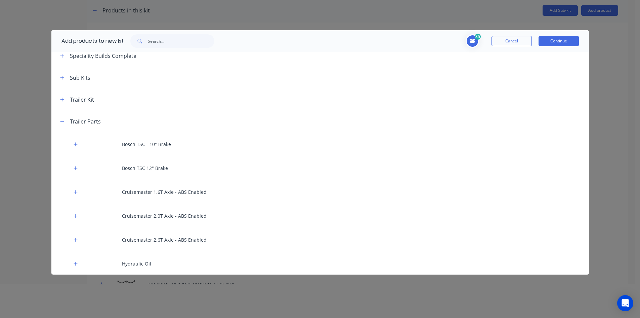
scroll to position [364, 0]
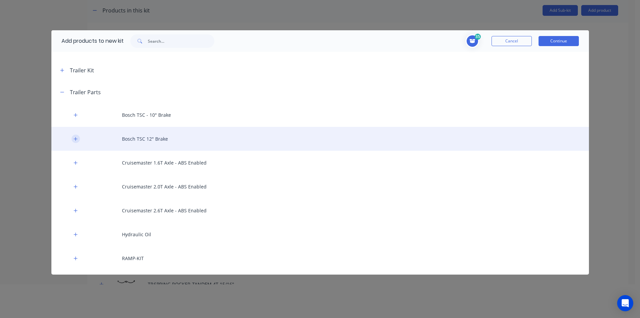
click at [77, 141] on button "button" at bounding box center [76, 138] width 8 height 8
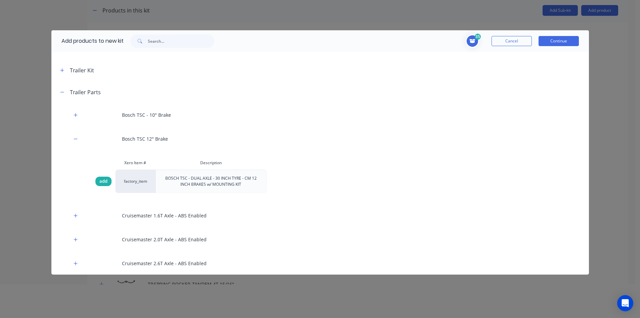
click at [102, 181] on span "add" at bounding box center [103, 181] width 8 height 7
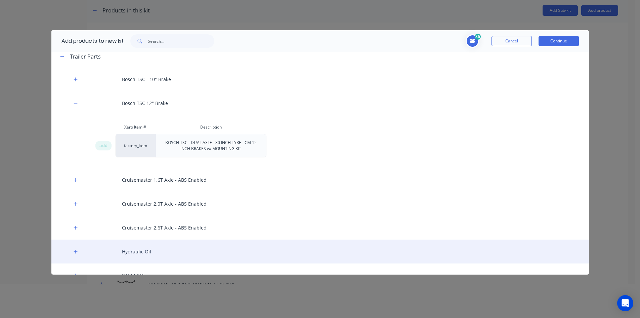
scroll to position [465, 0]
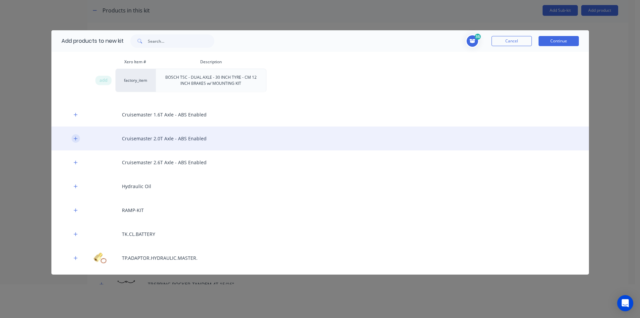
click at [76, 138] on icon "button" at bounding box center [76, 138] width 4 height 5
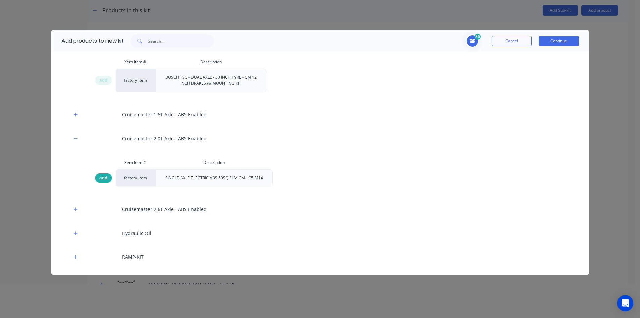
click at [102, 180] on span "add" at bounding box center [103, 177] width 8 height 7
click at [556, 45] on button "Continue" at bounding box center [559, 41] width 40 height 10
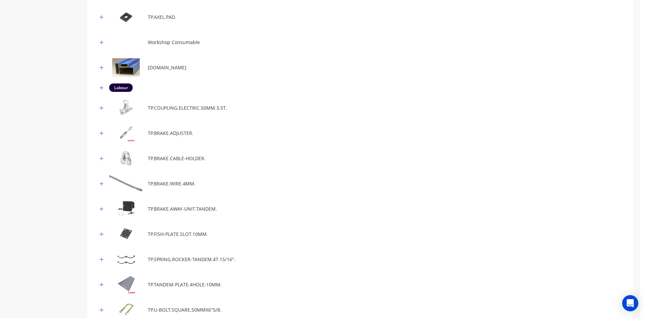
scroll to position [101, 0]
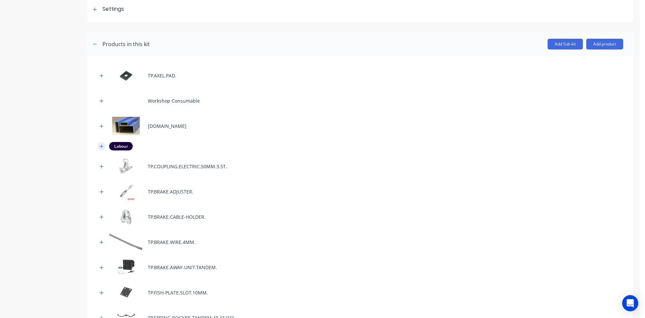
click at [102, 146] on icon "button" at bounding box center [101, 146] width 4 height 5
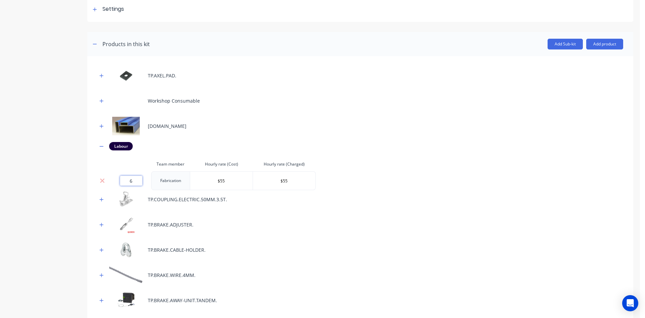
drag, startPoint x: 134, startPoint y: 180, endPoint x: 87, endPoint y: 177, distance: 47.1
click at [100, 182] on tr "6 Fabrication $55 $55" at bounding box center [206, 180] width 218 height 19
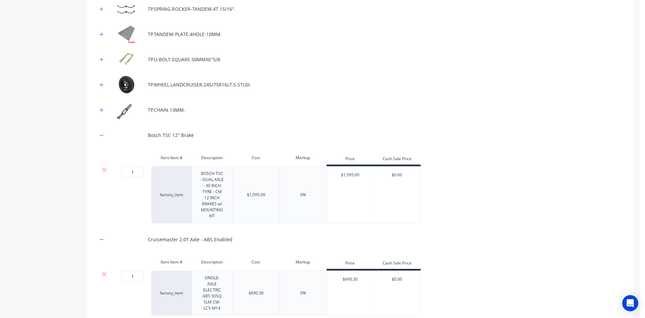
scroll to position [504, 0]
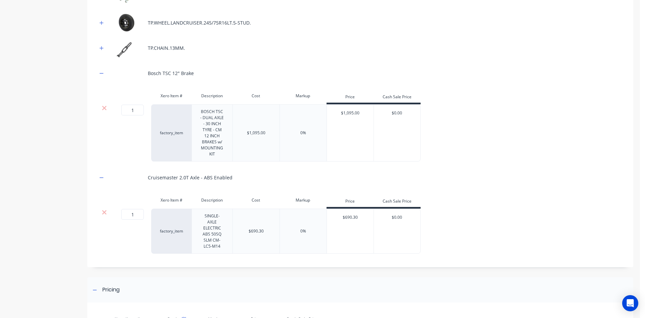
type input "8"
drag, startPoint x: 139, startPoint y: 214, endPoint x: 85, endPoint y: 213, distance: 54.1
drag, startPoint x: 135, startPoint y: 213, endPoint x: 125, endPoint y: 212, distance: 9.9
click at [126, 213] on input "1" at bounding box center [132, 214] width 23 height 11
type input "2"
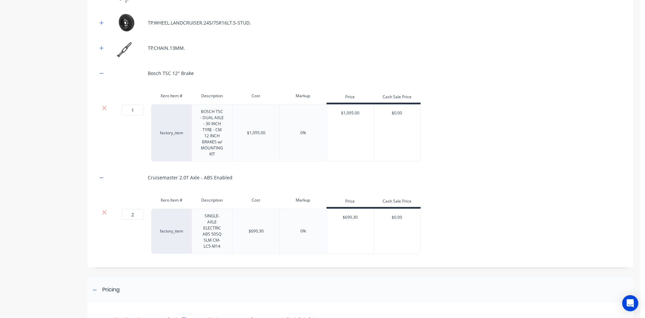
click at [497, 201] on div "Xero Item # Description Cost Markup Price Cash Sale Price 2 2 ? factory_item SI…" at bounding box center [360, 223] width 526 height 60
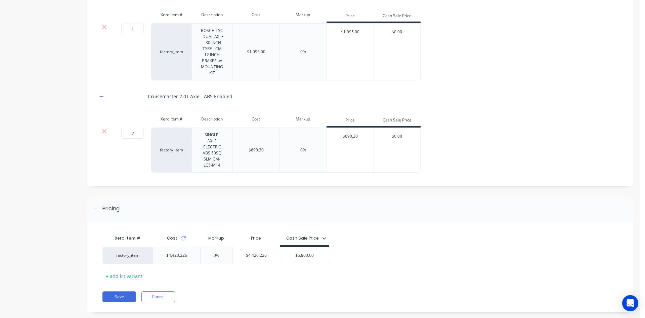
scroll to position [590, 0]
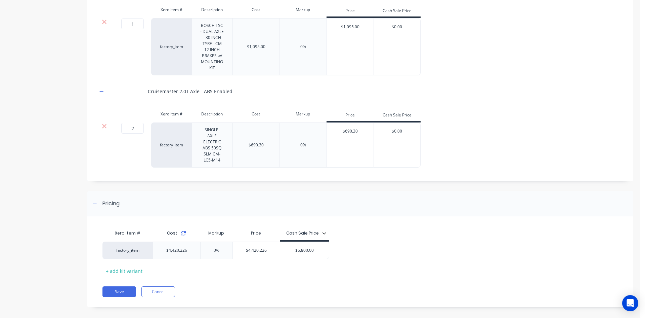
click at [182, 230] on icon at bounding box center [183, 232] width 5 height 5
click at [400, 253] on div "Xero Item # Cost Markup Price Cash Sale Price factory_item $4,420.226 0% $4,420…" at bounding box center [358, 251] width 511 height 50
click at [119, 286] on button "Save" at bounding box center [120, 291] width 34 height 11
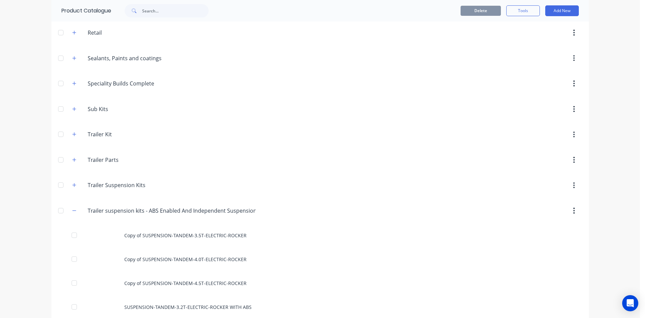
scroll to position [414, 0]
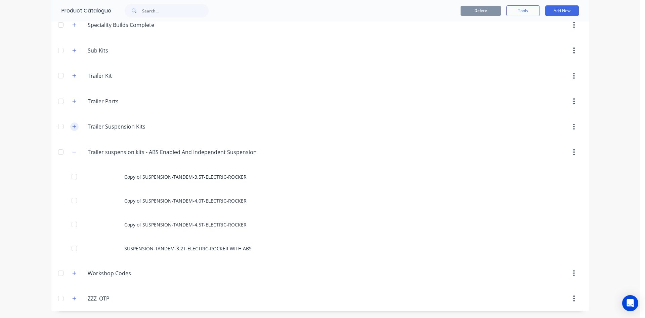
click at [72, 125] on icon "button" at bounding box center [74, 126] width 4 height 5
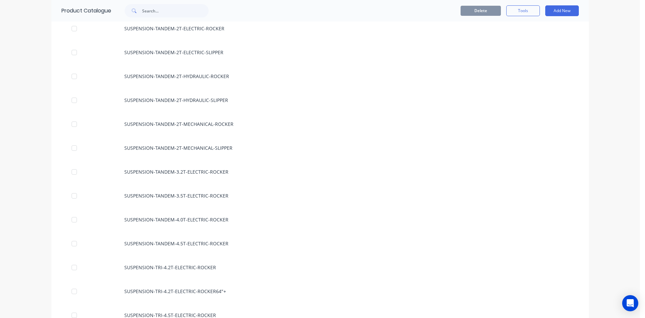
scroll to position [683, 0]
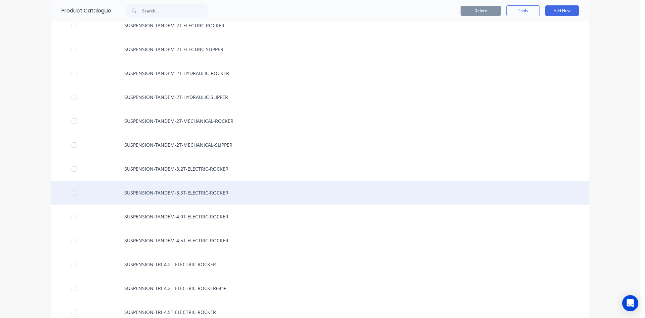
click at [225, 195] on div "SUSPENSION-TANDEM-3.5T-ELECTRIC-ROCKER" at bounding box center [320, 192] width 538 height 24
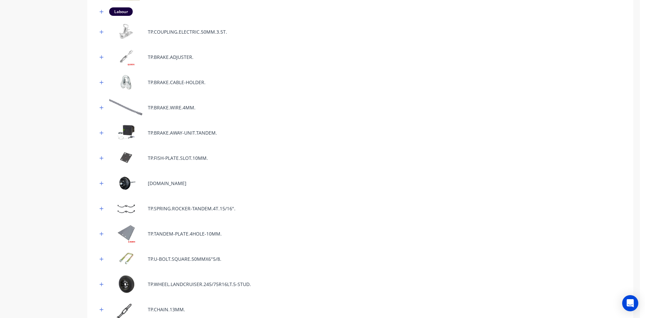
scroll to position [392, 0]
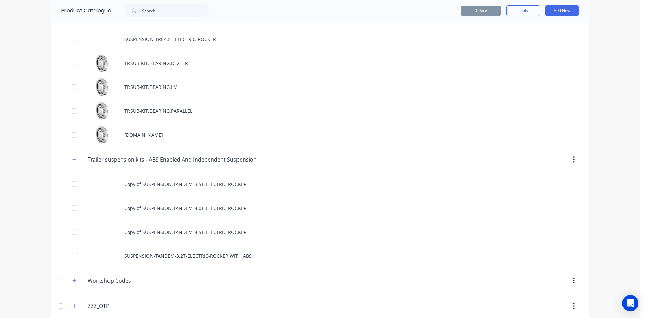
scroll to position [963, 0]
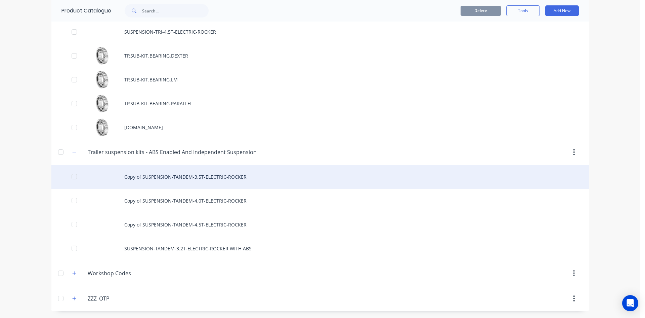
click at [228, 180] on div "Copy of SUSPENSION-TANDEM-3.5T-ELECTRIC-ROCKER" at bounding box center [320, 177] width 538 height 24
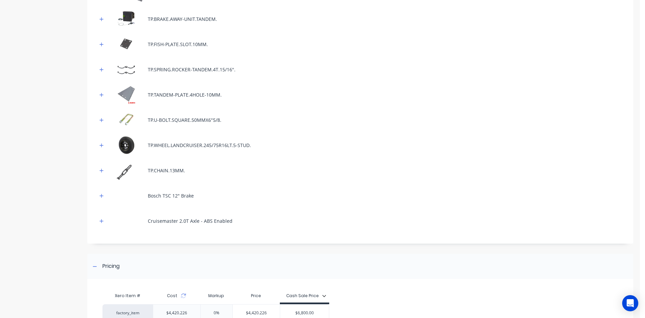
scroll to position [417, 0]
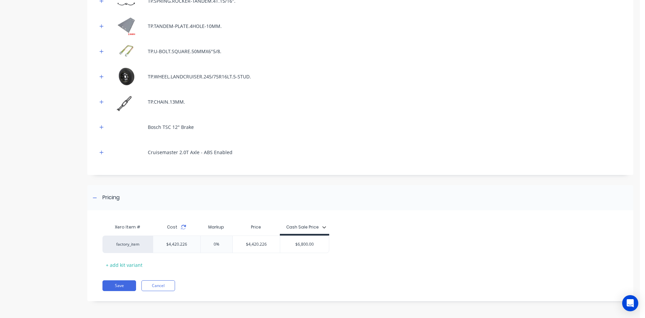
click at [184, 228] on icon at bounding box center [183, 226] width 5 height 5
drag, startPoint x: 313, startPoint y: 242, endPoint x: 109, endPoint y: 243, distance: 204.3
click at [112, 244] on div "factory_item $4,420.226 0% $4,420.226 $6,800.00 $6,800.00" at bounding box center [216, 243] width 227 height 17
type input "9299"
click at [418, 243] on div "factory_item $4,420.226 0% $4,420.226 $9,299.00 9299" at bounding box center [358, 243] width 511 height 17
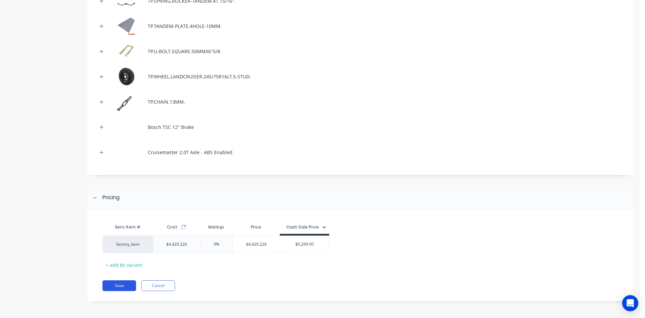
click at [121, 284] on button "Save" at bounding box center [120, 285] width 34 height 11
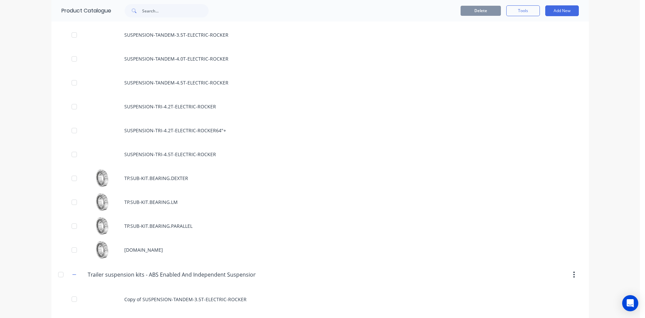
scroll to position [963, 0]
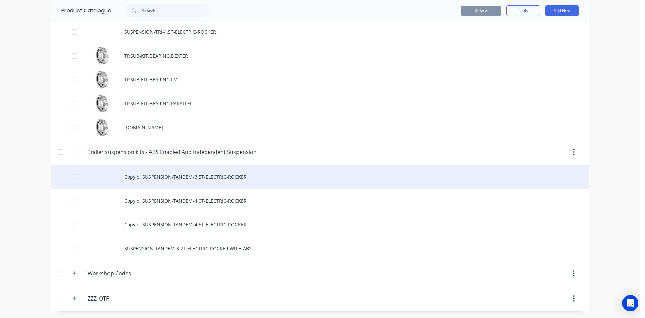
click at [245, 172] on div "Copy of SUSPENSION-TANDEM-3.5T-ELECTRIC-ROCKER" at bounding box center [320, 177] width 538 height 24
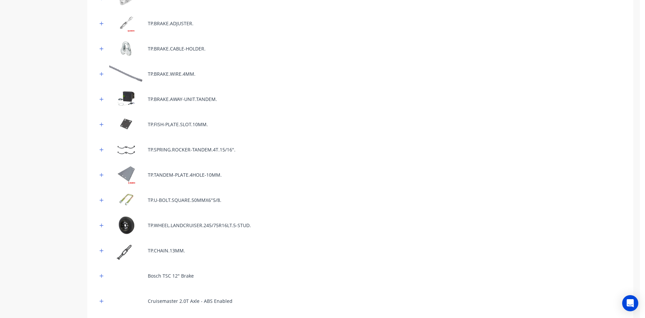
scroll to position [417, 0]
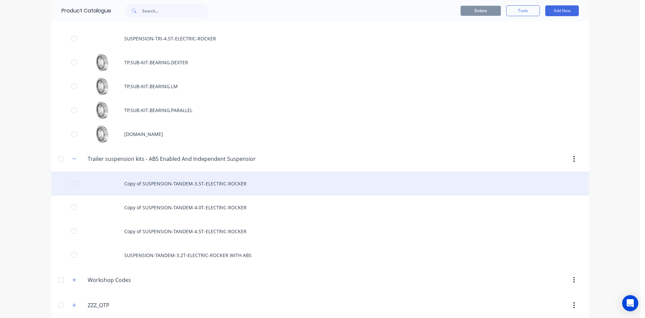
scroll to position [963, 0]
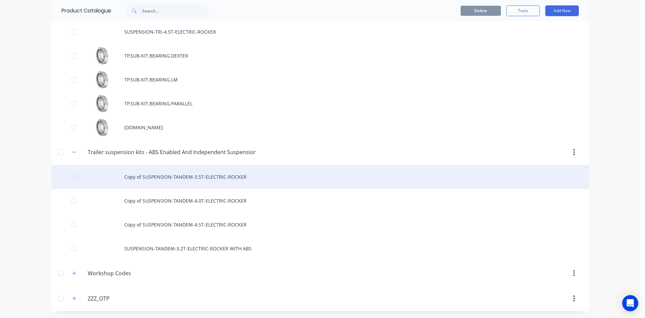
click at [221, 174] on div "Copy of SUSPENSION-TANDEM-3.5T-ELECTRIC-ROCKER" at bounding box center [320, 177] width 538 height 24
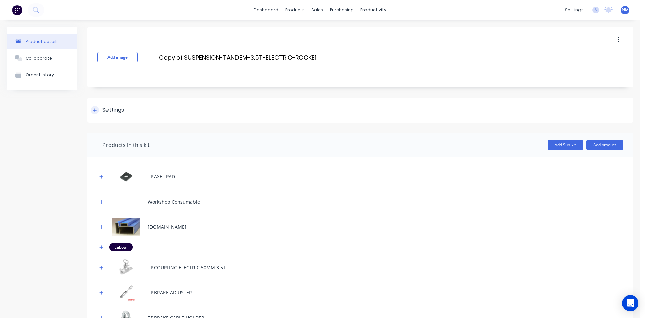
click at [94, 109] on icon at bounding box center [95, 110] width 4 height 5
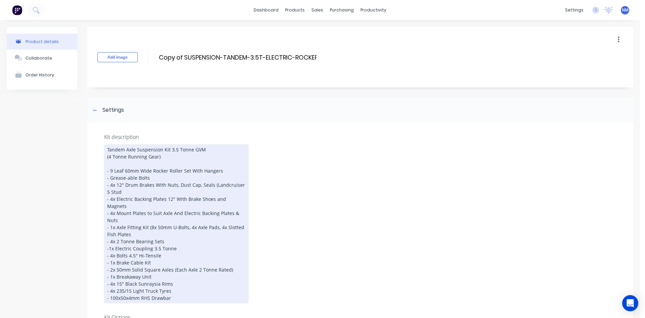
click at [107, 167] on div "Tandem Axle Suspension Kit 3.5 Tonne GVM (4 Tonne Running Gear) - 9 Leaf 60mm W…" at bounding box center [176, 223] width 145 height 159
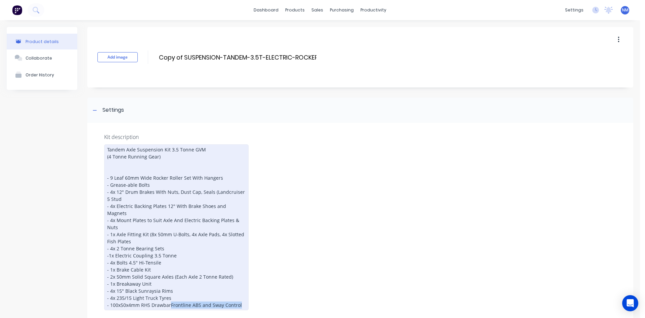
drag, startPoint x: 241, startPoint y: 299, endPoint x: 170, endPoint y: 297, distance: 70.3
click at [170, 297] on div "Tandem Axle Suspension Kit 3.5 Tonne GVM (4 Tonne Running Gear) - 9 Leaf 60mm W…" at bounding box center [176, 227] width 145 height 166
click at [241, 299] on div "Tandem Axle Suspension Kit 3.5 Tonne GVM (4 Tonne Running Gear) - 9 Leaf 60mm W…" at bounding box center [176, 227] width 145 height 166
drag, startPoint x: 147, startPoint y: 309, endPoint x: 171, endPoint y: 297, distance: 26.0
click at [171, 297] on div "Tandem Axle Suspension Kit 3.5 Tonne GVM (4 Tonne Running Gear) - 9 Leaf 60mm W…" at bounding box center [176, 230] width 145 height 173
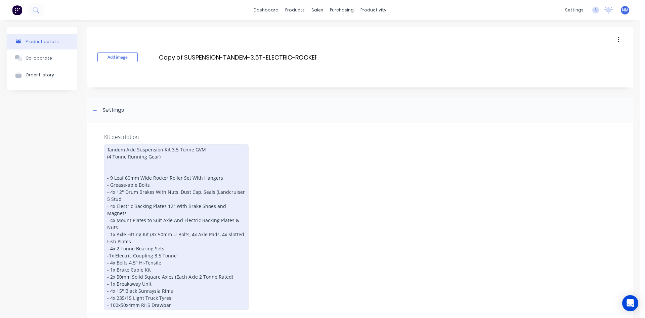
click at [108, 167] on div "Tandem Axle Suspension Kit 3.5 Tonne GVM (4 Tonne Running Gear) - 9 Leaf 60mm W…" at bounding box center [176, 227] width 145 height 166
click at [220, 171] on div "Tandem Axle Suspension Kit 3.5 Tonne GVM (4 Tonne Running Gear) Frontline ABS a…" at bounding box center [176, 227] width 145 height 166
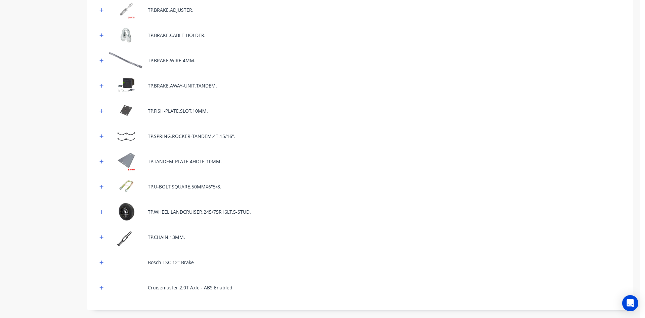
scroll to position [760, 0]
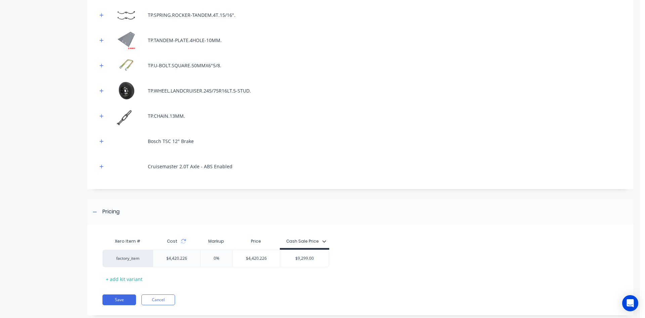
drag, startPoint x: 269, startPoint y: 244, endPoint x: 0, endPoint y: 242, distance: 269.2
type input "9"
drag, startPoint x: 226, startPoint y: 244, endPoint x: 0, endPoint y: 253, distance: 226.0
click at [103, 249] on div "factory_item $4,420.226 -100% -100% $0.00 $9,299.00" at bounding box center [212, 257] width 218 height 17
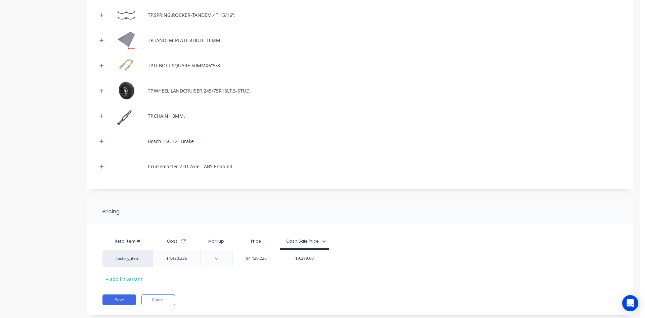
type input "0"
drag, startPoint x: 416, startPoint y: 260, endPoint x: 245, endPoint y: 251, distance: 171.7
click at [417, 260] on div "Xero Item # Cost Markup Price Cash Sale Price factory_item $4,420.226 0% 0 $4,4…" at bounding box center [358, 259] width 511 height 50
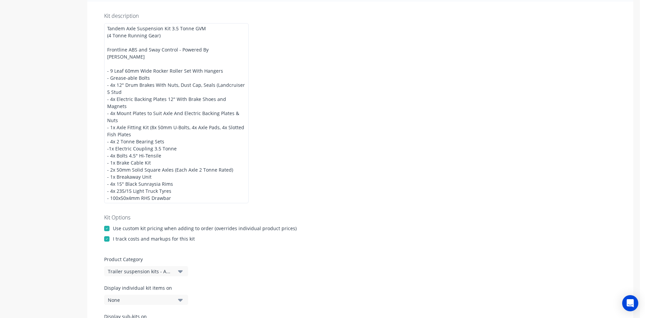
scroll to position [87, 0]
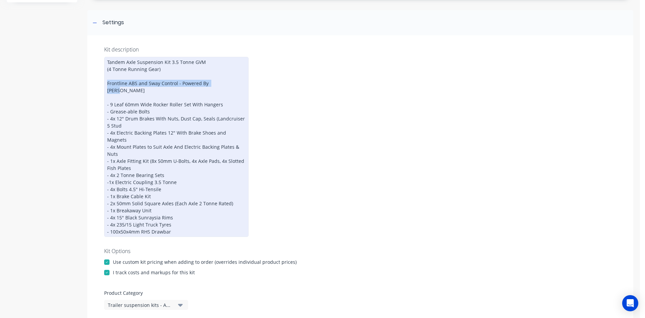
drag, startPoint x: 220, startPoint y: 84, endPoint x: 106, endPoint y: 82, distance: 113.9
click at [105, 81] on div "Tandem Axle Suspension Kit 3.5 Tonne GVM (4 Tonne Running Gear) Frontline ABS a…" at bounding box center [176, 147] width 145 height 180
copy div "Frontline ABS and Sway Control - Powered By [PERSON_NAME]"
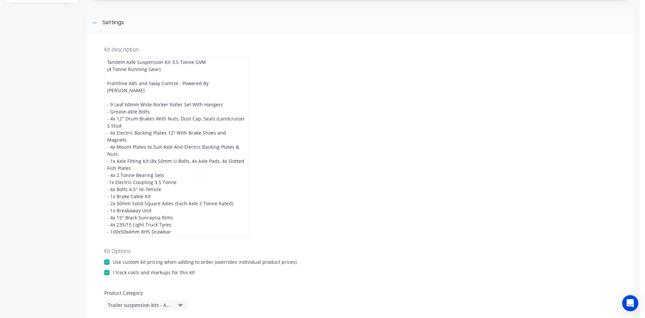
drag, startPoint x: 366, startPoint y: 89, endPoint x: 357, endPoint y: 91, distance: 8.9
click at [361, 88] on div "Kit description Tandem Axle Suspension Kit 3.5 Tonne GVM (4 Tonne Running Gear)…" at bounding box center [360, 210] width 546 height 350
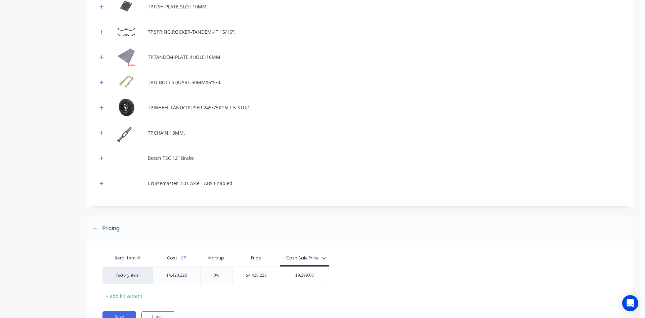
scroll to position [760, 0]
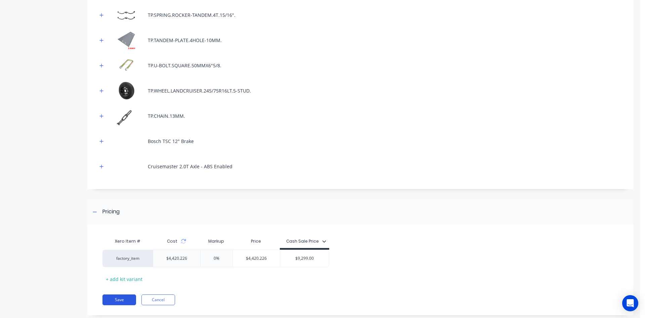
click at [112, 294] on button "Save" at bounding box center [120, 299] width 34 height 11
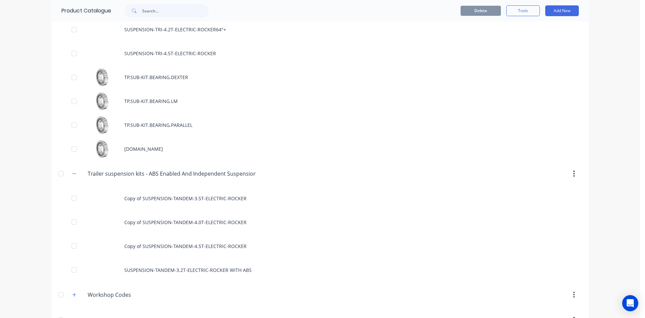
scroll to position [963, 0]
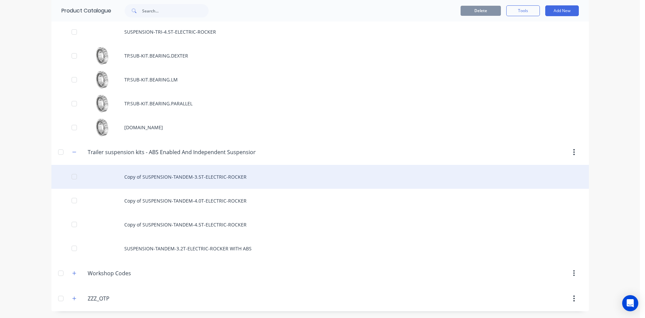
click at [179, 179] on div "Copy of SUSPENSION-TANDEM-3.5T-ELECTRIC-ROCKER" at bounding box center [320, 177] width 538 height 24
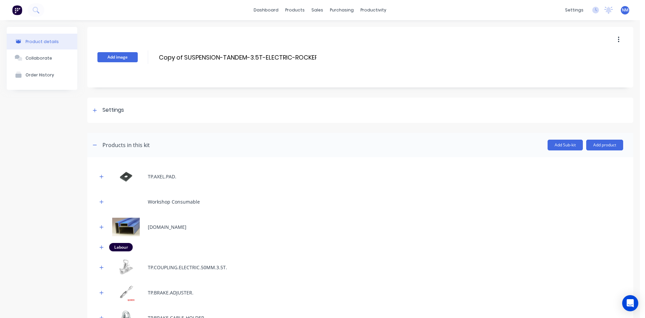
drag, startPoint x: 184, startPoint y: 56, endPoint x: 125, endPoint y: 56, distance: 59.2
click at [131, 56] on div "Add image Copy of SUSPENSION-TANDEM-3.5T-ELECTRIC-ROCKER Copy of SUSPENSION-TAN…" at bounding box center [360, 57] width 546 height 60
click at [291, 56] on input "SUSPENSION-TANDEM-3.5T-ELECTRIC-ROCKER" at bounding box center [225, 57] width 134 height 10
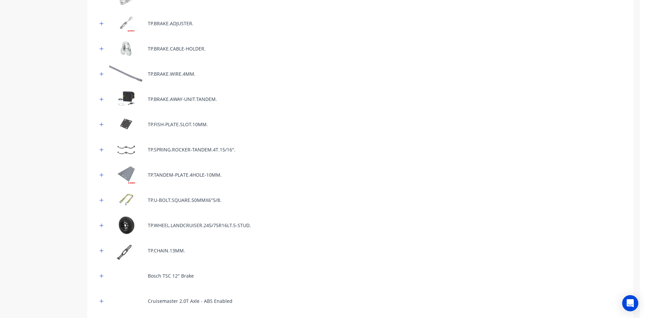
scroll to position [417, 0]
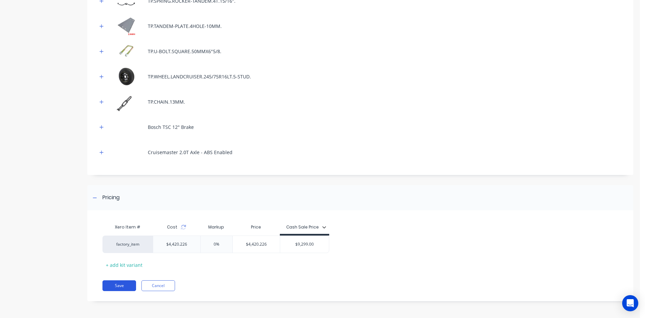
type input "SUSPENSION-TANDEM-3.5T-ELECTRIC-ROCKER WITH ABS"
click at [109, 284] on button "Save" at bounding box center [120, 285] width 34 height 11
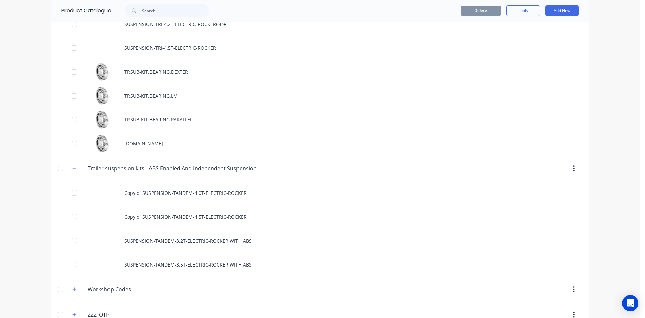
scroll to position [963, 0]
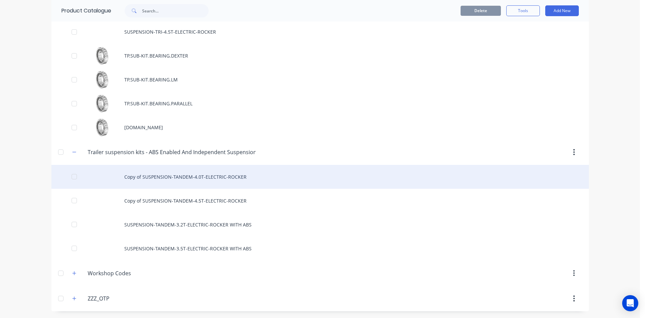
click at [222, 177] on div "Copy of SUSPENSION-TANDEM-4.0T-ELECTRIC-ROCKER" at bounding box center [320, 177] width 538 height 24
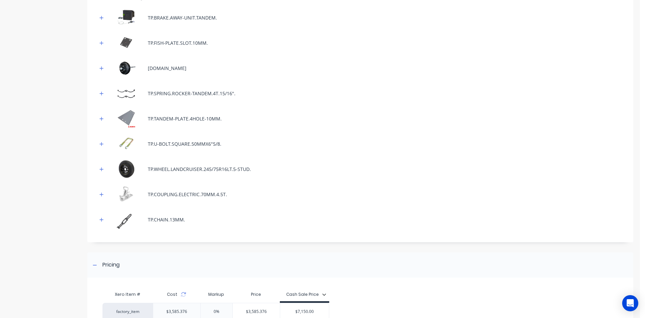
scroll to position [258, 0]
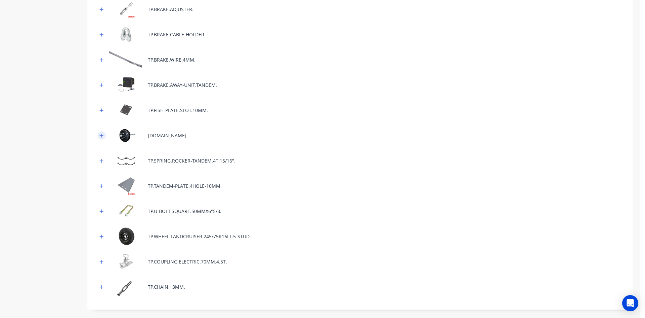
click at [103, 134] on icon "button" at bounding box center [101, 135] width 4 height 5
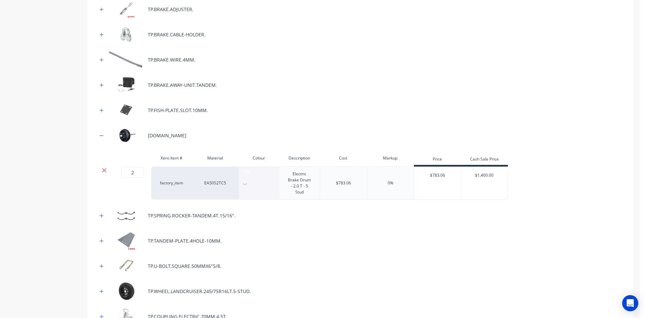
click at [106, 171] on icon at bounding box center [104, 170] width 4 height 4
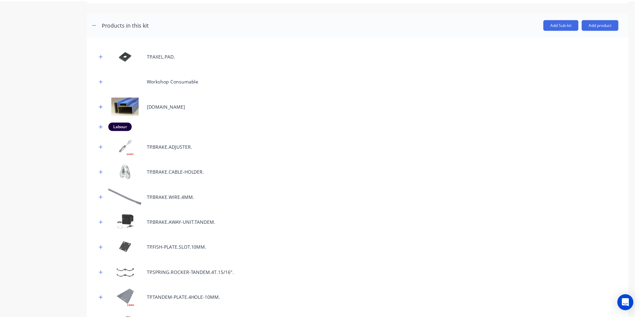
scroll to position [90, 0]
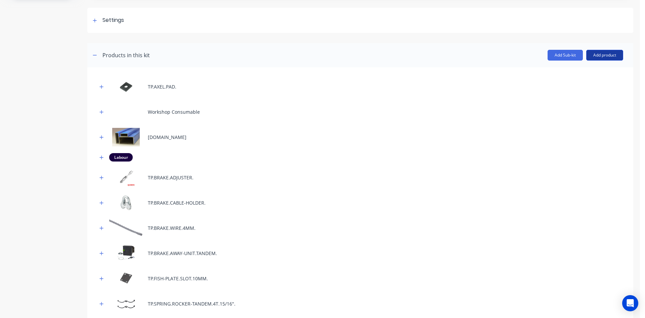
click at [606, 54] on button "Add product" at bounding box center [604, 55] width 37 height 11
click at [582, 76] on div "Product catalogue" at bounding box center [592, 73] width 52 height 10
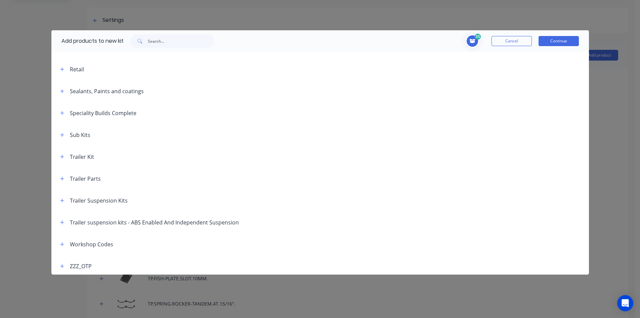
scroll to position [280, 0]
click at [63, 176] on icon "button" at bounding box center [62, 176] width 4 height 5
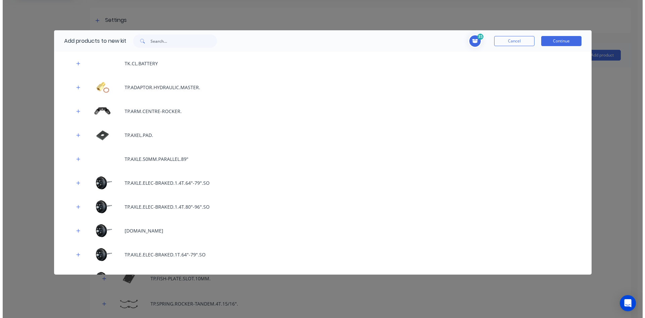
scroll to position [381, 0]
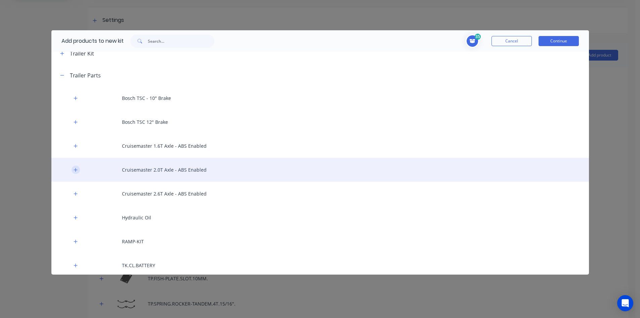
click at [76, 170] on icon "button" at bounding box center [76, 170] width 4 height 4
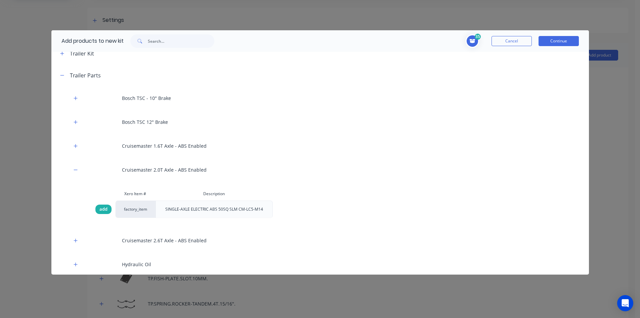
click at [102, 207] on span "add" at bounding box center [103, 209] width 8 height 7
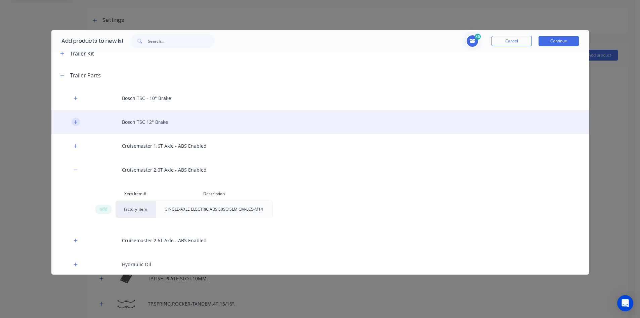
click at [73, 122] on button "button" at bounding box center [76, 122] width 8 height 8
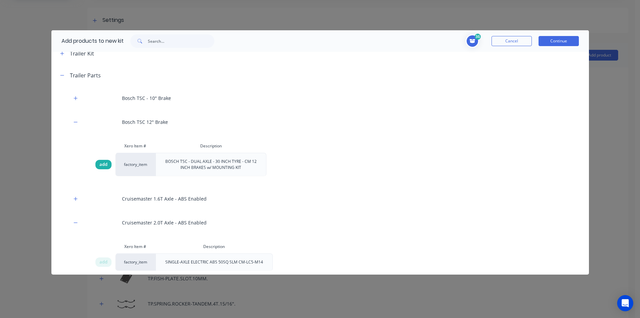
click at [102, 164] on span "add" at bounding box center [103, 164] width 8 height 7
click at [565, 41] on button "Continue" at bounding box center [559, 41] width 40 height 10
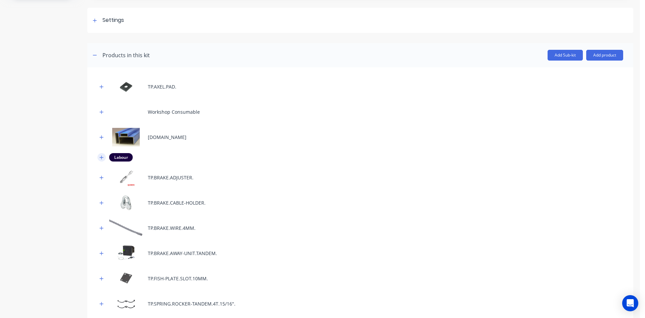
click at [103, 156] on icon "button" at bounding box center [101, 157] width 4 height 5
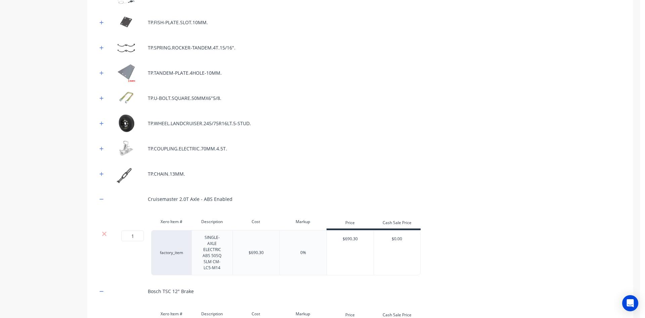
scroll to position [493, 0]
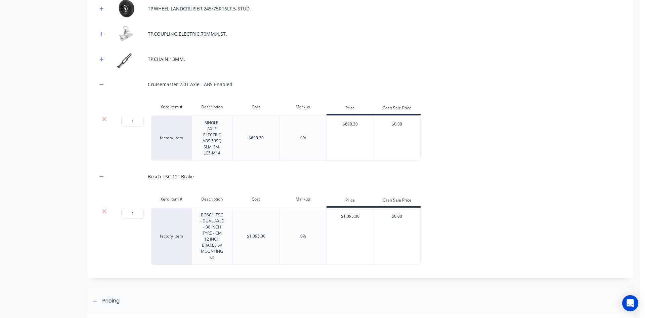
type input "8"
drag, startPoint x: 137, startPoint y: 121, endPoint x: 71, endPoint y: 117, distance: 65.6
drag, startPoint x: 134, startPoint y: 122, endPoint x: 130, endPoint y: 121, distance: 4.4
click at [130, 121] on input "1" at bounding box center [132, 121] width 23 height 11
type input "2"
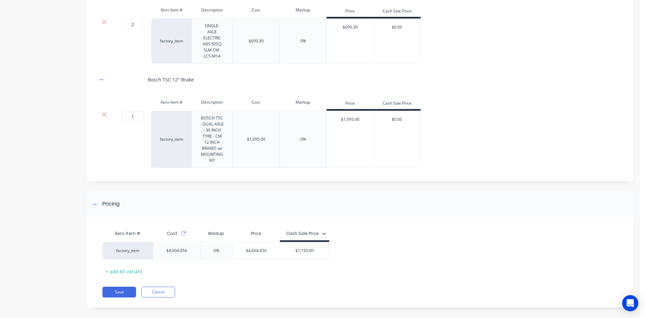
scroll to position [590, 0]
click at [185, 230] on icon at bounding box center [183, 232] width 5 height 5
click at [183, 230] on icon at bounding box center [183, 232] width 5 height 5
drag, startPoint x: 321, startPoint y: 241, endPoint x: 24, endPoint y: 237, distance: 297.1
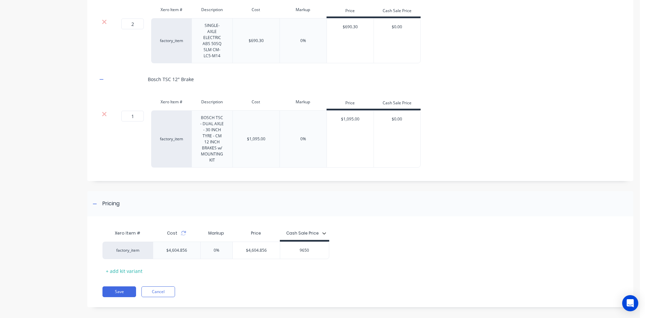
type input "9650"
click at [345, 251] on div "factory_item $4,604.856 0% $4,604.856 $9,650.00 9650" at bounding box center [358, 249] width 511 height 17
drag, startPoint x: 268, startPoint y: 242, endPoint x: 106, endPoint y: 249, distance: 162.5
click at [125, 249] on div "factory_item $4,604.856 0% $4,604.856 $4,604.856 $9,650.00 9650" at bounding box center [216, 249] width 227 height 17
type input "9"
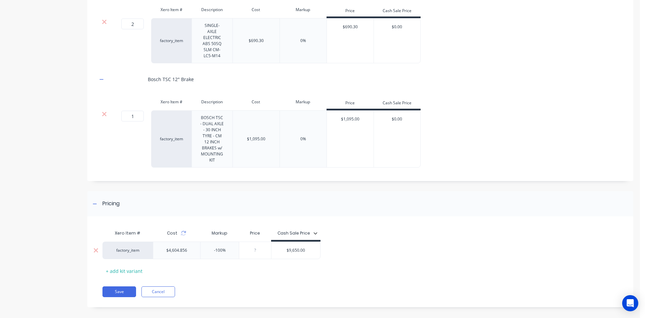
drag, startPoint x: 213, startPoint y: 246, endPoint x: 179, endPoint y: 249, distance: 33.4
click at [179, 249] on div "factory_item $4,604.856 -100% -100% $0.00 $9,650.00 9650" at bounding box center [212, 249] width 218 height 17
type input "0"
drag, startPoint x: 447, startPoint y: 254, endPoint x: 445, endPoint y: 221, distance: 33.3
click at [446, 254] on div "Xero Item # Cost Markup Price Cash Sale Price factory_item $4,604.856 0% 0 $4,6…" at bounding box center [358, 251] width 511 height 50
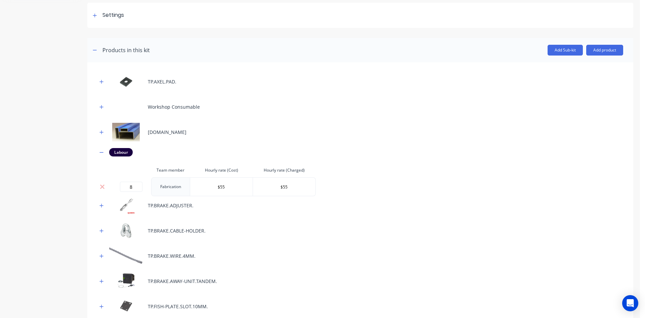
scroll to position [0, 0]
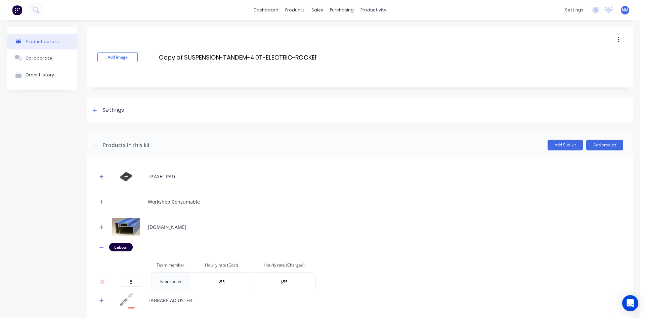
drag, startPoint x: 184, startPoint y: 57, endPoint x: 150, endPoint y: 56, distance: 34.0
click at [150, 56] on div "Add image Copy of SUSPENSION-TANDEM-4.0T-ELECTRIC-ROCKER Copy of SUSPENSION-TAN…" at bounding box center [360, 57] width 546 height 60
click at [291, 56] on input "SUSPENSION-TANDEM-4.0T-ELECTRIC-ROCKER" at bounding box center [225, 57] width 134 height 10
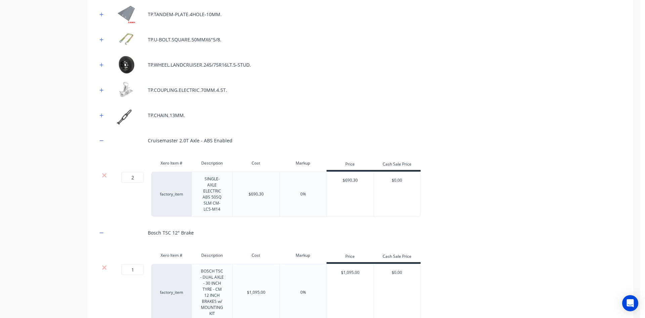
scroll to position [590, 0]
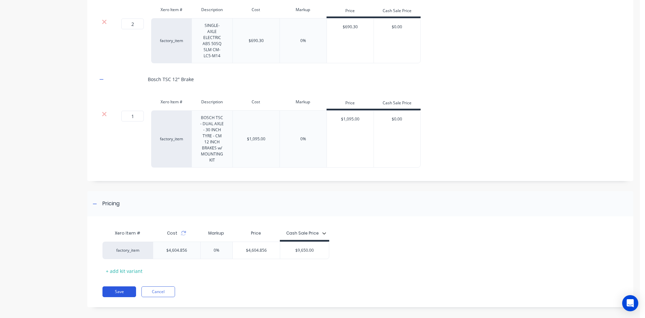
type input "SUSPENSION-TANDEM-4.0T-ELECTRIC-ROCKER WITH ABS"
click at [126, 286] on button "Save" at bounding box center [120, 291] width 34 height 11
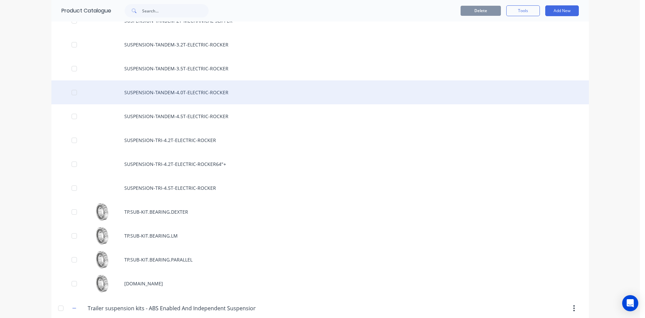
scroll to position [963, 0]
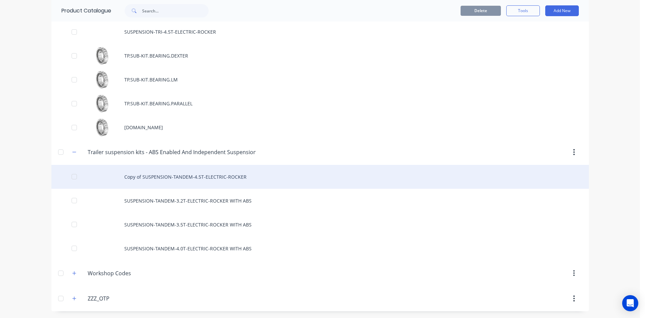
click at [199, 175] on div "Copy of SUSPENSION-TANDEM-4.5T-ELECTRIC-ROCKER" at bounding box center [320, 177] width 538 height 24
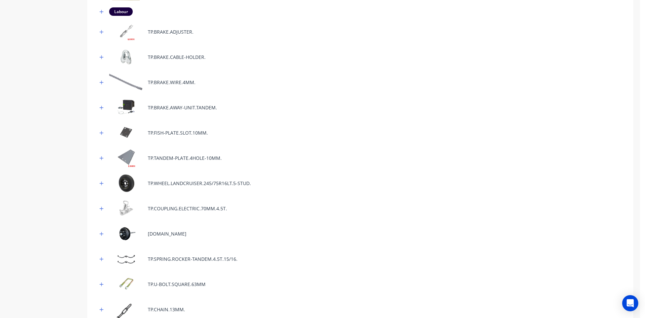
scroll to position [392, 0]
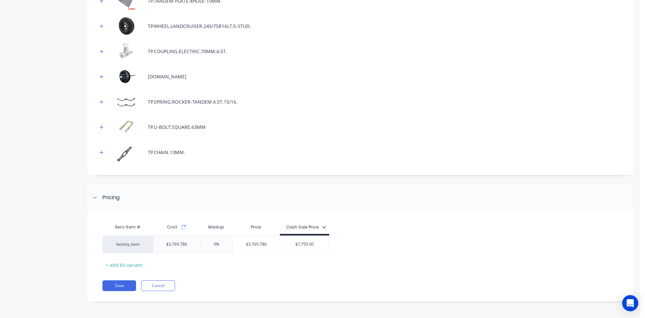
drag, startPoint x: 270, startPoint y: 242, endPoint x: 0, endPoint y: 242, distance: 270.2
type input "7750"
drag, startPoint x: 232, startPoint y: 245, endPoint x: 36, endPoint y: 248, distance: 196.0
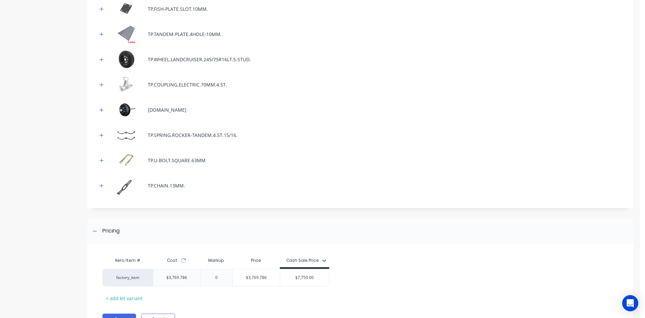
scroll to position [359, 0]
type input "0"
click at [101, 110] on icon "button" at bounding box center [102, 110] width 4 height 4
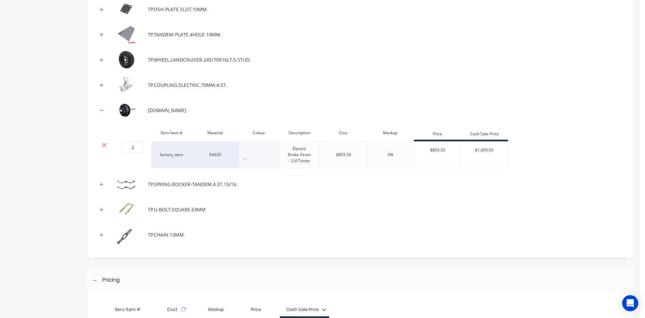
click at [102, 145] on icon at bounding box center [104, 144] width 5 height 7
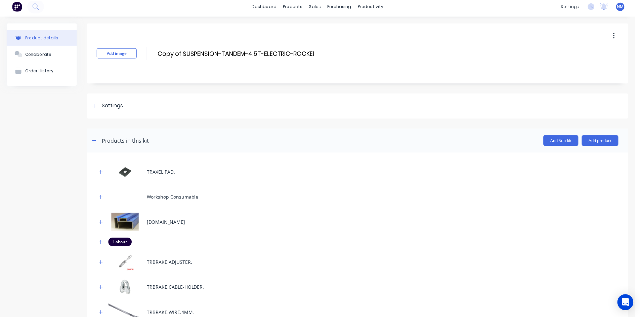
scroll to position [0, 0]
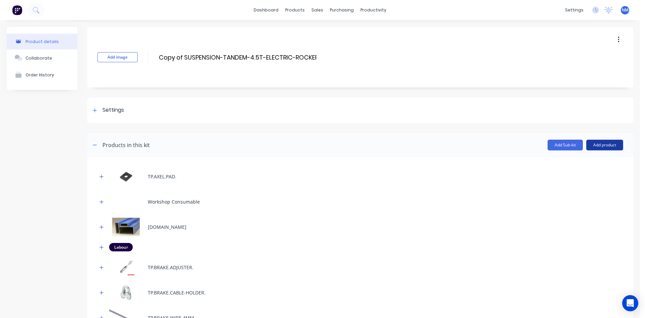
click at [602, 145] on button "Add product" at bounding box center [604, 144] width 37 height 11
click at [588, 162] on div "Product catalogue" at bounding box center [592, 162] width 52 height 10
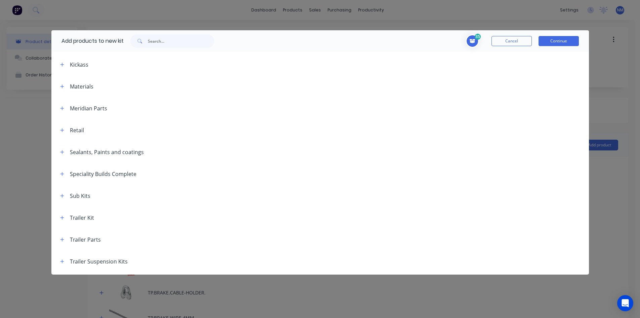
scroll to position [280, 0]
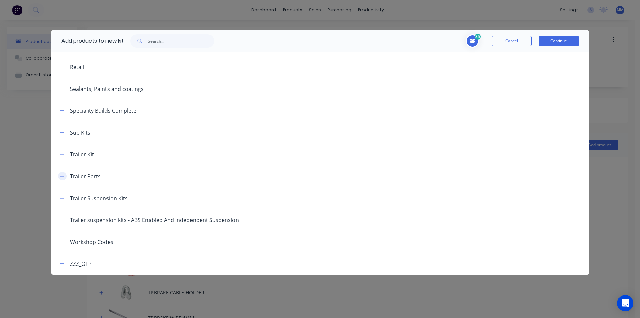
click at [63, 174] on icon "button" at bounding box center [62, 176] width 4 height 5
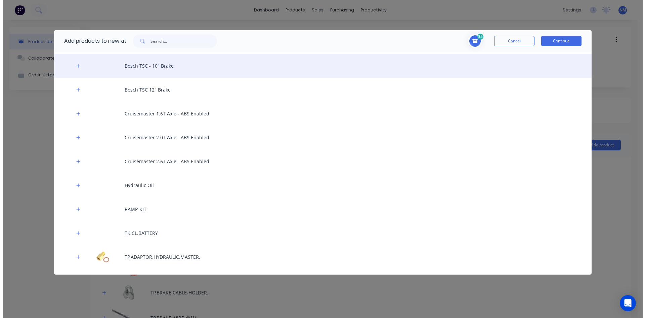
scroll to position [431, 0]
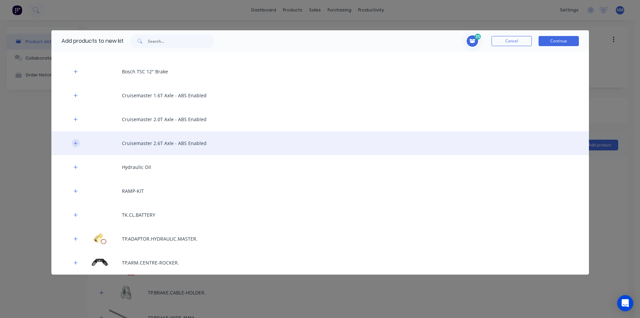
click at [74, 141] on icon "button" at bounding box center [76, 143] width 4 height 5
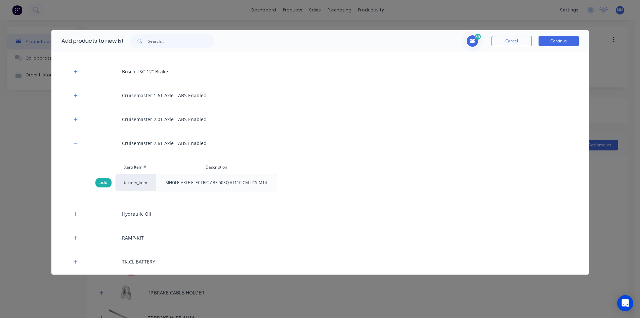
click at [107, 182] on span "add" at bounding box center [103, 182] width 8 height 7
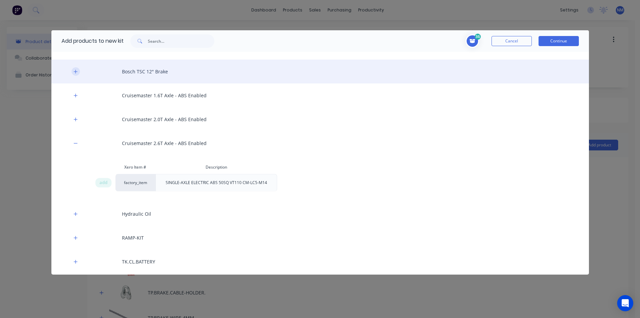
click at [75, 72] on icon "button" at bounding box center [76, 71] width 4 height 5
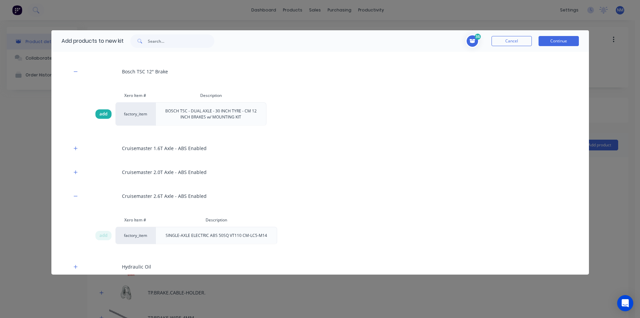
click at [102, 113] on span "add" at bounding box center [103, 114] width 8 height 7
click at [558, 42] on button "Continue" at bounding box center [559, 41] width 40 height 10
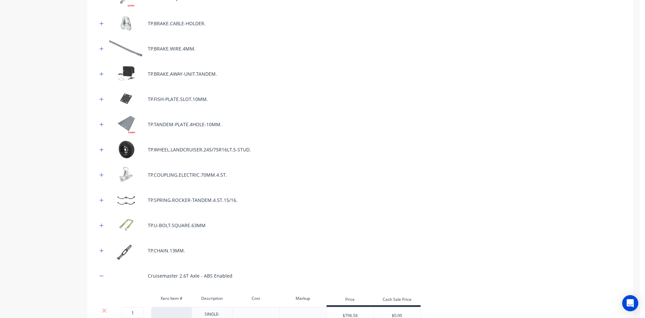
scroll to position [67, 0]
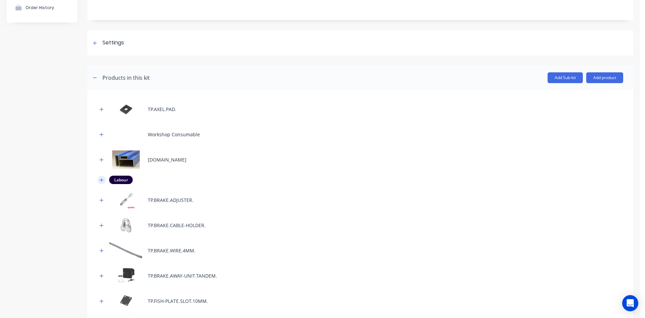
click at [100, 177] on icon "button" at bounding box center [101, 179] width 4 height 5
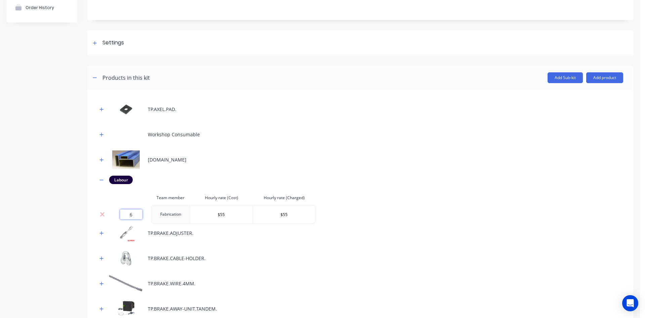
drag, startPoint x: 135, startPoint y: 213, endPoint x: 65, endPoint y: 216, distance: 70.6
type input "8"
drag, startPoint x: 422, startPoint y: 209, endPoint x: 414, endPoint y: 203, distance: 10.0
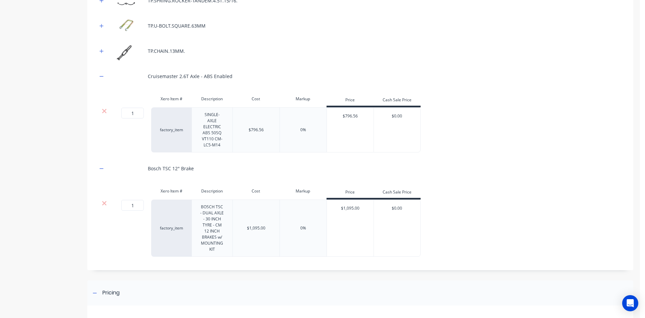
scroll to position [489, 0]
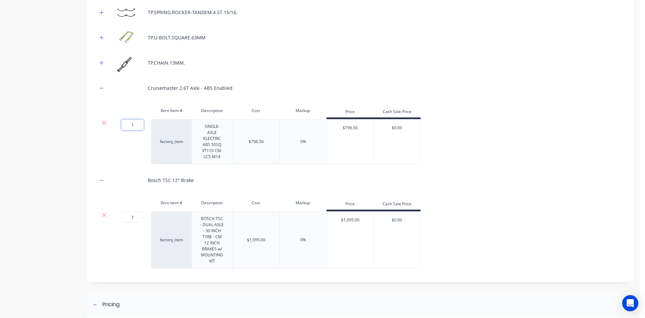
drag, startPoint x: 137, startPoint y: 126, endPoint x: 92, endPoint y: 132, distance: 44.8
type input "2"
click at [518, 148] on div "2 2 ? factory_item SINGLE-AXLE ELECTRIC ABS 50SQ VT110 CM-LC5-M14 $796.56 0% $7…" at bounding box center [360, 141] width 526 height 45
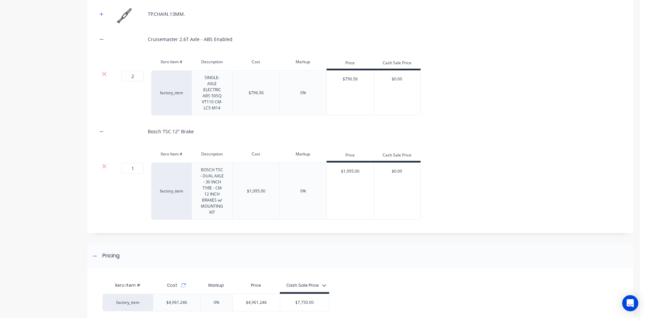
scroll to position [590, 0]
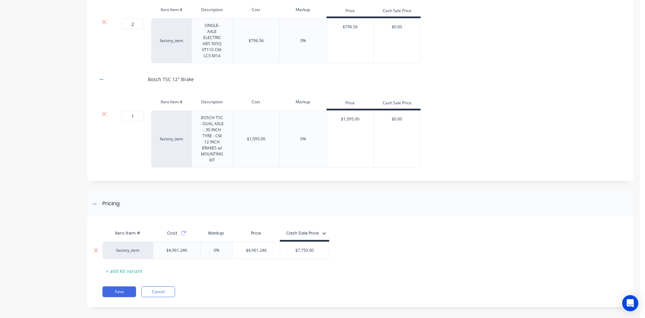
drag, startPoint x: 322, startPoint y: 243, endPoint x: 226, endPoint y: 247, distance: 96.2
click at [229, 247] on div "factory_item $4,961.246 0% 0 $4,961.246 7750 $7,750.00 $7,750.00" at bounding box center [216, 249] width 227 height 17
type input "10249"
click at [398, 273] on div "Xero Item # Cost Markup Price Cash Sale Price factory_item $4,961.246 0% 0 $4,9…" at bounding box center [360, 265] width 546 height 84
click at [103, 245] on div "factory_item $4,961.246 0% 0 $4,961.246 $4,961.246 $10,249.00 10249" at bounding box center [216, 249] width 227 height 17
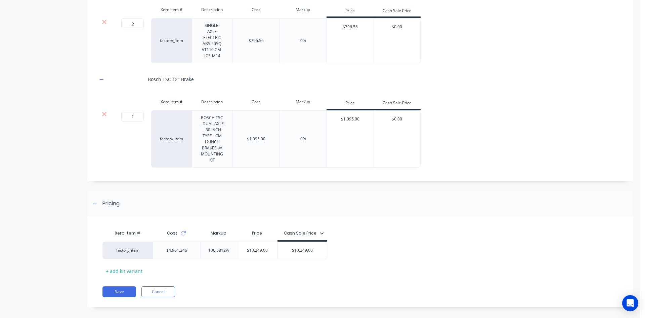
drag, startPoint x: 312, startPoint y: 247, endPoint x: 268, endPoint y: 247, distance: 44.0
click at [268, 247] on div "factory_item $4,961.246 106.5812% 0 $10,249.00 10249 $10,249.00 10249" at bounding box center [358, 249] width 511 height 17
type input "10249"
drag, startPoint x: 319, startPoint y: 244, endPoint x: 233, endPoint y: 244, distance: 86.4
click at [235, 244] on div "factory_item $4,961.246 106.5812% 0 $10,249.00 10249 $10,249.00 $10,249.00" at bounding box center [215, 249] width 225 height 17
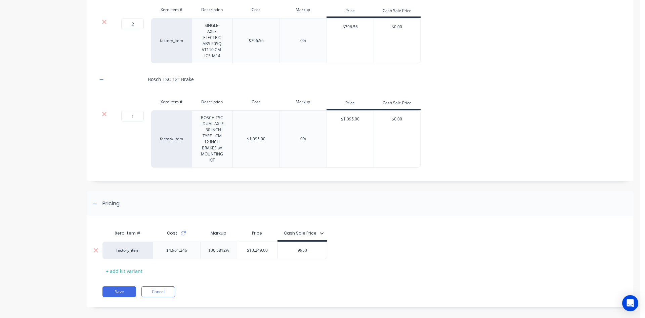
type input "9950"
click at [270, 247] on input "$10,249.00" at bounding box center [257, 250] width 41 height 6
drag, startPoint x: 270, startPoint y: 243, endPoint x: 169, endPoint y: 250, distance: 100.4
click at [170, 250] on div "factory_item $4,961.246 106.5812% 0 $10,249.00 $10,249.00 $9,950.00 9950" at bounding box center [215, 249] width 225 height 17
type input "9950"
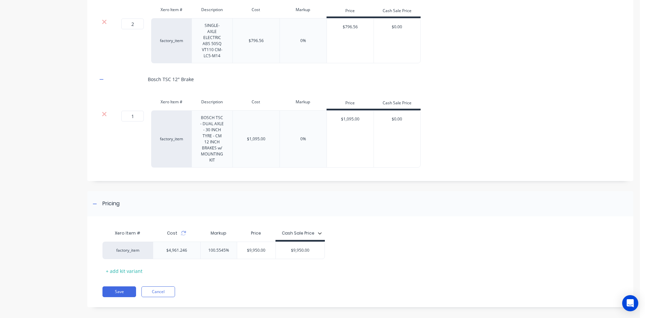
click at [364, 256] on div "Xero Item # Cost Markup Price Cash Sale Price factory_item $4,961.246 100.5545%…" at bounding box center [358, 251] width 511 height 50
drag, startPoint x: 232, startPoint y: 244, endPoint x: 111, endPoint y: 243, distance: 121.0
click at [112, 243] on div "factory_item $4,961.246 100.5545% 100.5545% $9,950.00 9950 $9,950.00 9950" at bounding box center [214, 249] width 222 height 17
click at [323, 248] on div "$9,950.00" at bounding box center [304, 250] width 49 height 17
type input "0"
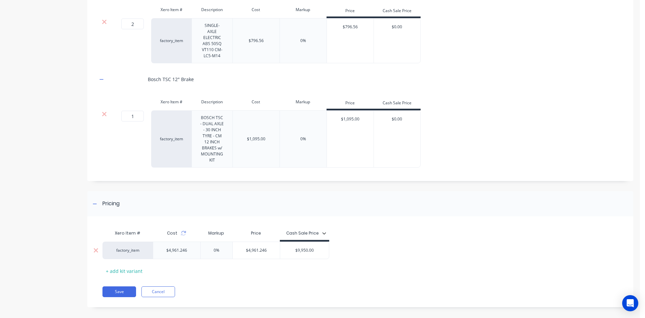
drag, startPoint x: 321, startPoint y: 244, endPoint x: 205, endPoint y: 249, distance: 116.0
click at [212, 249] on div "factory_item $4,961.246 0% 0 $4,961.246 9950 $9,950.00 $9,950.00" at bounding box center [216, 249] width 227 height 17
type input "10250"
click at [313, 277] on div "Xero Item # Cost Markup Price Cash Sale Price factory_item $4,961.246 0% 0 $4,9…" at bounding box center [360, 265] width 546 height 84
click at [117, 286] on button "Save" at bounding box center [120, 291] width 34 height 11
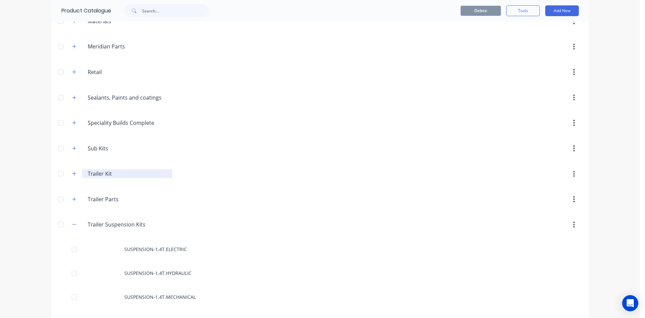
scroll to position [403, 0]
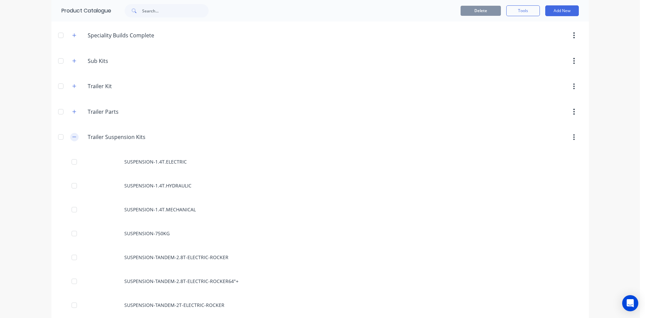
click at [72, 136] on icon "button" at bounding box center [74, 136] width 4 height 5
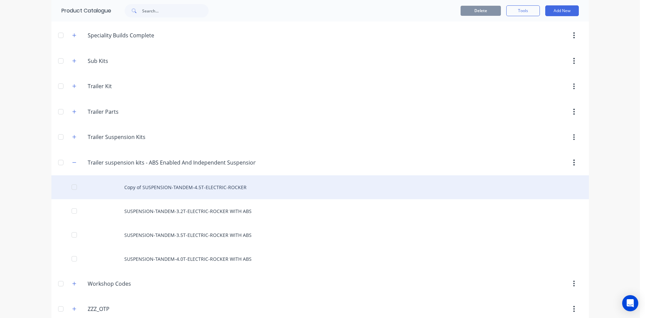
click at [187, 187] on div "Copy of SUSPENSION-TANDEM-4.5T-ELECTRIC-ROCKER" at bounding box center [320, 187] width 538 height 24
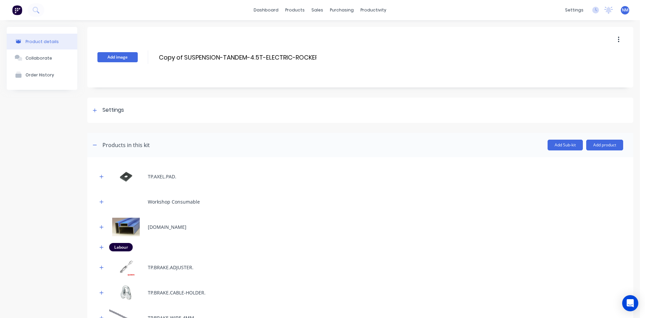
drag, startPoint x: 185, startPoint y: 57, endPoint x: 116, endPoint y: 58, distance: 68.9
click at [127, 57] on div "Add image Copy of SUSPENSION-TANDEM-4.5T-ELECTRIC-ROCKER Copy of SUSPENSION-TAN…" at bounding box center [360, 57] width 546 height 60
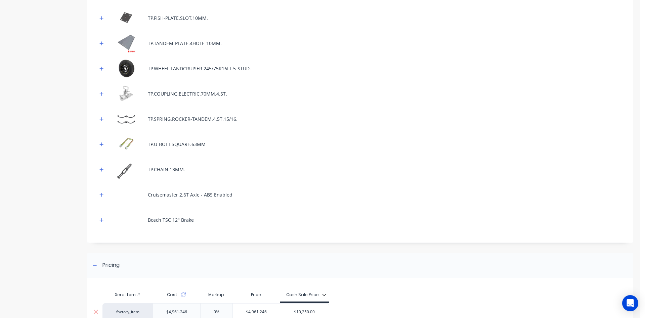
scroll to position [417, 0]
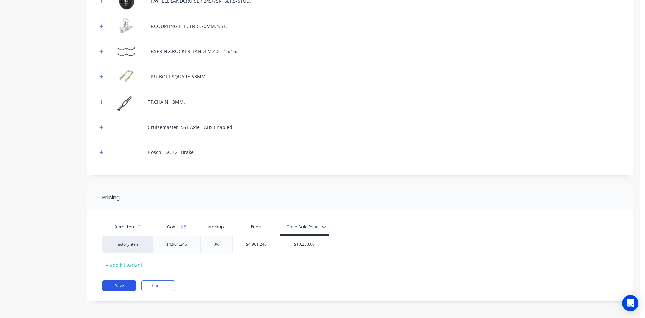
type input "ABS ENABLED SUSPENSION-TANDEM-4.5T-ELECTRIC-ROCKER"
click at [119, 284] on button "Save" at bounding box center [120, 285] width 34 height 11
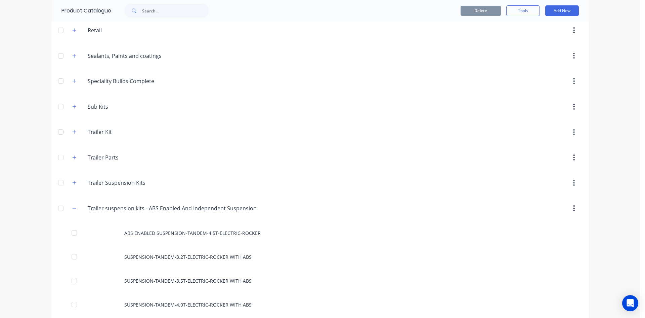
scroll to position [414, 0]
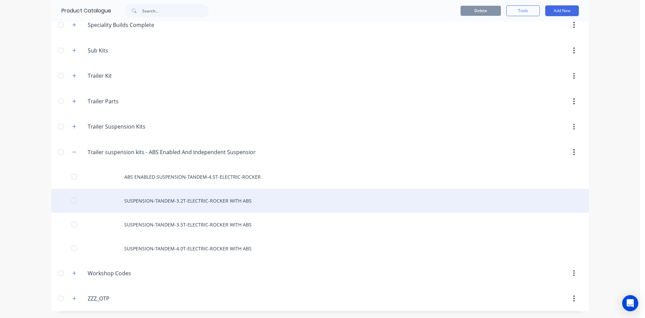
click at [200, 202] on div "SUSPENSION-TANDEM-3.2T-ELECTRIC-ROCKER WITH ABS" at bounding box center [320, 201] width 538 height 24
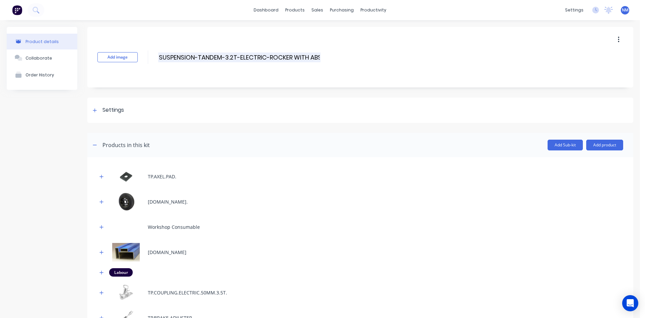
drag, startPoint x: 320, startPoint y: 56, endPoint x: 288, endPoint y: 56, distance: 32.3
click at [294, 55] on input "SUSPENSION-TANDEM-3.2T-ELECTRIC-ROCKER WITH ABS" at bounding box center [239, 57] width 162 height 10
click at [159, 56] on input "SUSPENSION-TANDEM-3.2T-ELECTRIC-ROCKER" at bounding box center [225, 57] width 134 height 10
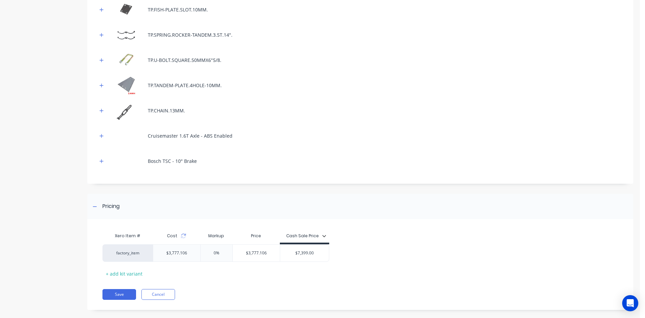
scroll to position [417, 0]
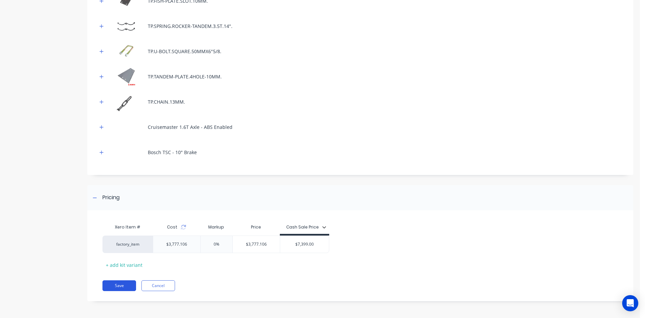
type input "ABS ENABLED SUSPENSION-TANDEM-3.2T-ELECTRIC-ROCKER"
click at [127, 283] on button "Save" at bounding box center [120, 285] width 34 height 11
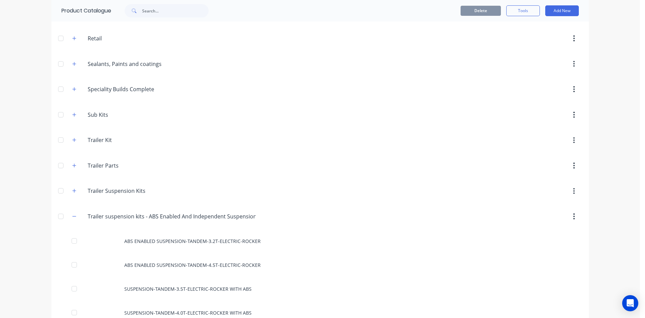
scroll to position [414, 0]
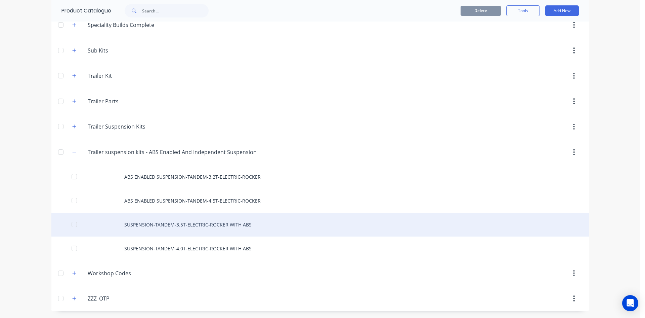
click at [216, 225] on div "SUSPENSION-TANDEM-3.5T-ELECTRIC-ROCKER WITH ABS" at bounding box center [320, 224] width 538 height 24
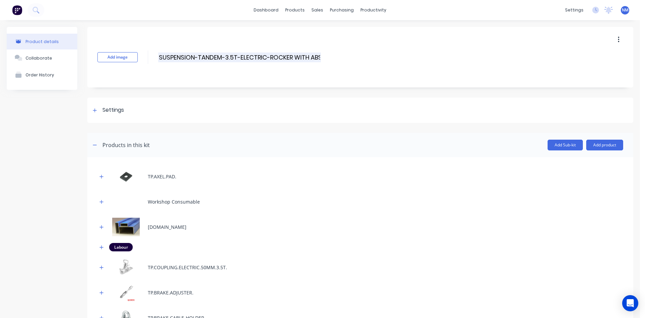
drag, startPoint x: 319, startPoint y: 55, endPoint x: 291, endPoint y: 56, distance: 28.2
click at [291, 56] on input "SUSPENSION-TANDEM-3.5T-ELECTRIC-ROCKER WITH ABS" at bounding box center [239, 57] width 163 height 10
click at [159, 57] on input "SUSPENSION-TANDEM-3.5T-ELECTRIC-ROCKER" at bounding box center [225, 57] width 134 height 10
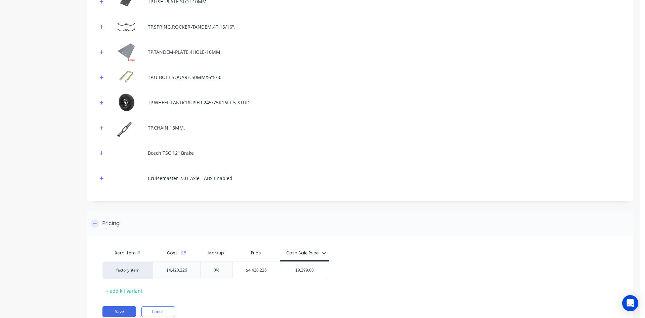
scroll to position [417, 0]
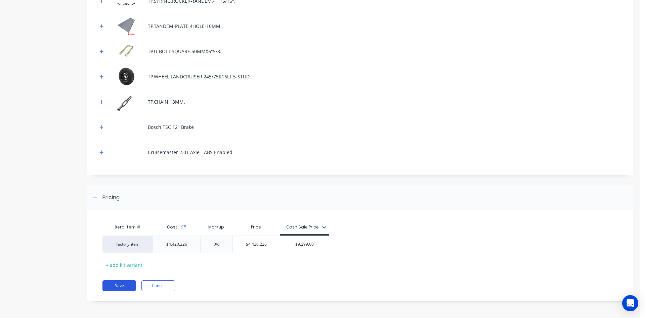
type input "ABS ENABLED SUSPENSION-TANDEM-3.5T-ELECTRIC-ROCKER"
click at [120, 288] on button "Save" at bounding box center [120, 285] width 34 height 11
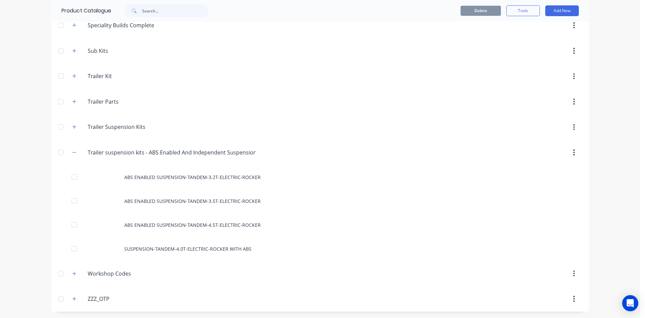
scroll to position [414, 0]
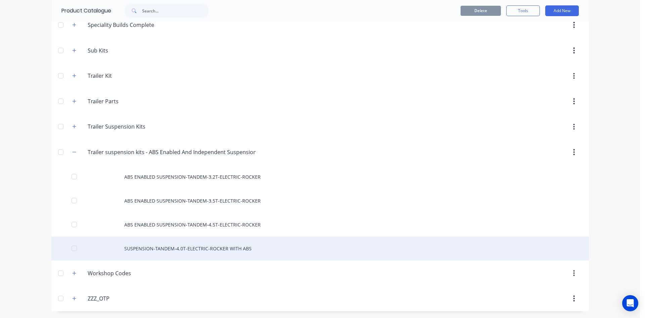
click at [199, 250] on div "SUSPENSION-TANDEM-4.0T-ELECTRIC-ROCKER WITH ABS" at bounding box center [320, 248] width 538 height 24
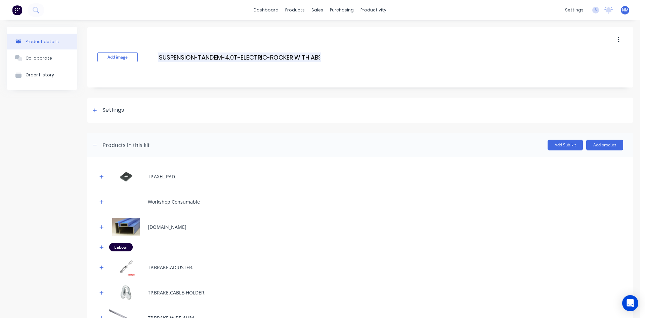
drag, startPoint x: 320, startPoint y: 57, endPoint x: 291, endPoint y: 53, distance: 29.2
click at [291, 53] on input "SUSPENSION-TANDEM-4.0T-ELECTRIC-ROCKER WITH ABS" at bounding box center [239, 57] width 163 height 10
click at [159, 59] on input "SUSPENSION-TANDEM-4.0T-ELECTRIC-ROCKER" at bounding box center [225, 57] width 134 height 10
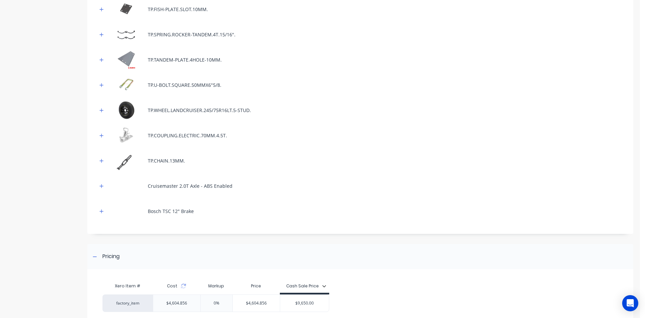
scroll to position [417, 0]
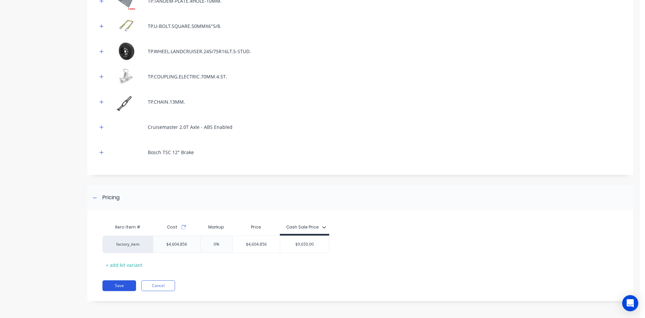
type input "ABS ENABLED SUSPENSION-TANDEM-4.0T-ELECTRIC-ROCKER"
click at [117, 284] on button "Save" at bounding box center [120, 285] width 34 height 11
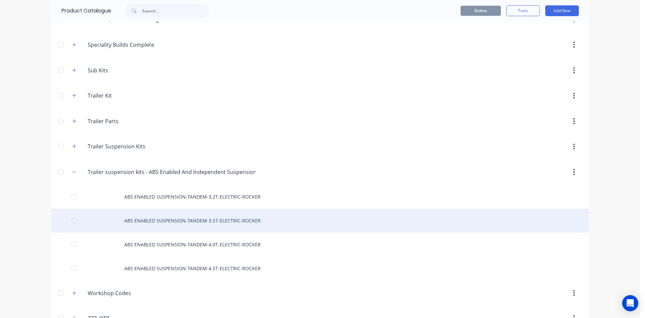
scroll to position [414, 0]
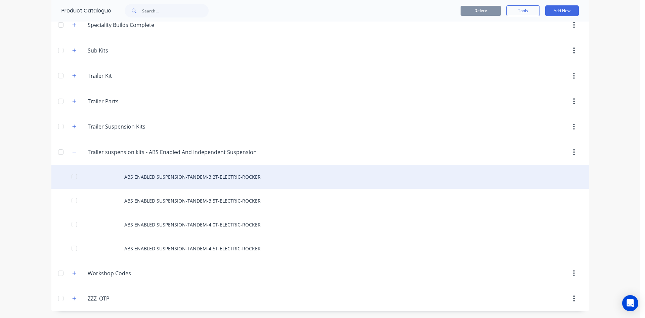
click at [217, 178] on div "ABS ENABLED SUSPENSION-TANDEM-3.2T-ELECTRIC-ROCKER" at bounding box center [320, 177] width 538 height 24
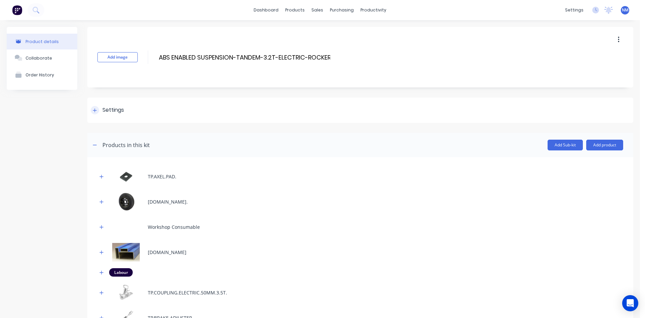
click at [96, 109] on icon at bounding box center [95, 110] width 4 height 5
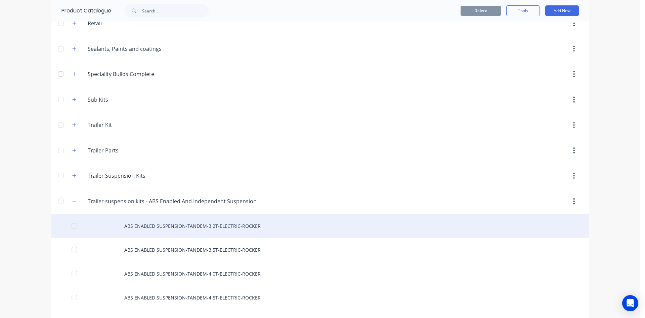
scroll to position [414, 0]
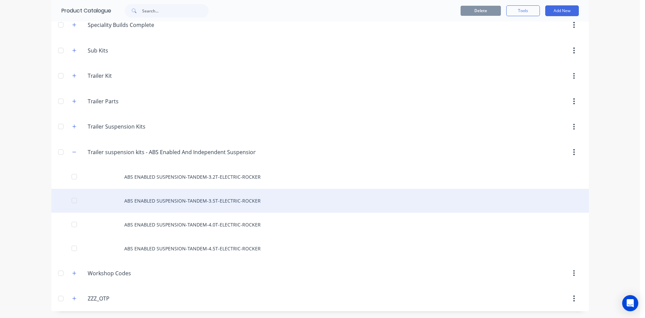
click at [245, 196] on div "ABS ENABLED SUSPENSION-TANDEM-3.5T-ELECTRIC-ROCKER" at bounding box center [320, 201] width 538 height 24
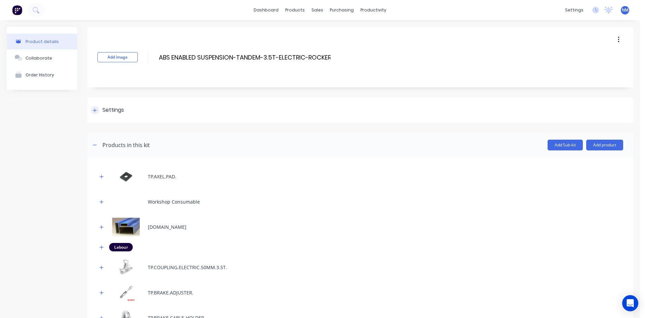
click at [92, 110] on div at bounding box center [95, 110] width 8 height 8
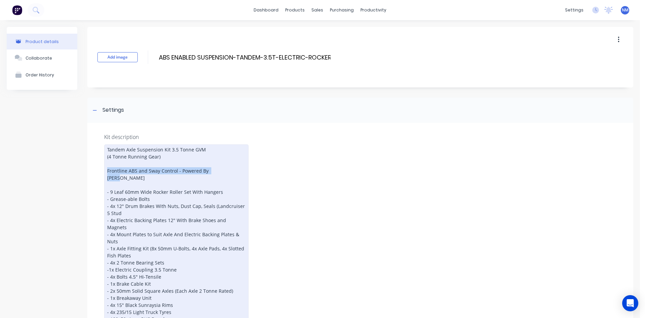
drag, startPoint x: 220, startPoint y: 172, endPoint x: 108, endPoint y: 172, distance: 112.9
click at [108, 172] on div "Tandem Axle Suspension Kit 3.5 Tonne GVM (4 Tonne Running Gear) Frontline ABS a…" at bounding box center [176, 234] width 145 height 180
copy div "Frontline ABS and Sway Control - Powered By [PERSON_NAME]"
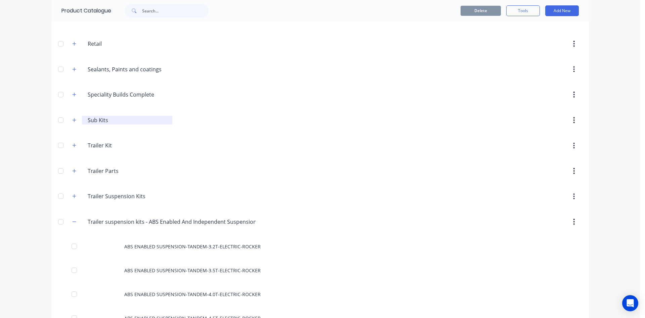
scroll to position [414, 0]
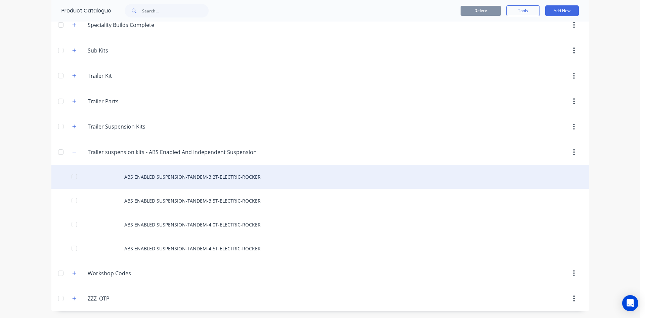
click at [185, 177] on div "ABS ENABLED SUSPENSION-TANDEM-3.2T-ELECTRIC-ROCKER" at bounding box center [320, 177] width 538 height 24
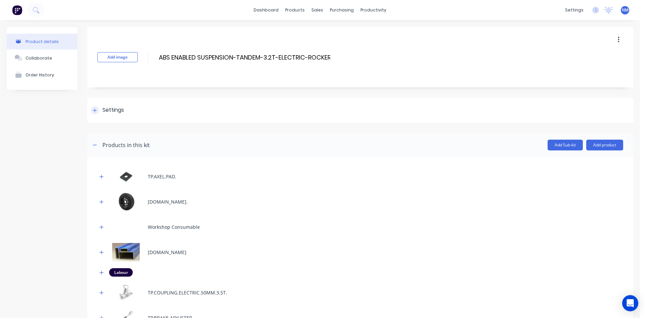
click at [94, 111] on icon at bounding box center [95, 110] width 4 height 5
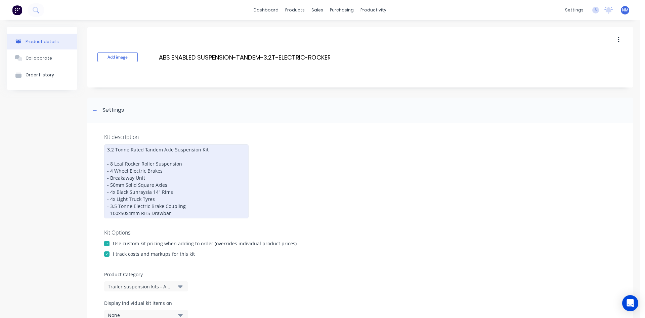
click at [208, 149] on div "3.2 Tonne Rated Tandem Axle Suspension Kit - 8 Leaf Rocker Roller Suspension - …" at bounding box center [176, 181] width 145 height 74
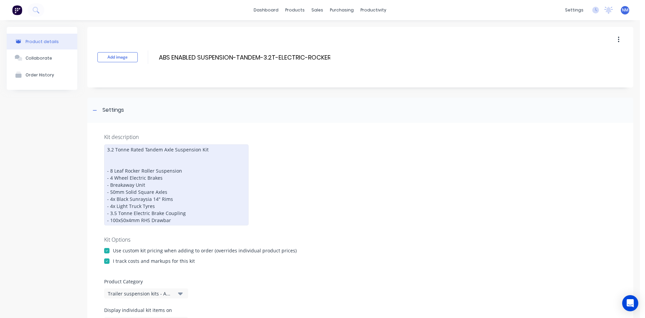
click at [109, 158] on div "3.2 Tonne Rated Tandem Axle Suspension Kit - 8 Leaf Rocker Roller Suspension - …" at bounding box center [176, 184] width 145 height 81
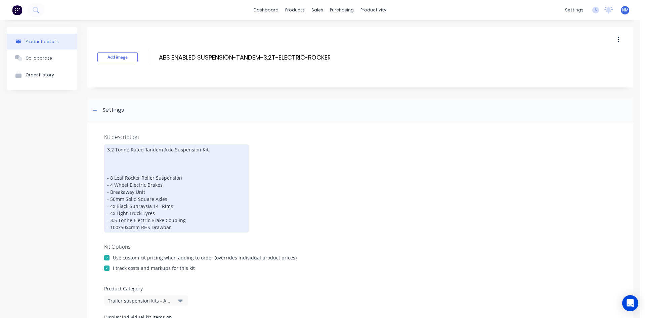
click at [124, 162] on div "3.2 Tonne Rated Tandem Axle Suspension Kit - 8 Leaf Rocker Roller Suspension - …" at bounding box center [176, 188] width 145 height 88
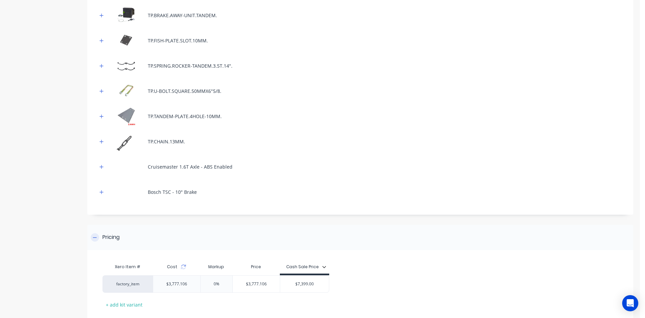
scroll to position [682, 0]
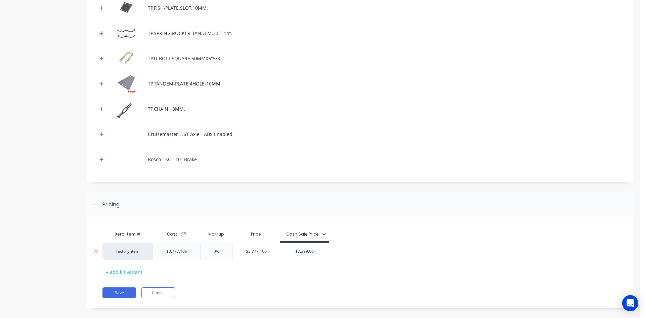
drag, startPoint x: 126, startPoint y: 283, endPoint x: 160, endPoint y: 247, distance: 49.2
click at [125, 287] on button "Save" at bounding box center [120, 292] width 34 height 11
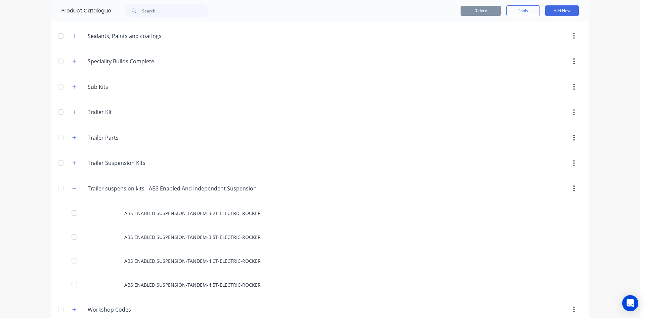
scroll to position [414, 0]
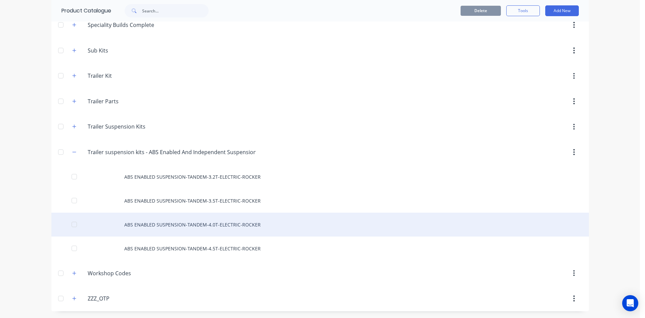
click at [224, 223] on div "ABS ENABLED SUSPENSION-TANDEM-4.0T-ELECTRIC-ROCKER" at bounding box center [320, 224] width 538 height 24
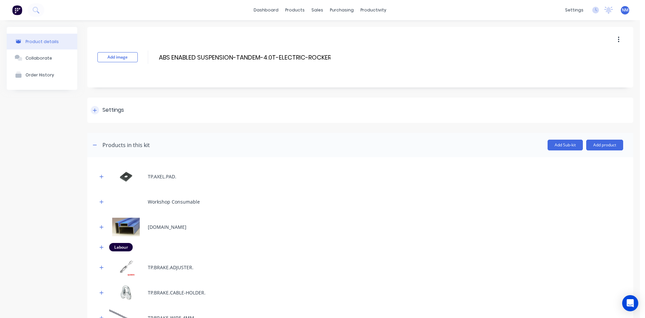
click at [93, 112] on icon at bounding box center [95, 110] width 4 height 5
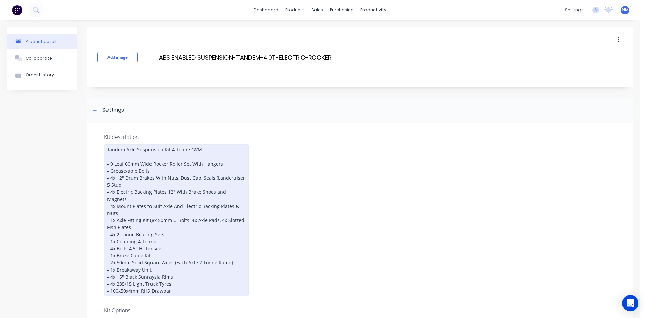
click at [200, 152] on div "Tandem Axle Suspension Kit 4 Tonne GVM - 9 Leaf 60mm Wide Rocker Roller Set Wit…" at bounding box center [176, 220] width 145 height 152
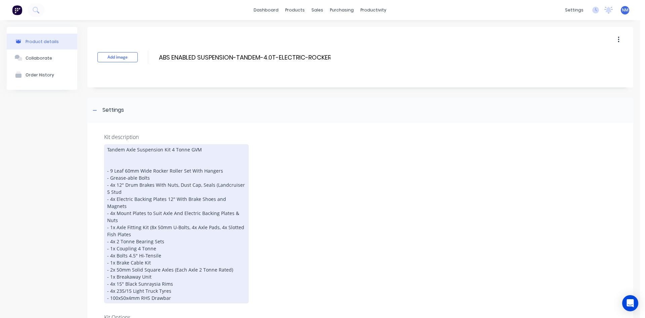
click at [133, 153] on div "Tandem Axle Suspension Kit 4 Tonne GVM - 9 Leaf 60mm Wide Rocker Roller Set Wit…" at bounding box center [176, 223] width 145 height 159
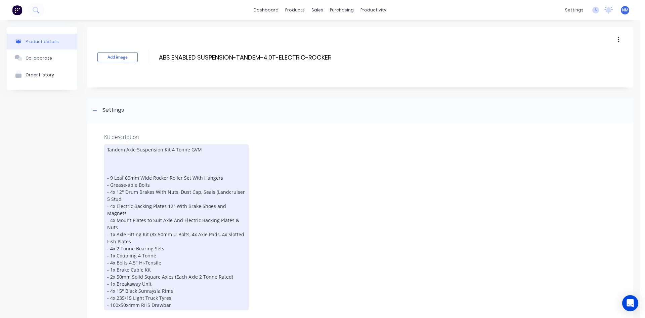
click at [132, 161] on div "Tandem Axle Suspension Kit 4 Tonne GVM - 9 Leaf 60mm Wide Rocker Roller Set Wit…" at bounding box center [176, 227] width 145 height 166
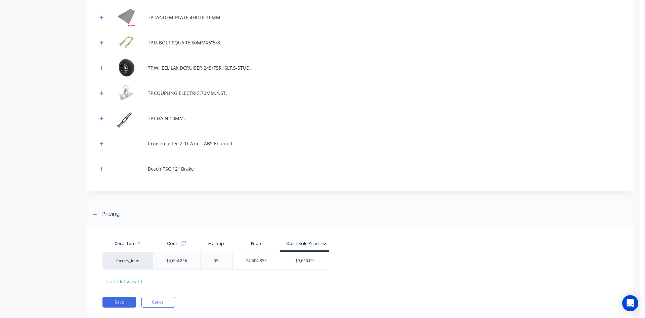
scroll to position [753, 0]
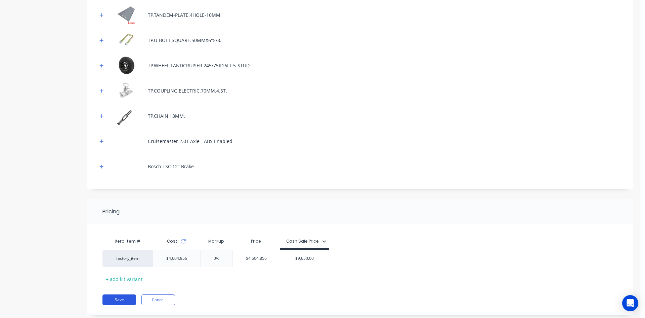
click at [124, 294] on button "Save" at bounding box center [120, 299] width 34 height 11
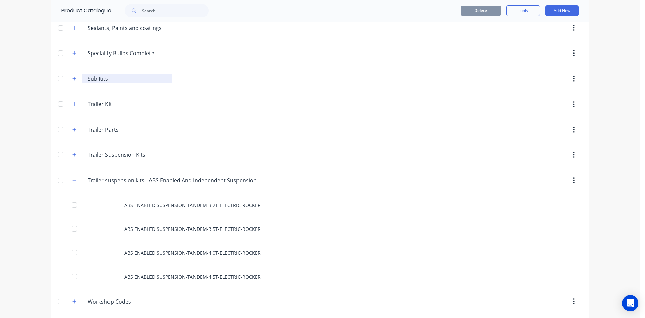
scroll to position [414, 0]
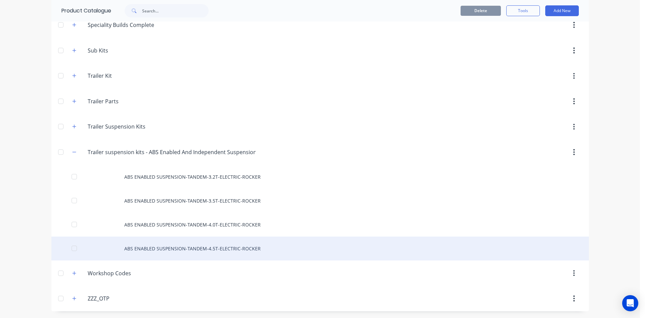
click at [219, 249] on div "ABS ENABLED SUSPENSION-TANDEM-4.5T-ELECTRIC-ROCKER" at bounding box center [320, 248] width 538 height 24
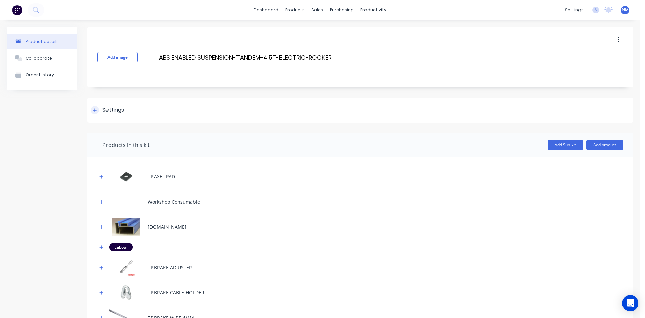
drag, startPoint x: 98, startPoint y: 113, endPoint x: 89, endPoint y: 106, distance: 11.3
click at [98, 111] on div at bounding box center [95, 110] width 8 height 8
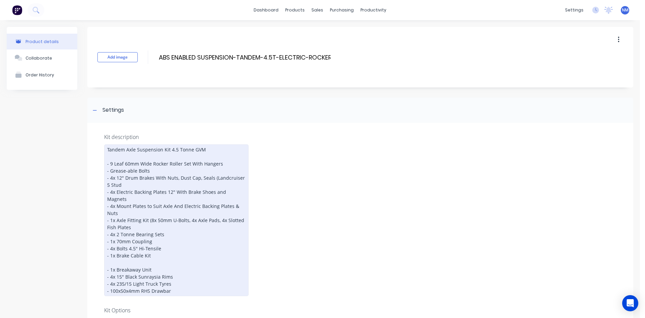
click at [207, 150] on div "Tandem Axle Suspension Kit 4.5 Tonne GVM - 9 Leaf 60mm Wide Rocker Roller Set W…" at bounding box center [176, 220] width 145 height 152
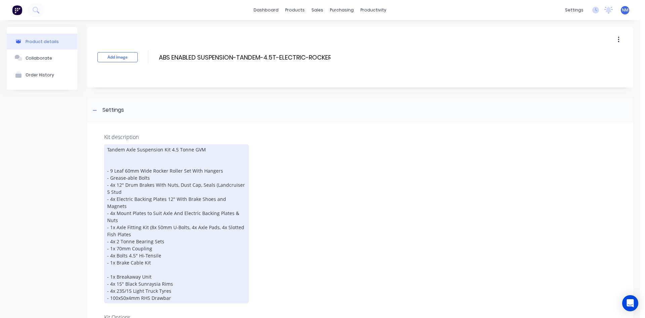
click at [131, 157] on div "Tandem Axle Suspension Kit 4.5 Tonne GVM - 9 Leaf 60mm Wide Rocker Roller Set W…" at bounding box center [176, 223] width 145 height 159
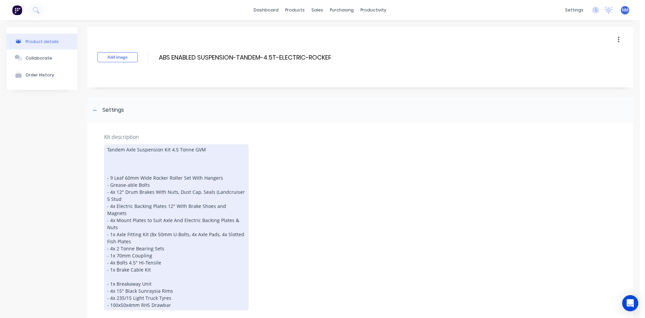
click at [125, 163] on div "Tandem Axle Suspension Kit 4.5 Tonne GVM - 9 Leaf 60mm Wide Rocker Roller Set W…" at bounding box center [176, 227] width 145 height 166
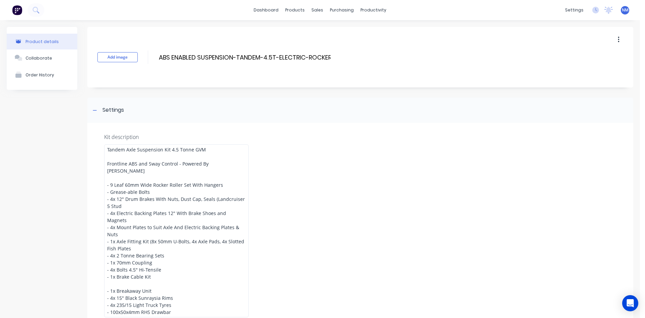
click at [332, 193] on div "Kit description Tandem Axle Suspension Kit 4.5 Tonne GVM Frontline ABS and Sway…" at bounding box center [360, 294] width 546 height 342
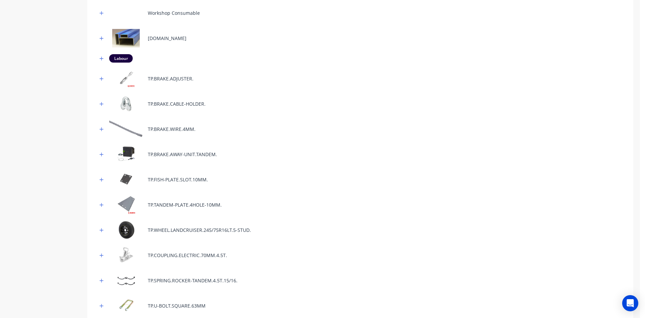
scroll to position [753, 0]
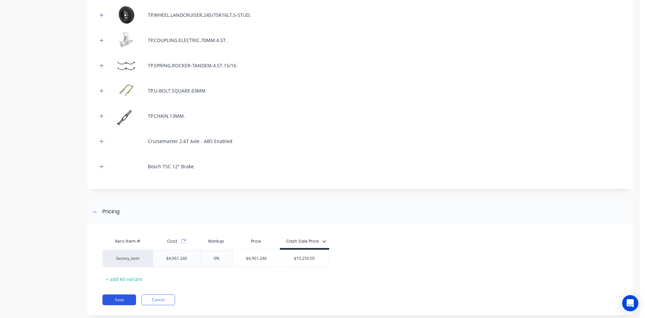
click at [125, 294] on button "Save" at bounding box center [120, 299] width 34 height 11
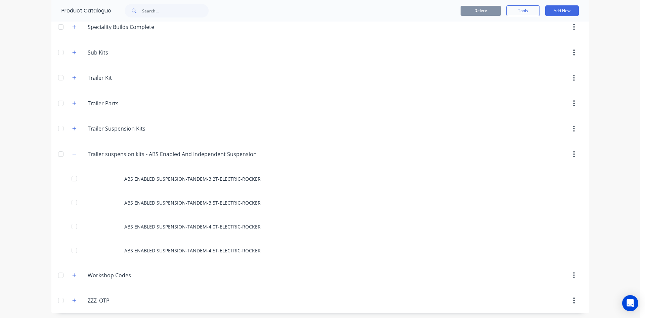
scroll to position [414, 0]
click at [72, 153] on icon "button" at bounding box center [74, 152] width 4 height 5
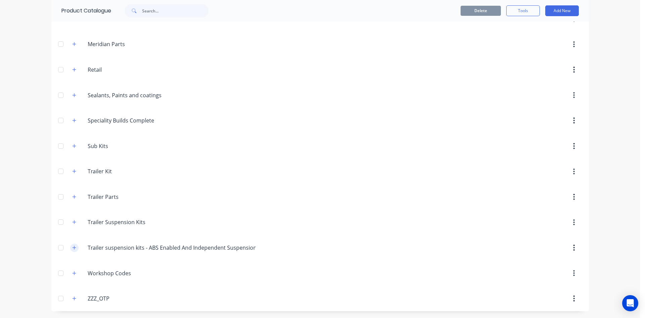
scroll to position [318, 0]
click at [72, 247] on icon "button" at bounding box center [74, 247] width 4 height 4
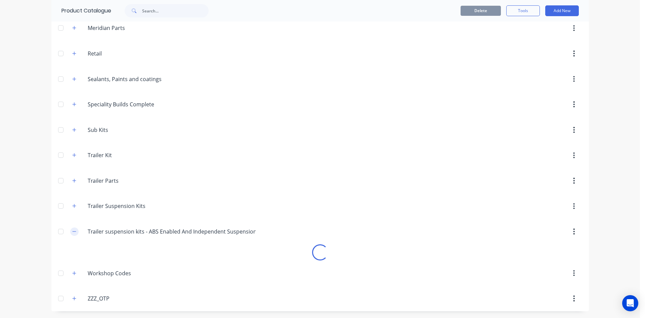
scroll to position [414, 0]
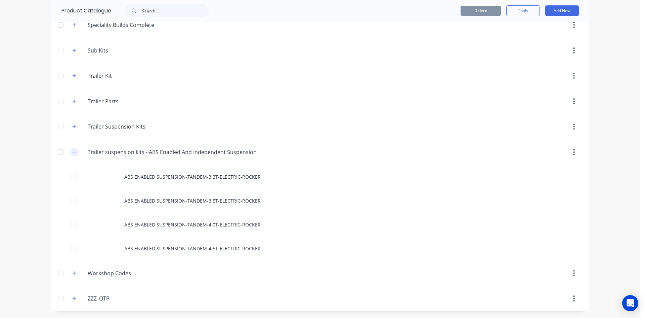
click at [73, 151] on icon "button" at bounding box center [74, 152] width 4 height 5
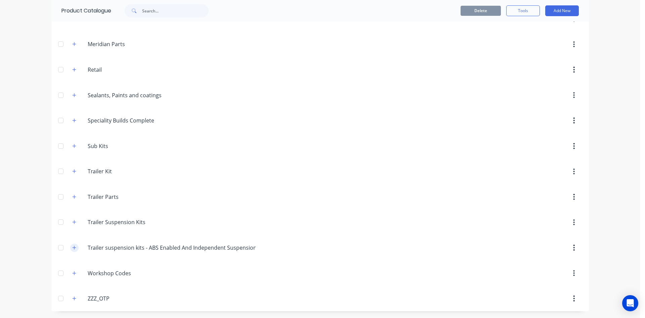
click at [72, 248] on icon "button" at bounding box center [74, 247] width 4 height 5
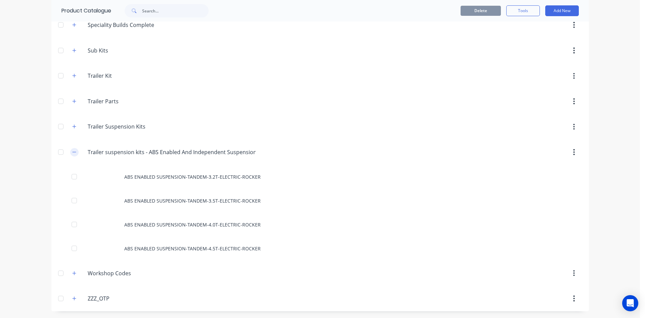
click at [72, 152] on icon "button" at bounding box center [74, 152] width 4 height 5
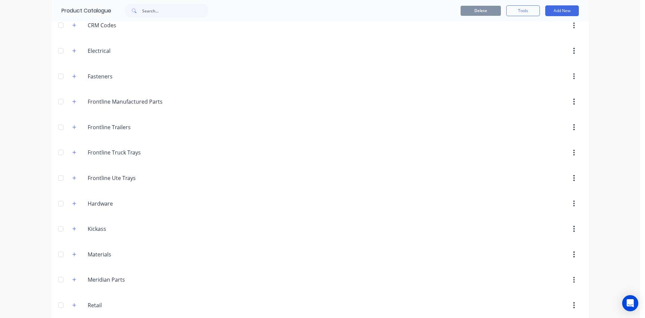
scroll to position [0, 0]
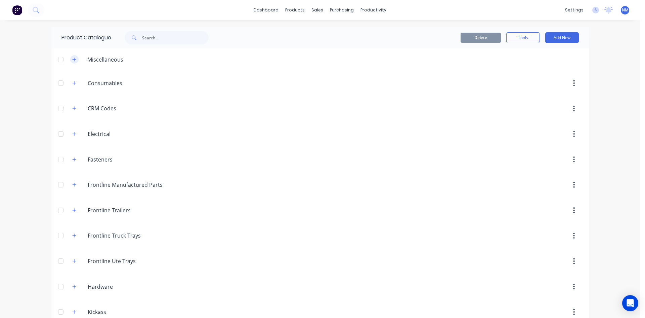
click at [73, 57] on icon "button" at bounding box center [74, 59] width 4 height 5
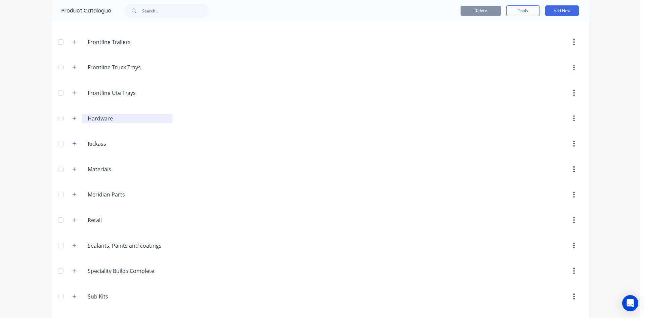
scroll to position [318, 0]
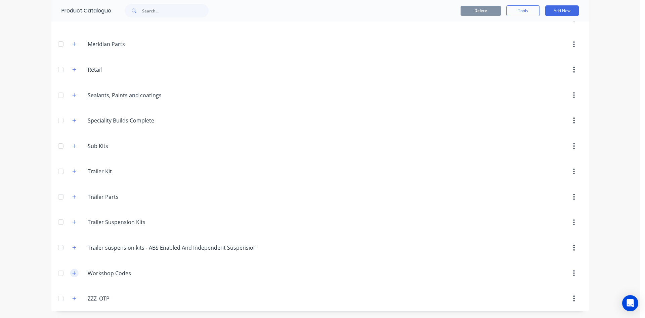
click at [73, 274] on icon "button" at bounding box center [74, 273] width 4 height 5
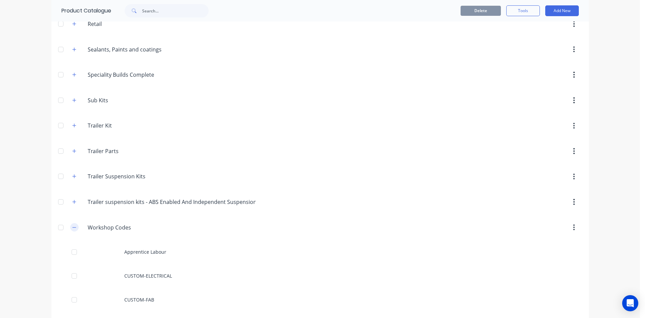
click at [70, 227] on button "button" at bounding box center [74, 227] width 8 height 8
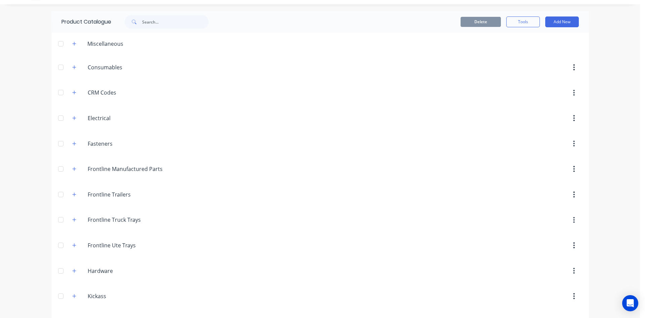
scroll to position [0, 0]
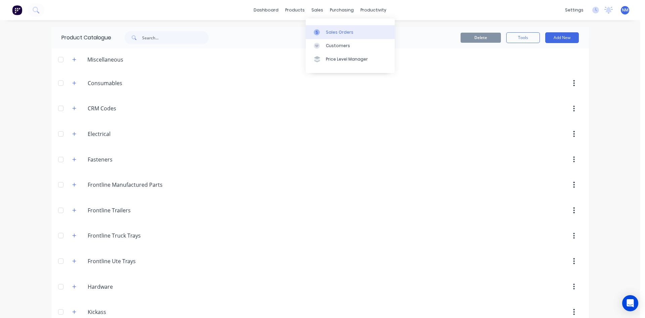
click at [321, 34] on div at bounding box center [319, 32] width 10 height 6
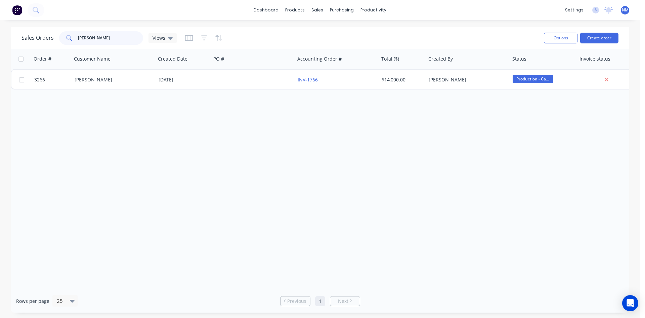
drag, startPoint x: 88, startPoint y: 37, endPoint x: 0, endPoint y: 35, distance: 88.1
click at [35, 36] on div "Sales Orders andy Views" at bounding box center [99, 37] width 155 height 13
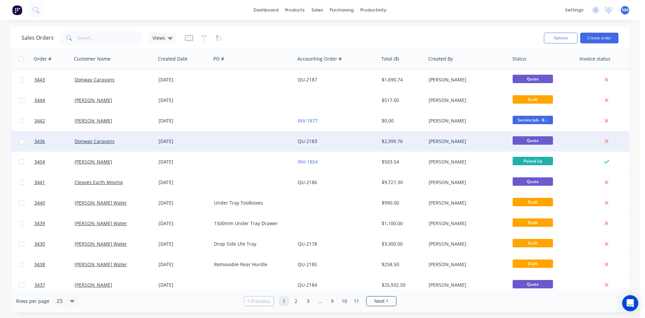
scroll to position [296, 0]
